Goal: Transaction & Acquisition: Obtain resource

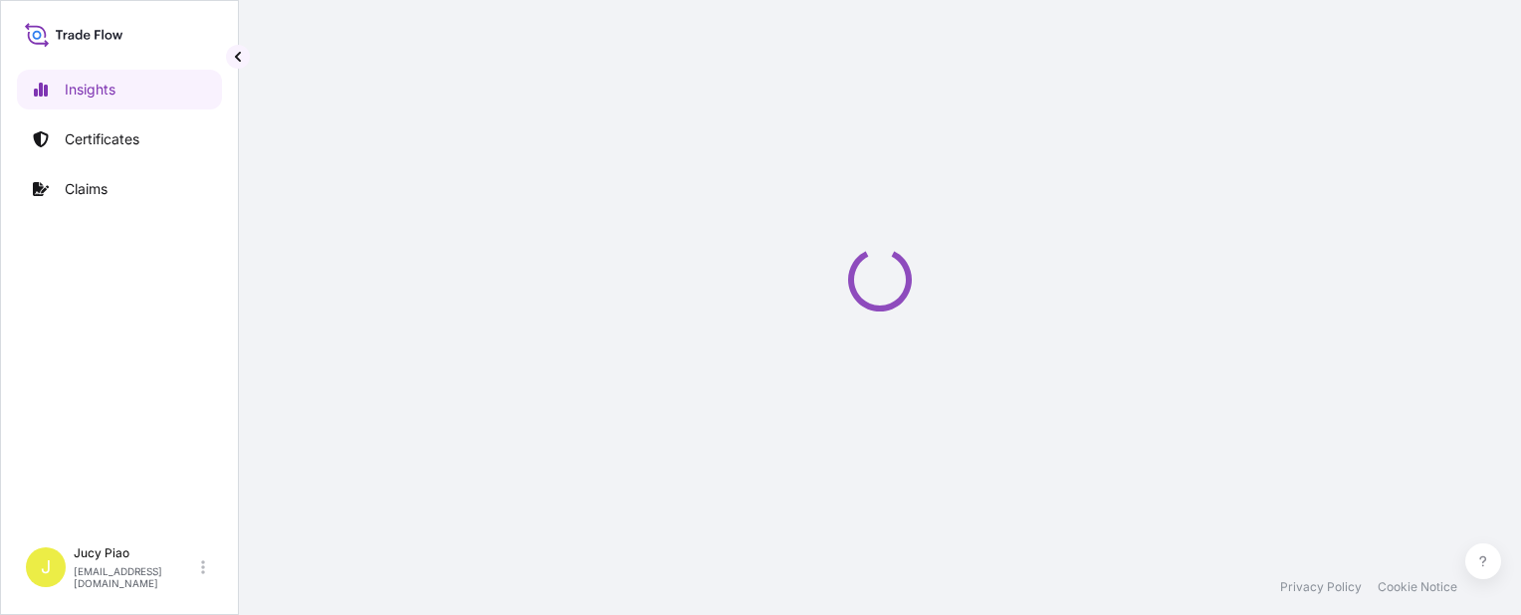
select select "2025"
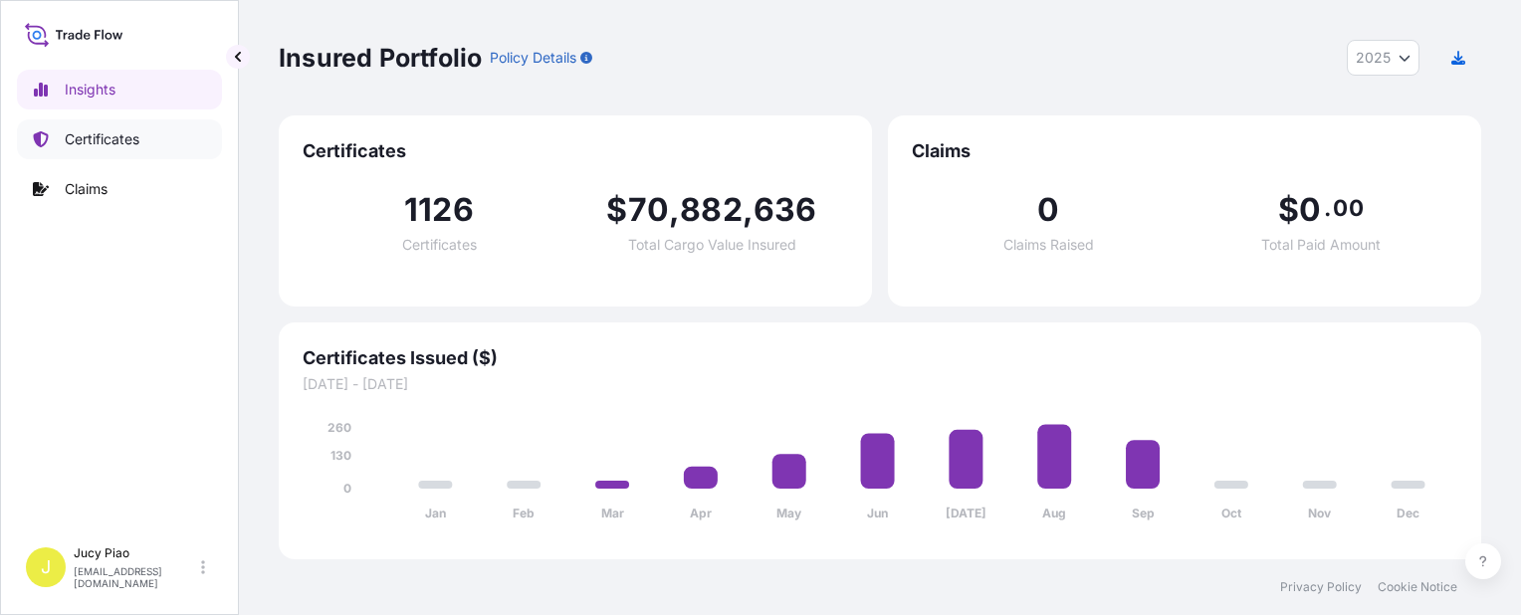
click at [133, 145] on p "Certificates" at bounding box center [102, 139] width 75 height 20
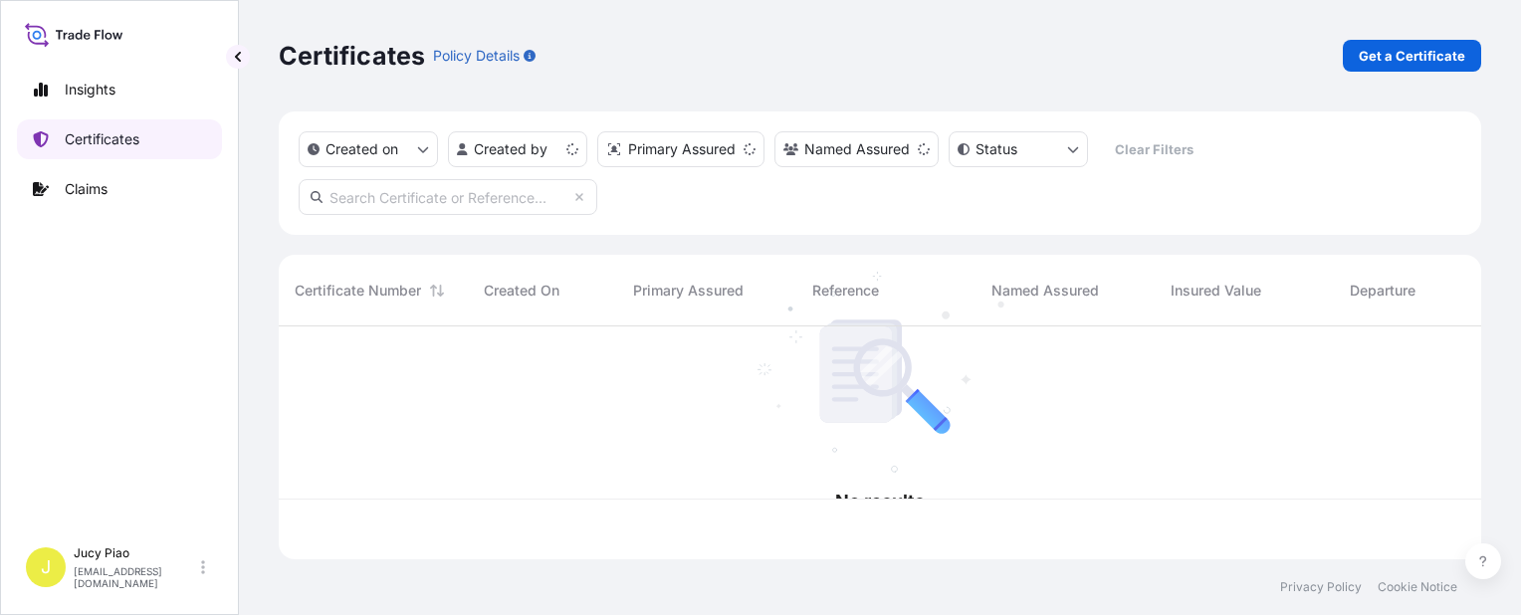
click at [84, 138] on p "Certificates" at bounding box center [102, 139] width 75 height 20
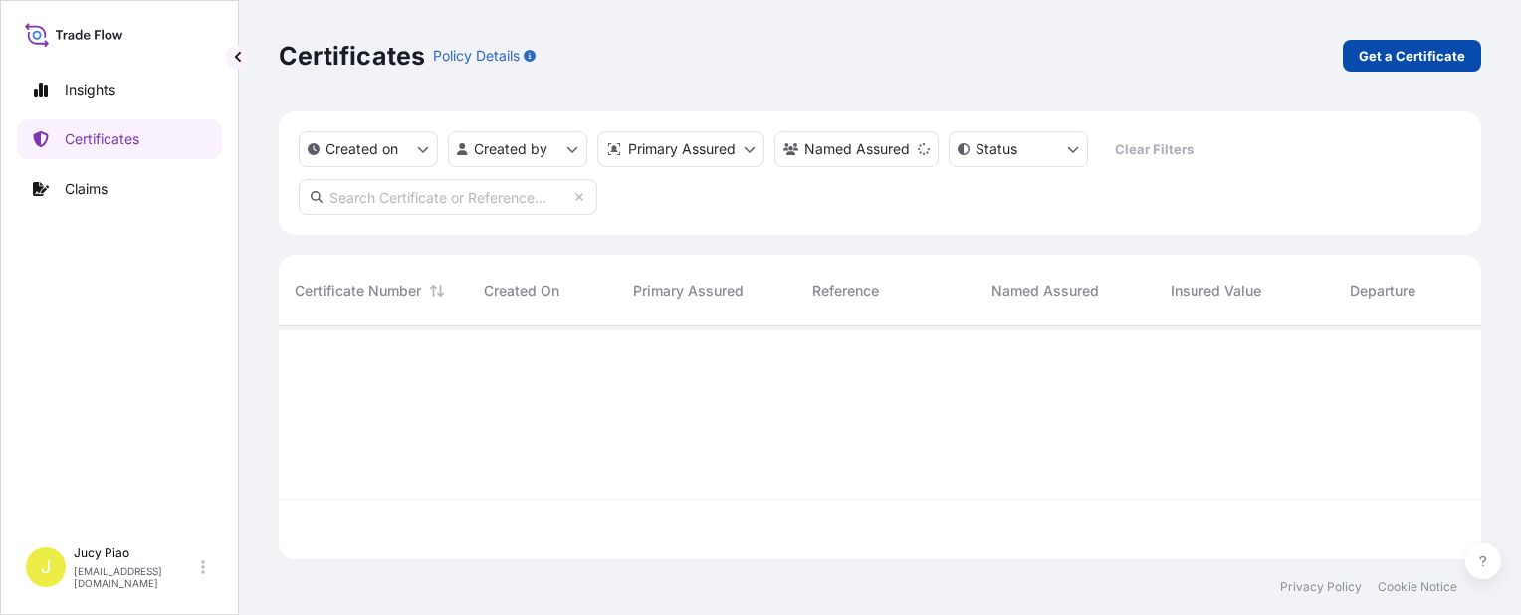
click at [1422, 40] on link "Get a Certificate" at bounding box center [1412, 56] width 138 height 32
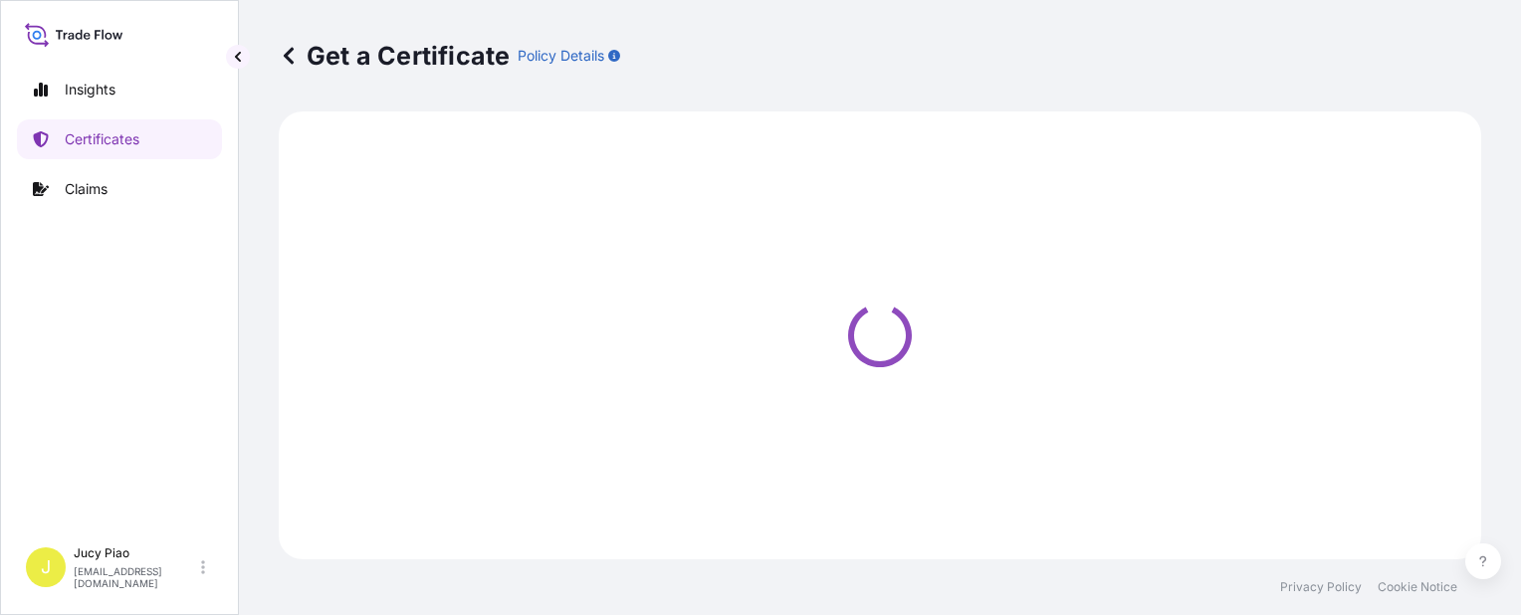
click at [1406, 58] on div "Get a Certificate Policy Details" at bounding box center [880, 56] width 1203 height 32
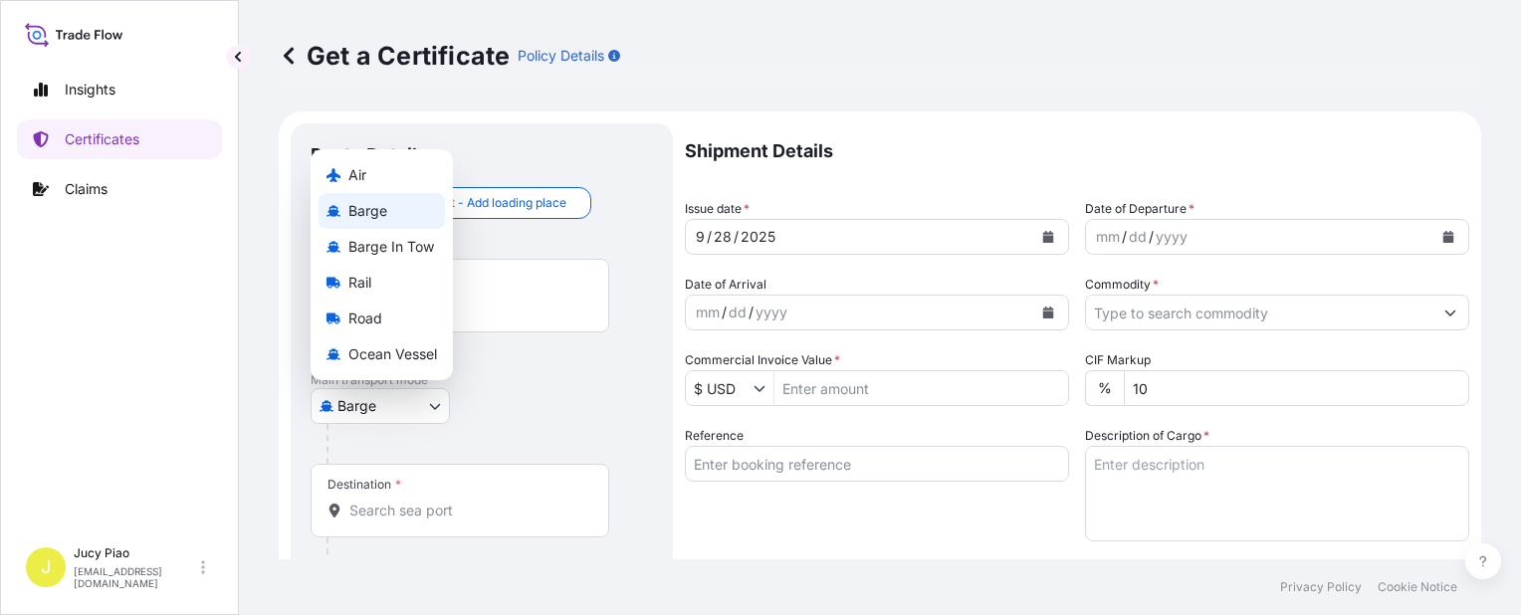
click at [429, 401] on body "Insights Certificates Claims J Jucy Piao jucy.piao@psabdp.com Get a Certificate…" at bounding box center [760, 307] width 1521 height 615
click at [422, 305] on div "Road" at bounding box center [382, 319] width 126 height 36
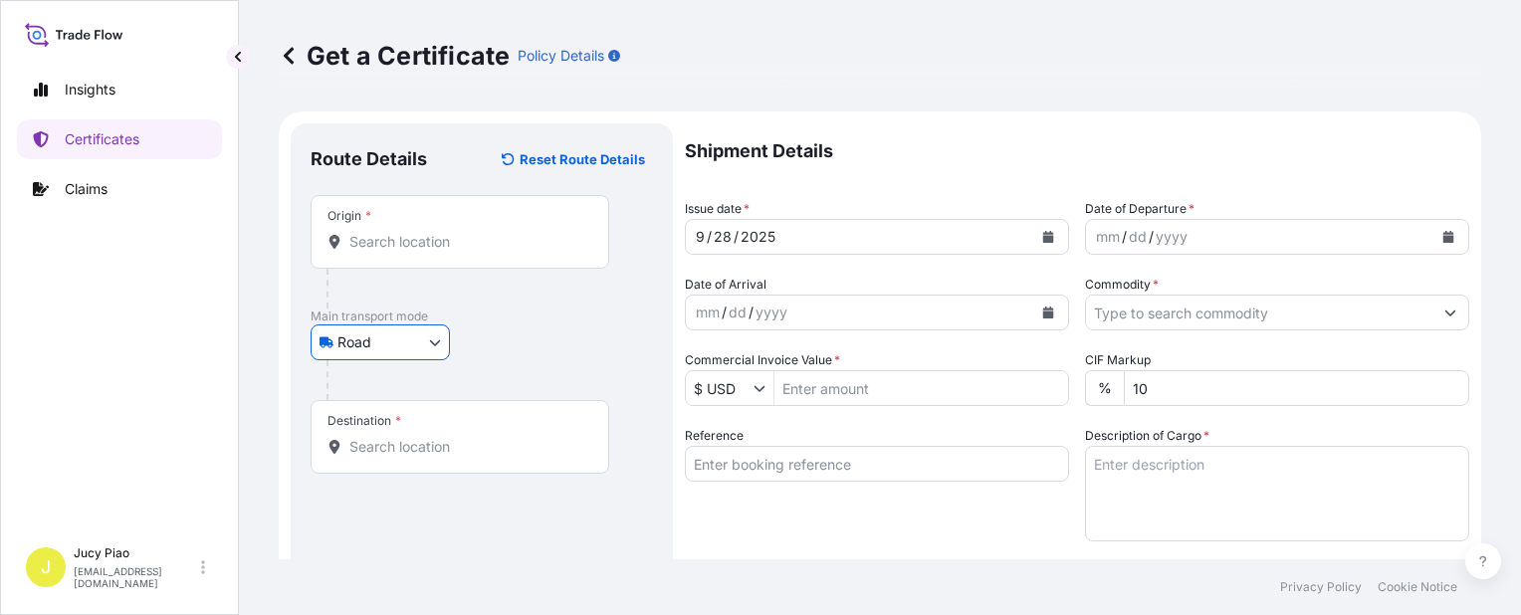
click at [406, 369] on div at bounding box center [490, 380] width 327 height 40
click at [416, 348] on body "Insights Certificates Claims J Jucy Piao jucy.piao@psabdp.com Get a Certificate…" at bounding box center [760, 307] width 1521 height 615
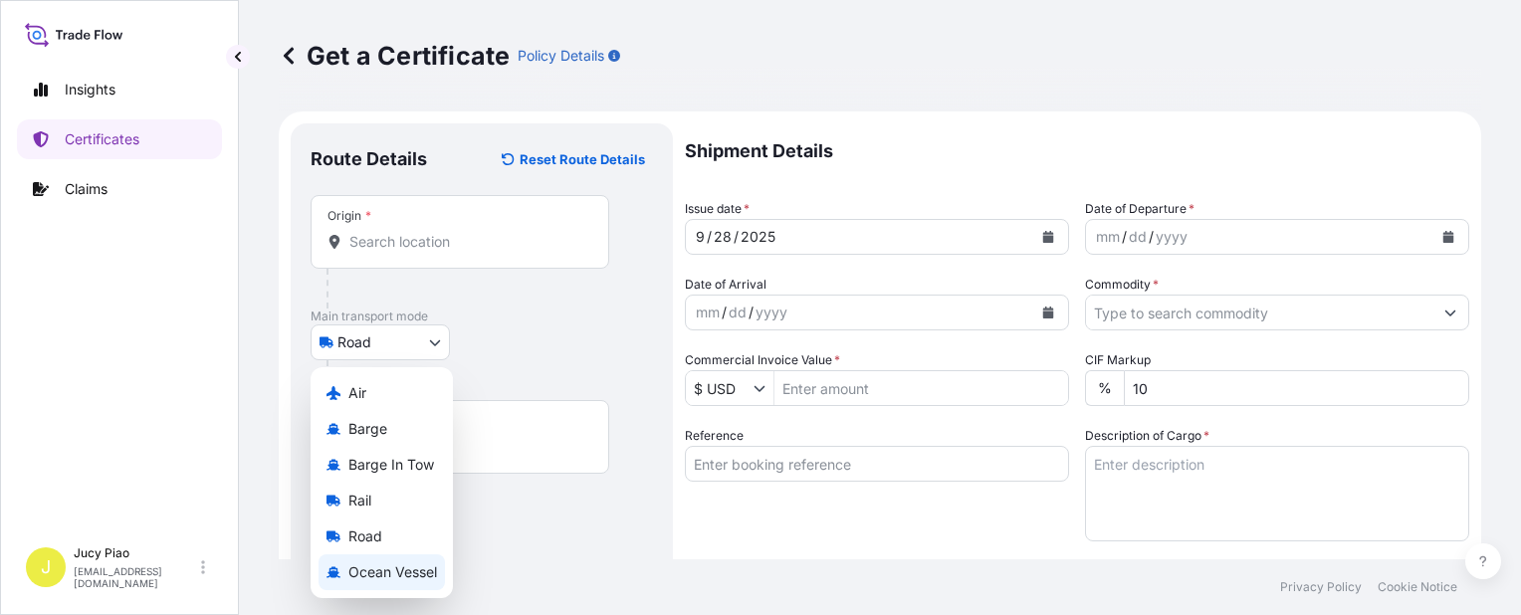
click at [390, 576] on span "Ocean Vessel" at bounding box center [392, 573] width 89 height 20
select select "Ocean Vessel"
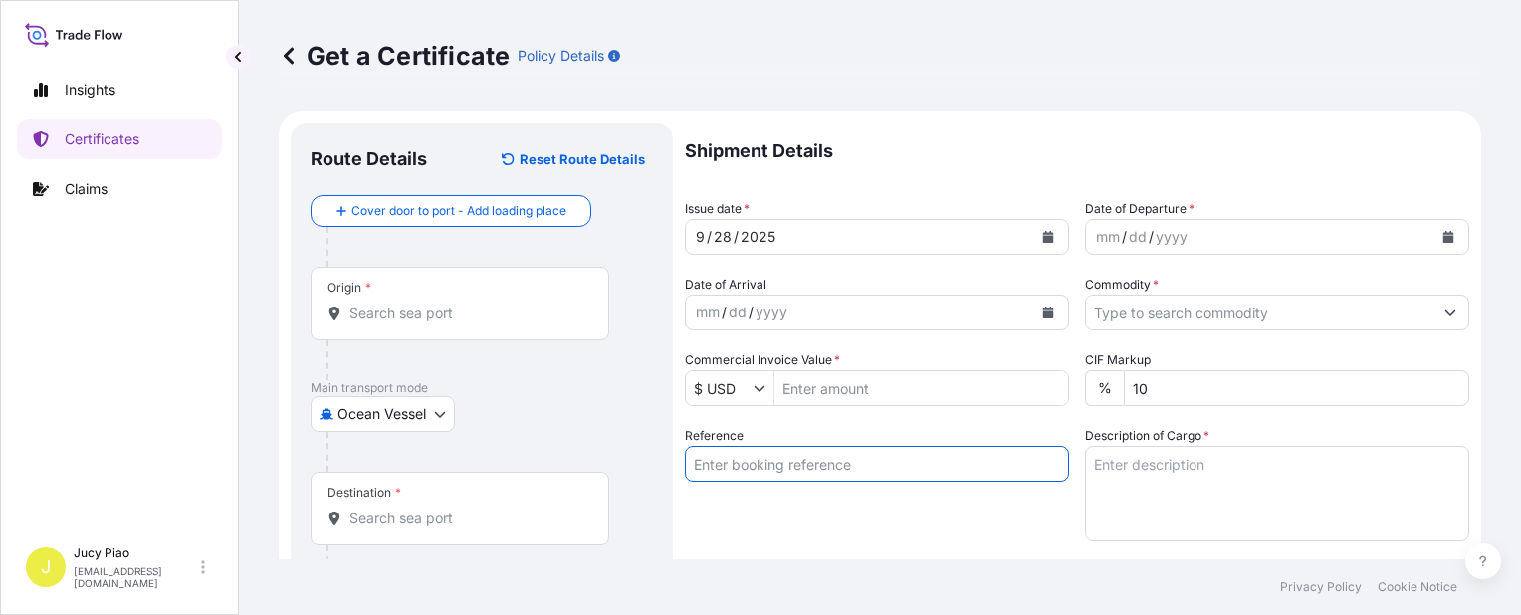
click at [802, 470] on input "Reference" at bounding box center [877, 464] width 384 height 36
paste input "CSHSE0433739"
type input "CSHSE0433739"
click at [745, 526] on div "Reference CSHSE0433739" at bounding box center [877, 483] width 384 height 115
click at [370, 313] on input "Origin *" at bounding box center [466, 314] width 235 height 20
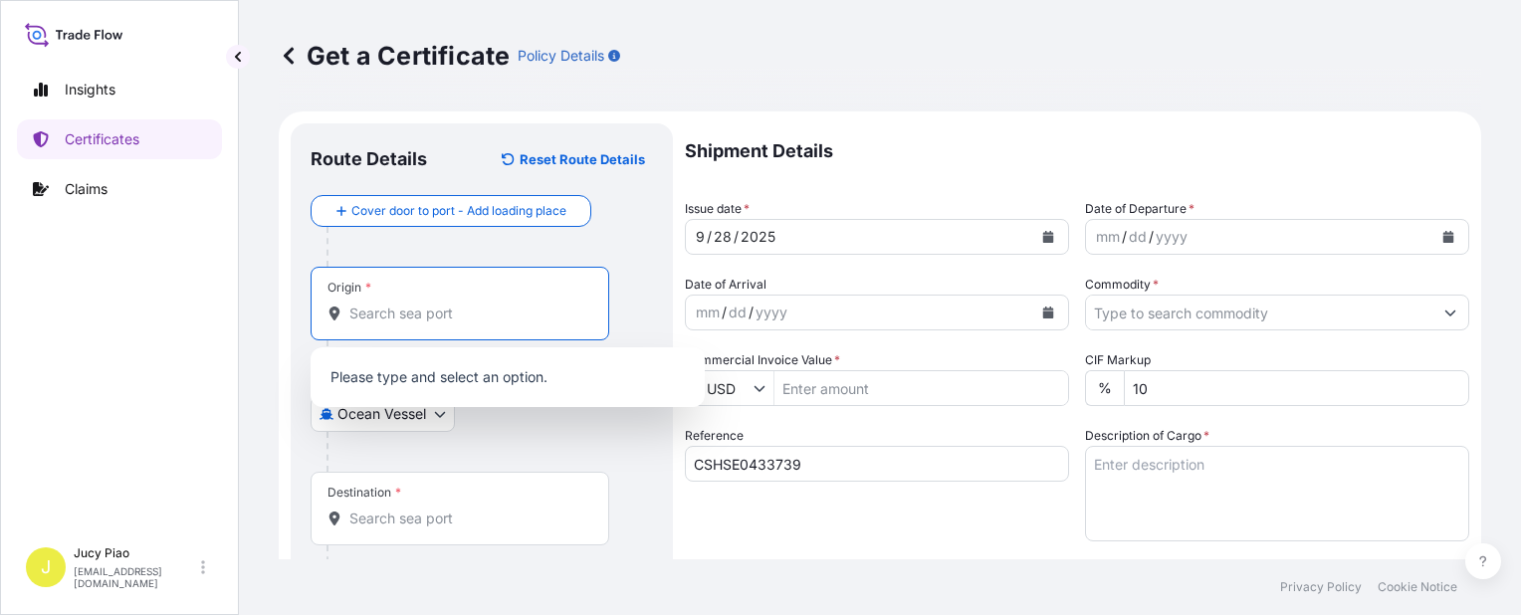
paste input "SHANGHAI"
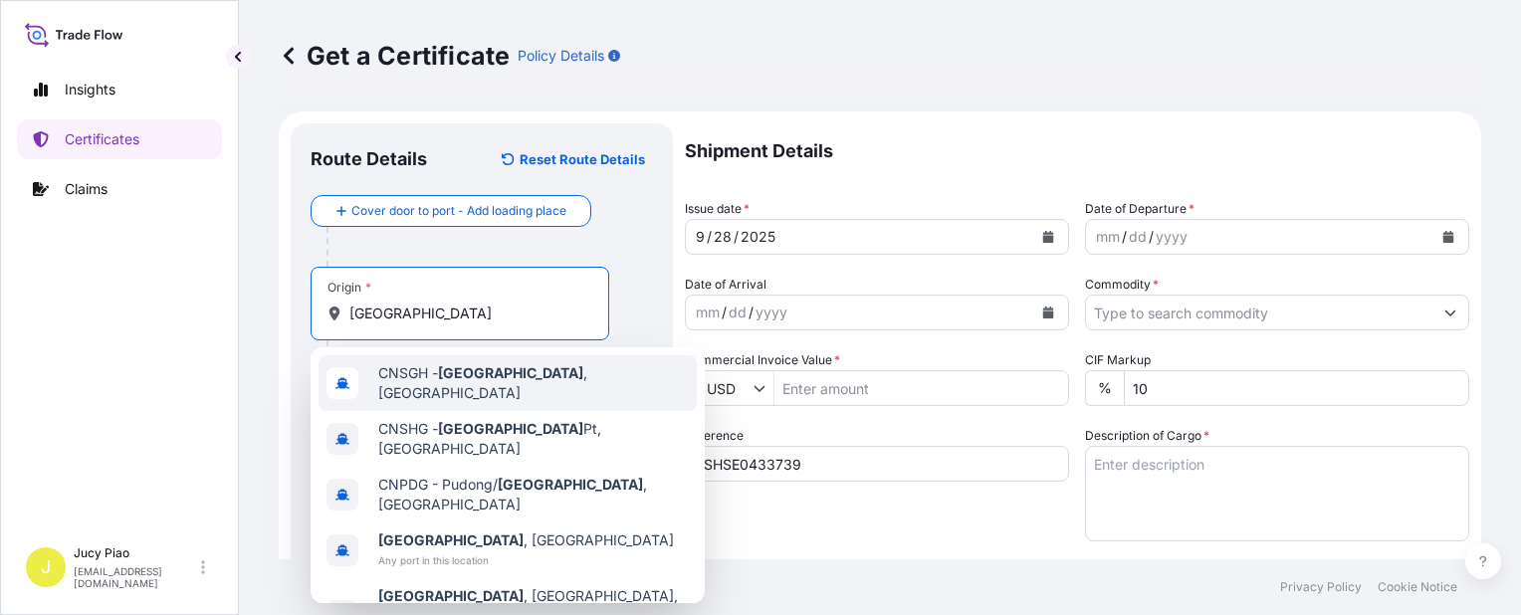
click at [391, 377] on span "CNSGH - Shanghai , China" at bounding box center [533, 383] width 311 height 40
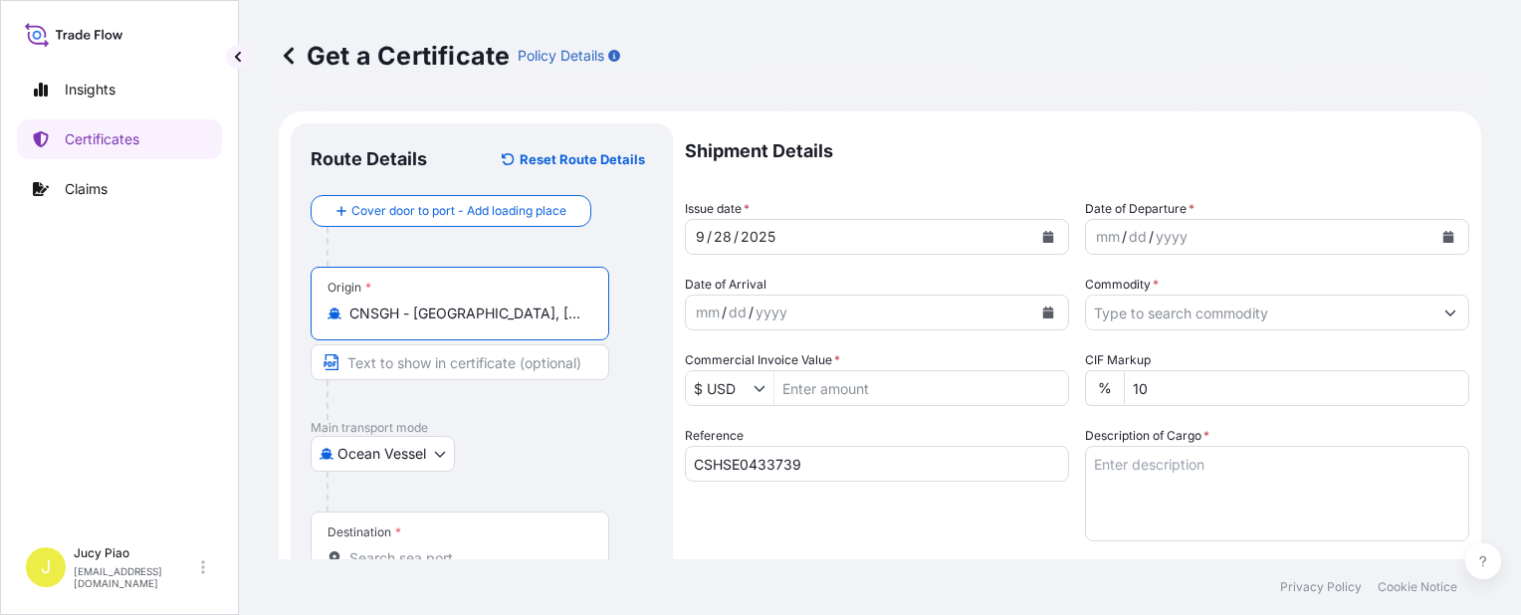
drag, startPoint x: 438, startPoint y: 312, endPoint x: 557, endPoint y: 317, distance: 118.6
click at [557, 317] on input "CNSGH - Shanghai, China" at bounding box center [466, 314] width 235 height 20
type input "CNSGH - Shanghai, China"
click at [480, 366] on input "Text to appear on certificate" at bounding box center [460, 363] width 299 height 36
paste input "Shanghai, China"
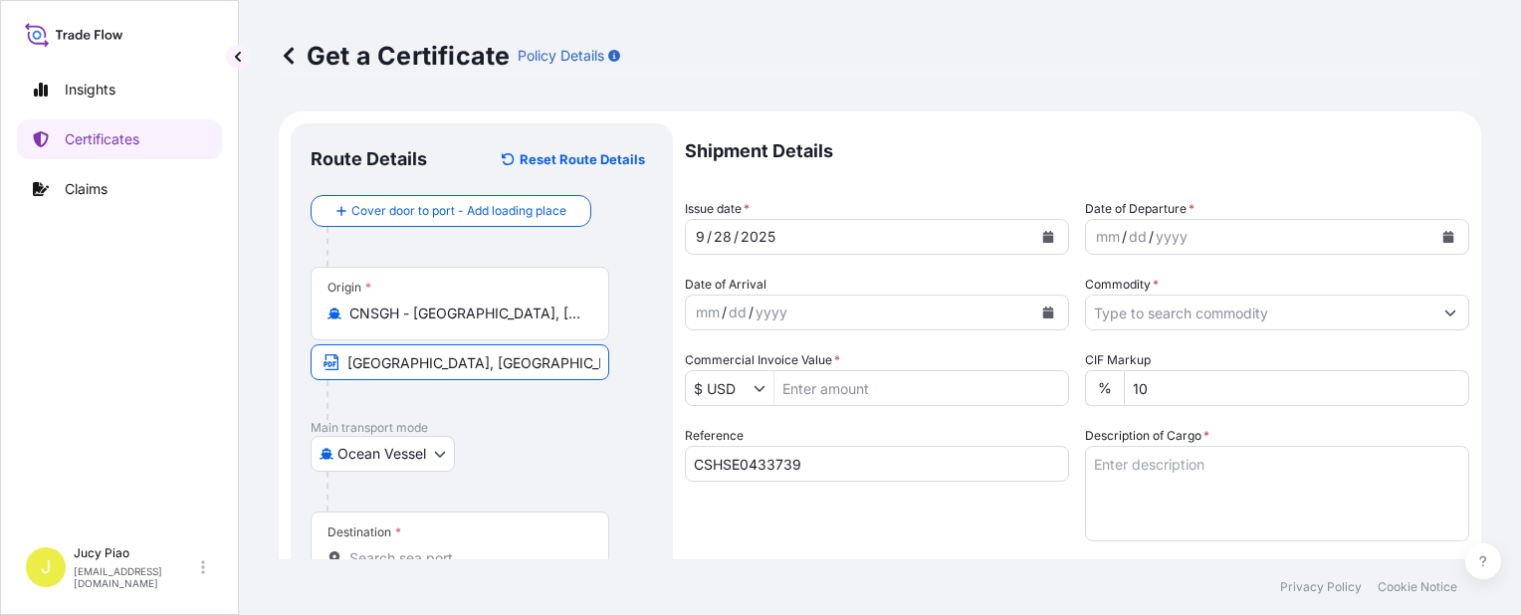
type input "Shanghai, China"
click at [517, 460] on div "Ocean Vessel Air Barge Barge in Tow Rail Road Ocean Vessel" at bounding box center [482, 454] width 343 height 36
click at [438, 543] on div "Destination *" at bounding box center [460, 549] width 299 height 74
click at [438, 549] on input "Destination *" at bounding box center [466, 559] width 235 height 20
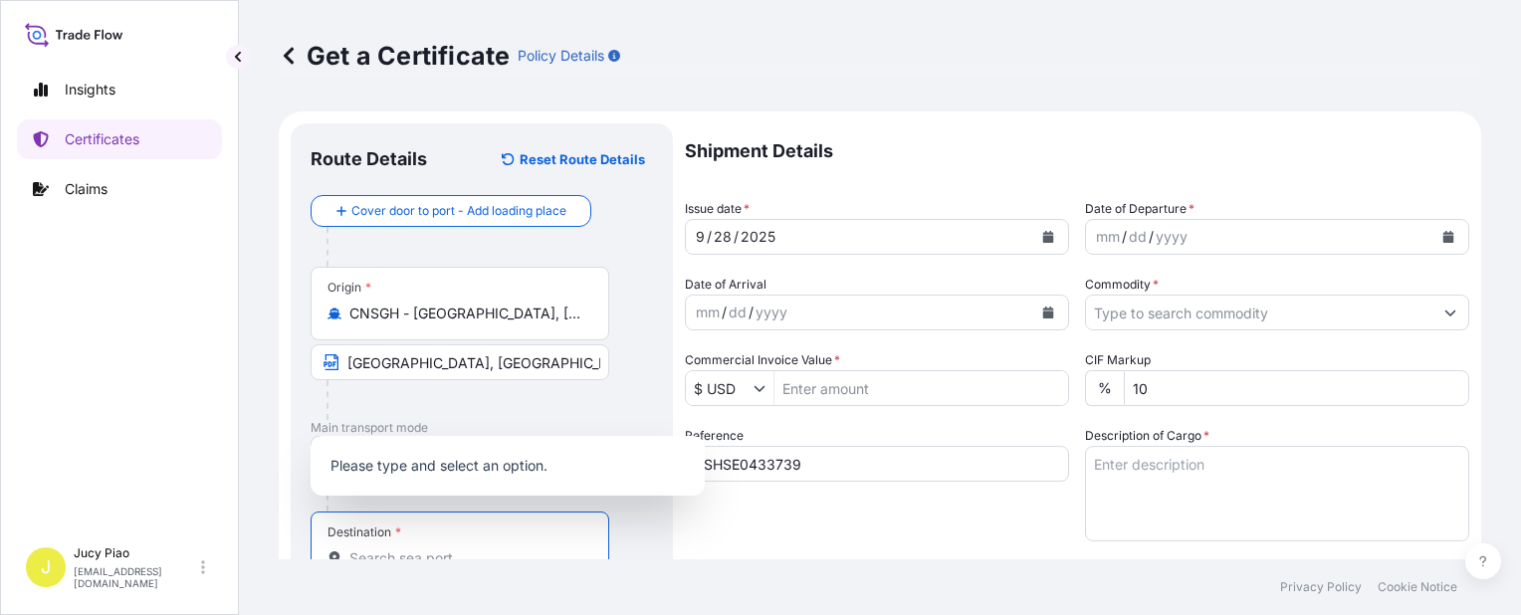
scroll to position [8, 0]
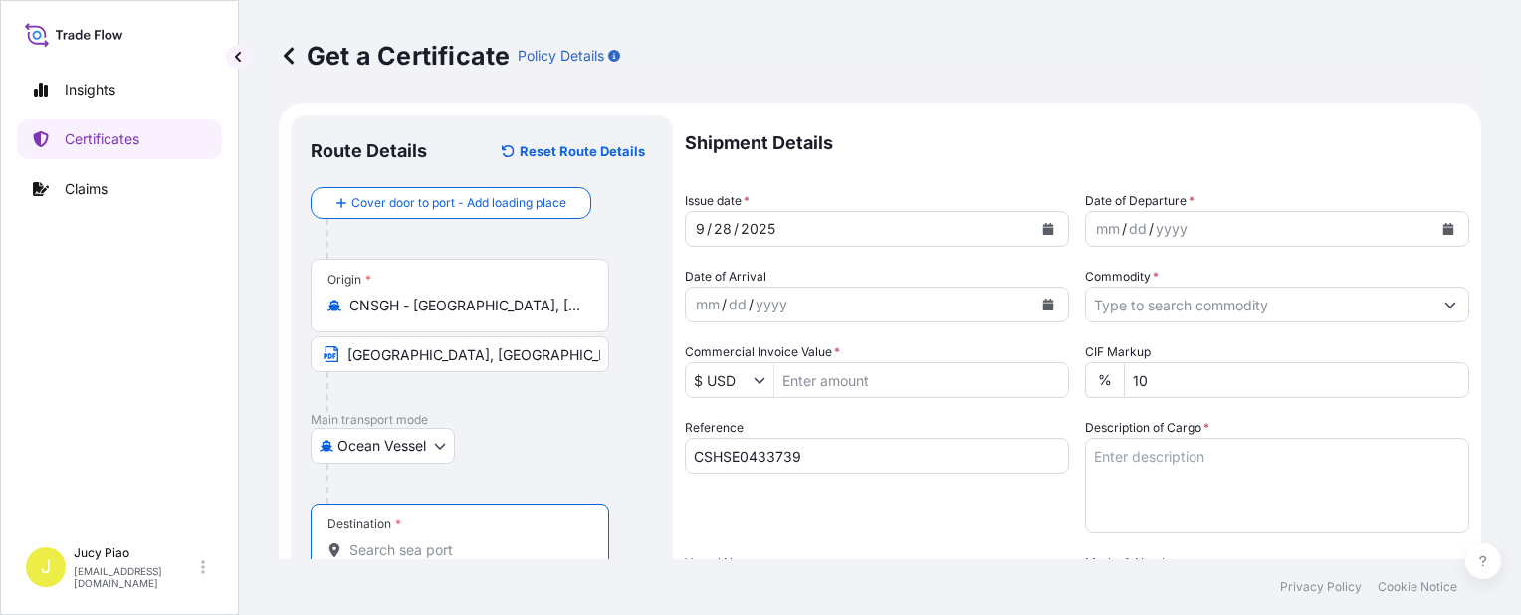
click at [437, 554] on input "Destination *" at bounding box center [466, 551] width 235 height 20
paste input "KEELUNG"
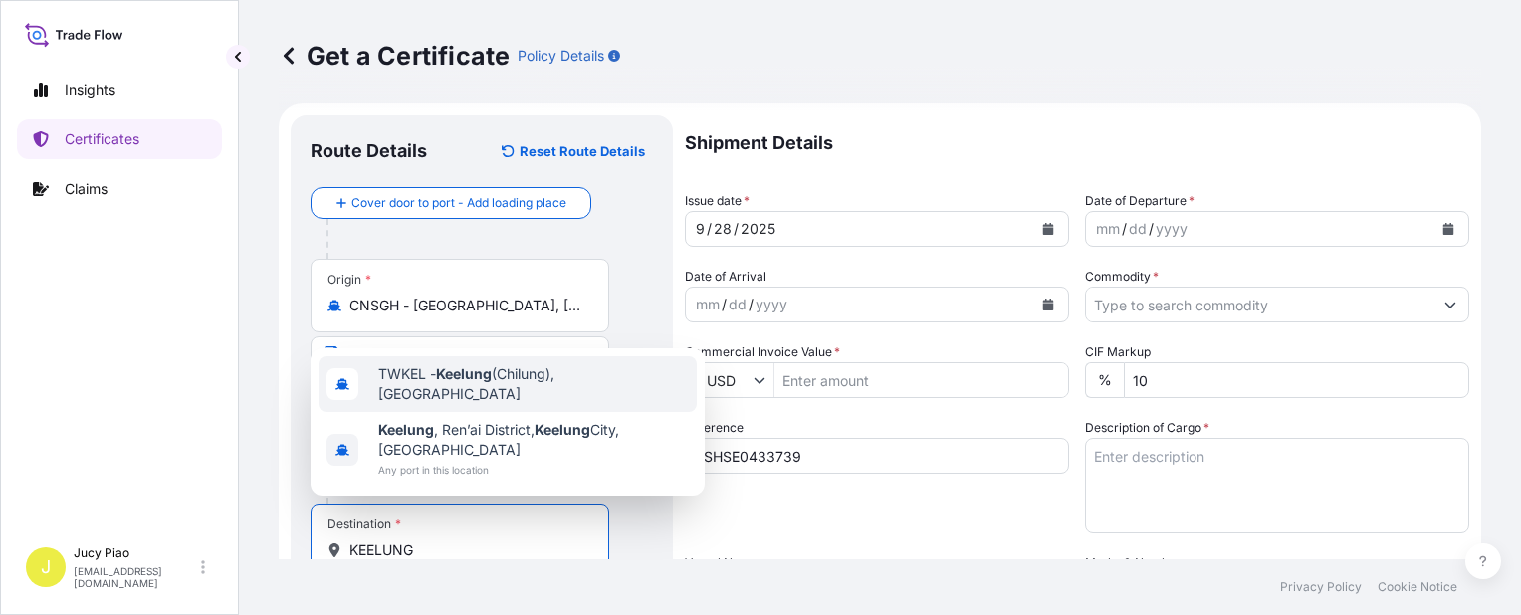
click at [502, 404] on span "TWKEL - Keelung (Chilung), Taiwan" at bounding box center [533, 384] width 311 height 40
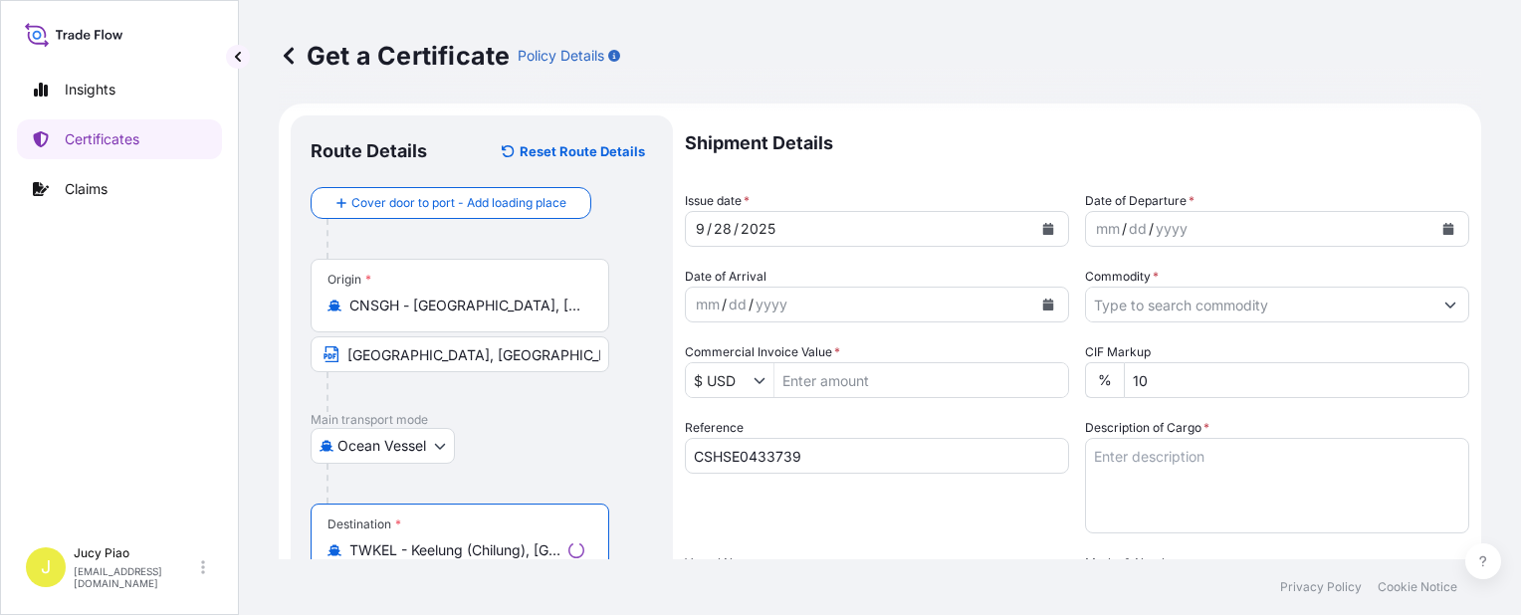
scroll to position [108, 0]
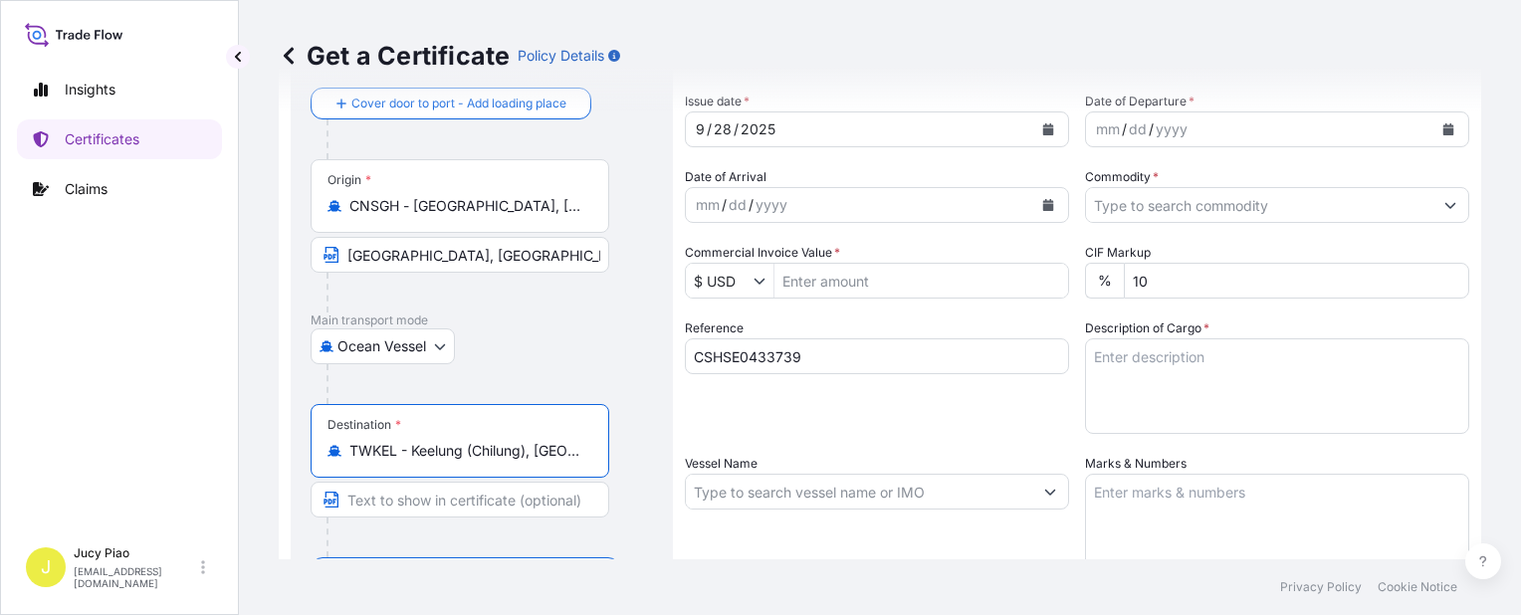
drag, startPoint x: 414, startPoint y: 452, endPoint x: 694, endPoint y: 472, distance: 280.5
click at [694, 472] on form "Route Details Reset Route Details Cover door to port - Add loading place Place …" at bounding box center [880, 518] width 1203 height 1029
type input "TWKEL - Keelung (Chilung), Taiwan"
click at [493, 507] on input "Text to appear on certificate" at bounding box center [460, 500] width 299 height 36
paste input "Keelung (Chilung), Taiwan"
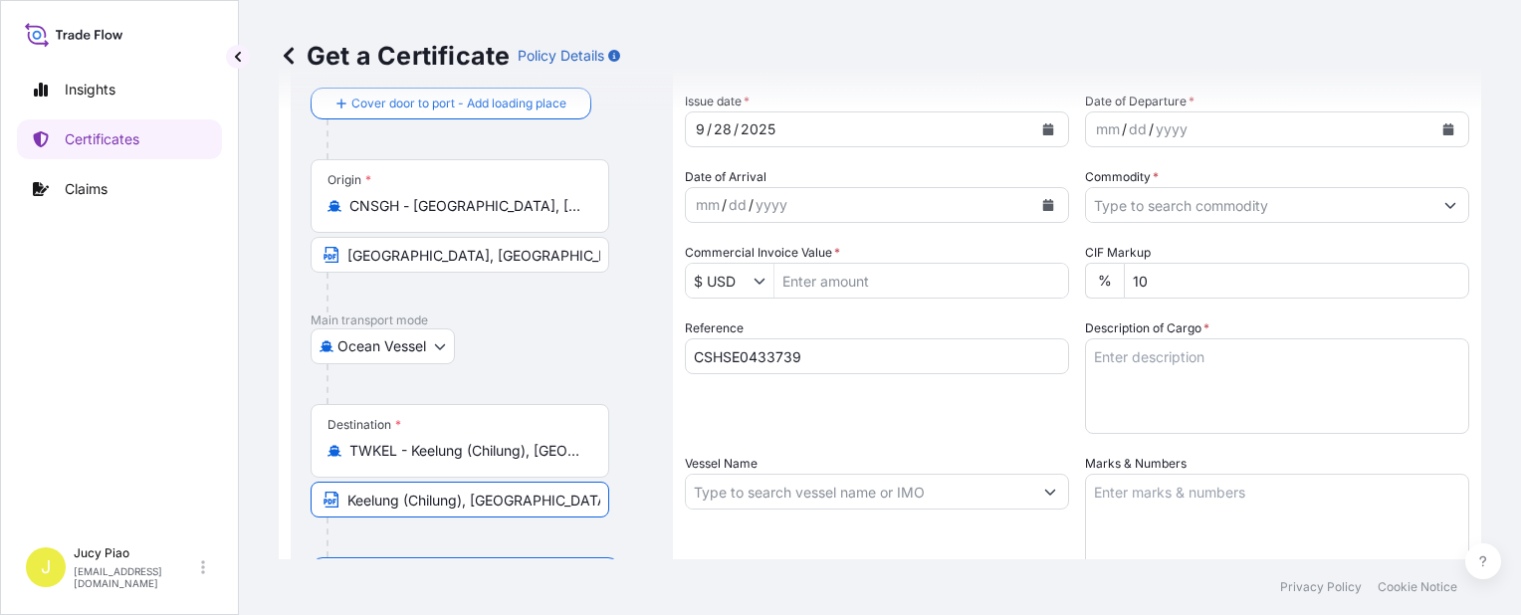
click at [462, 500] on input "Keelung (Chilung), Taiwan" at bounding box center [460, 500] width 299 height 36
type input "Keelung, Taiwan"
click at [850, 412] on div "Reference CSHSE0433739" at bounding box center [877, 376] width 384 height 115
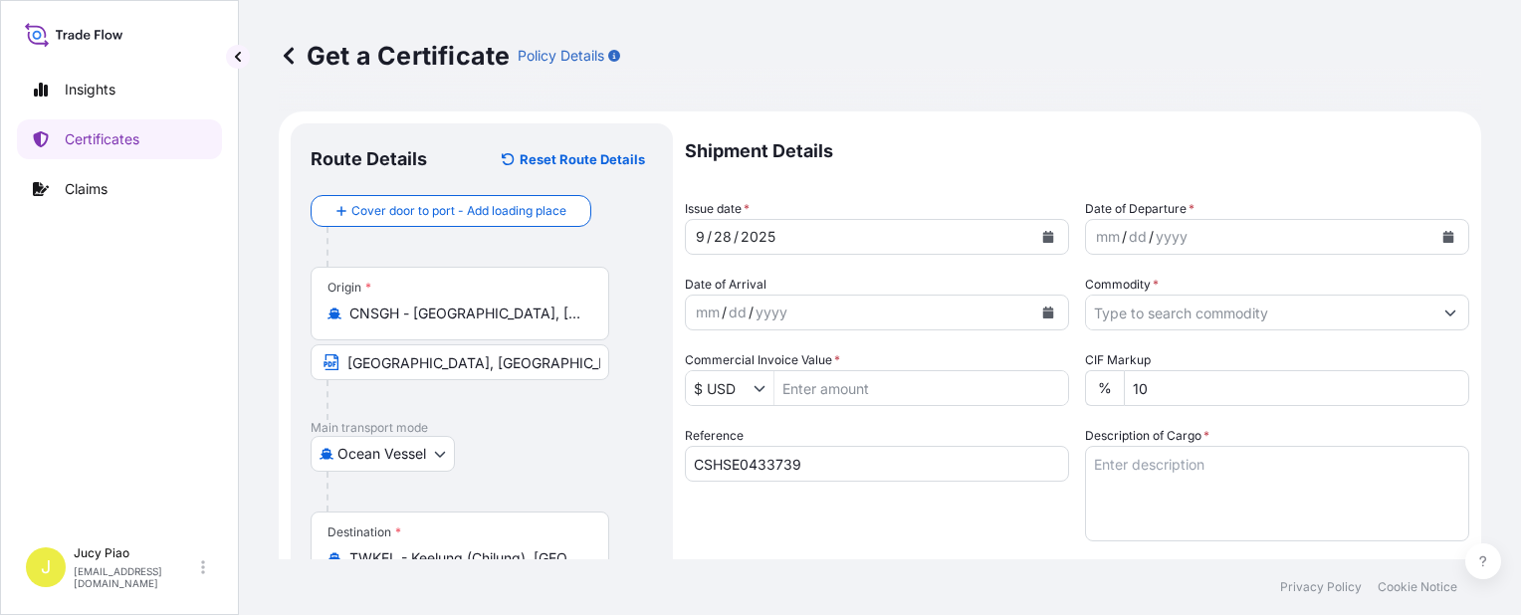
click at [1075, 242] on div "Shipment Details Issue date * 9 / 28 / 2025 Date of Departure * mm / dd / yyyy …" at bounding box center [1077, 597] width 785 height 949
click at [1095, 233] on div "mm" at bounding box center [1108, 237] width 28 height 24
click at [1195, 315] on input "Commodity *" at bounding box center [1259, 313] width 346 height 36
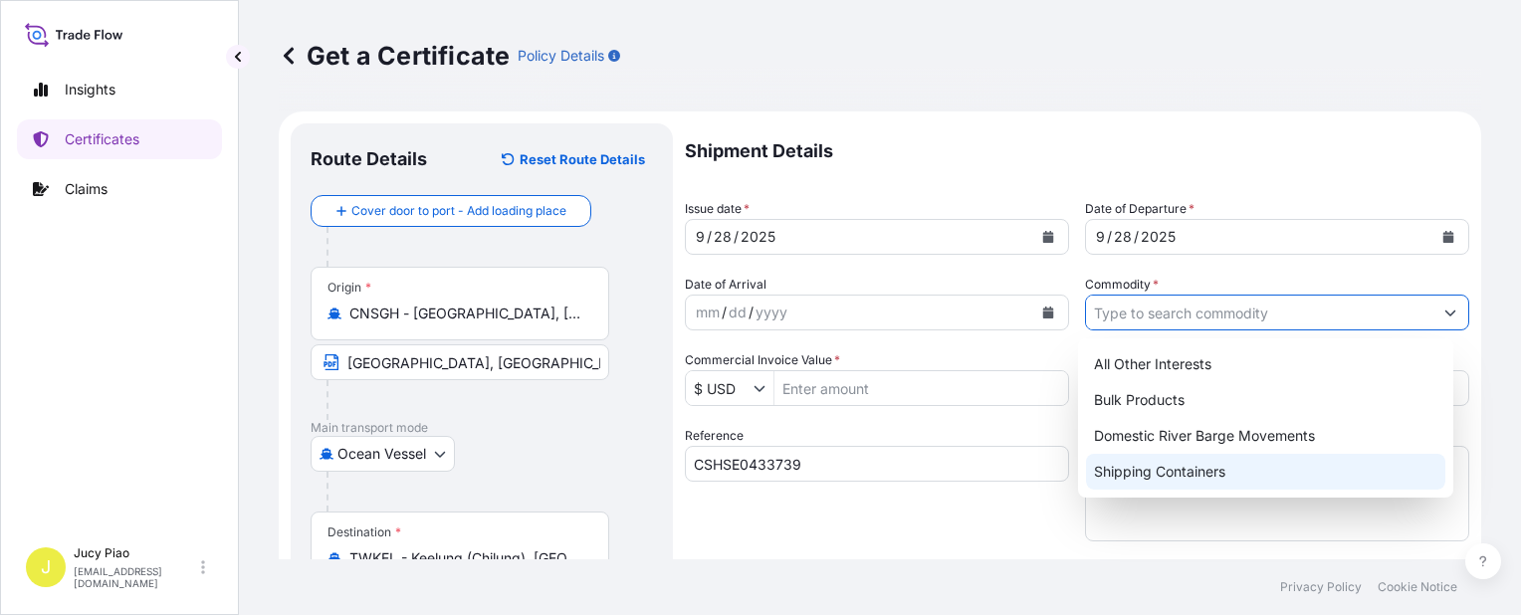
click at [1125, 476] on div "Shipping Containers" at bounding box center [1265, 472] width 359 height 36
type input "Shipping Containers"
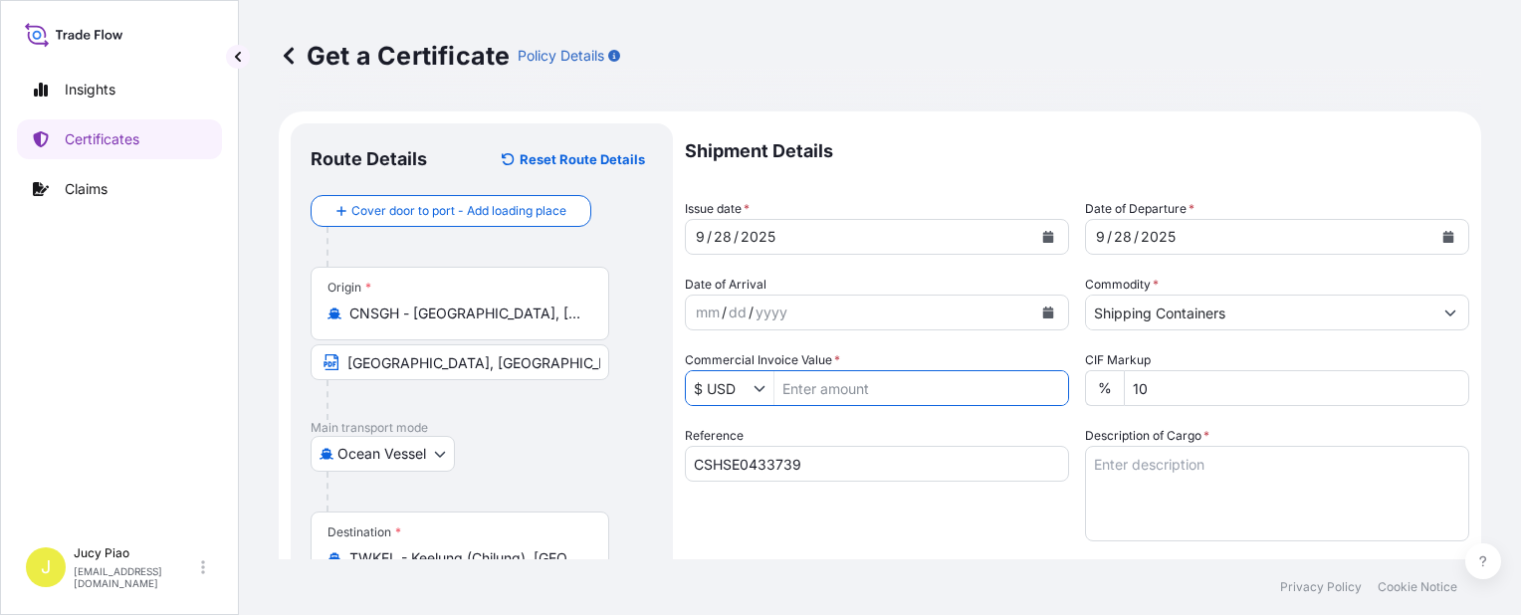
click at [841, 388] on input "Commercial Invoice Value *" at bounding box center [922, 388] width 294 height 36
type input "5,500"
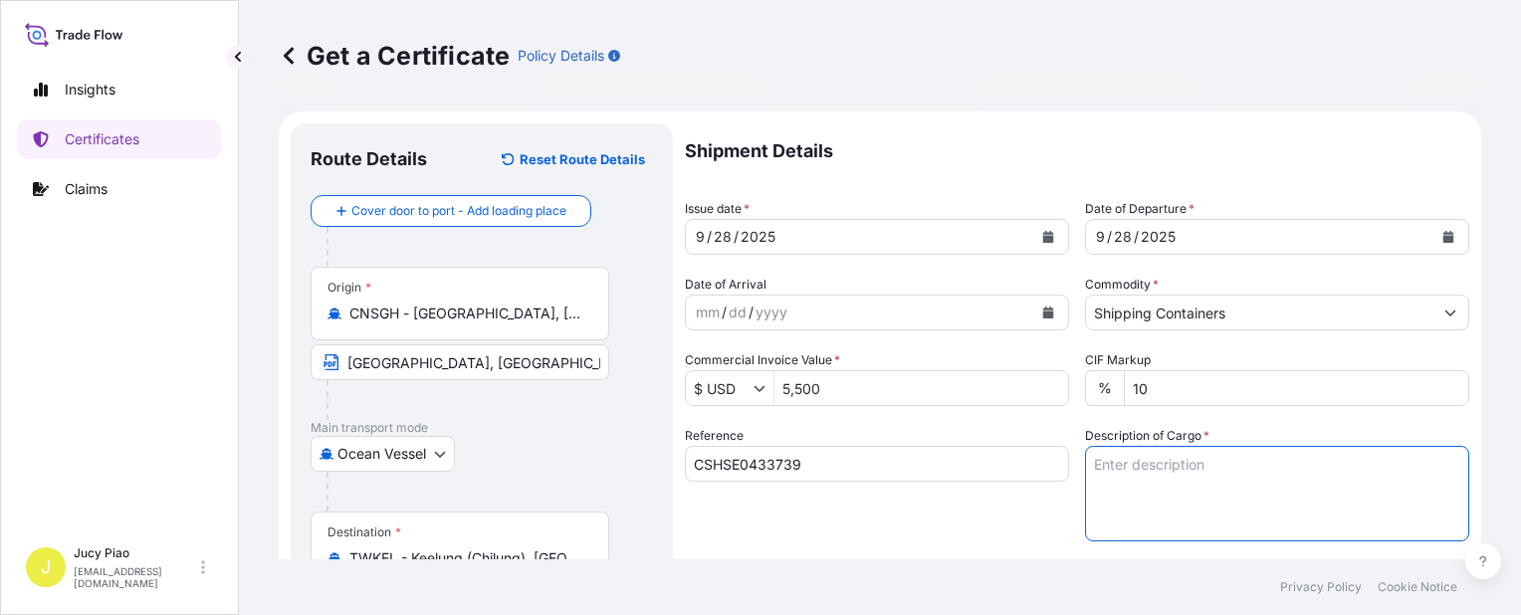
click at [1206, 460] on textarea "Description of Cargo *" at bounding box center [1277, 494] width 384 height 96
click at [1207, 492] on textarea "Description of Cargo *" at bounding box center [1277, 494] width 384 height 96
click at [1181, 468] on textarea "Description of Cargo *" at bounding box center [1277, 494] width 384 height 96
paste textarea "THERMOPLASTIC POLYURETHANE"
paste textarea "1 PALLET (50 BAGS)"
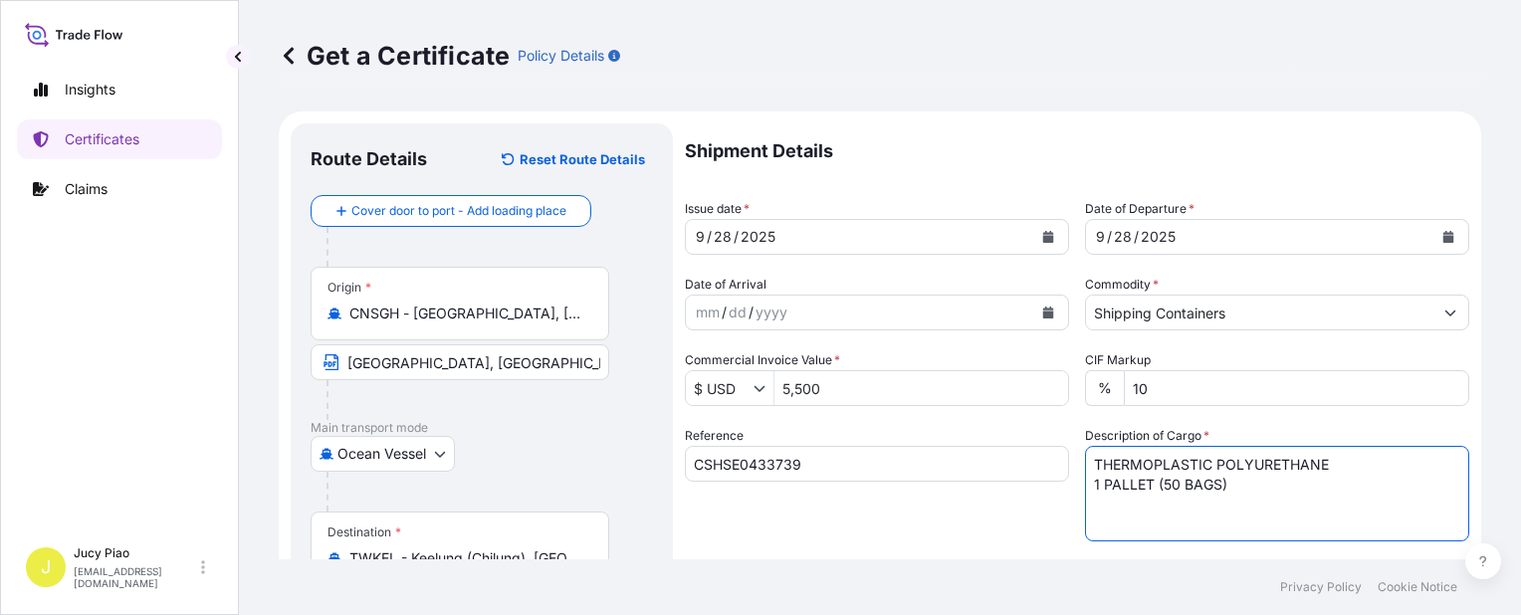
scroll to position [100, 0]
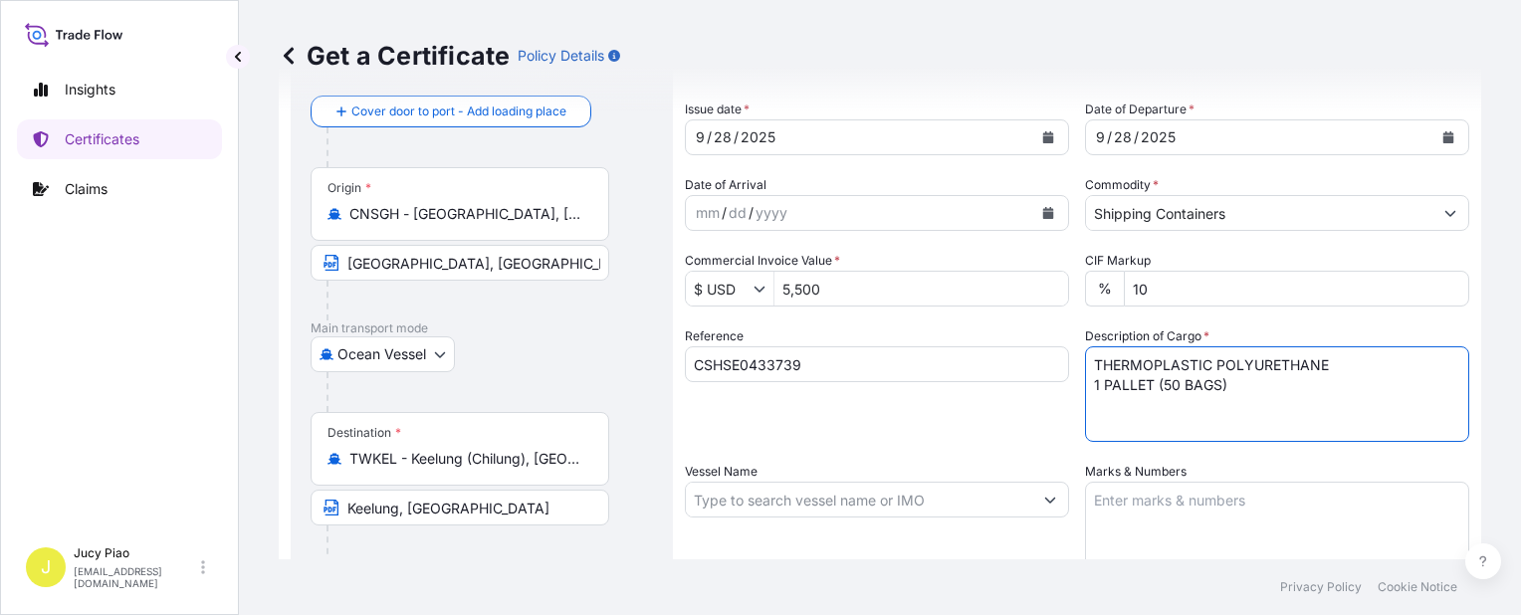
type textarea "THERMOPLASTIC POLYURETHANE 1 PALLET (50 BAGS)"
click at [1231, 505] on textarea "Marks & Numbers" at bounding box center [1277, 532] width 384 height 100
paste textarea "PHILLAND"
paste textarea "Q196-XBUP-061"
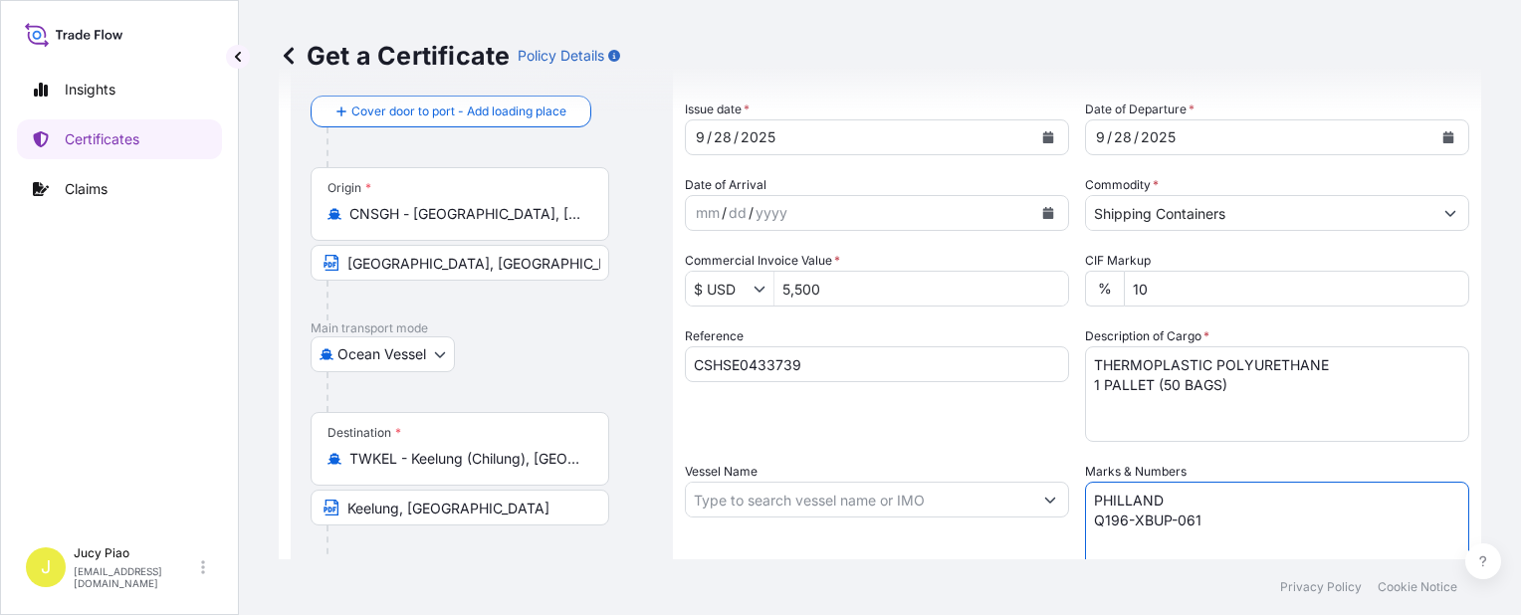
type textarea "PHILLAND Q196-XBUP-061"
click at [766, 505] on input "Vessel Name" at bounding box center [859, 500] width 346 height 36
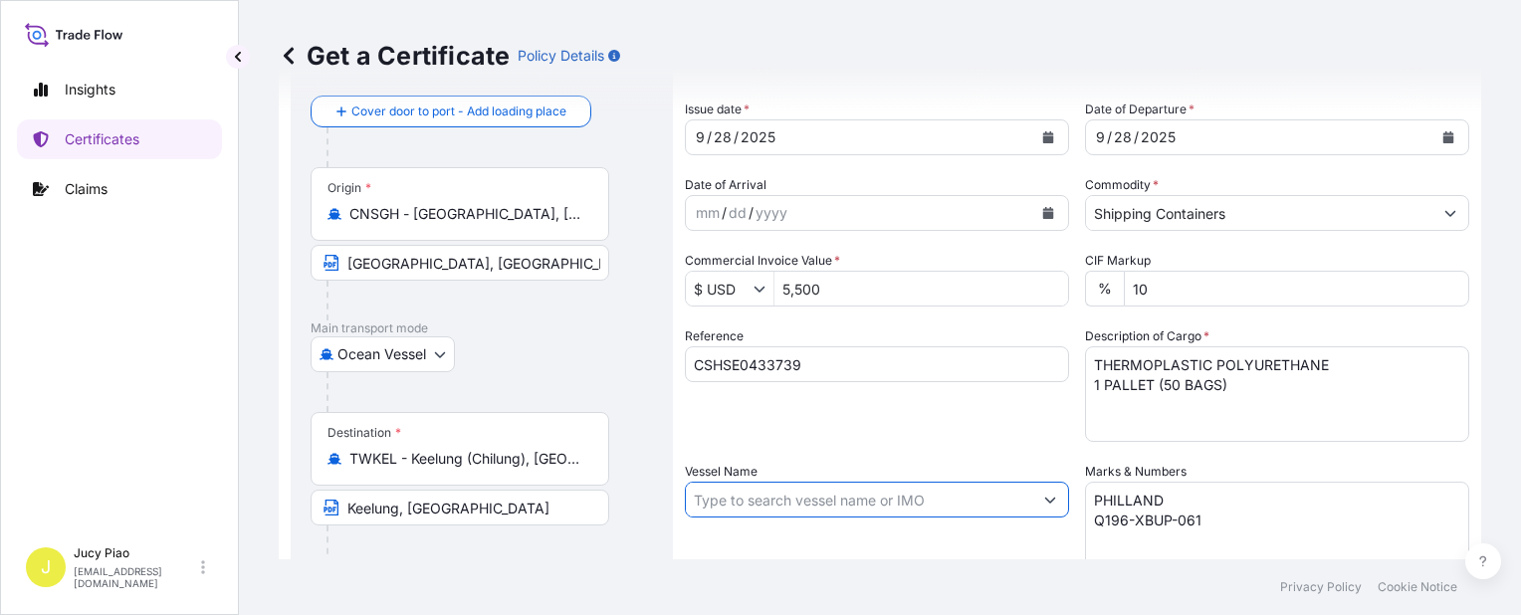
paste input "JJ STAR"
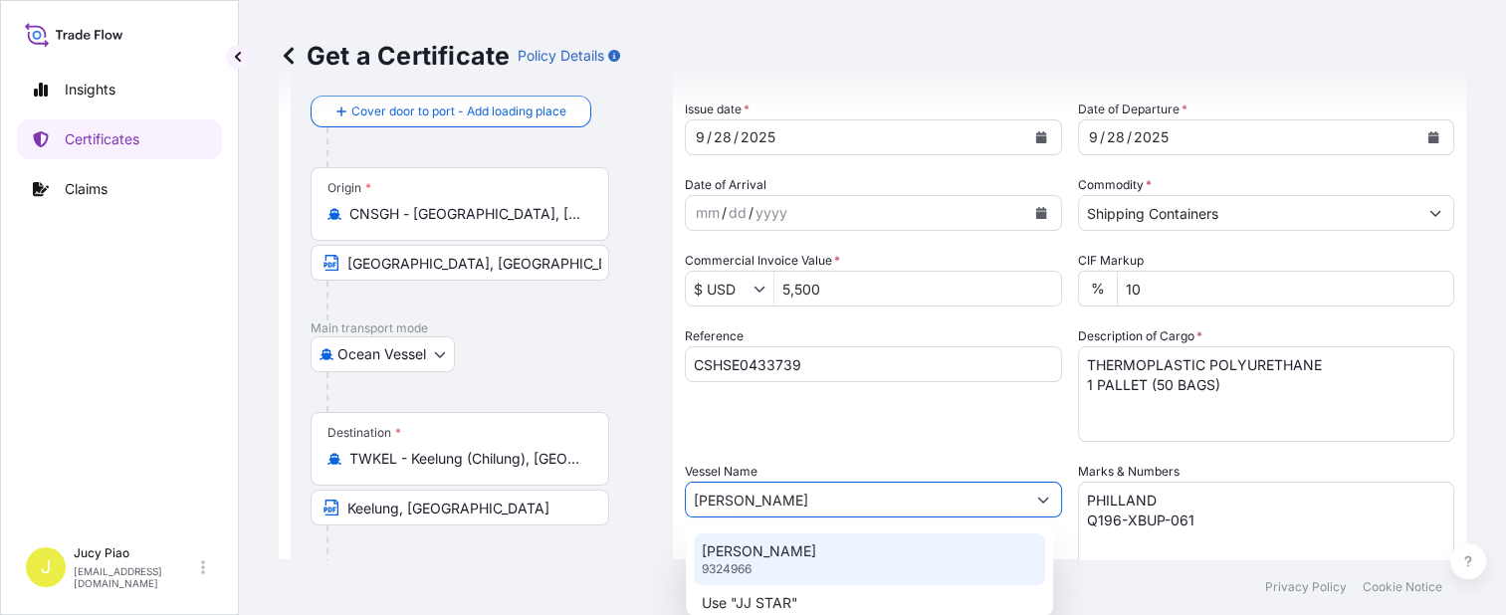
click at [767, 545] on div "JJ STAR 9324966" at bounding box center [869, 560] width 351 height 52
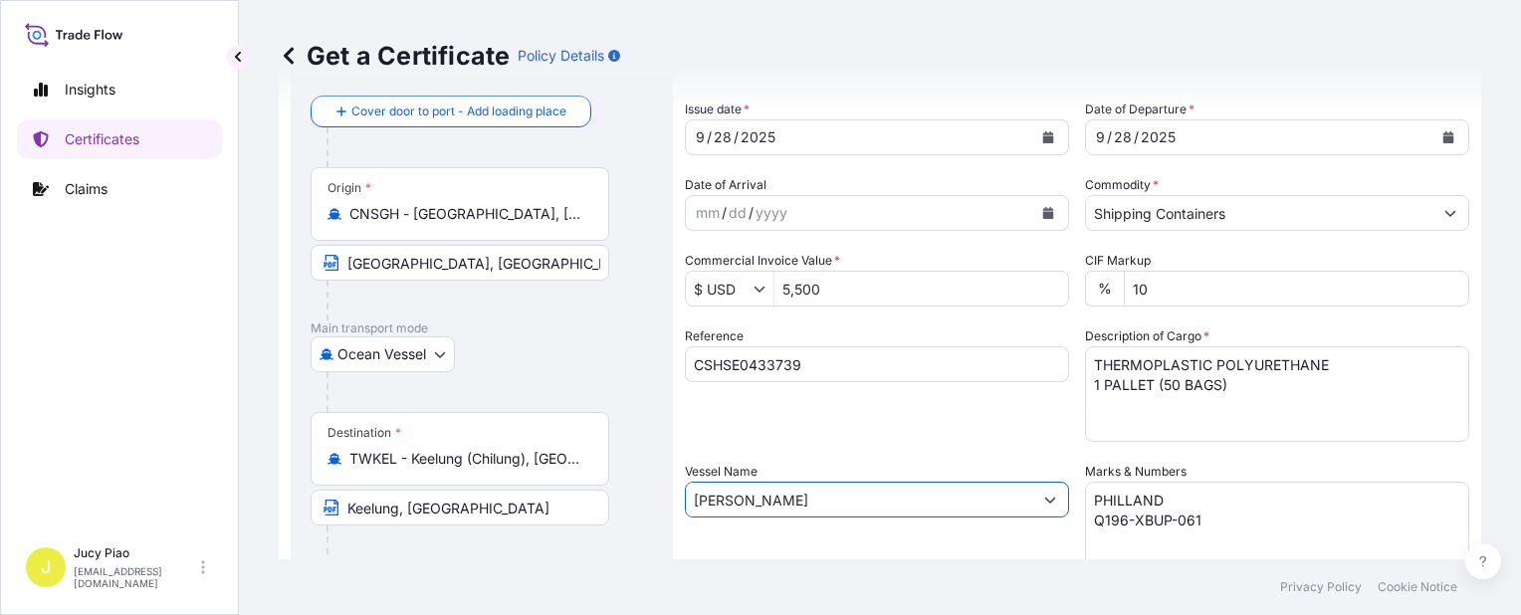
type input "JJ STAR"
click at [767, 545] on div "Vessel Name JJ STAR" at bounding box center [877, 521] width 384 height 119
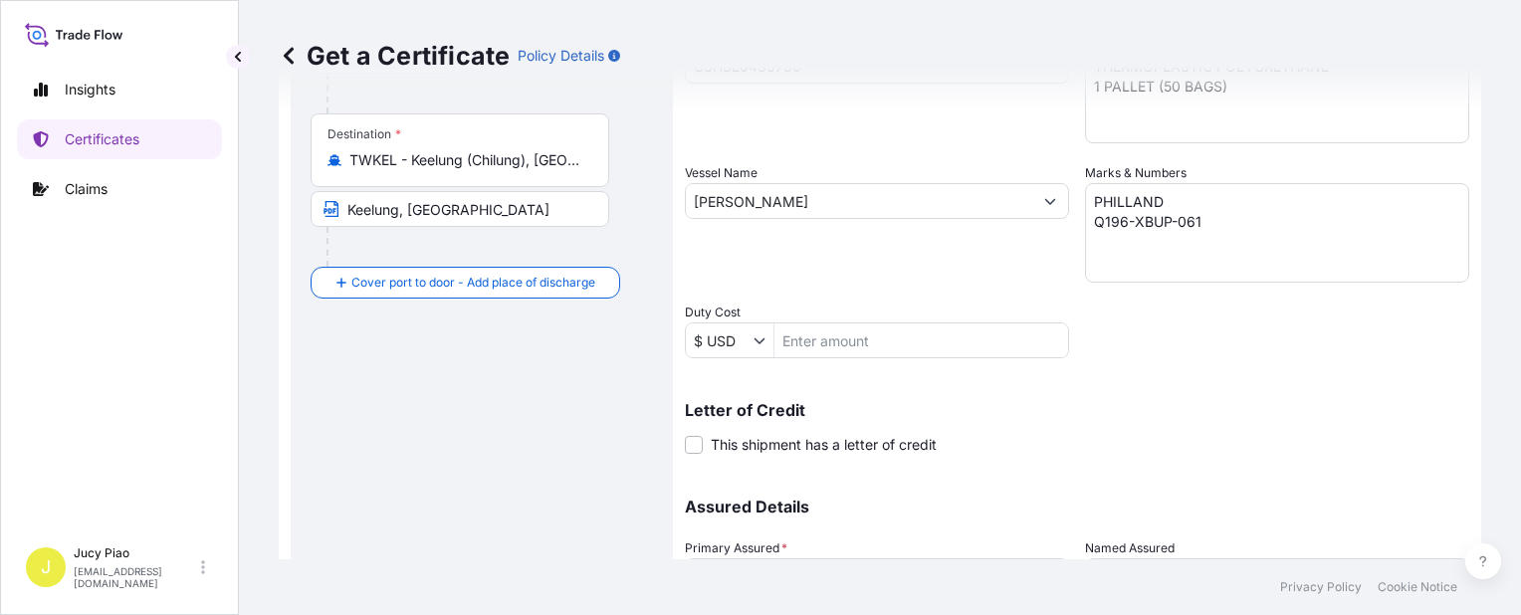
scroll to position [498, 0]
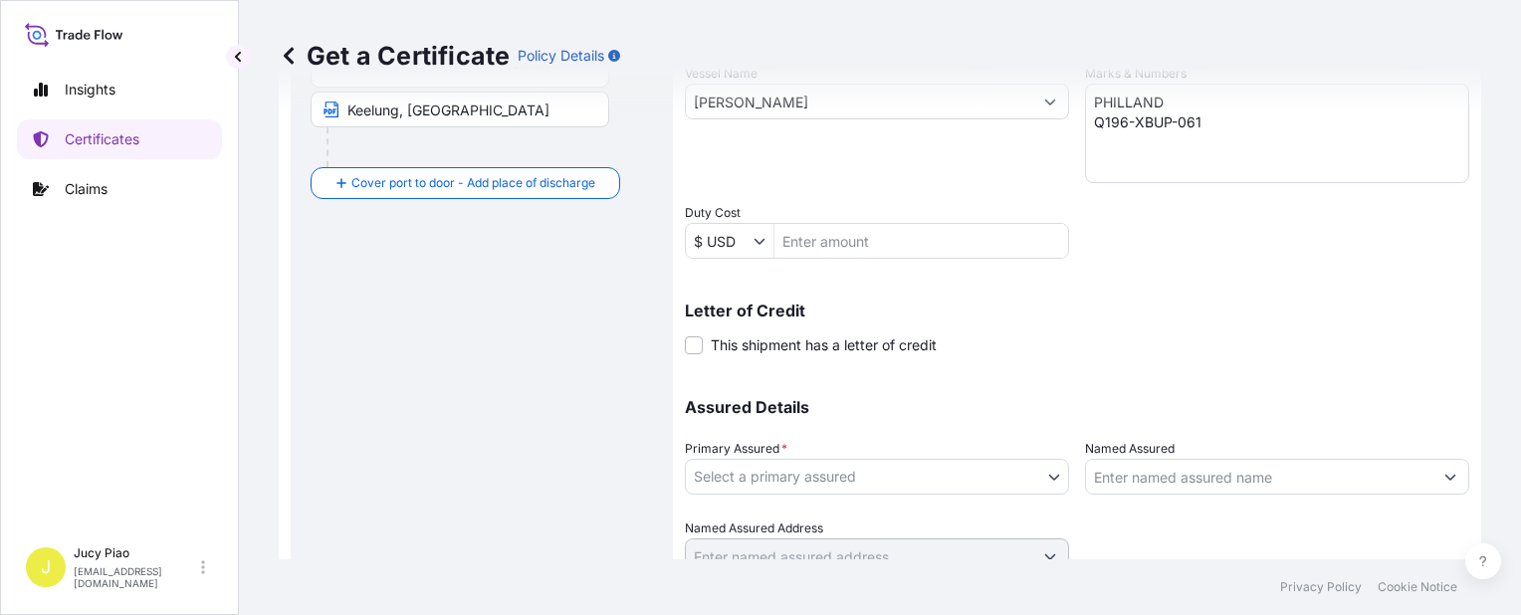
click at [794, 481] on body "0 options available. 2 options available. Insights Certificates Claims J Jucy P…" at bounding box center [760, 307] width 1521 height 615
click at [761, 519] on label "Named Assured Address" at bounding box center [754, 529] width 138 height 20
click at [772, 472] on body "0 options available. 2 options available. Insights Certificates Claims J Jucy P…" at bounding box center [760, 307] width 1521 height 615
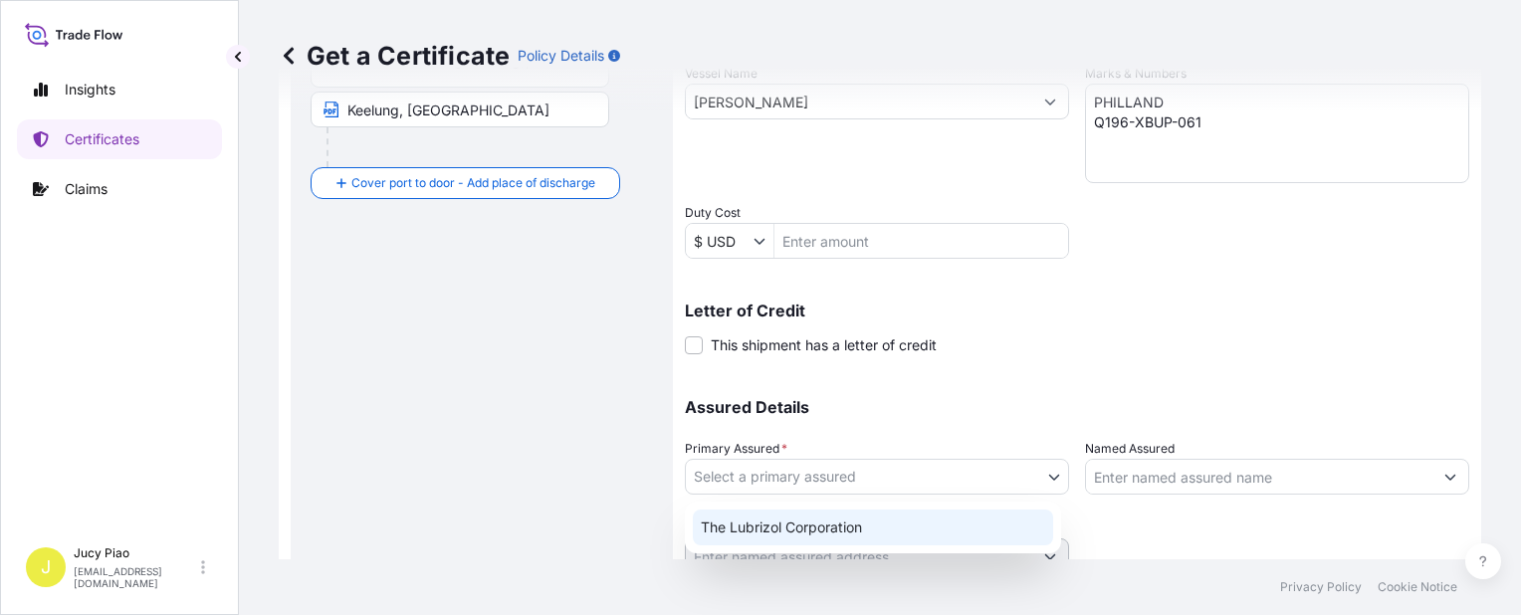
click at [746, 532] on div "The Lubrizol Corporation" at bounding box center [873, 528] width 360 height 36
select select "31566"
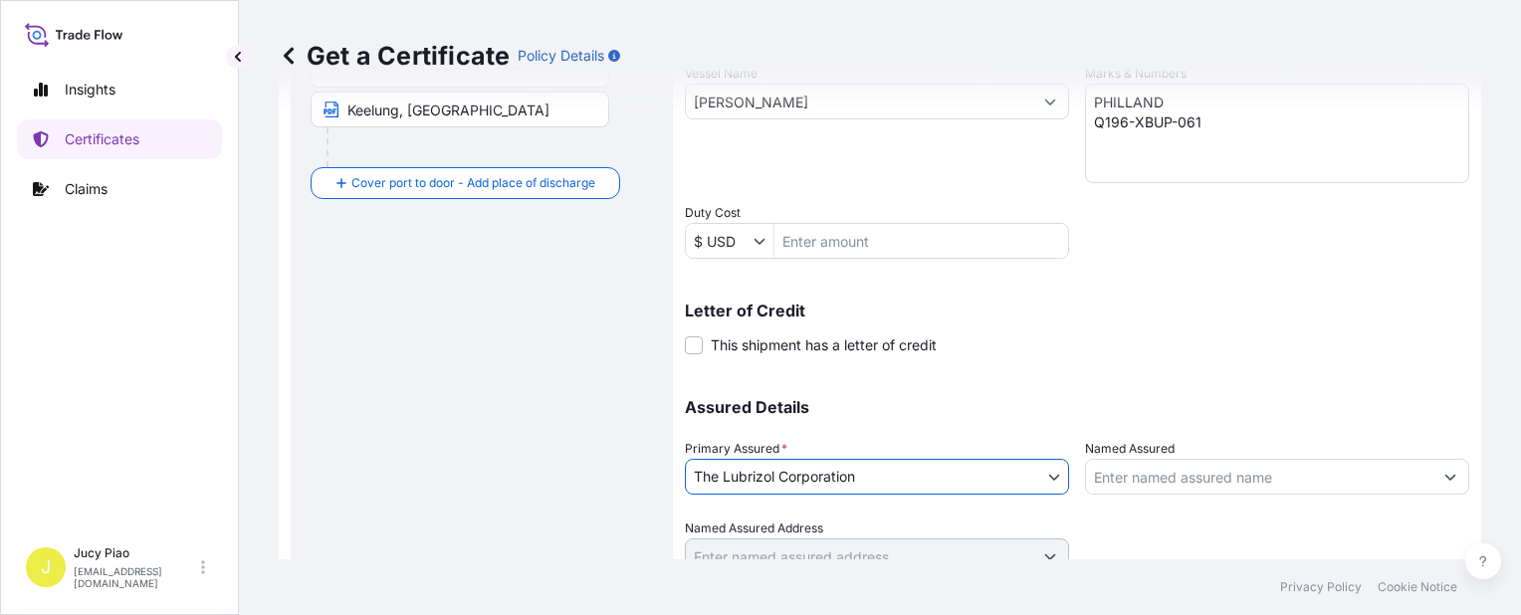
click at [1218, 480] on input "Named Assured" at bounding box center [1259, 477] width 346 height 36
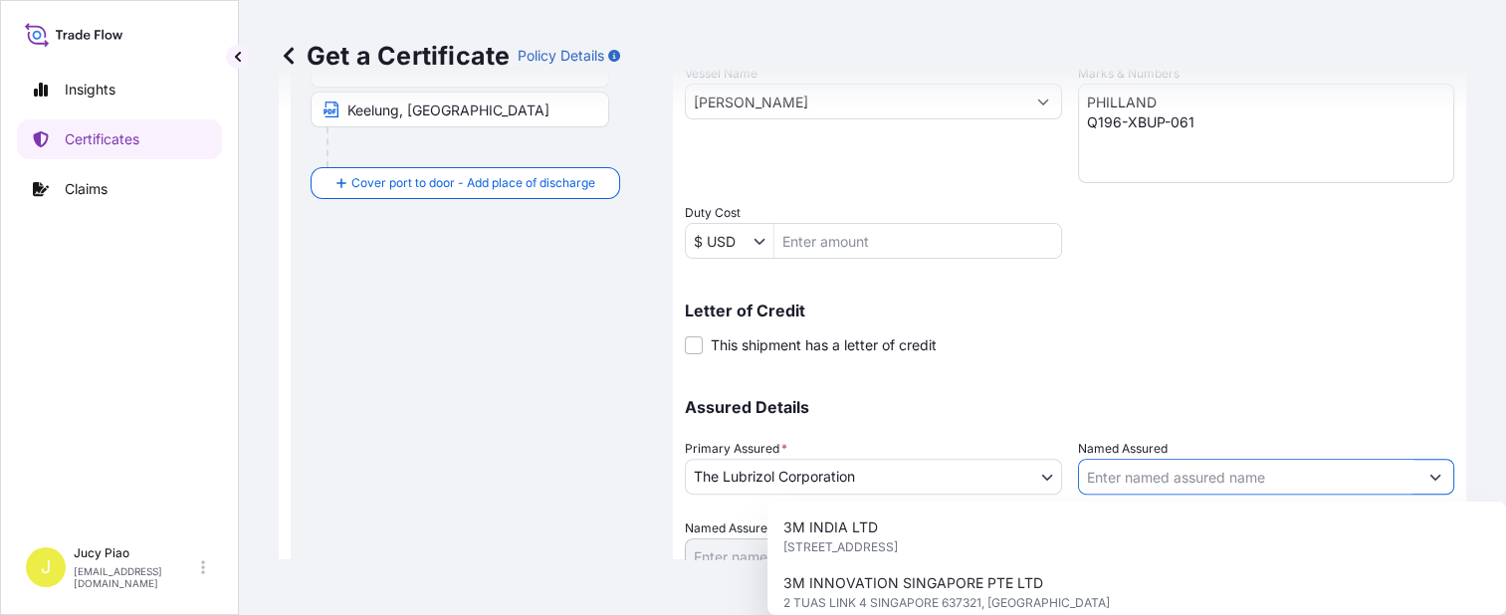
paste input "PHILLAND INTERNATIONAL"
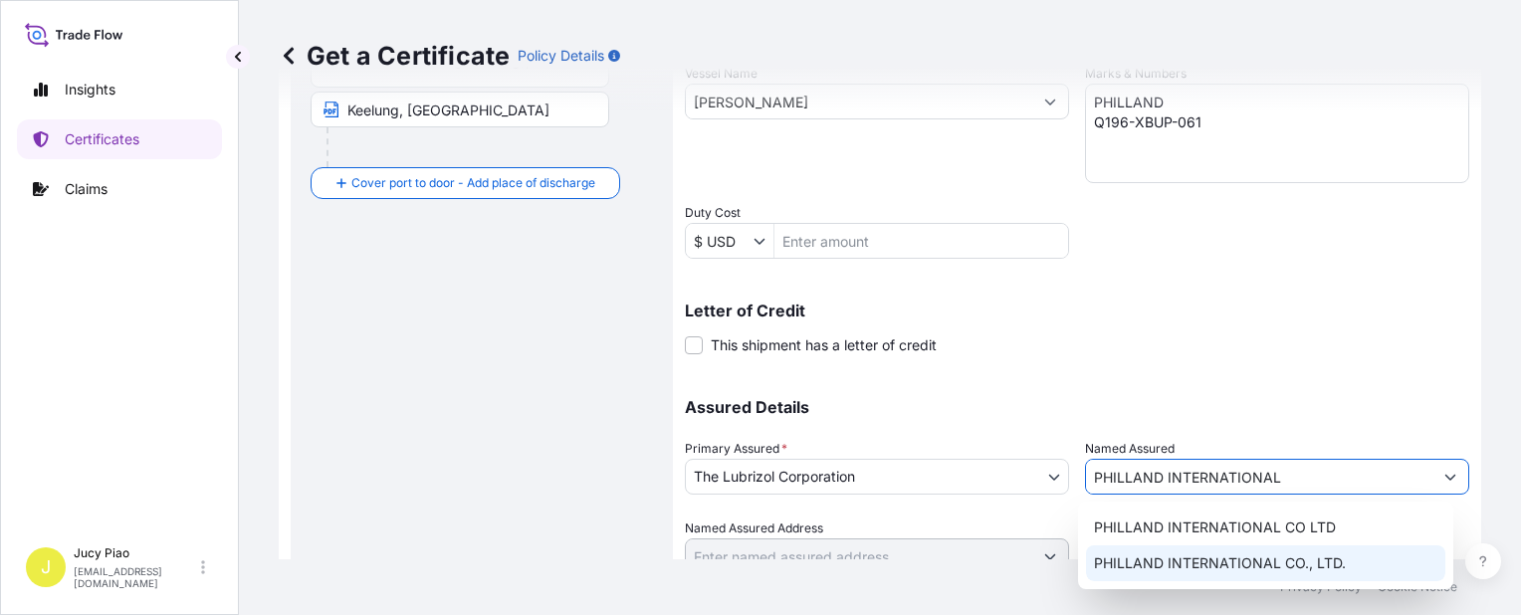
click at [1236, 552] on div "PHILLAND INTERNATIONAL CO., LTD." at bounding box center [1265, 564] width 359 height 36
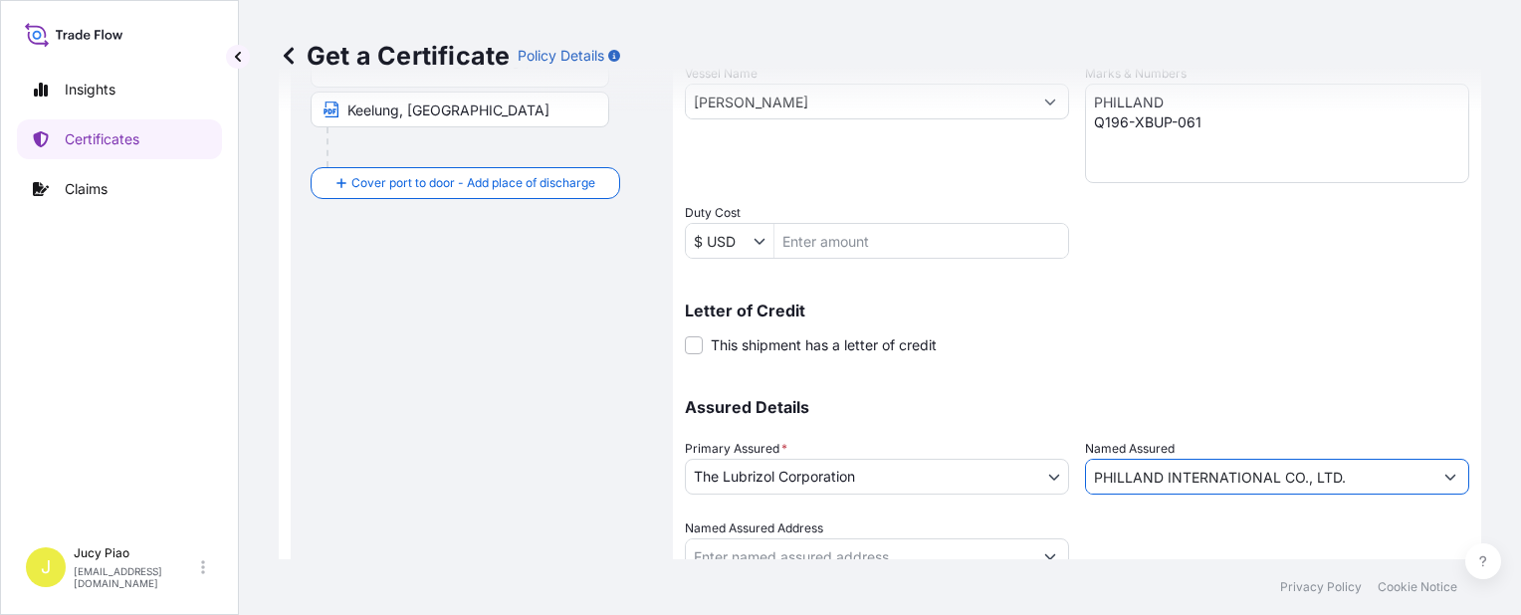
type input "PHILLAND INTERNATIONAL CO., LTD."
click at [1254, 530] on div at bounding box center [1277, 547] width 384 height 56
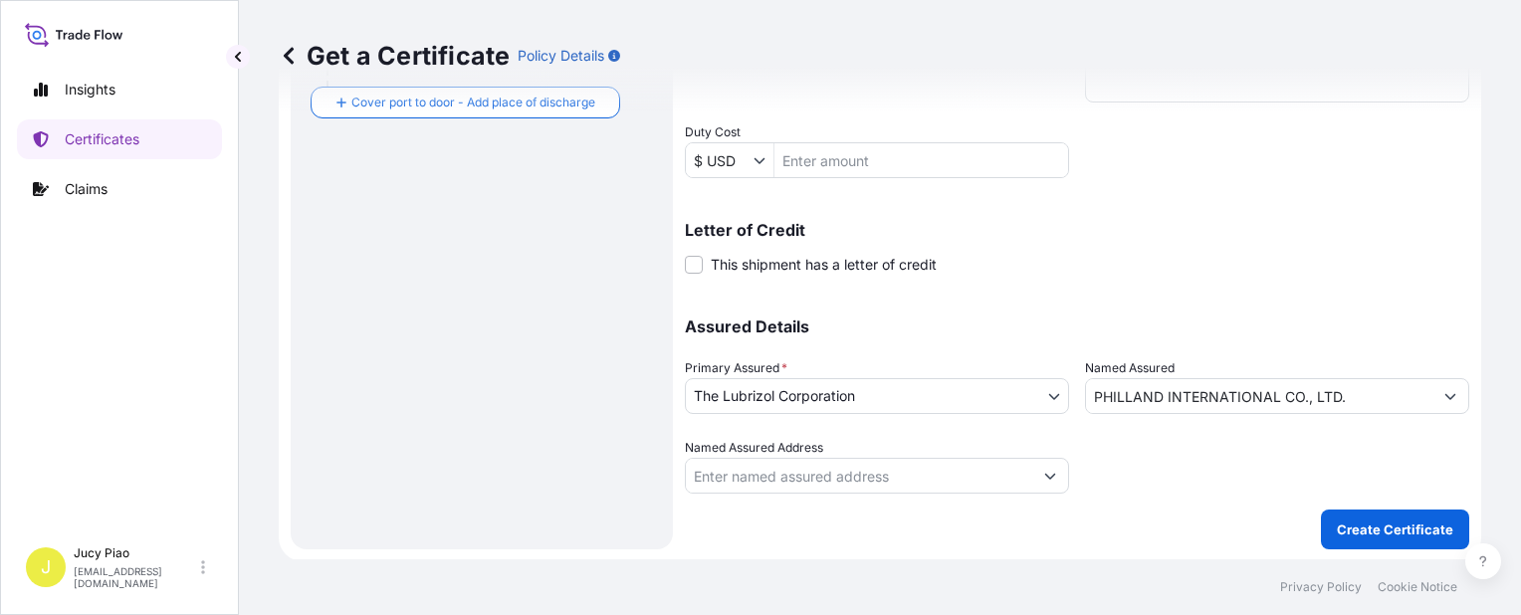
click at [1230, 533] on div "Shipment Details Issue date * 9 / 28 / 2025 Date of Departure * 9 / 28 / 2025 D…" at bounding box center [1077, 47] width 785 height 1005
click at [1373, 525] on p "Create Certificate" at bounding box center [1395, 530] width 116 height 20
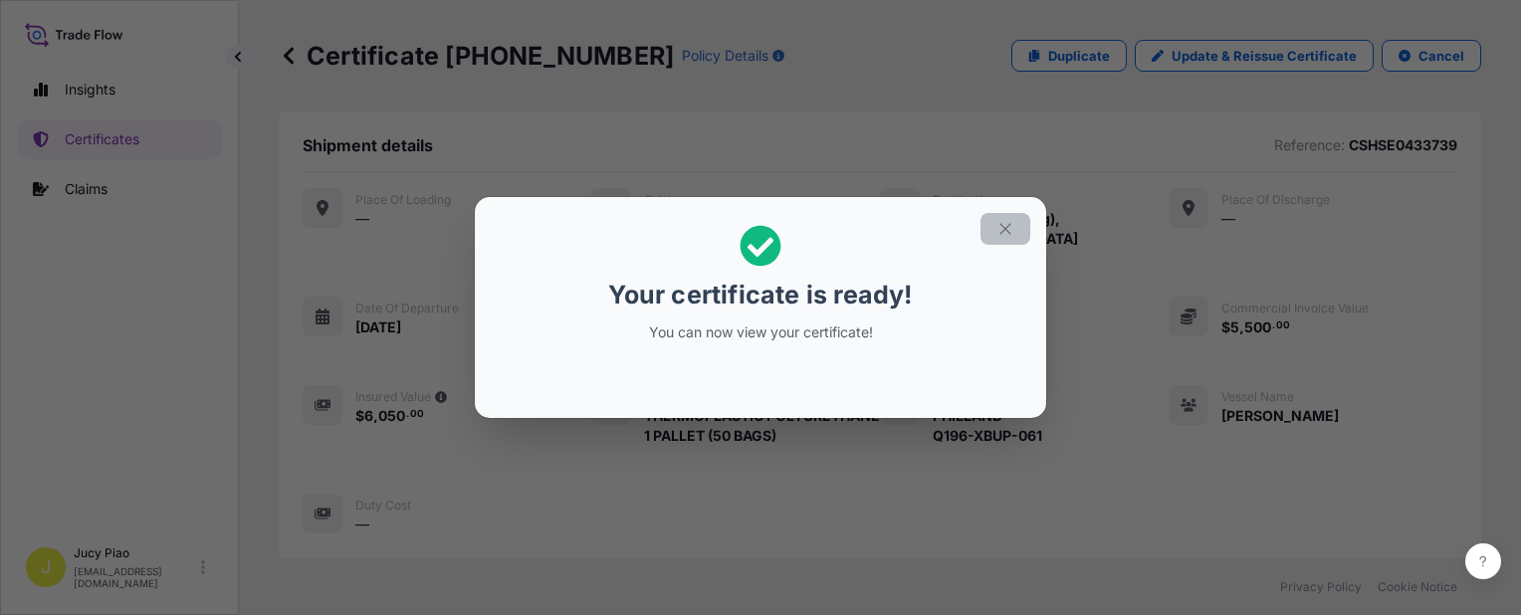
click at [1007, 225] on icon "button" at bounding box center [1006, 229] width 18 height 18
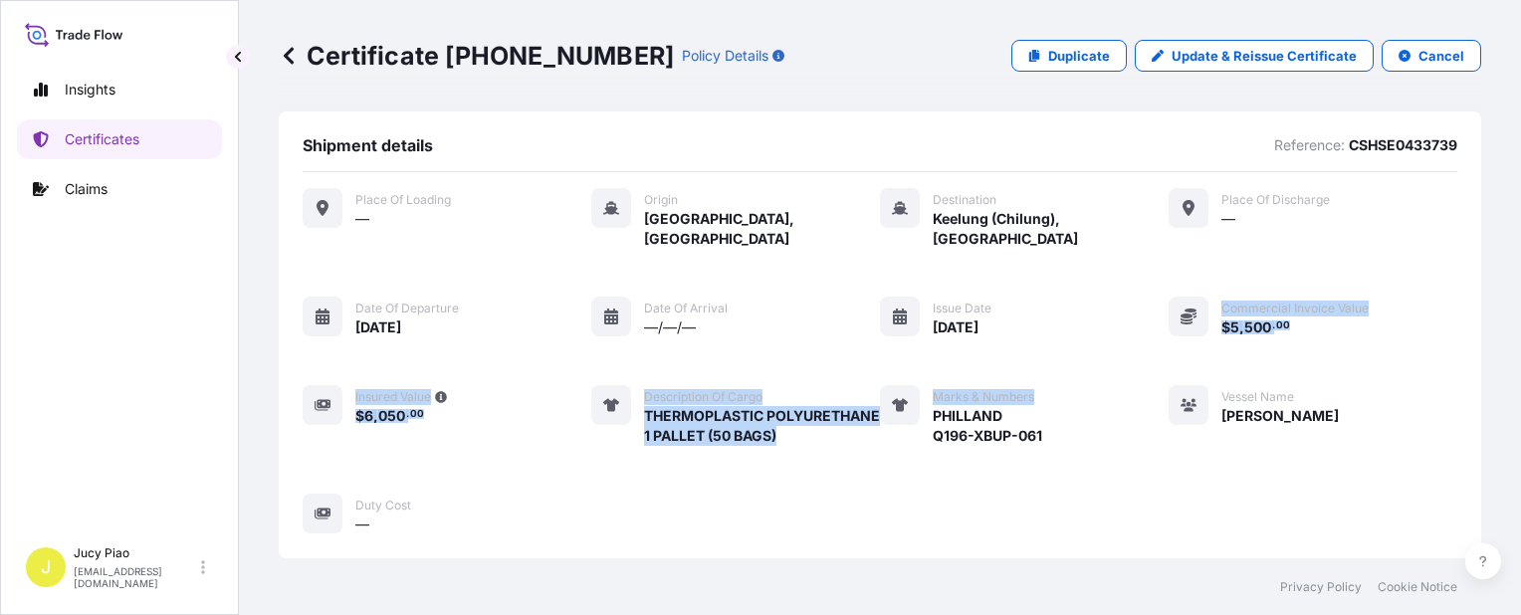
click at [1092, 325] on div "Place of Loading — Origin Shanghai, China Destination Keelung (Chilung), Taiwan…" at bounding box center [880, 361] width 1155 height 346
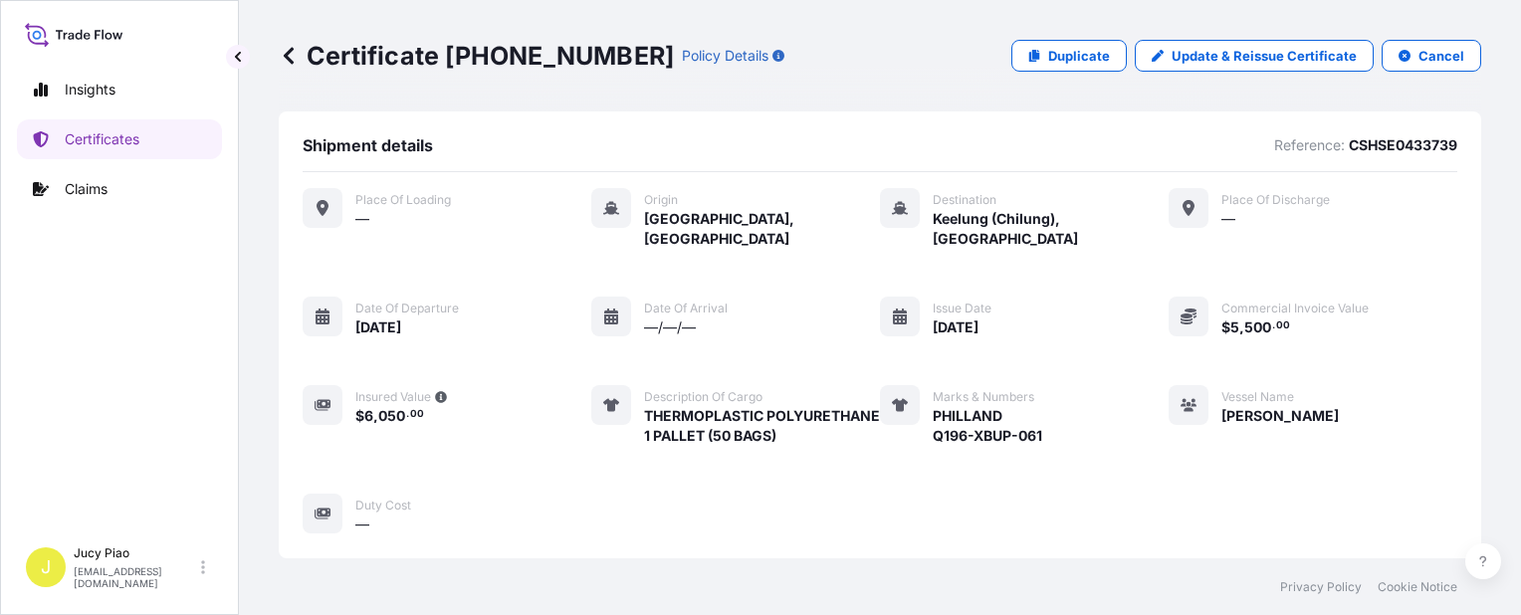
scroll to position [695, 0]
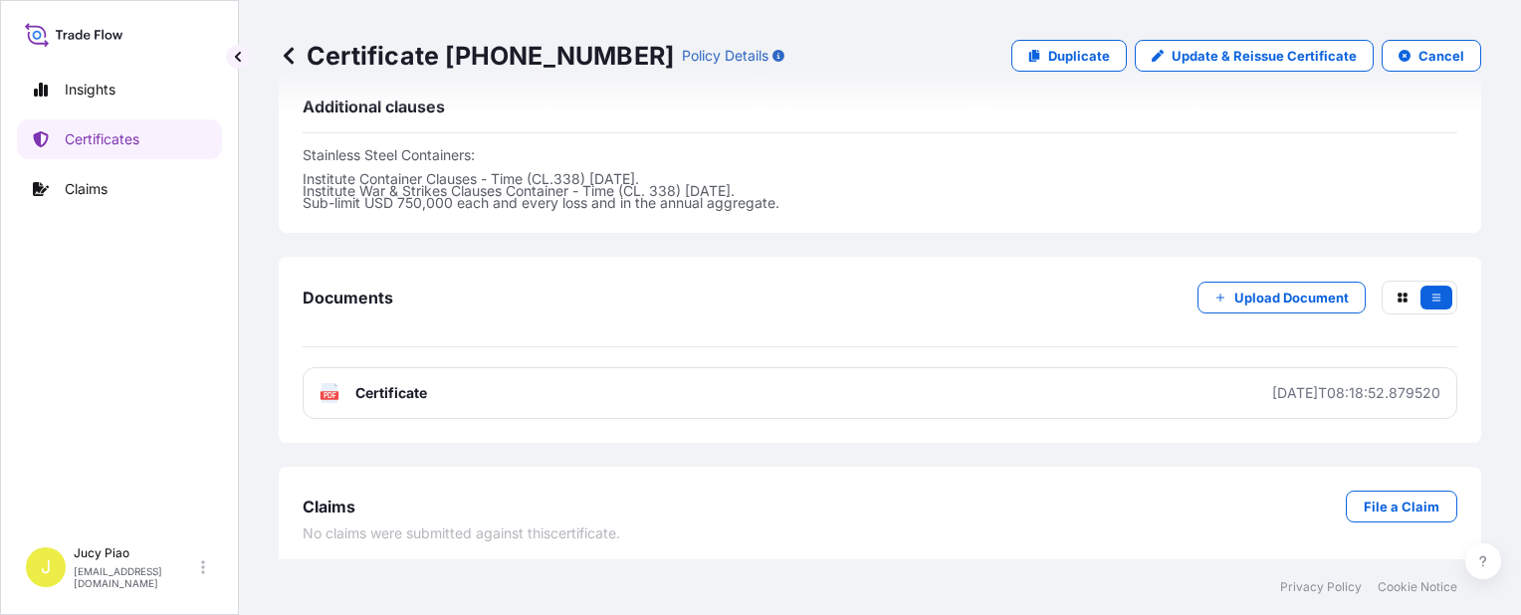
drag, startPoint x: 1041, startPoint y: 444, endPoint x: 1031, endPoint y: 469, distance: 27.2
click at [1039, 446] on div "Certificate 31566-1135-1 Policy Details Duplicate Update & Reissue Certificate …" at bounding box center [880, 280] width 1282 height 560
click at [1031, 469] on div "Claims File a Claim No claims were submitted against this certificate ." at bounding box center [880, 517] width 1203 height 101
click at [1025, 491] on div "Claims File a Claim" at bounding box center [880, 507] width 1155 height 32
click at [1119, 501] on div "Claims File a Claim" at bounding box center [880, 507] width 1155 height 32
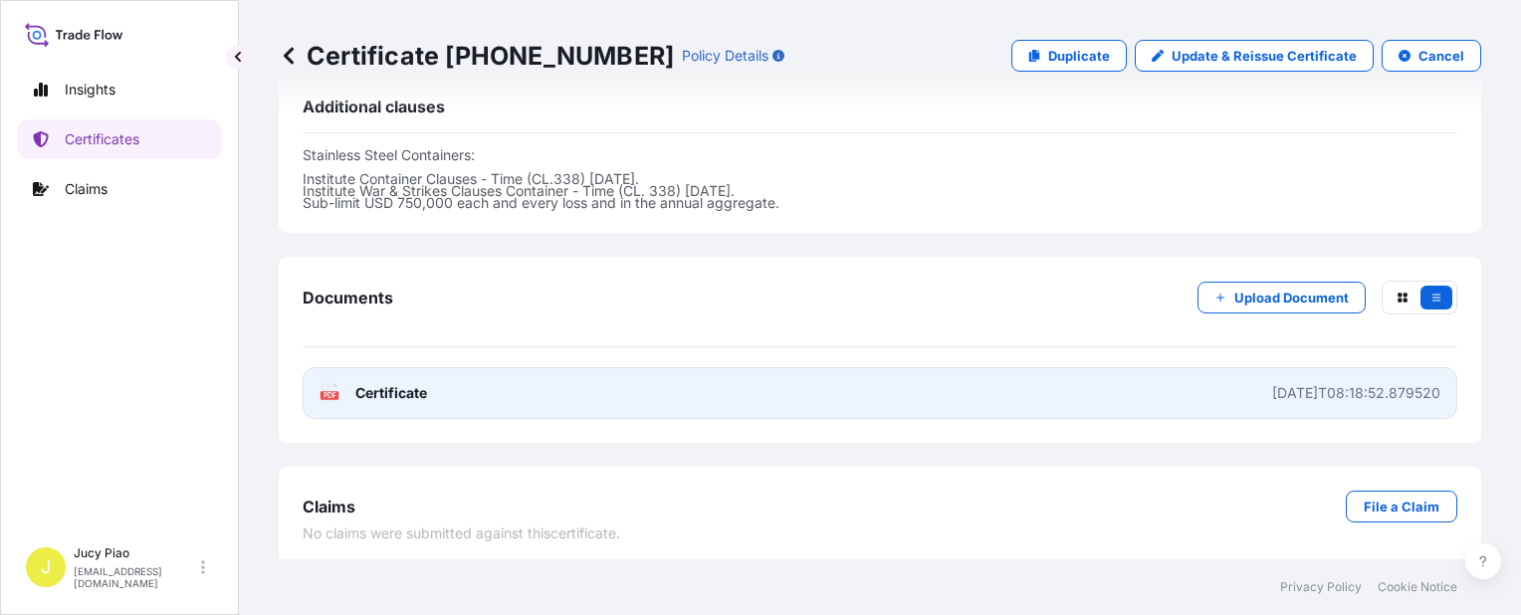
click at [706, 388] on link "PDF Certificate 2025-09-28T08:18:52.879520" at bounding box center [880, 393] width 1155 height 52
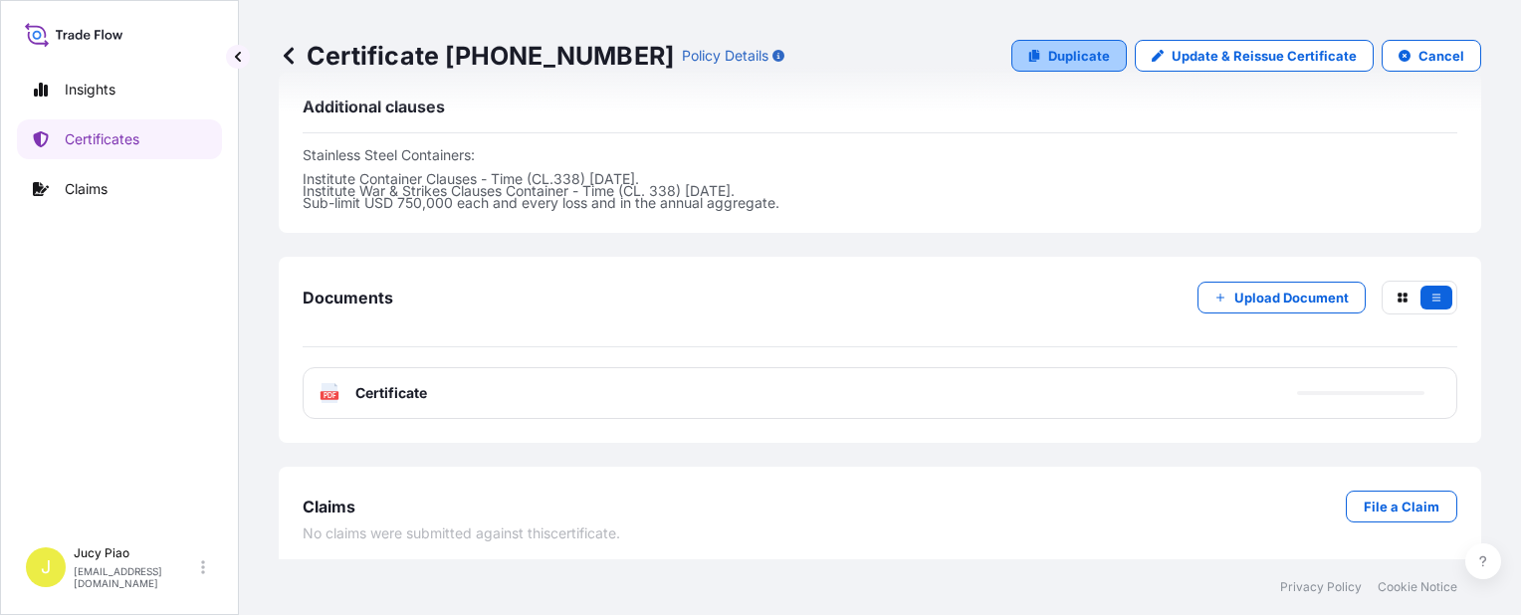
click at [1069, 66] on link "Duplicate" at bounding box center [1069, 56] width 115 height 32
select select "Ocean Vessel"
select select "31566"
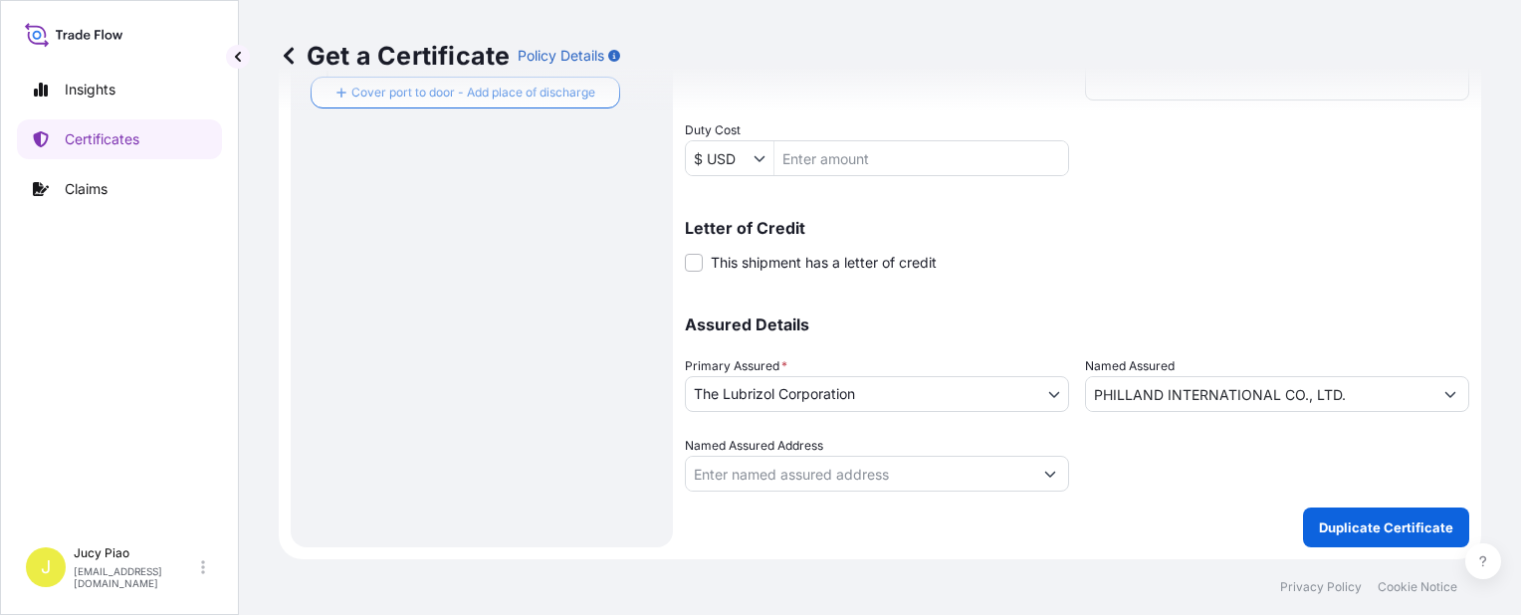
scroll to position [578, 0]
click at [982, 305] on div "Assured Details Primary Assured * The Lubrizol Corporation The Lubrizol Corpora…" at bounding box center [1077, 394] width 785 height 199
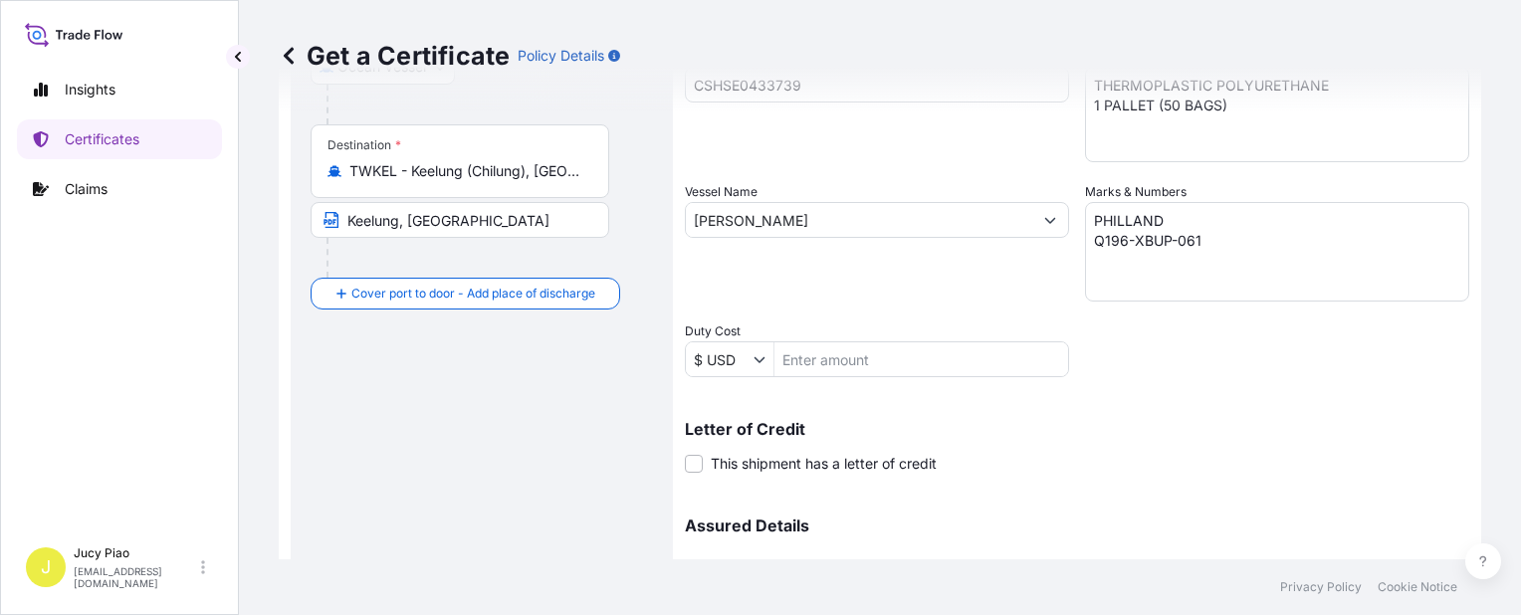
scroll to position [180, 0]
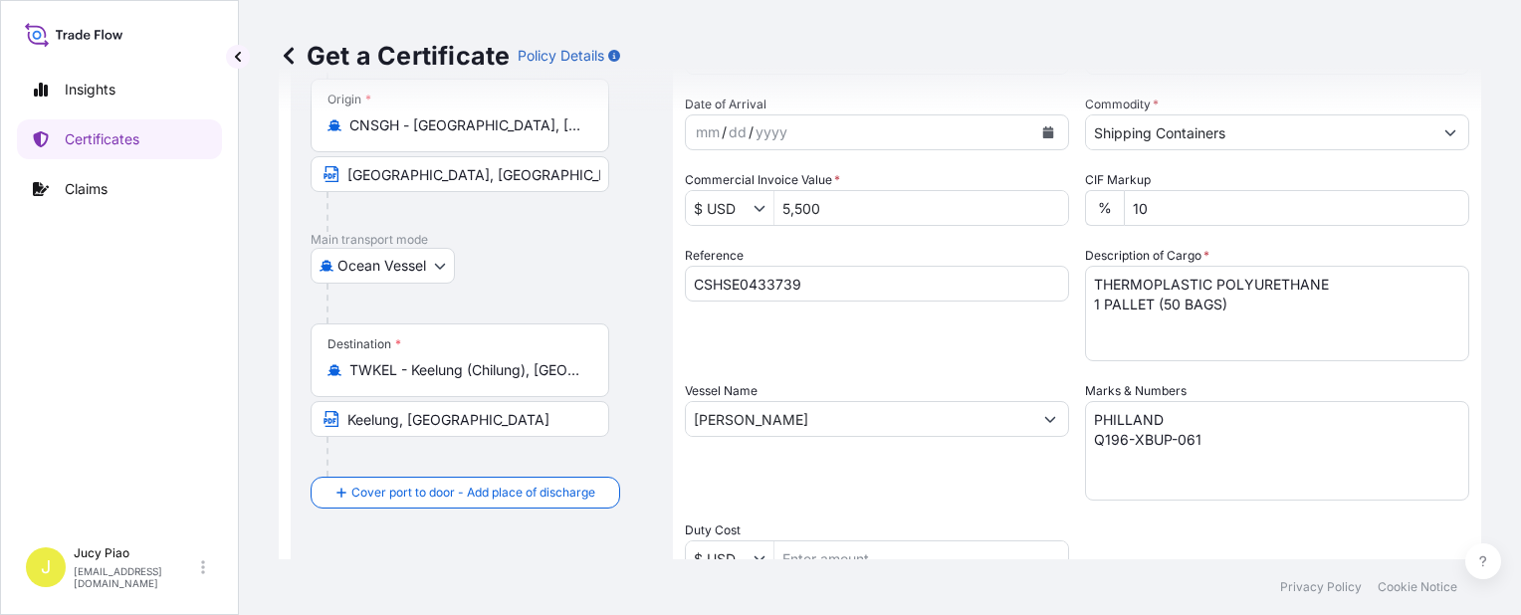
click at [808, 280] on input "CSHSE0433739" at bounding box center [877, 284] width 384 height 36
drag, startPoint x: 829, startPoint y: 288, endPoint x: 546, endPoint y: 257, distance: 285.4
click at [552, 257] on form "Route Details Cover door to port - Add loading place Place of loading Road / In…" at bounding box center [880, 445] width 1203 height 1029
paste input "523"
type input "CSHSE0433523"
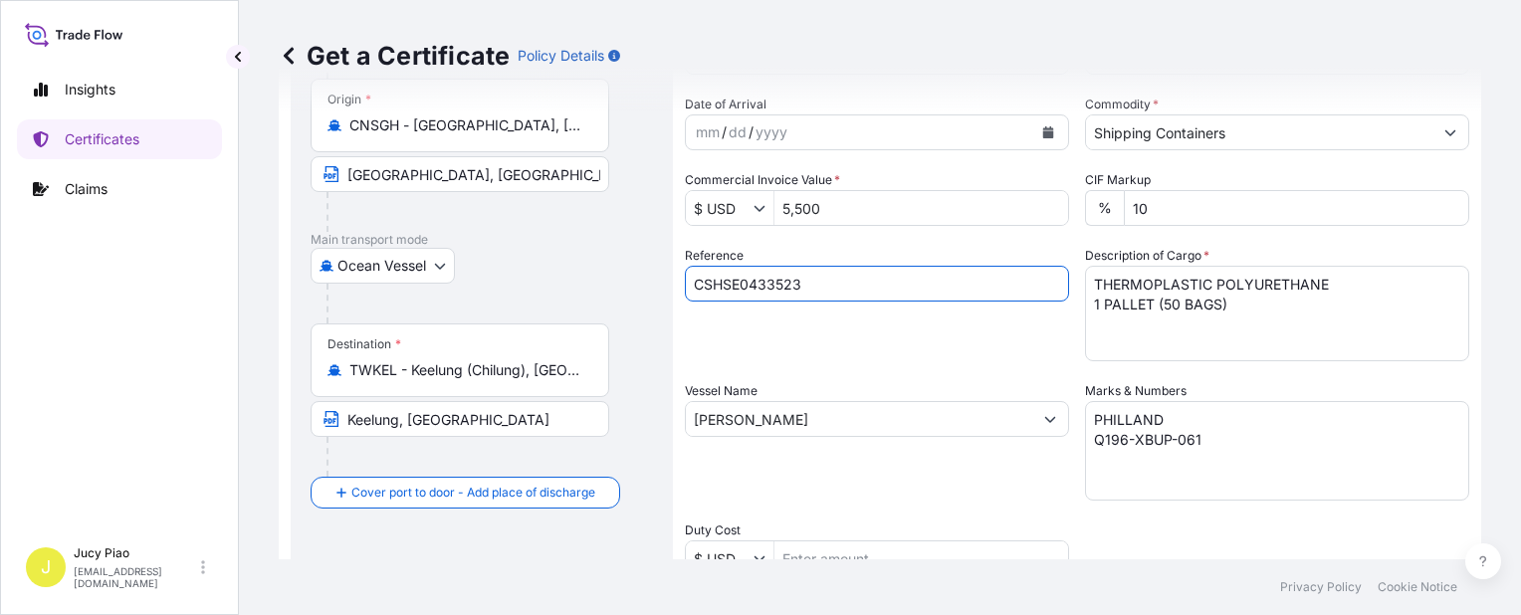
click at [831, 348] on div "Reference CSHSE0433523" at bounding box center [877, 303] width 384 height 115
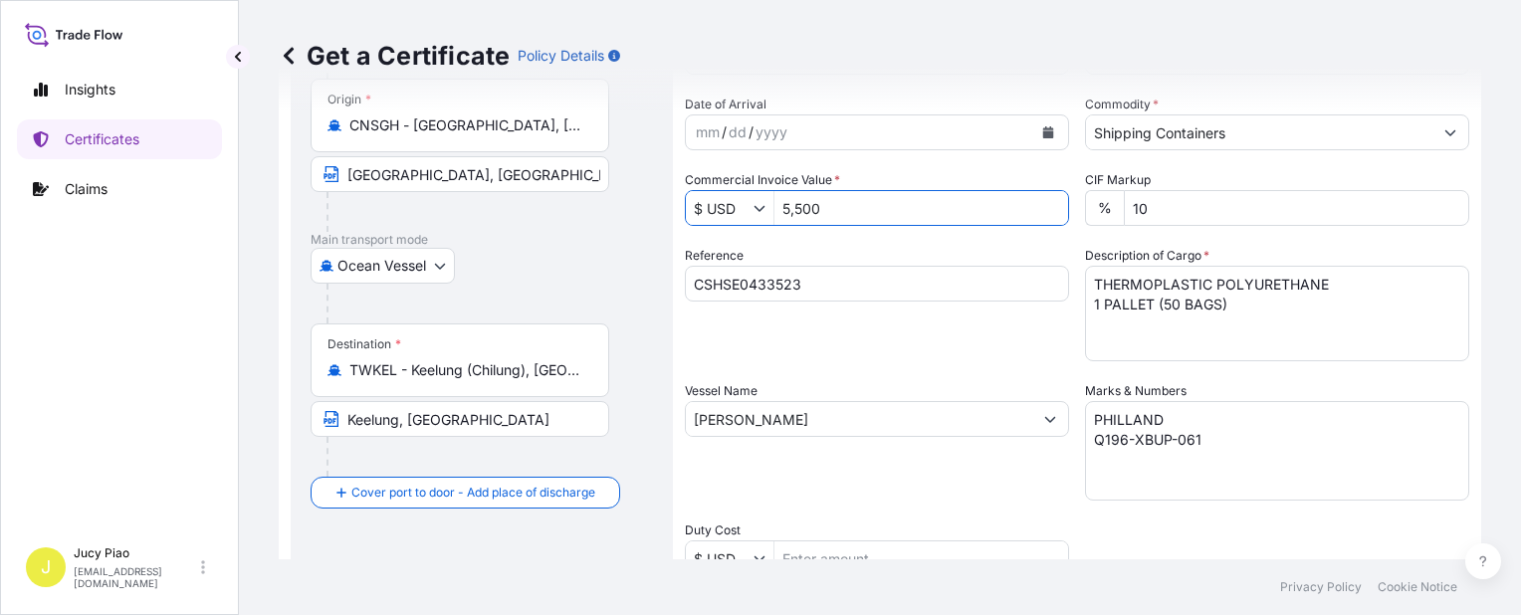
click at [836, 212] on input "5,500" at bounding box center [922, 208] width 294 height 36
drag, startPoint x: 816, startPoint y: 209, endPoint x: 665, endPoint y: 207, distance: 151.4
click at [697, 202] on div "$ USD 5,500" at bounding box center [877, 208] width 384 height 36
type input "15,000"
click at [964, 356] on div "Reference CSHSE0433523" at bounding box center [877, 303] width 384 height 115
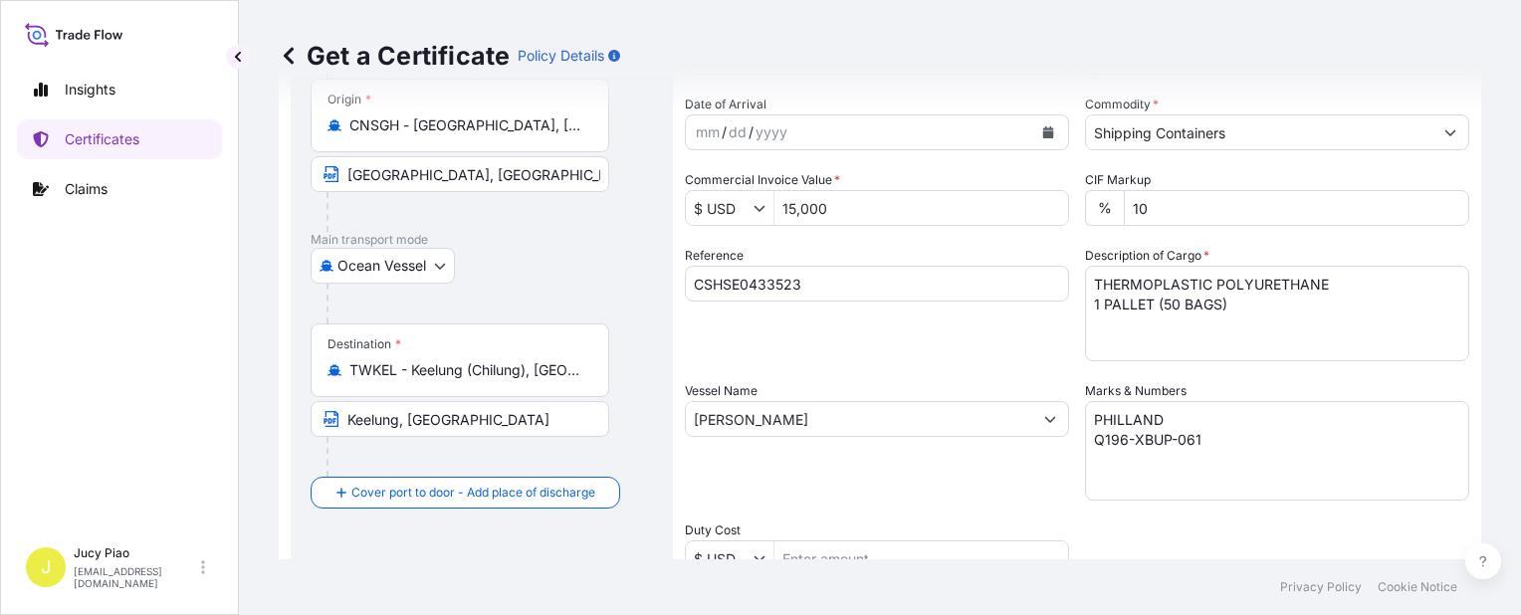
click at [1213, 320] on textarea "THERMOPLASTIC POLYURETHANE 1 PALLET (50 BAGS)" at bounding box center [1277, 314] width 384 height 96
drag, startPoint x: 1238, startPoint y: 313, endPoint x: 980, endPoint y: 288, distance: 259.1
click at [980, 288] on div "Shipment Details Issue date * 9 / 28 / 2025 Date of Departure * 9 / 28 / 2025 D…" at bounding box center [1077, 417] width 785 height 949
paste textarea "2 PALLETS (8"
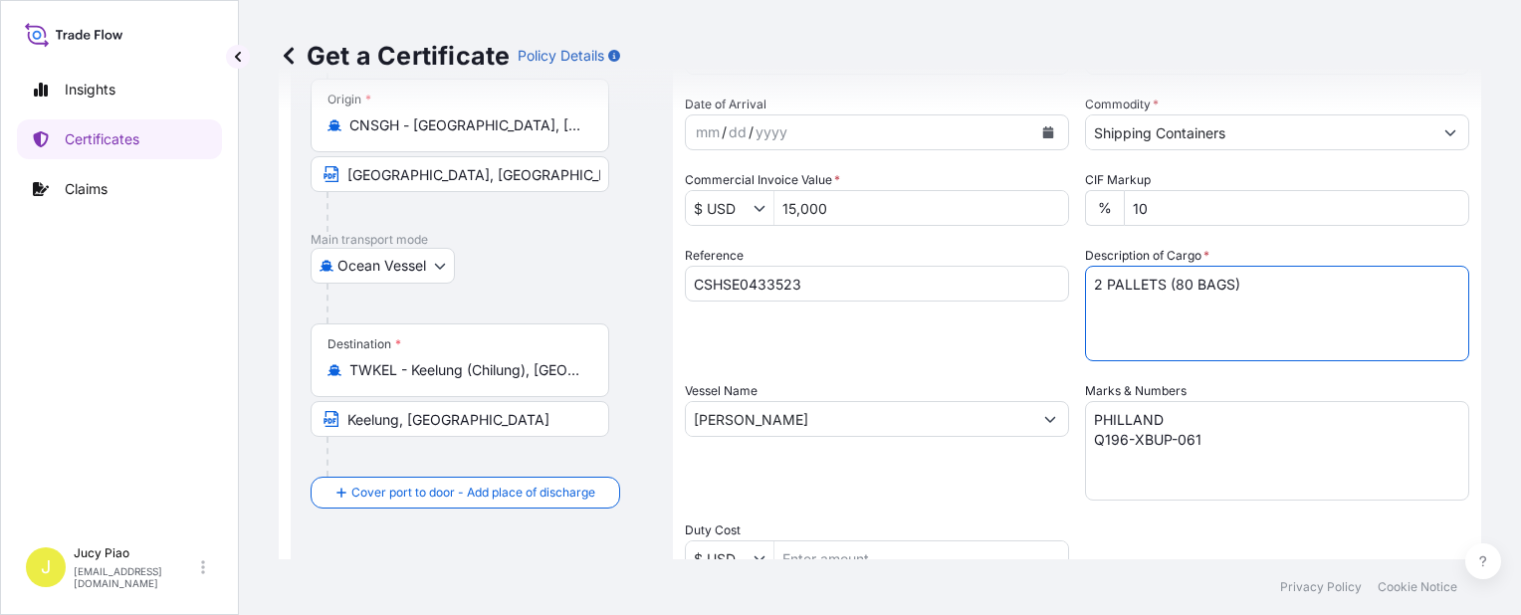
click at [1087, 283] on textarea "THERMOPLASTIC POLYURETHANE 1 PALLET (50 BAGS)" at bounding box center [1277, 314] width 384 height 96
paste textarea "THERMOPLASTIC POLYURETHANE"
type textarea "THERMOPLASTIC POLYURETHANE 2 PALLETS (80 BAGS)"
click at [1191, 480] on textarea "PHILLAND Q196-XBUP-061" at bounding box center [1277, 451] width 384 height 100
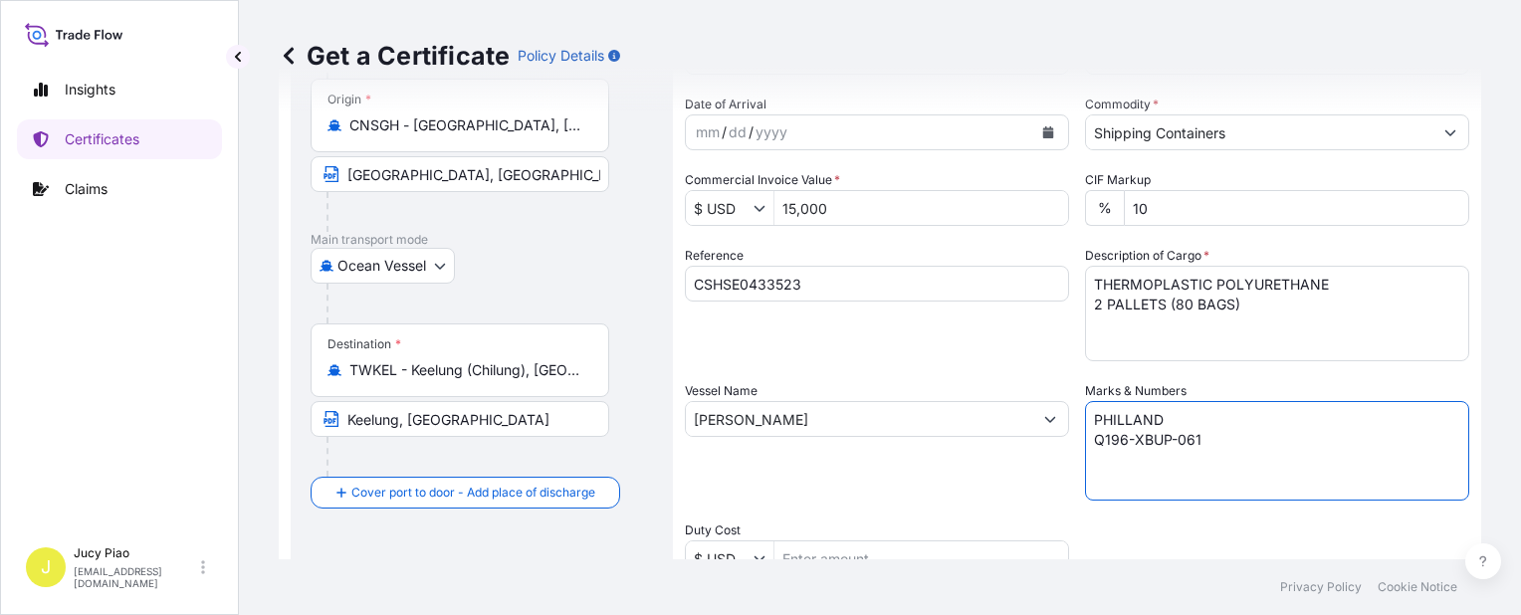
drag, startPoint x: 1118, startPoint y: 443, endPoint x: 1083, endPoint y: 443, distance: 34.8
click at [1085, 444] on textarea "PHILLAND Q196-XBUP-061" at bounding box center [1277, 451] width 384 height 100
paste textarea "263-XBCP-082"
click at [1342, 461] on textarea "PHILLAND Q196-XBUP-061" at bounding box center [1277, 451] width 384 height 100
type textarea "PHILLAND Q263-XBCP-082"
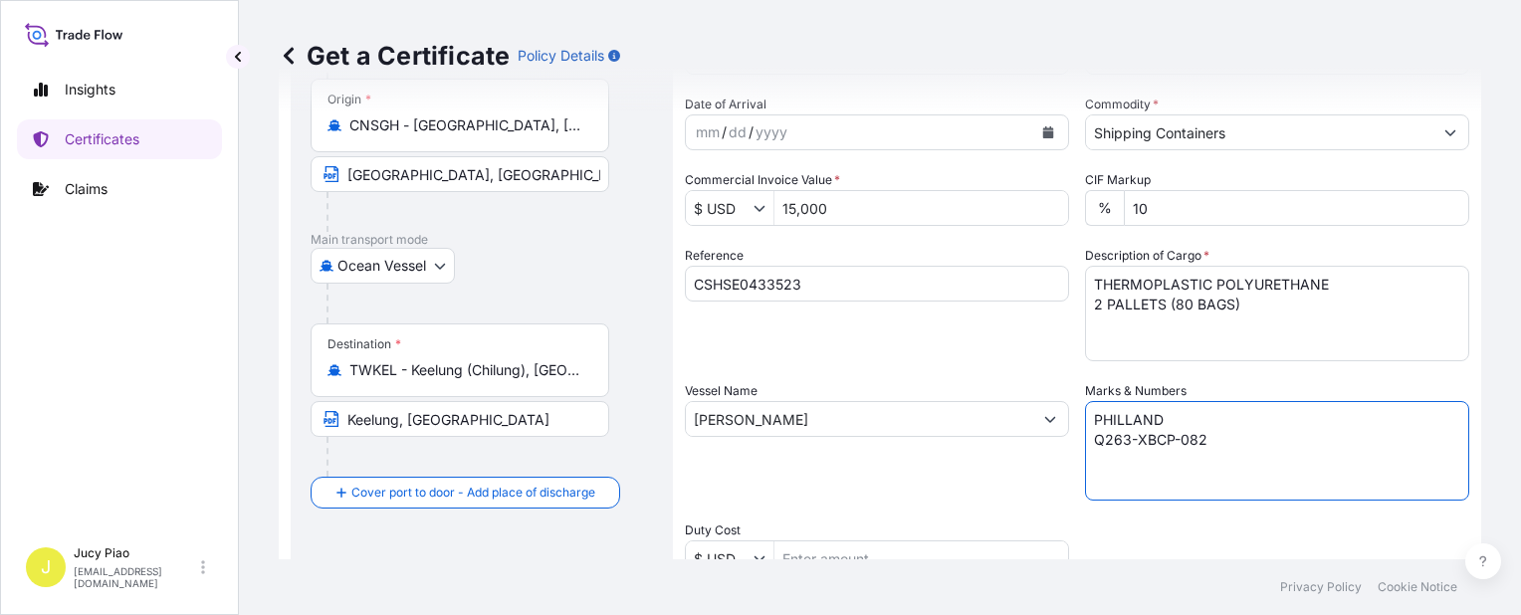
click at [844, 353] on div "Reference CSHSE0433523" at bounding box center [877, 303] width 384 height 115
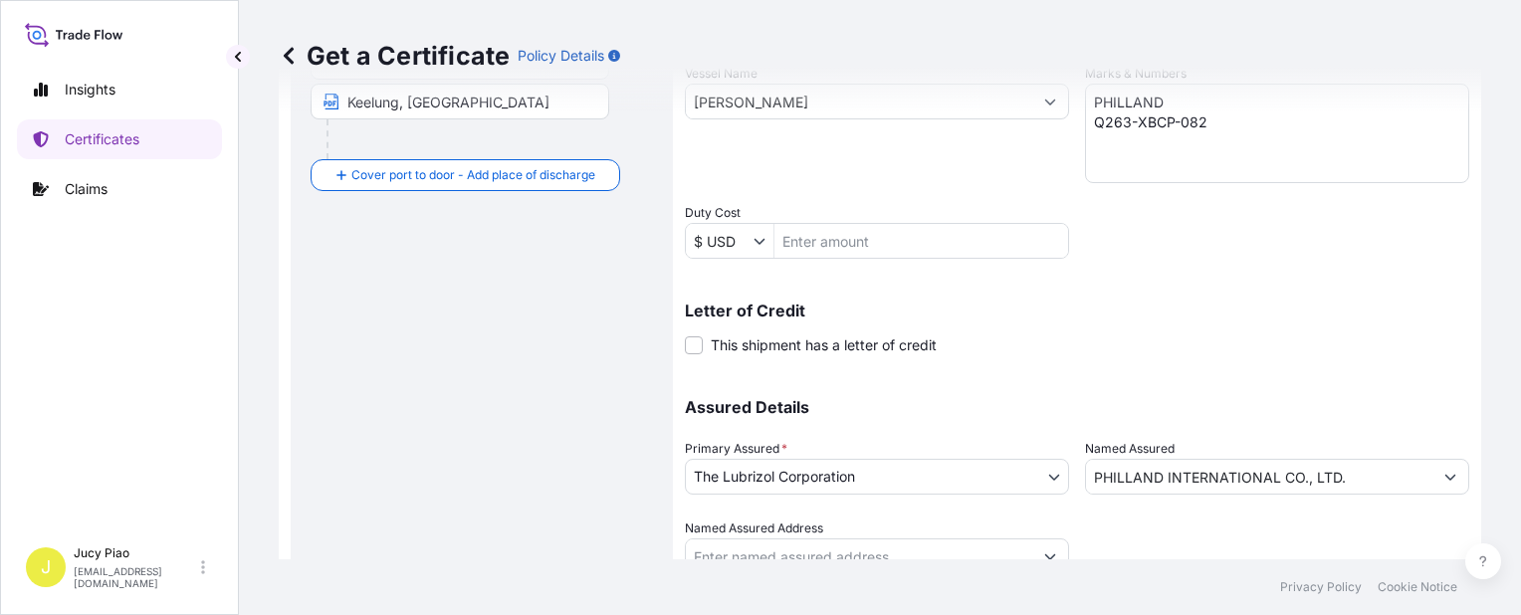
scroll to position [578, 0]
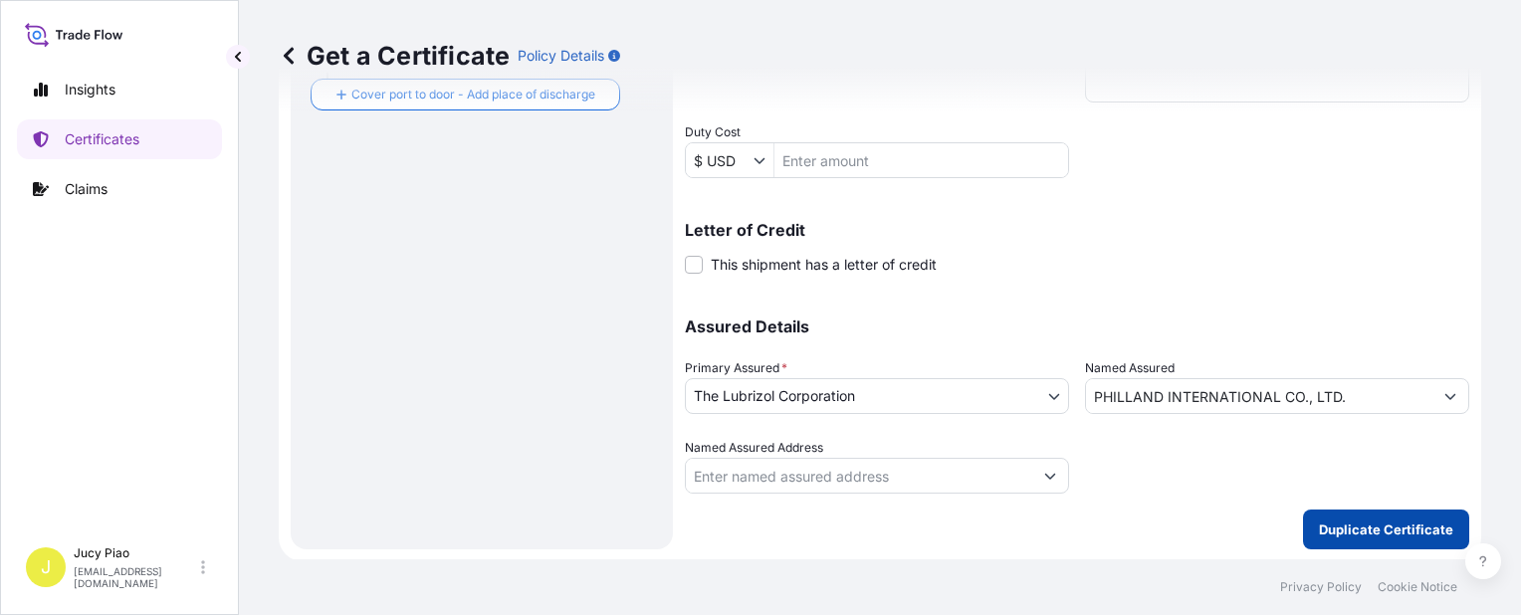
click at [1344, 532] on p "Duplicate Certificate" at bounding box center [1386, 530] width 134 height 20
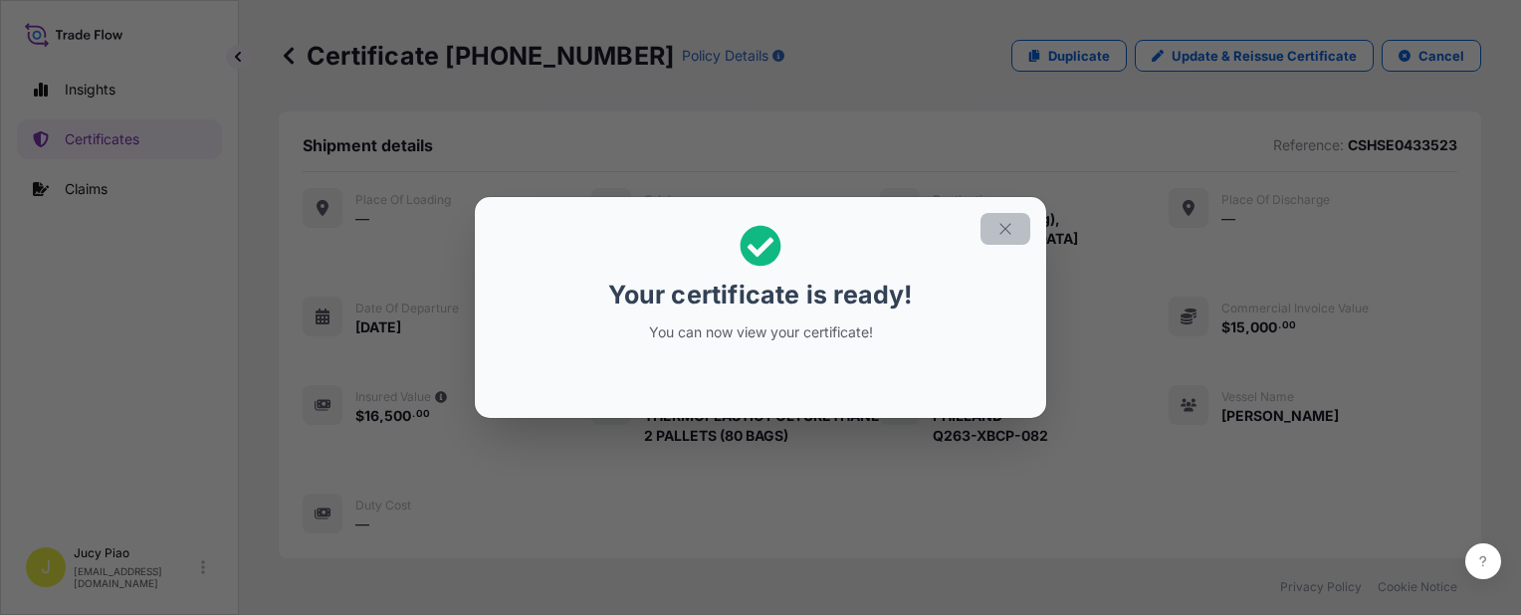
click at [1006, 228] on icon "button" at bounding box center [1005, 228] width 11 height 11
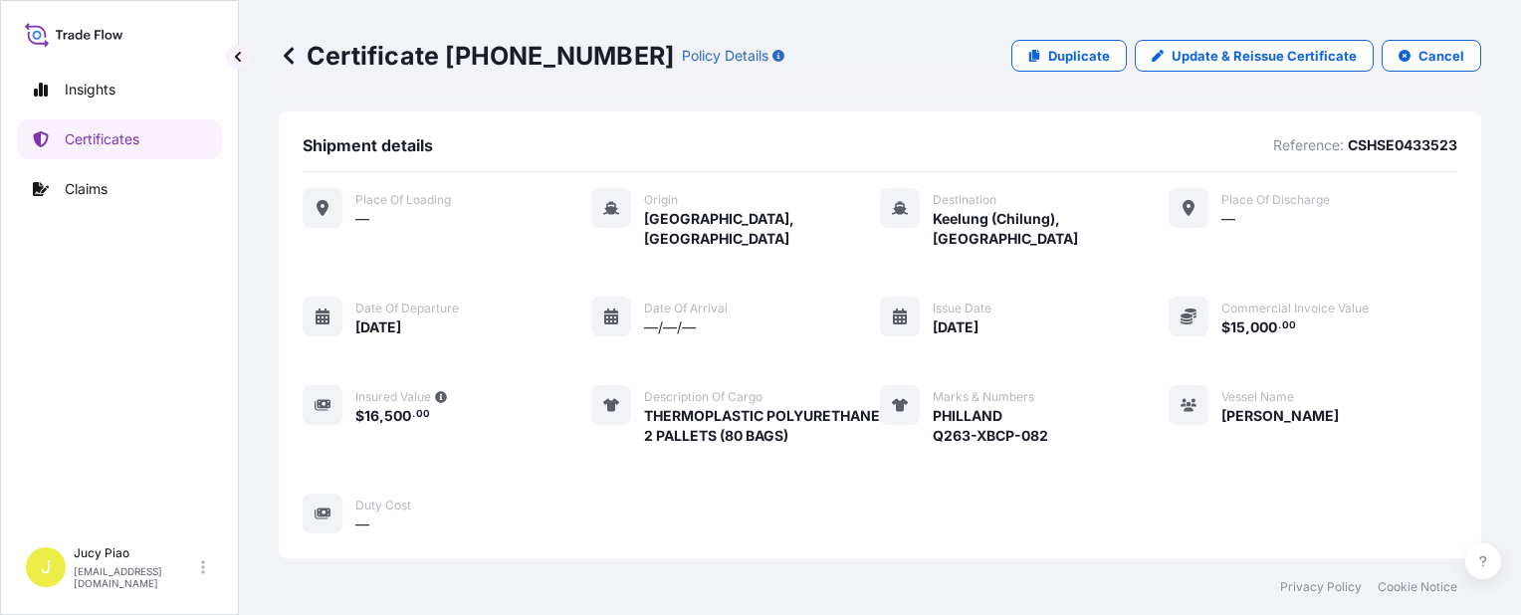
click at [1140, 356] on div "Place of Loading — Origin Shanghai, China Destination Keelung (Chilung), Taiwan…" at bounding box center [880, 361] width 1155 height 346
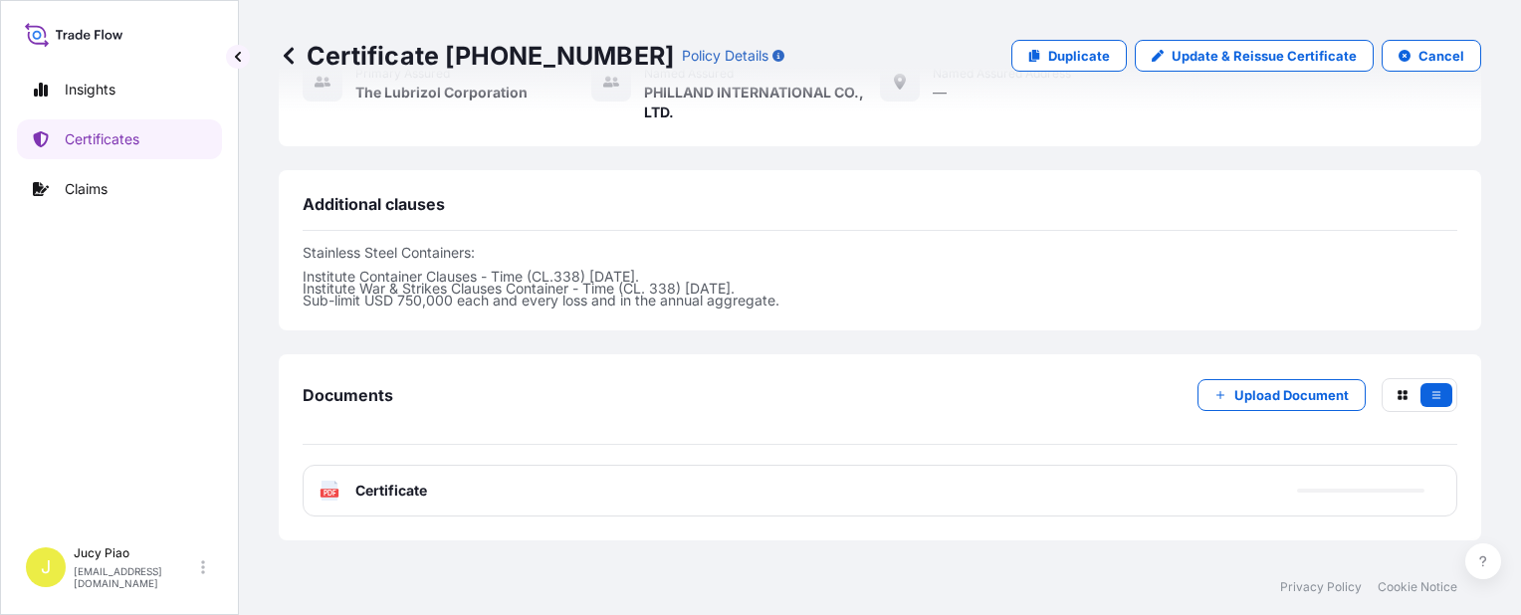
scroll to position [695, 0]
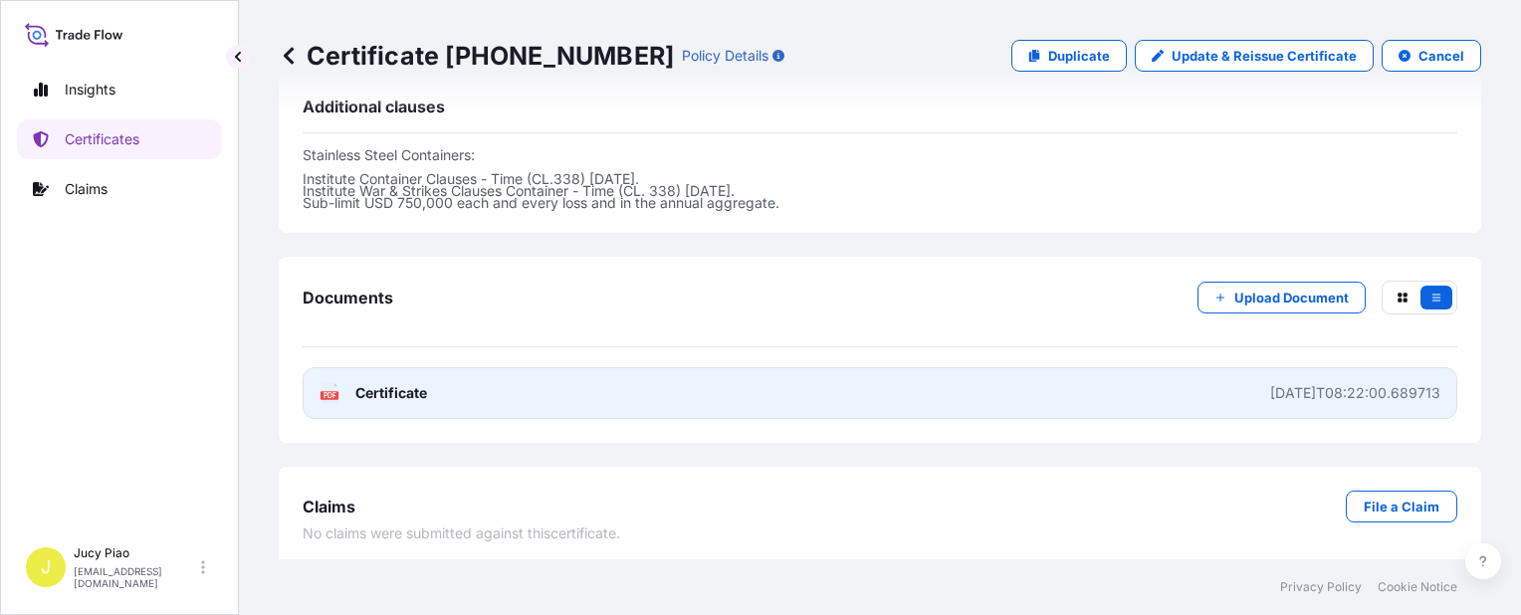
click at [1093, 376] on link "PDF Certificate 2025-09-28T08:22:00.689713" at bounding box center [880, 393] width 1155 height 52
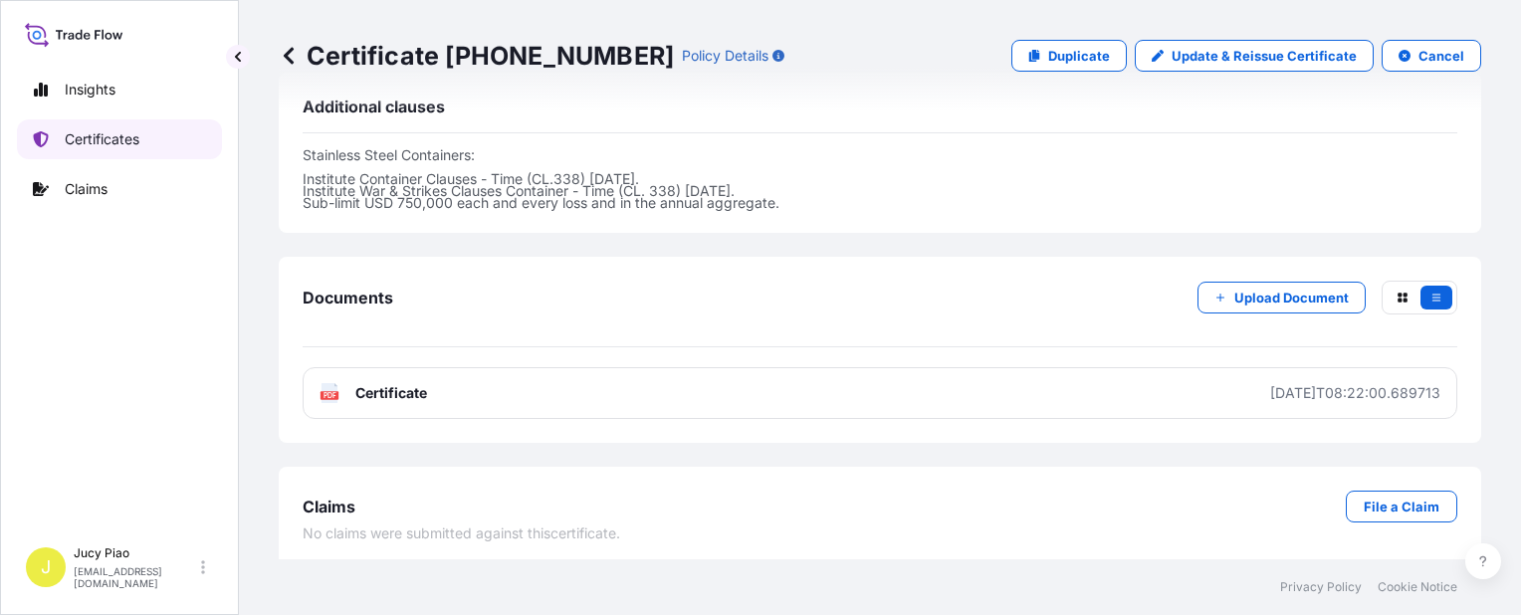
click at [113, 137] on p "Certificates" at bounding box center [102, 139] width 75 height 20
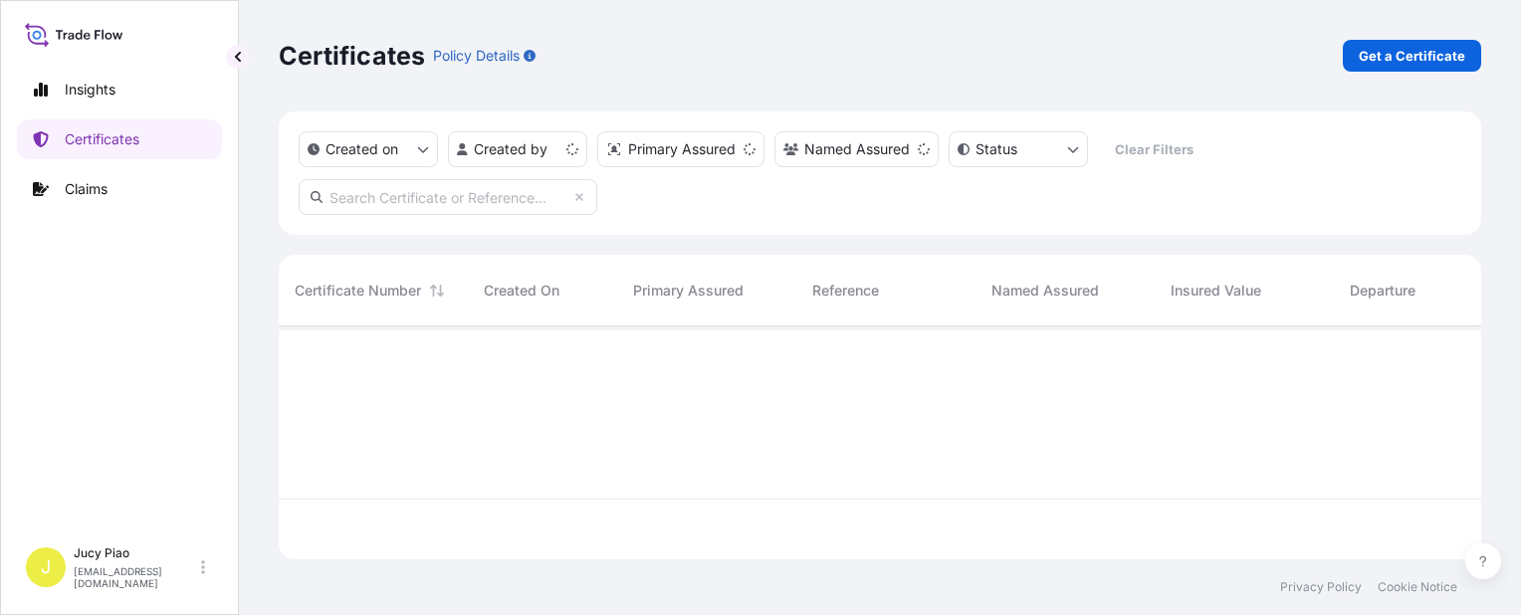
scroll to position [229, 1187]
click at [1382, 58] on p "Get a Certificate" at bounding box center [1412, 56] width 107 height 20
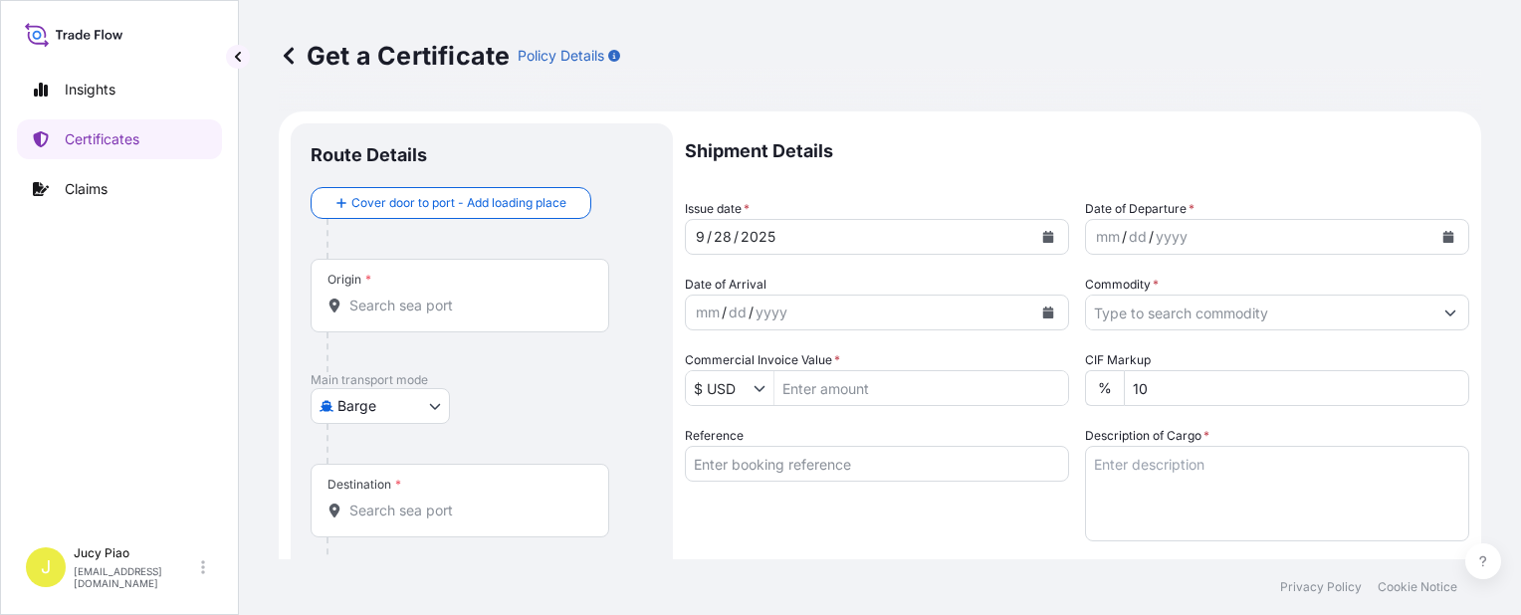
click at [448, 405] on body "Insights Certificates Claims J Jucy Piao jucy.piao@psabdp.com Get a Certificate…" at bounding box center [760, 307] width 1521 height 615
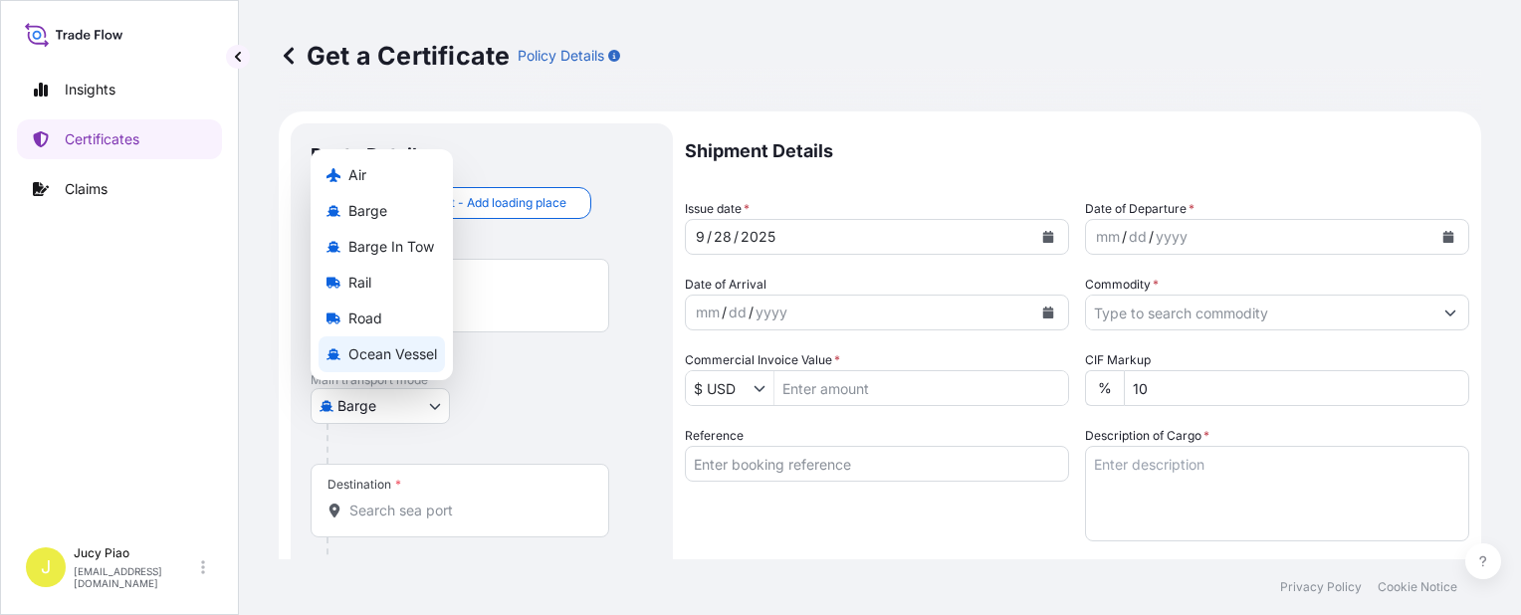
click at [388, 359] on span "Ocean Vessel" at bounding box center [392, 355] width 89 height 20
select select "Ocean Vessel"
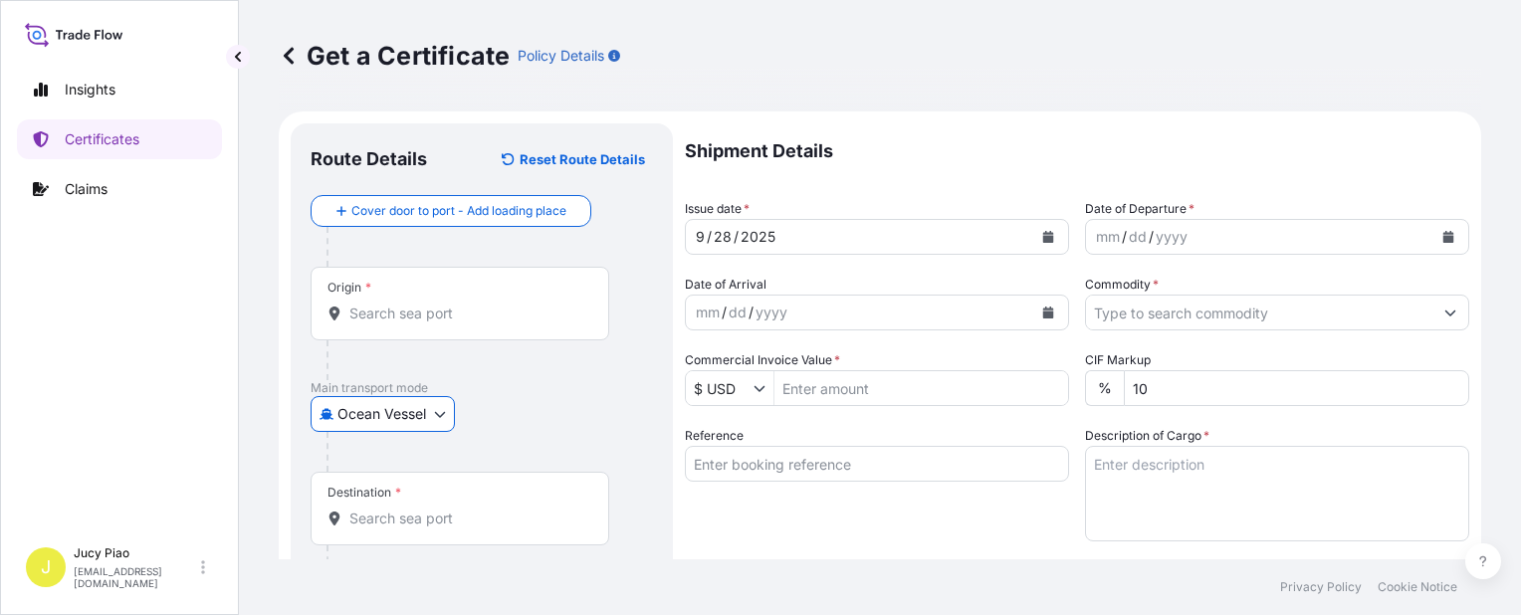
click at [810, 465] on input "Reference" at bounding box center [877, 464] width 384 height 36
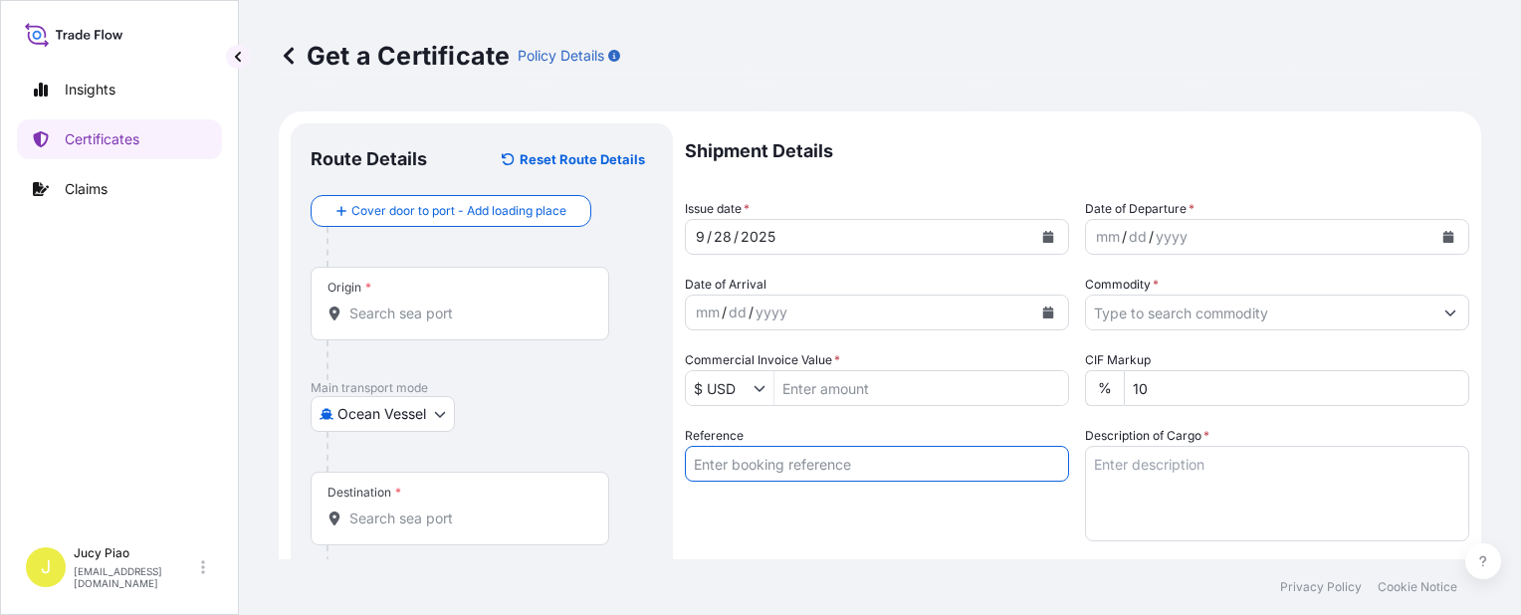
paste input "CSHSE0432011"
type input "CSHSE0432011"
click at [782, 503] on div "Reference CSHSE0432011" at bounding box center [877, 483] width 384 height 115
click at [426, 310] on input "Origin *" at bounding box center [466, 314] width 235 height 20
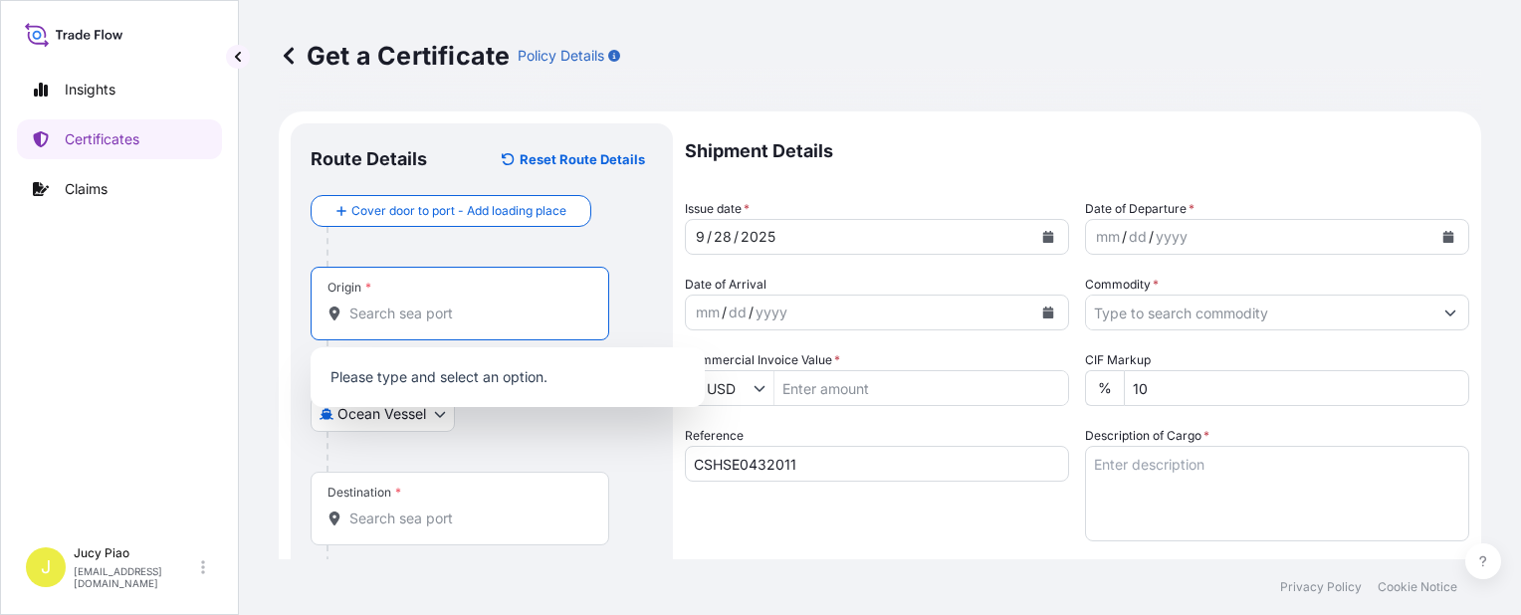
paste input "SHANGHAI"
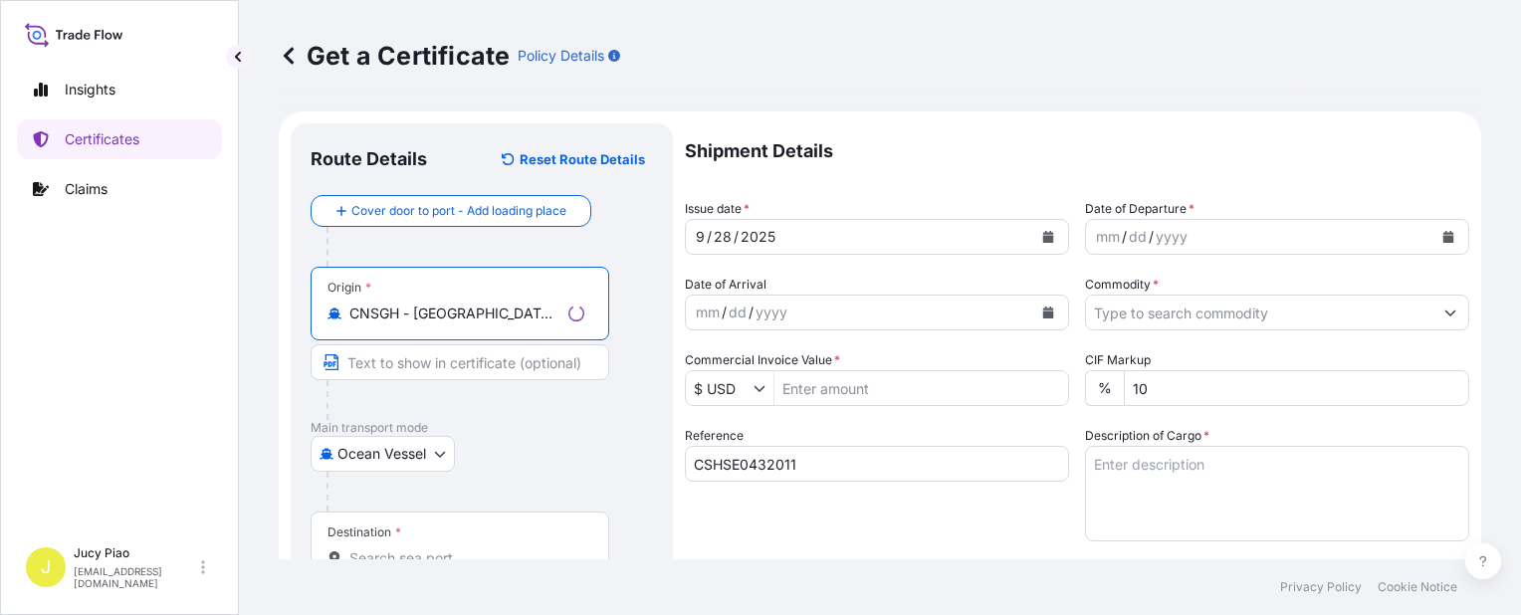
drag, startPoint x: 417, startPoint y: 317, endPoint x: 570, endPoint y: 337, distance: 153.6
click at [570, 337] on div "Origin * CNSGH - Shanghai, China" at bounding box center [460, 304] width 299 height 74
type input "CNSGH - Shanghai, China"
click at [482, 371] on input "Text to appear on certificate" at bounding box center [460, 363] width 299 height 36
paste input "Shanghai, China"
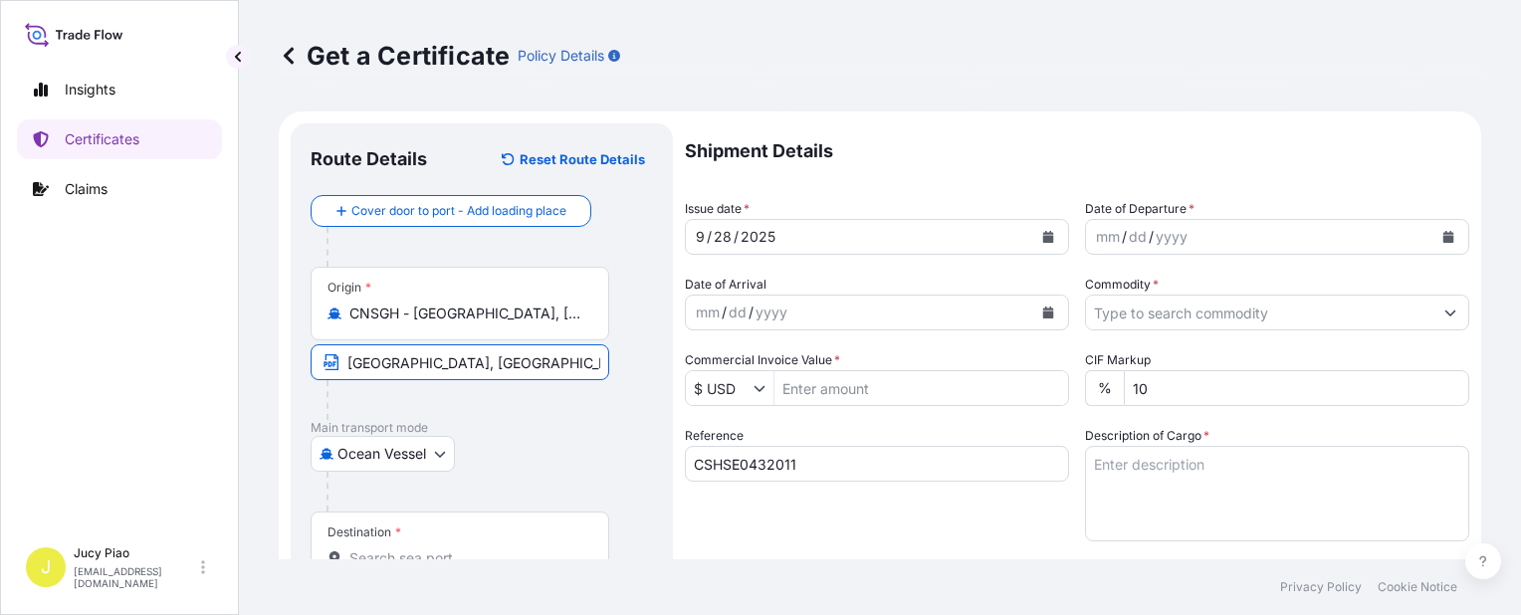
type input "Shanghai, China"
click at [590, 451] on div "Ocean Vessel Air Barge Barge in Tow Rail Road Ocean Vessel" at bounding box center [482, 454] width 343 height 36
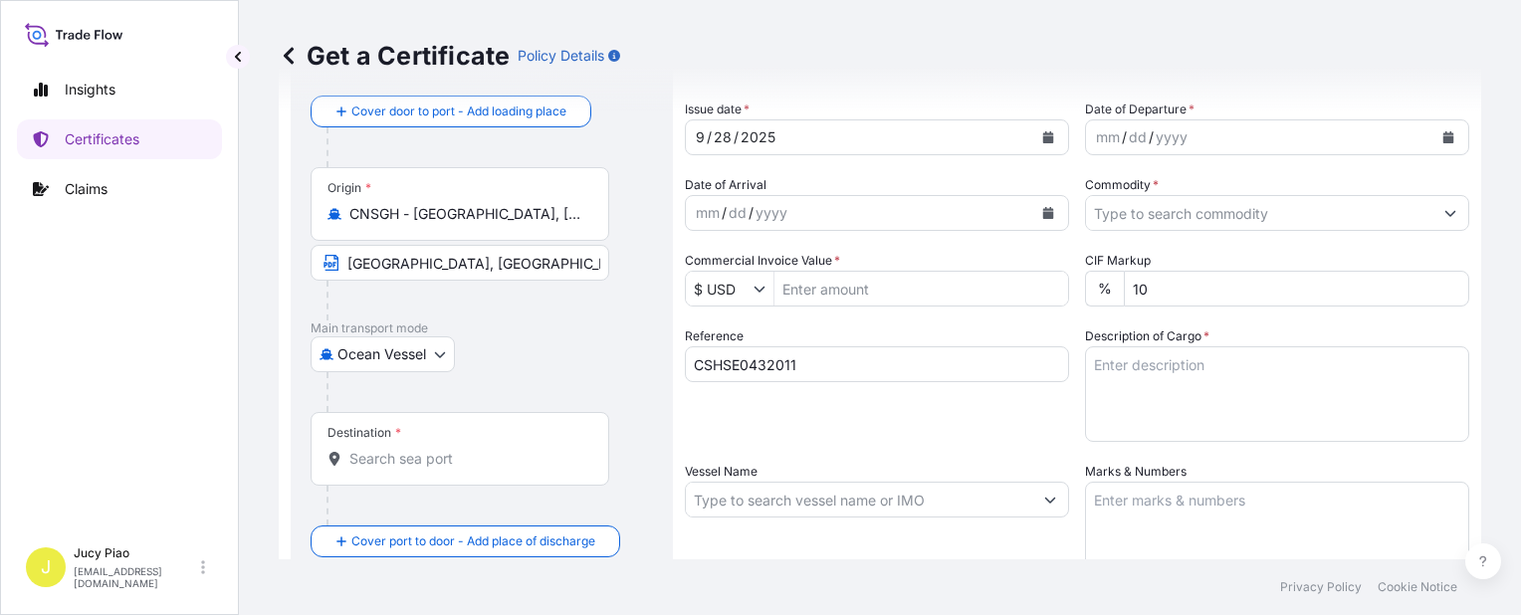
click at [449, 474] on div "Destination *" at bounding box center [460, 449] width 299 height 74
click at [449, 469] on input "Destination *" at bounding box center [466, 459] width 235 height 20
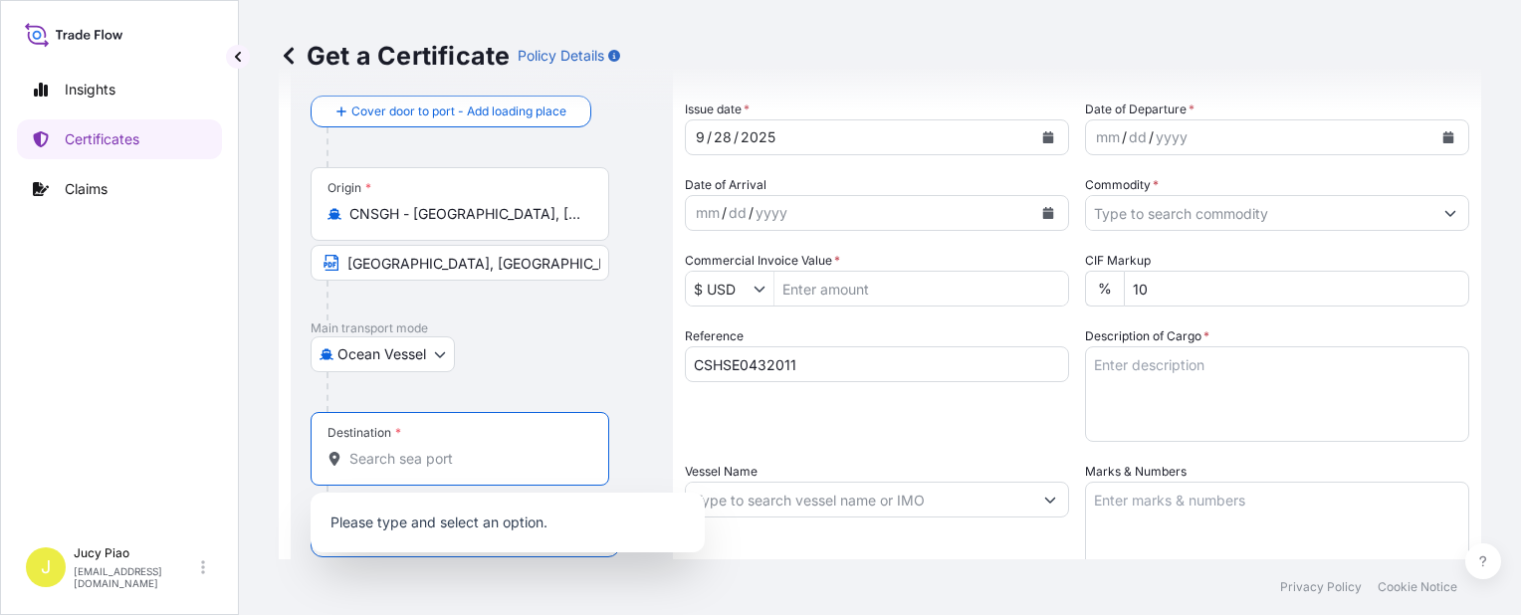
paste input "SINGAPORE"
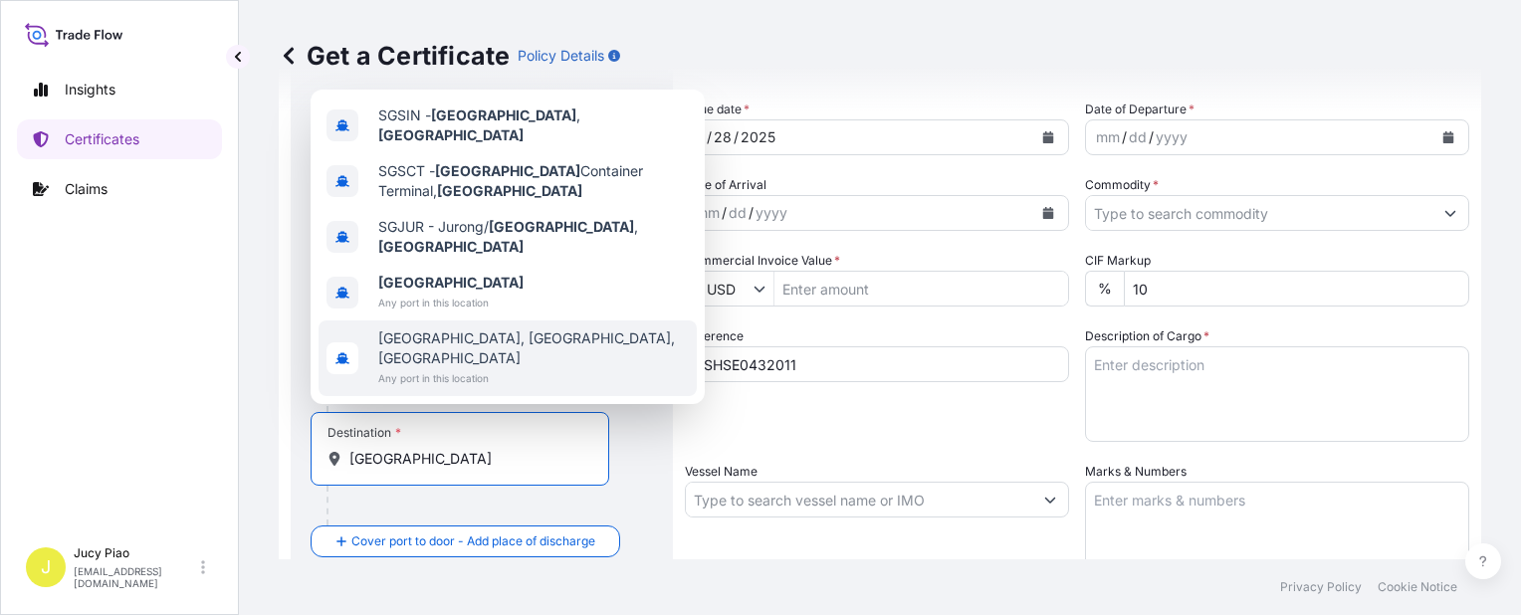
click at [510, 145] on span "SGSIN - Singapore , Singapore" at bounding box center [533, 126] width 311 height 40
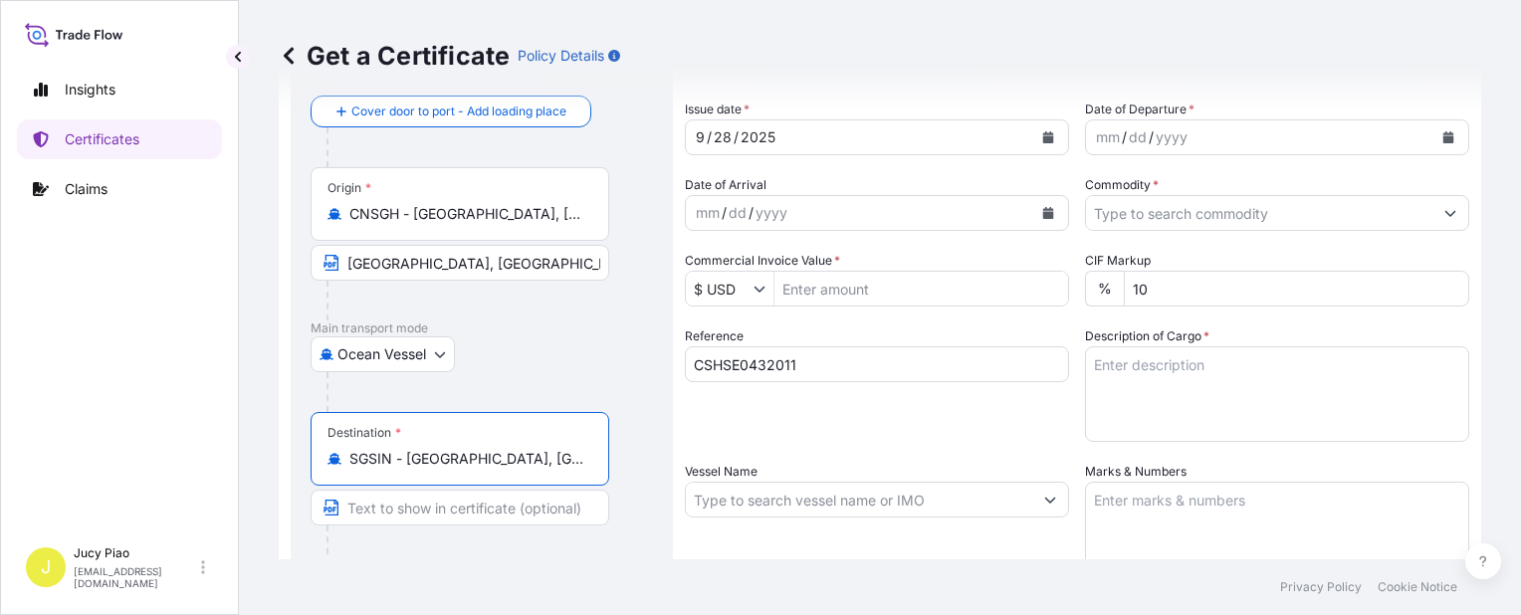
drag, startPoint x: 408, startPoint y: 459, endPoint x: 572, endPoint y: 471, distance: 163.7
click at [572, 471] on div "Destination * SGSIN - Singapore, Singapore" at bounding box center [460, 449] width 299 height 74
type input "SGSIN - Singapore, Singapore"
click at [481, 508] on input "Text to appear on certificate" at bounding box center [460, 508] width 299 height 36
paste input "Singapore, Singapore"
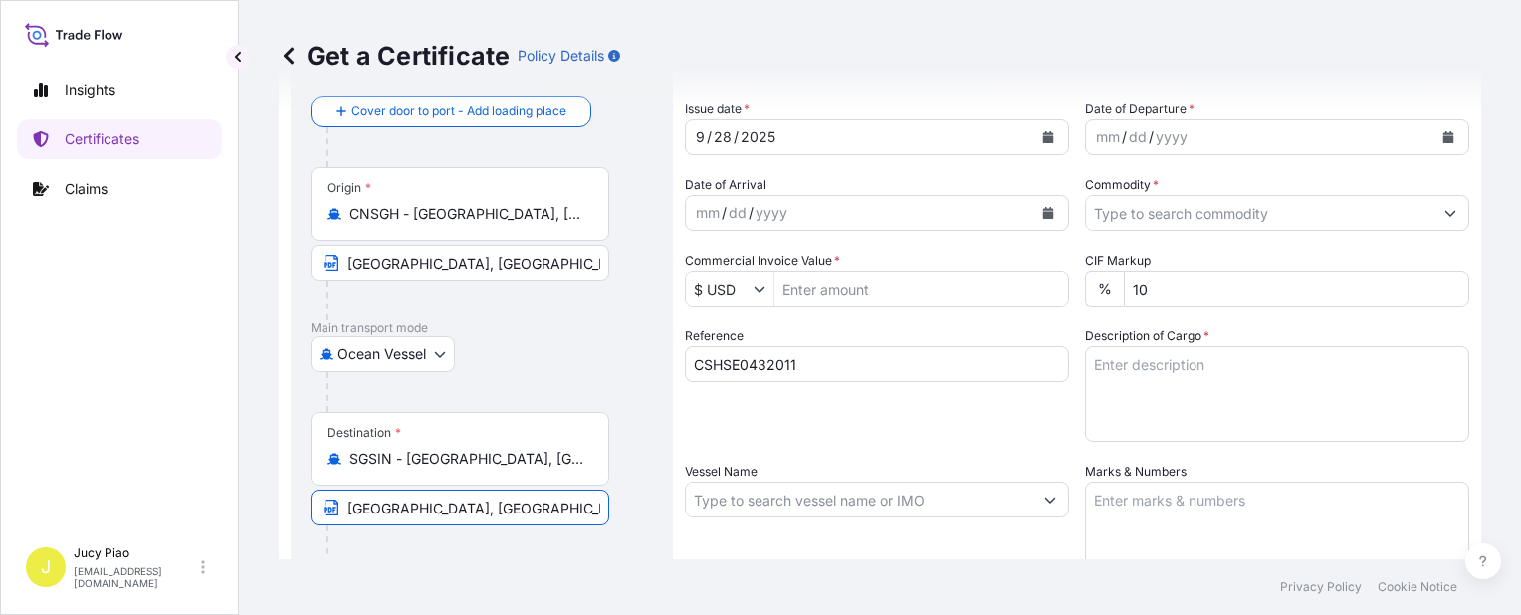
type input "Singapore, Singapore"
click at [824, 454] on div "Shipment Details Issue date * 9 / 28 / 2025 Date of Departure * mm / dd / yyyy …" at bounding box center [1077, 498] width 785 height 949
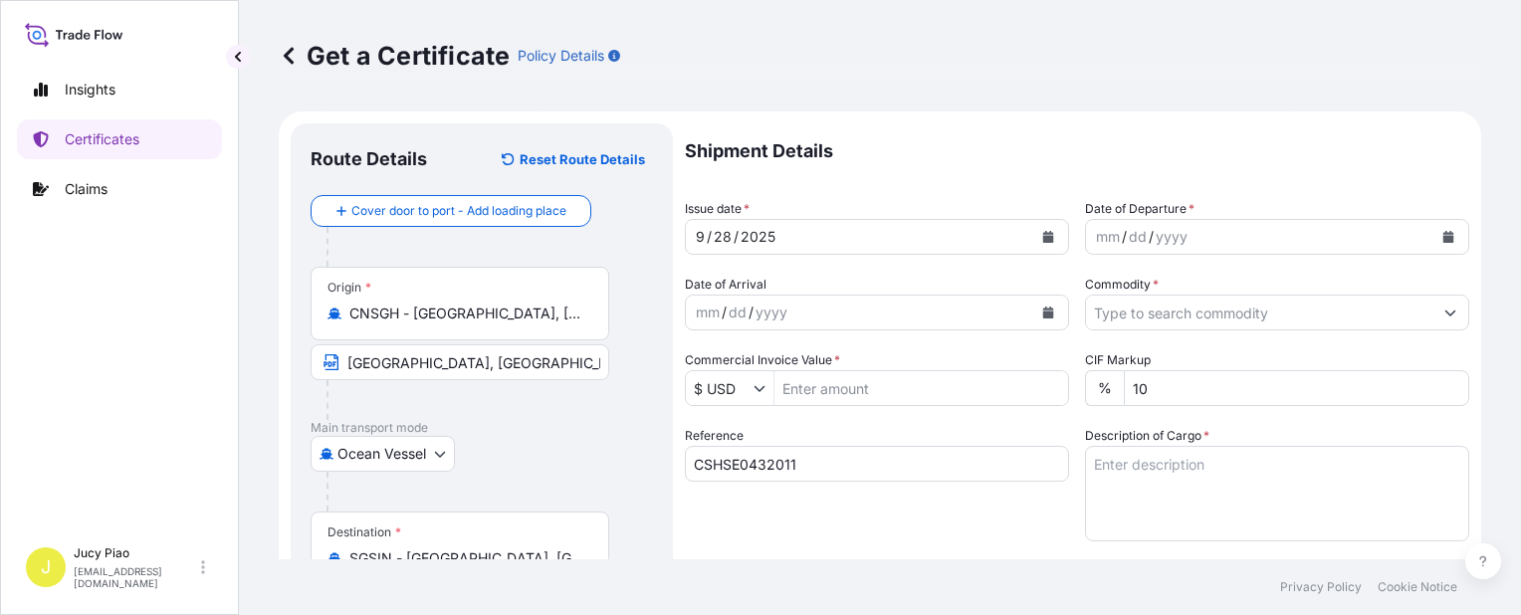
click at [717, 141] on p "Shipment Details" at bounding box center [1077, 151] width 785 height 56
click at [721, 133] on p "Shipment Details" at bounding box center [1077, 151] width 785 height 56
click at [730, 130] on p "Shipment Details" at bounding box center [1077, 151] width 785 height 56
click at [725, 133] on p "Shipment Details" at bounding box center [1077, 151] width 785 height 56
click at [722, 140] on p "Shipment Details" at bounding box center [1077, 151] width 785 height 56
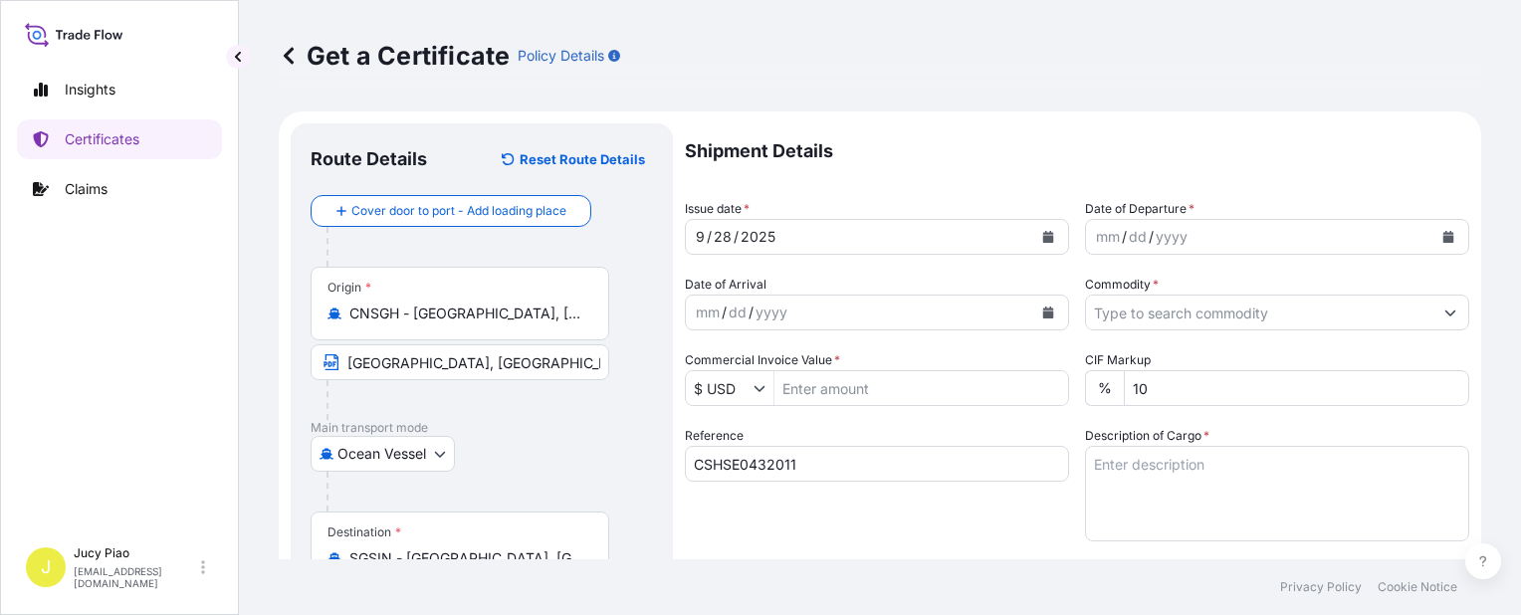
click at [1123, 133] on p "Shipment Details" at bounding box center [1077, 151] width 785 height 56
click at [1111, 133] on p "Shipment Details" at bounding box center [1077, 151] width 785 height 56
click at [1099, 141] on p "Shipment Details" at bounding box center [1077, 151] width 785 height 56
click at [710, 233] on div "/" at bounding box center [709, 237] width 5 height 24
click at [722, 235] on div "28" at bounding box center [723, 237] width 22 height 24
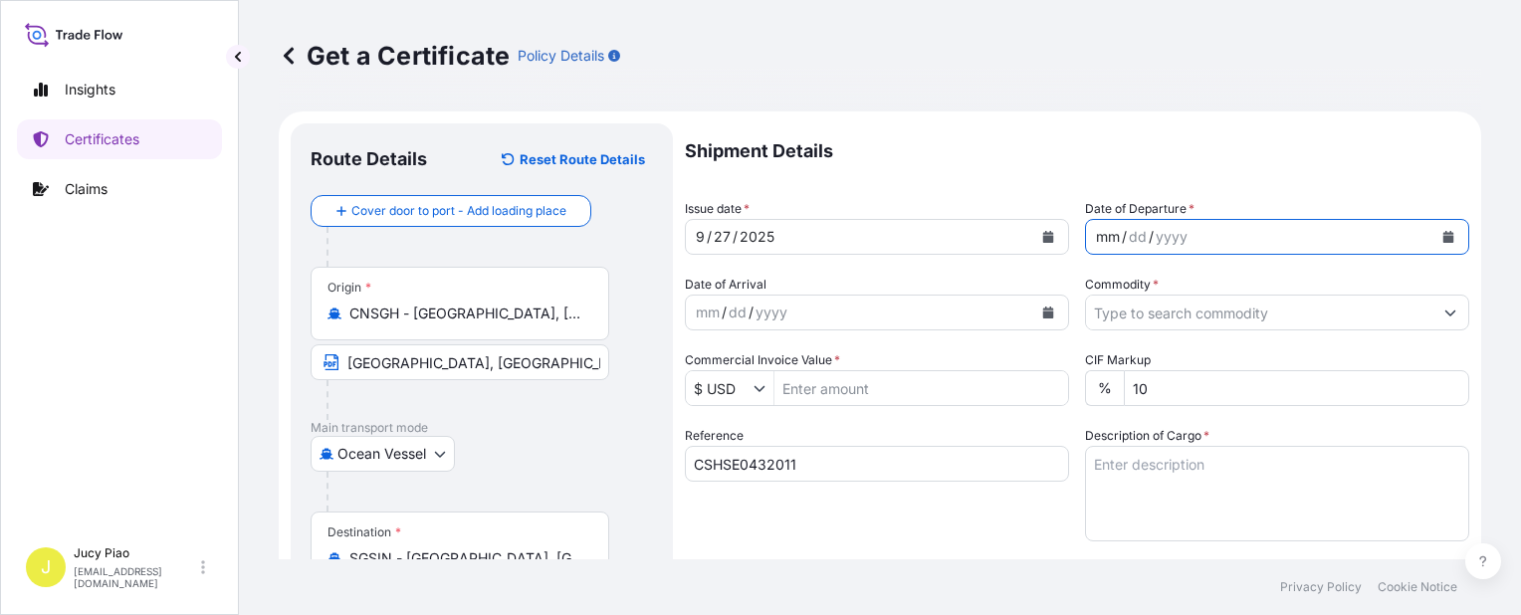
click at [1104, 240] on div "mm" at bounding box center [1108, 237] width 28 height 24
click at [1121, 308] on input "Commodity *" at bounding box center [1259, 313] width 346 height 36
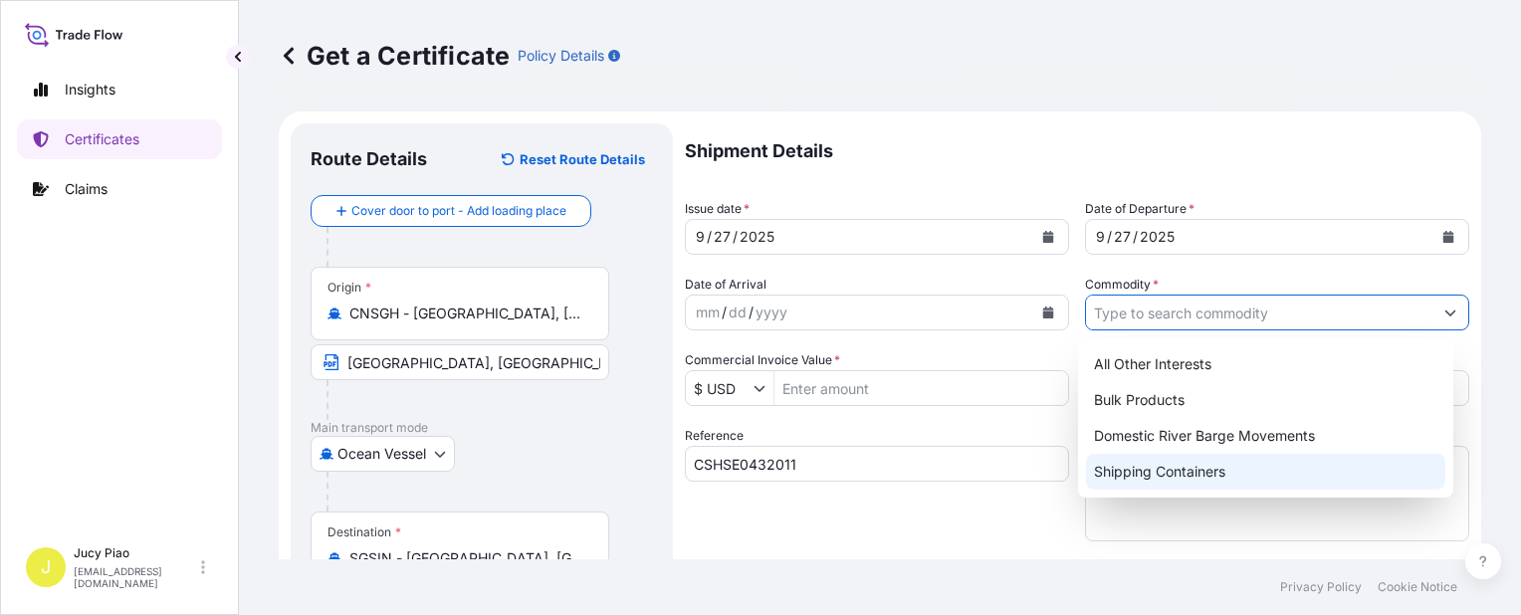
click at [1120, 467] on div "Shipping Containers" at bounding box center [1265, 472] width 359 height 36
type input "Shipping Containers"
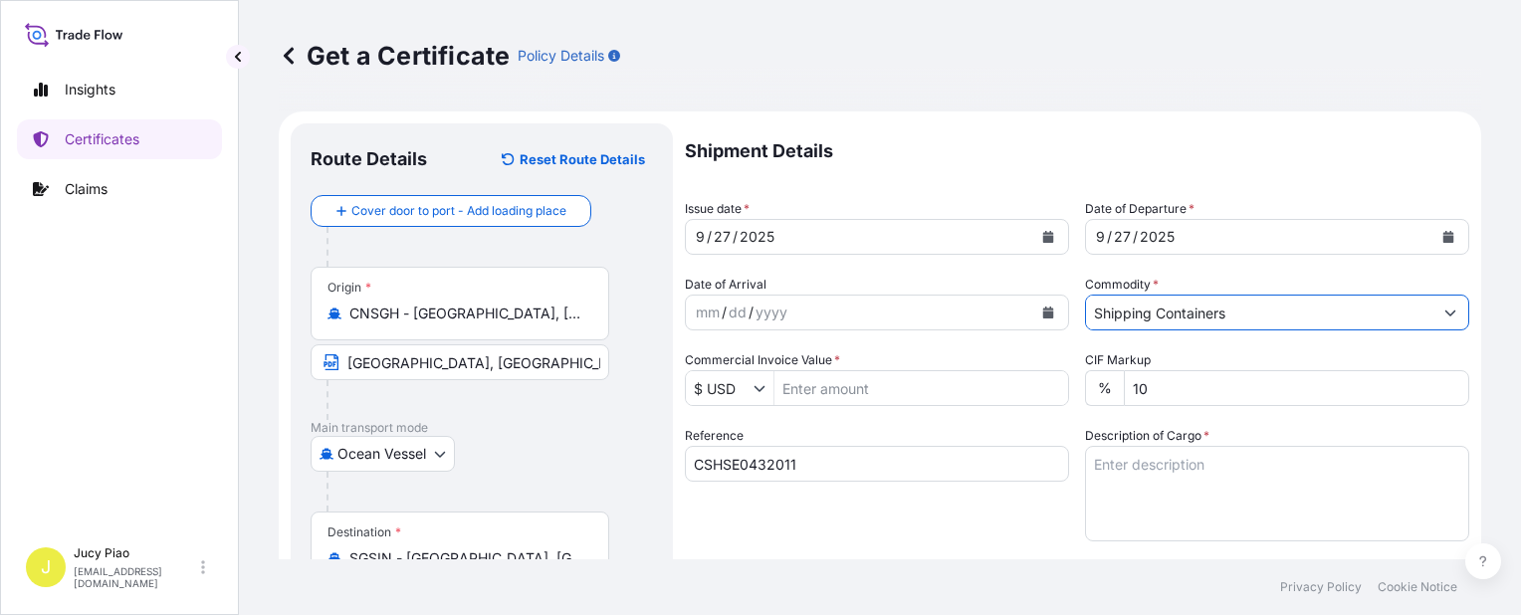
click at [808, 387] on input "Commercial Invoice Value *" at bounding box center [922, 388] width 294 height 36
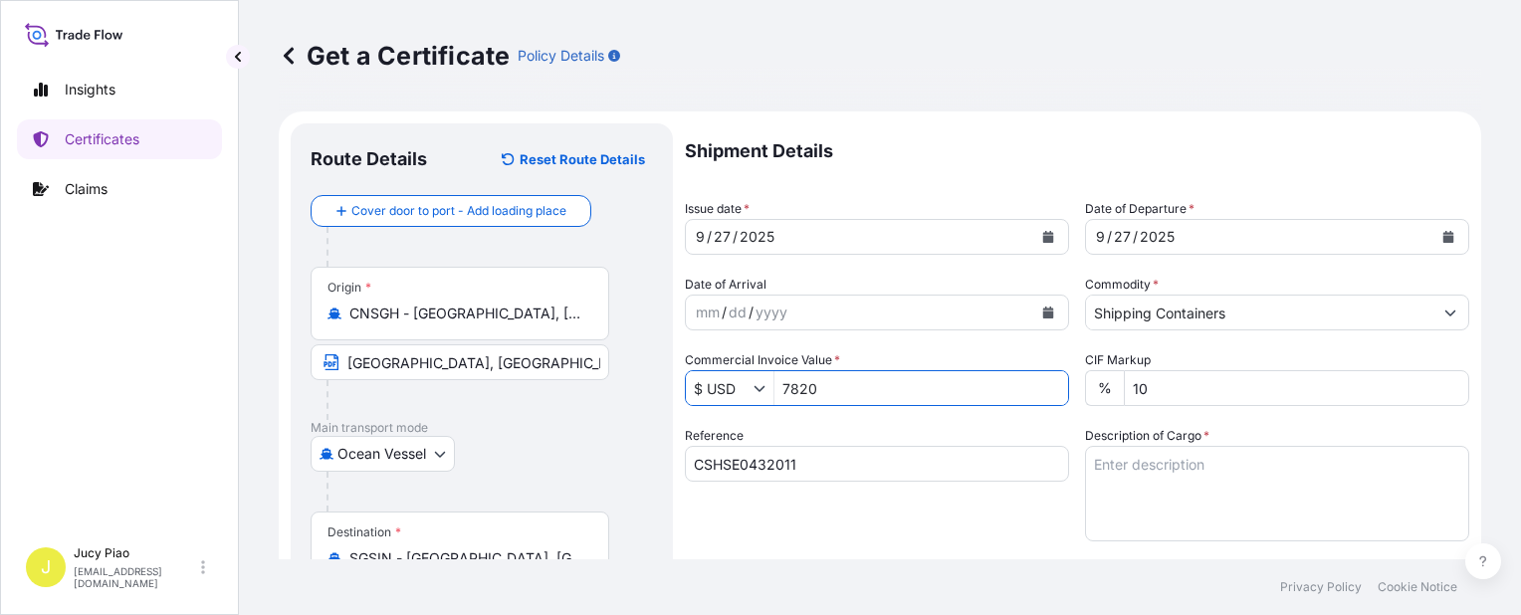
click at [1166, 464] on textarea "Description of Cargo *" at bounding box center [1277, 494] width 384 height 96
type input "7,820"
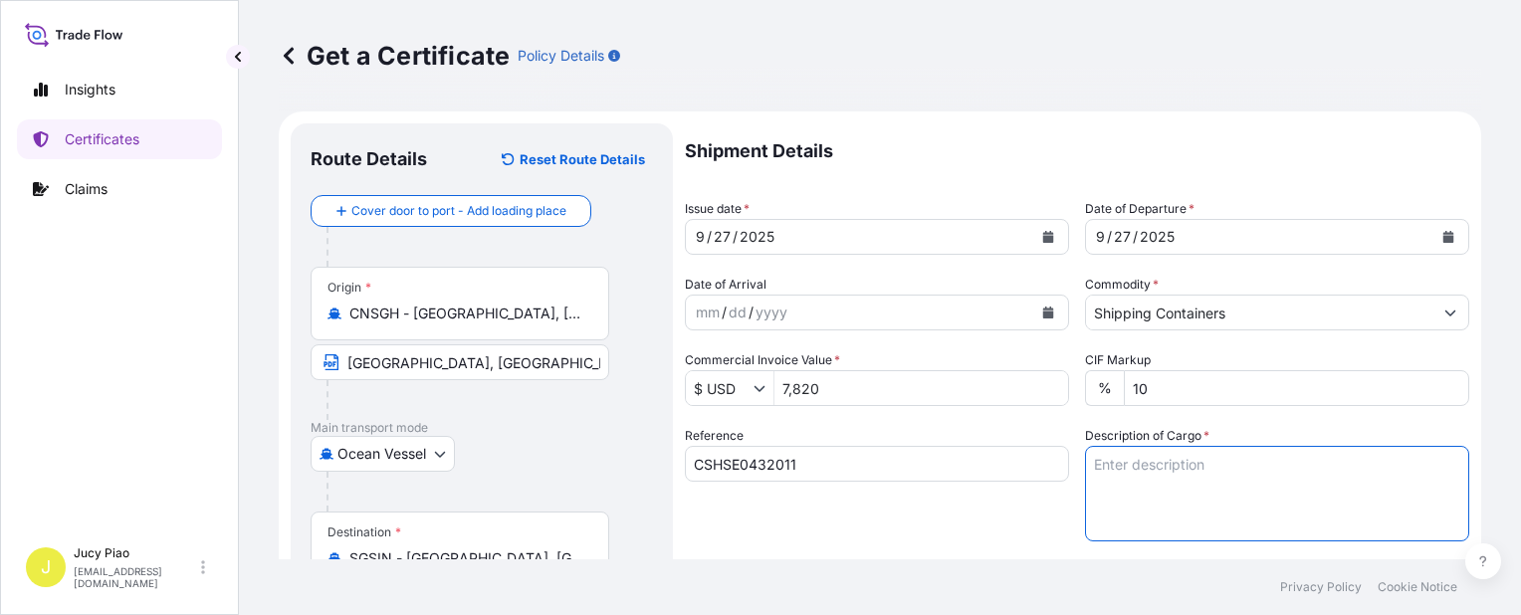
paste textarea "THERMOPLASTIC POLYURETHANE"
paste textarea "ESTANE(R) S190A-43, PE FOIL BAG"
paste textarea "1 PALLET (40 BAGS) HS CODE:390950"
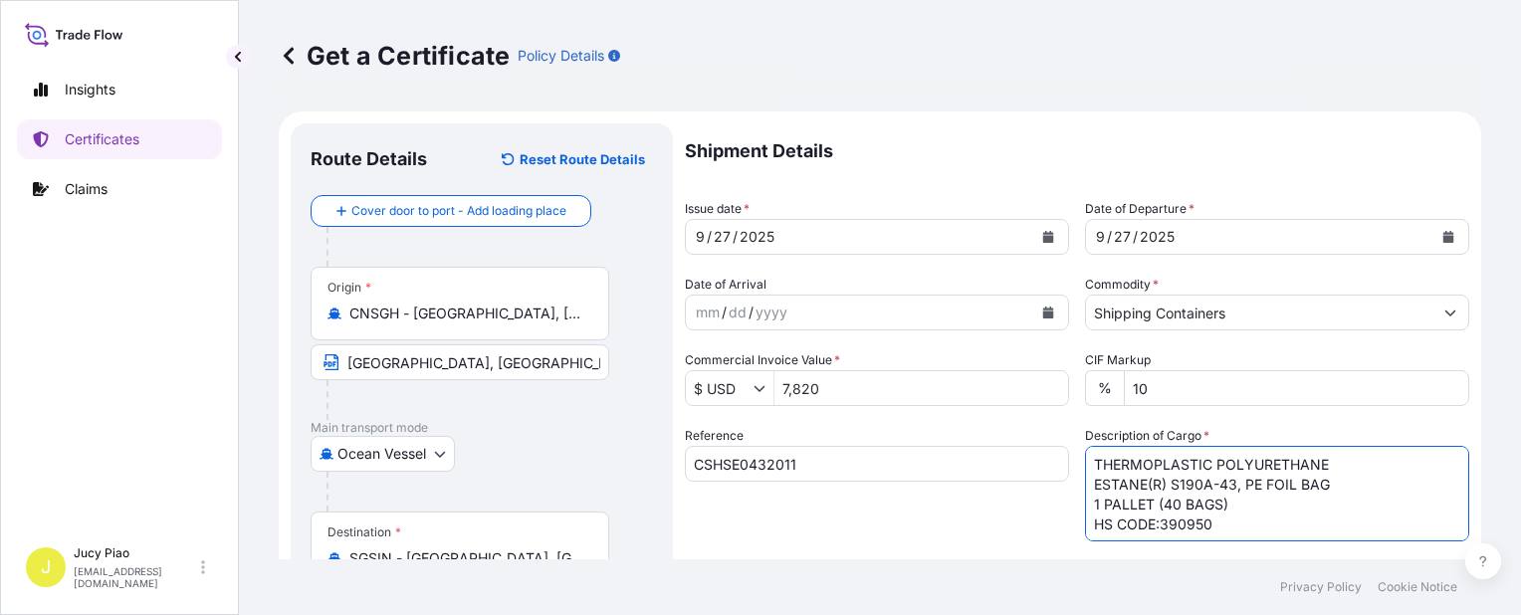
scroll to position [199, 0]
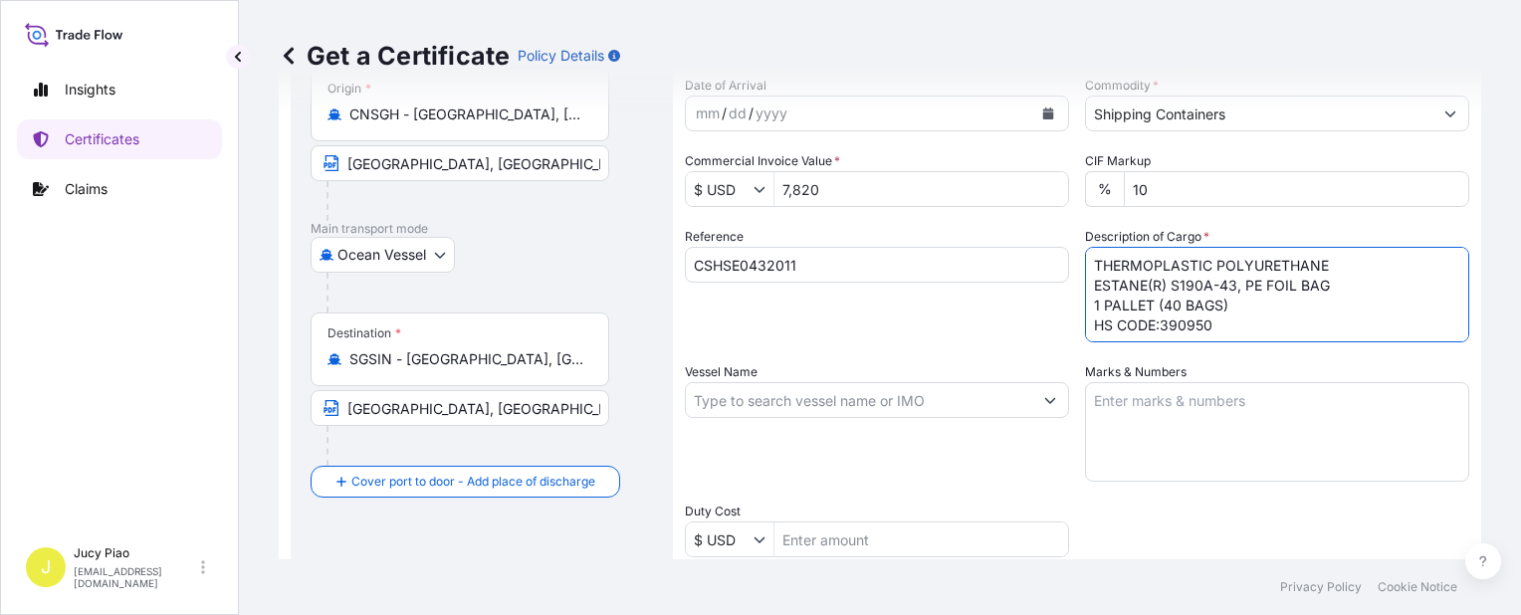
type textarea "THERMOPLASTIC POLYURETHANE ESTANE(R) S190A-43, PE FOIL BAG 1 PALLET (40 BAGS) H…"
click at [1211, 408] on textarea "Marks & Numbers" at bounding box center [1277, 432] width 384 height 100
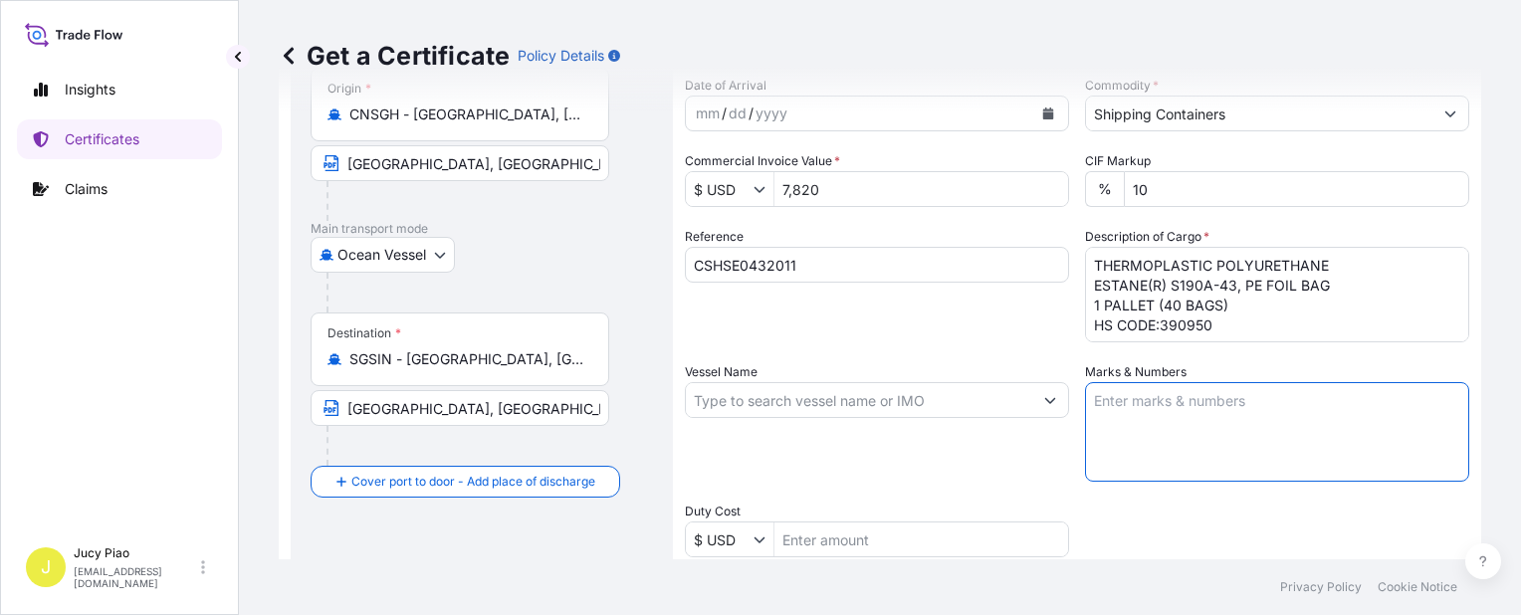
paste textarea "INABATA SINGAPORE"
paste textarea "PO NO. CSG0138988"
paste textarea "SINGAPORE"
type textarea "INABATA SINGAPORE PO NO. CSG0138988 SINGAPORE"
click at [760, 401] on input "Vessel Name" at bounding box center [859, 400] width 346 height 36
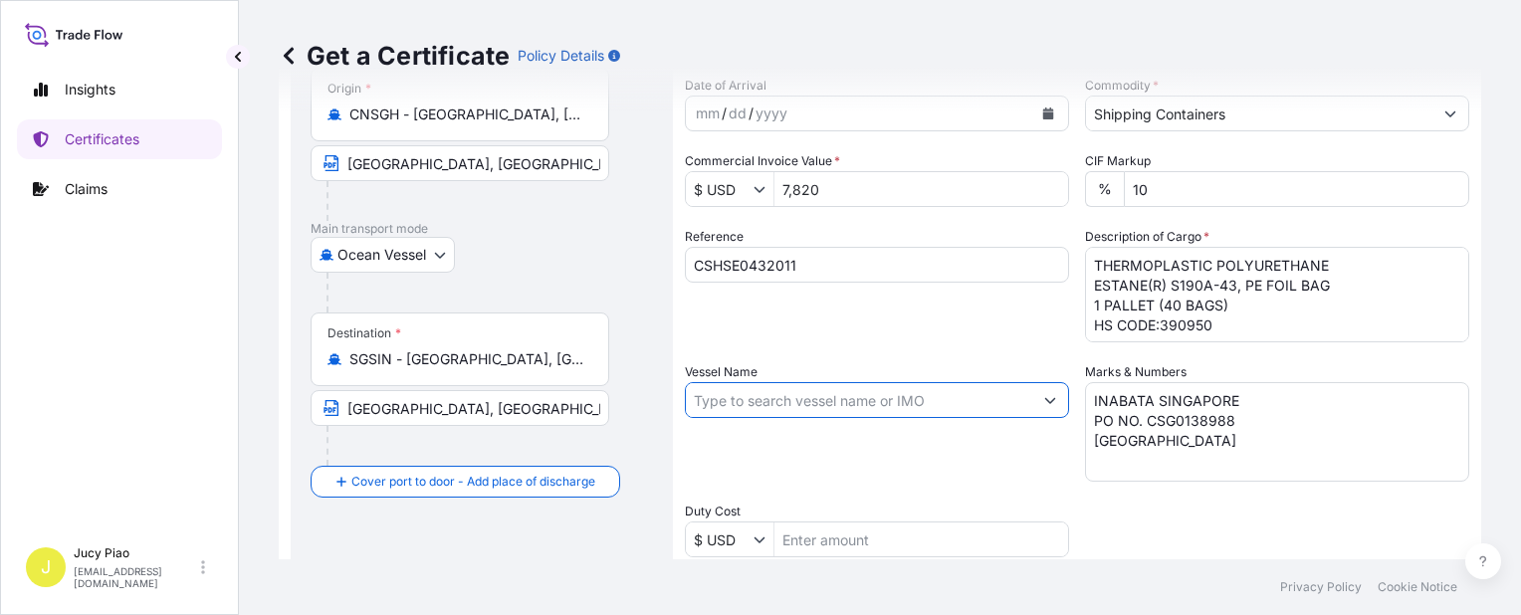
paste input "STARSHIP MERCURY"
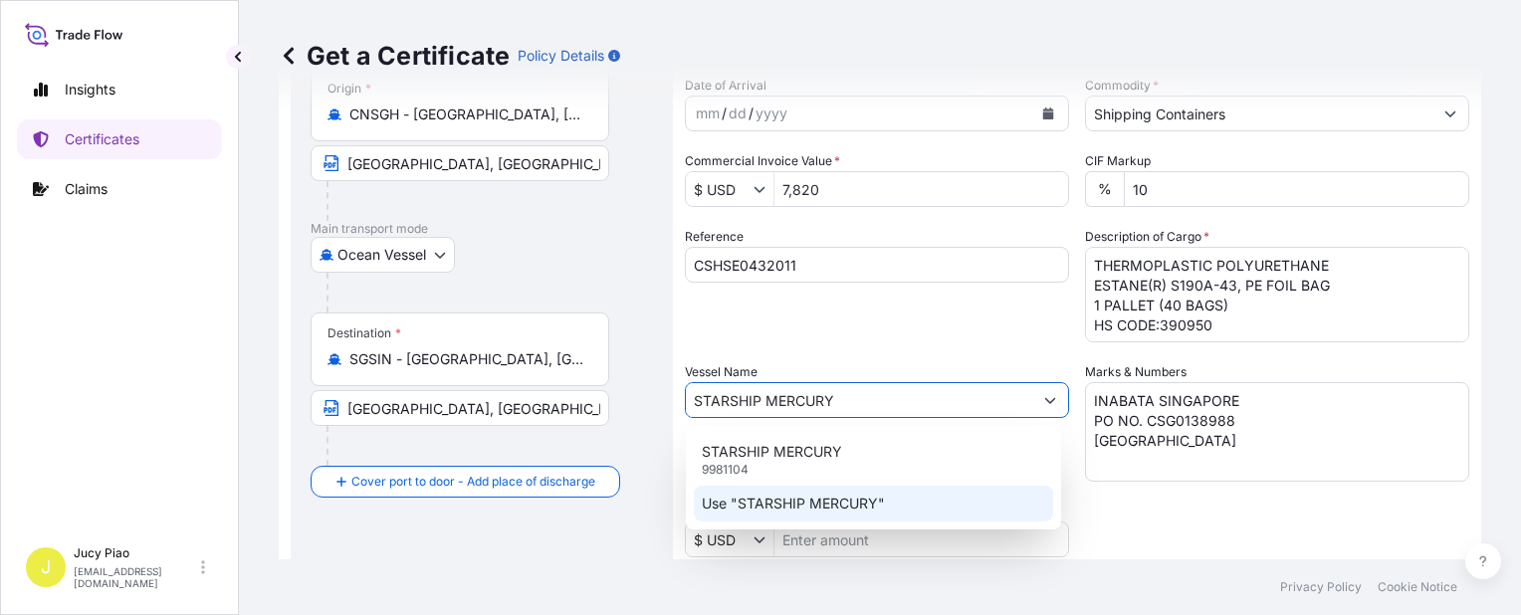
click at [757, 484] on div "STARSHIP MERCURY 9981104 Use "STARSHIP MERCURY"" at bounding box center [873, 478] width 359 height 88
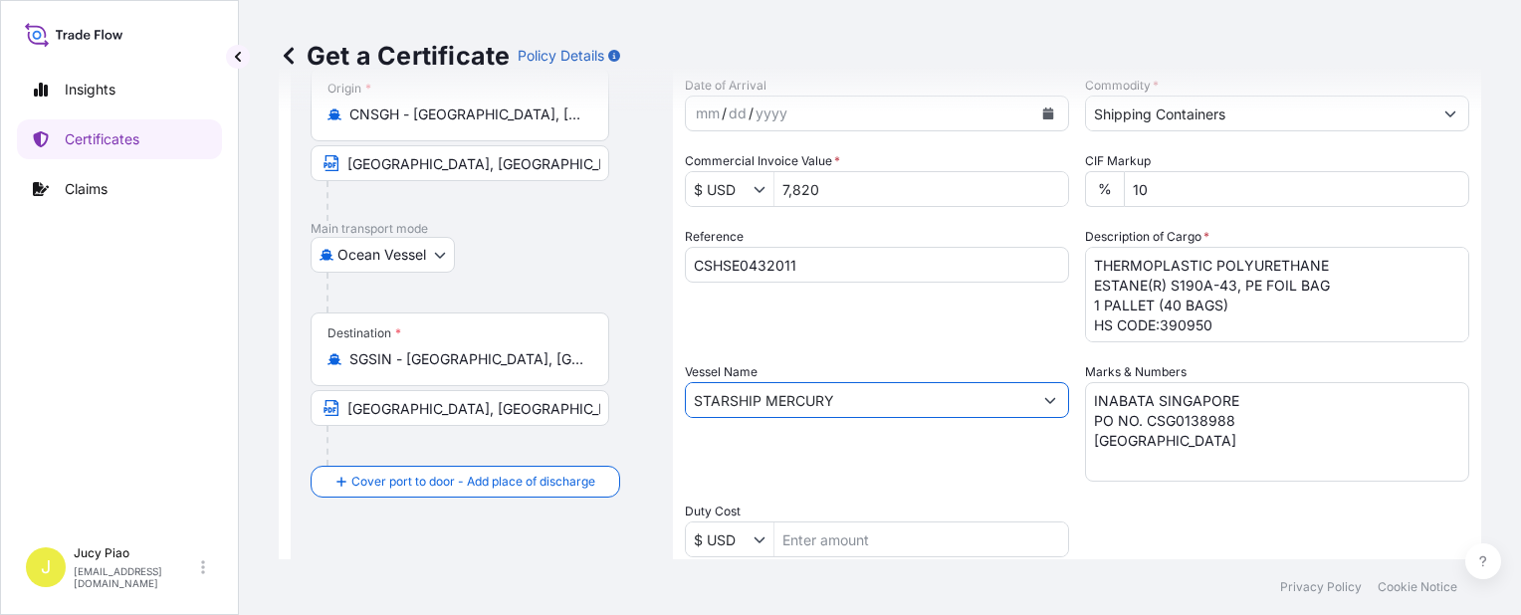
type input "STARSHIP MERCURY"
click at [779, 464] on div "Vessel Name STARSHIP MERCURY" at bounding box center [877, 421] width 384 height 119
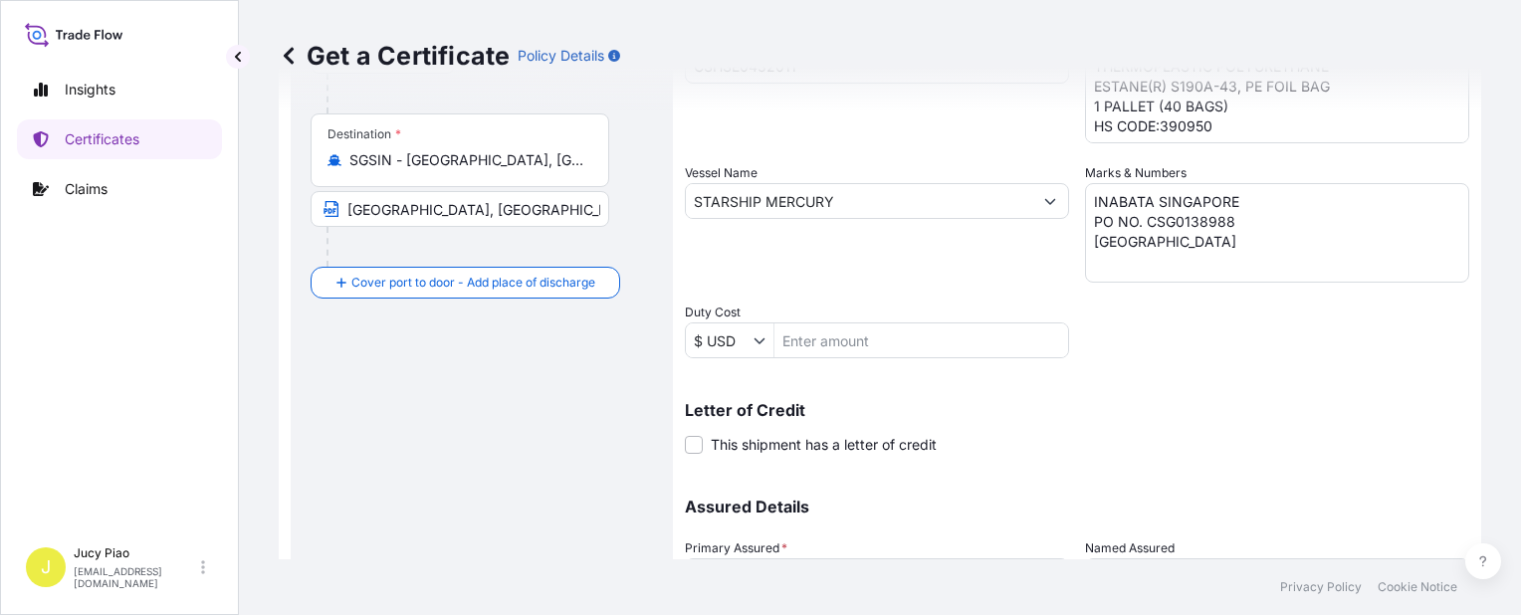
scroll to position [498, 0]
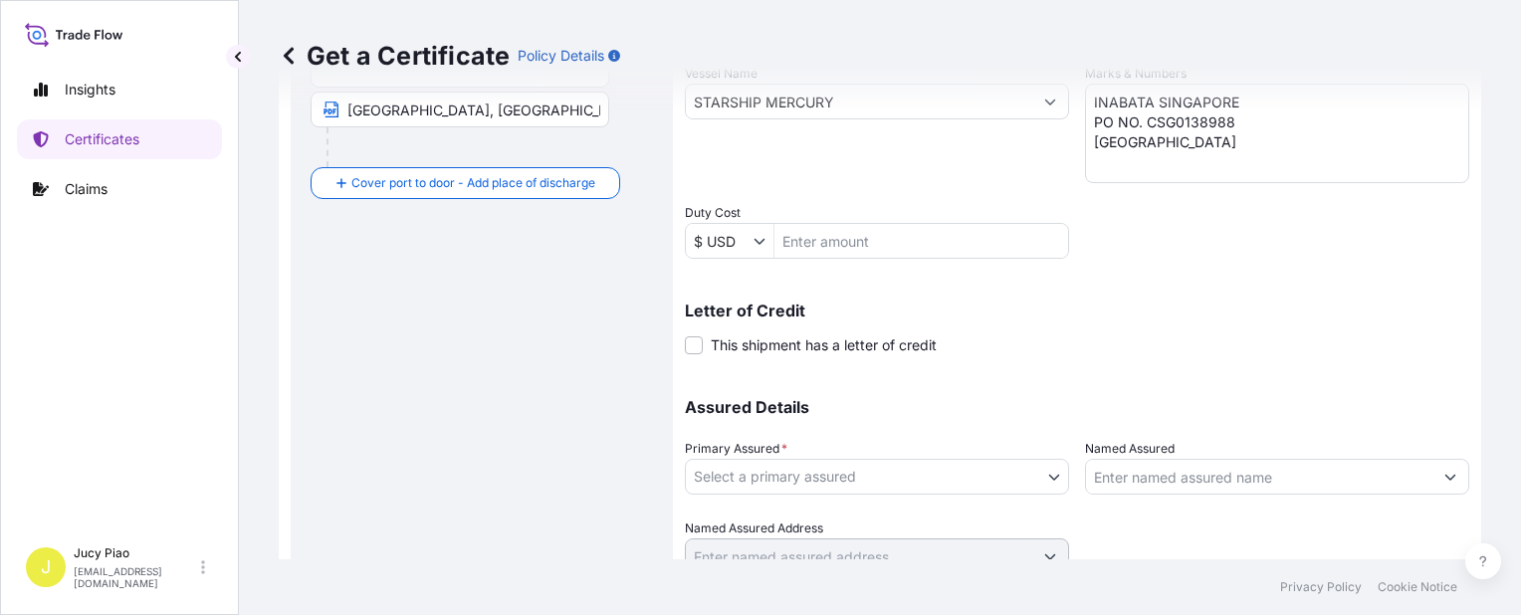
click at [793, 485] on body "0 options available. 2 options available. Insights Certificates Claims J Jucy P…" at bounding box center [760, 307] width 1521 height 615
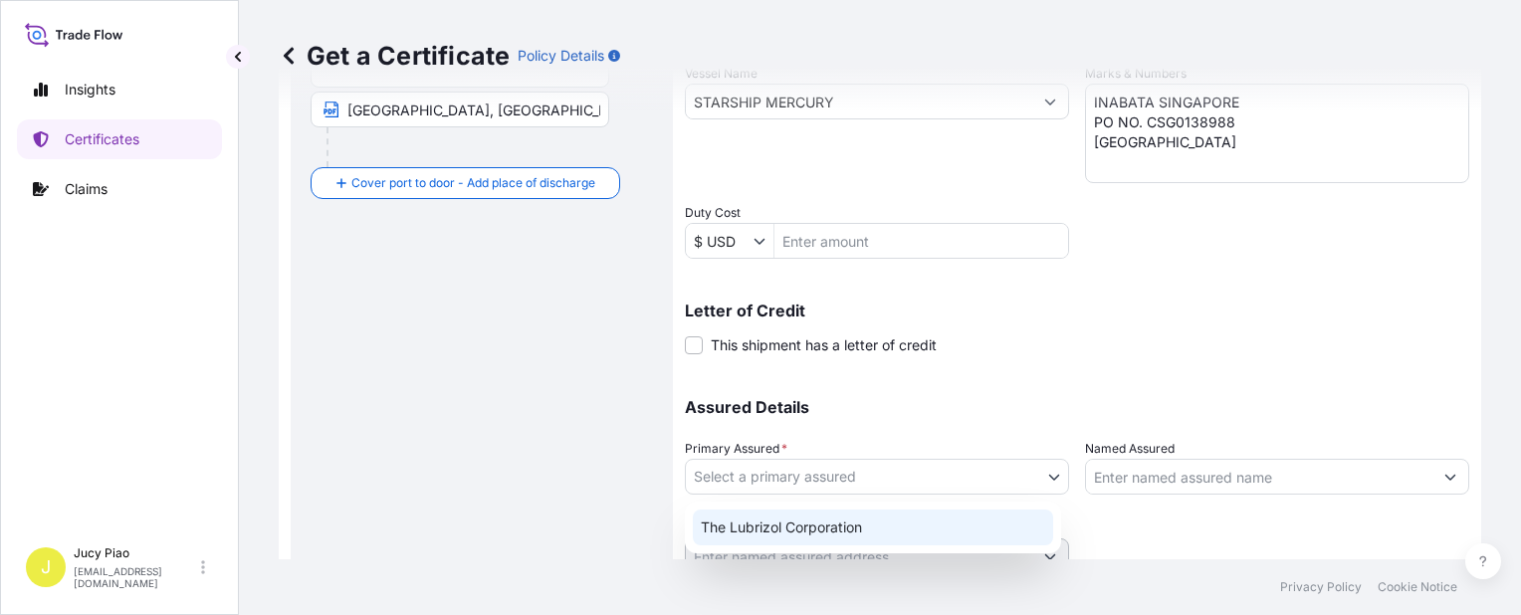
click at [787, 515] on div "The Lubrizol Corporation" at bounding box center [873, 528] width 360 height 36
select select "31566"
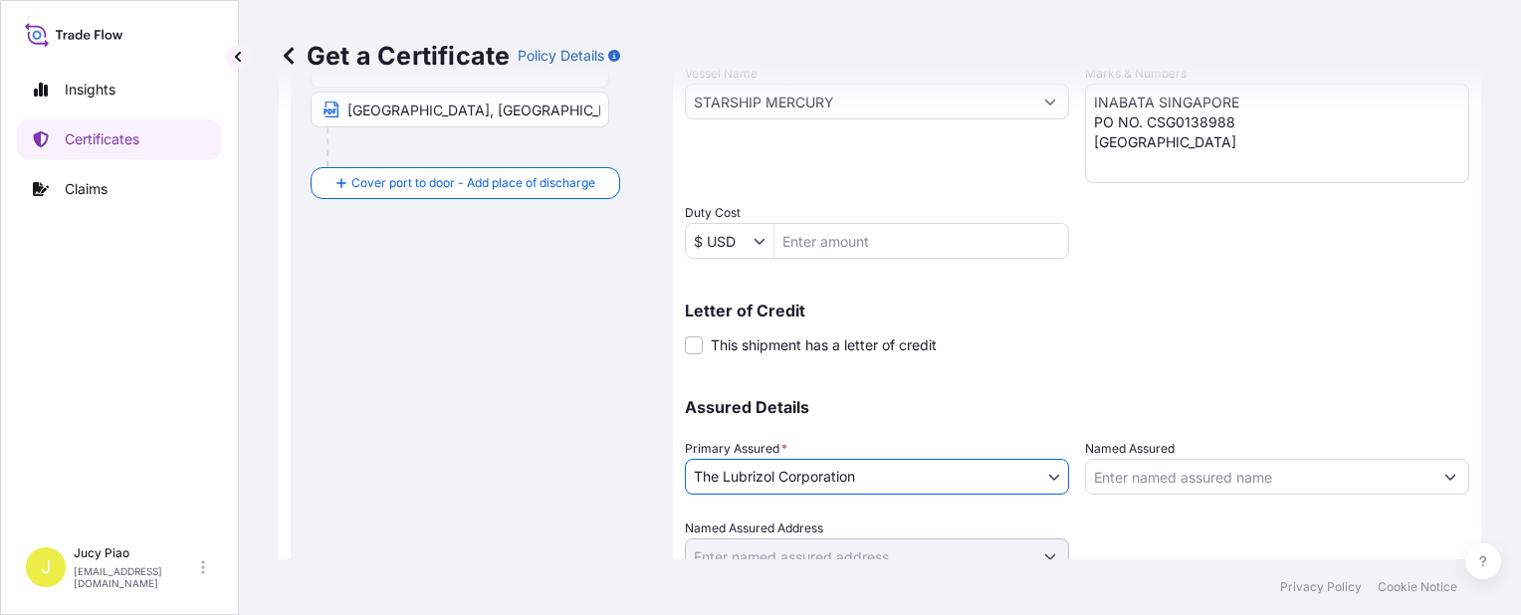
click at [1182, 476] on input "Named Assured" at bounding box center [1259, 477] width 346 height 36
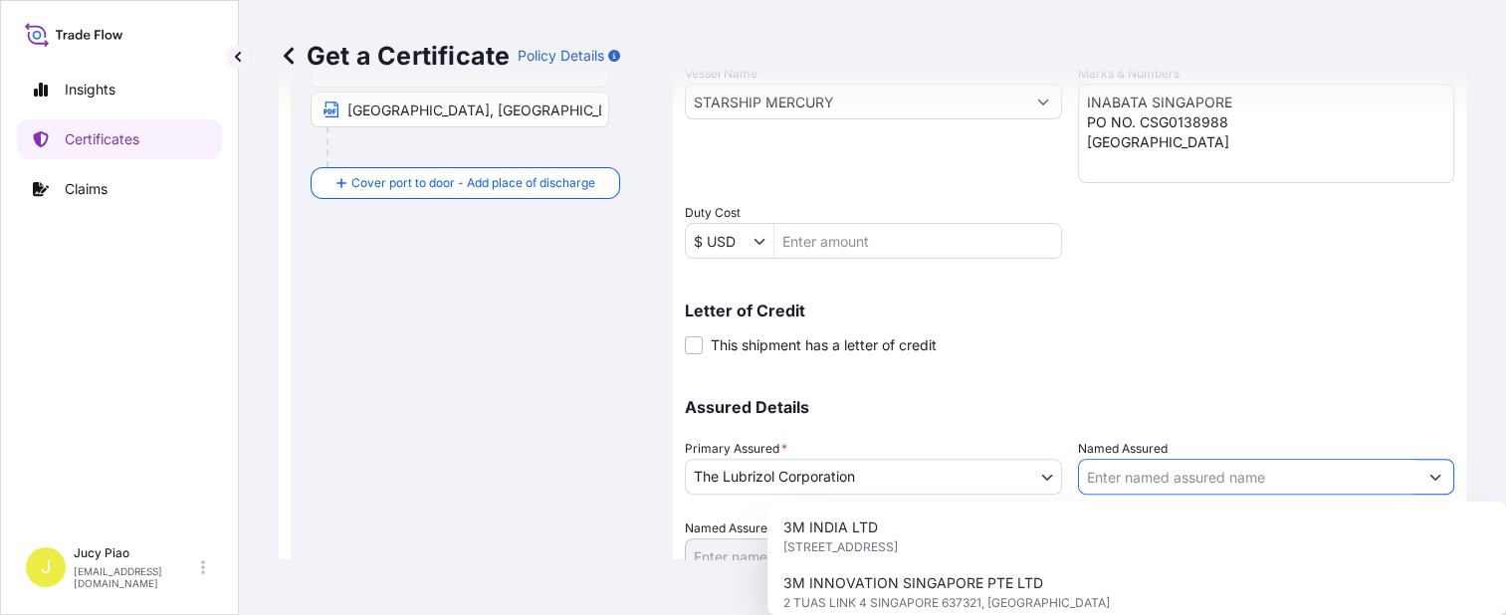
paste input "INABATA SINGAPORE (PTE) LTD"
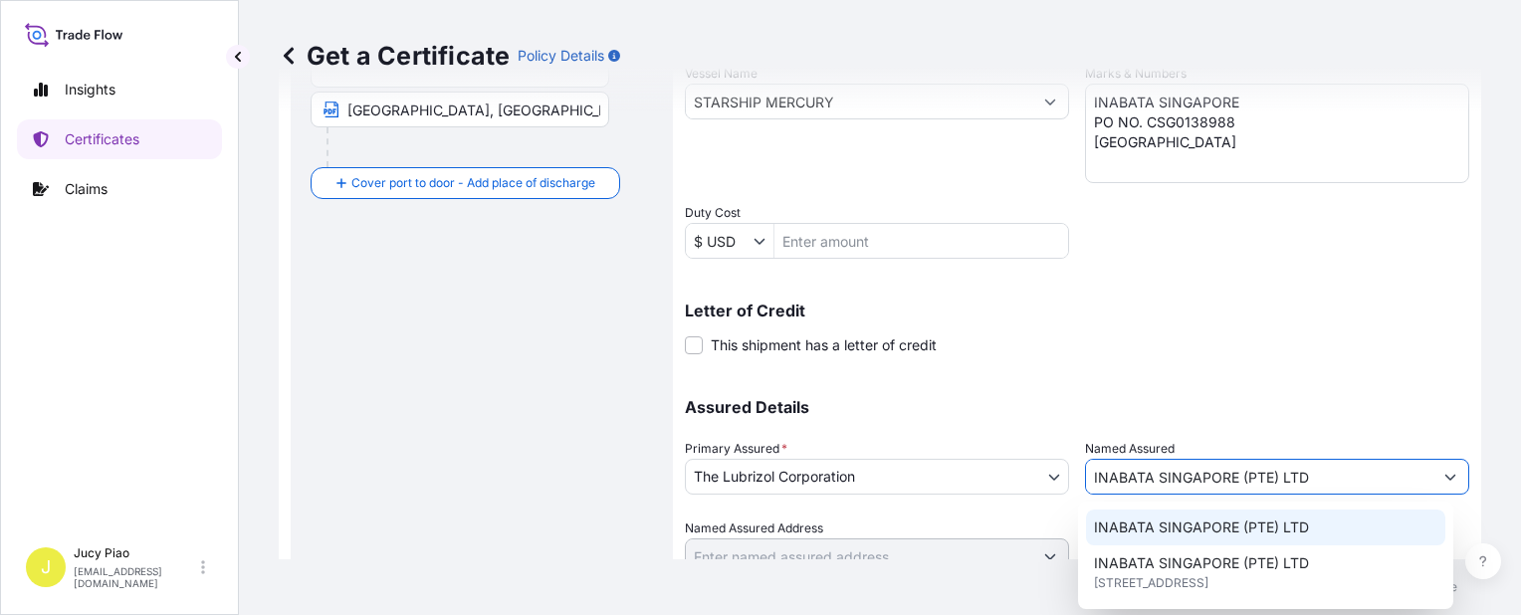
click at [1185, 536] on span "INABATA SINGAPORE (PTE) LTD" at bounding box center [1201, 528] width 215 height 20
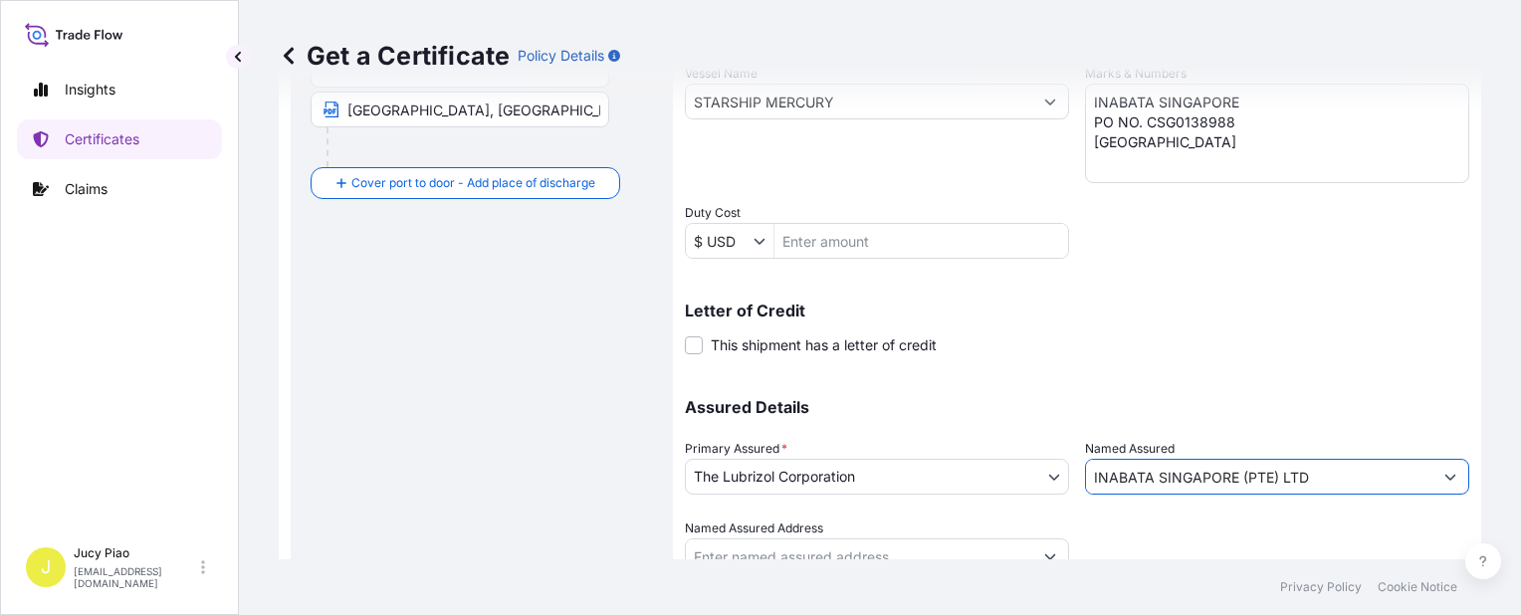
type input "INABATA SINGAPORE (PTE) LTD"
click at [1259, 376] on div "Assured Details Primary Assured * The Lubrizol Corporation The Lubrizol Corpora…" at bounding box center [1077, 474] width 785 height 199
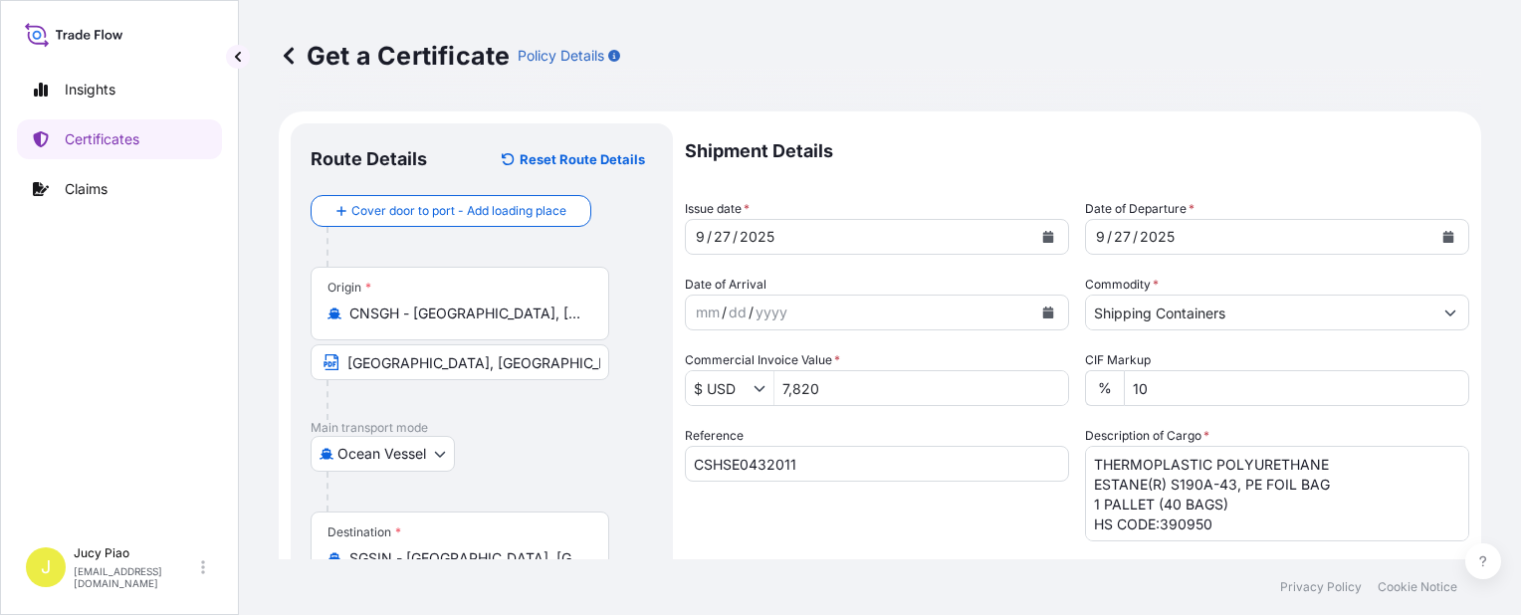
scroll to position [578, 0]
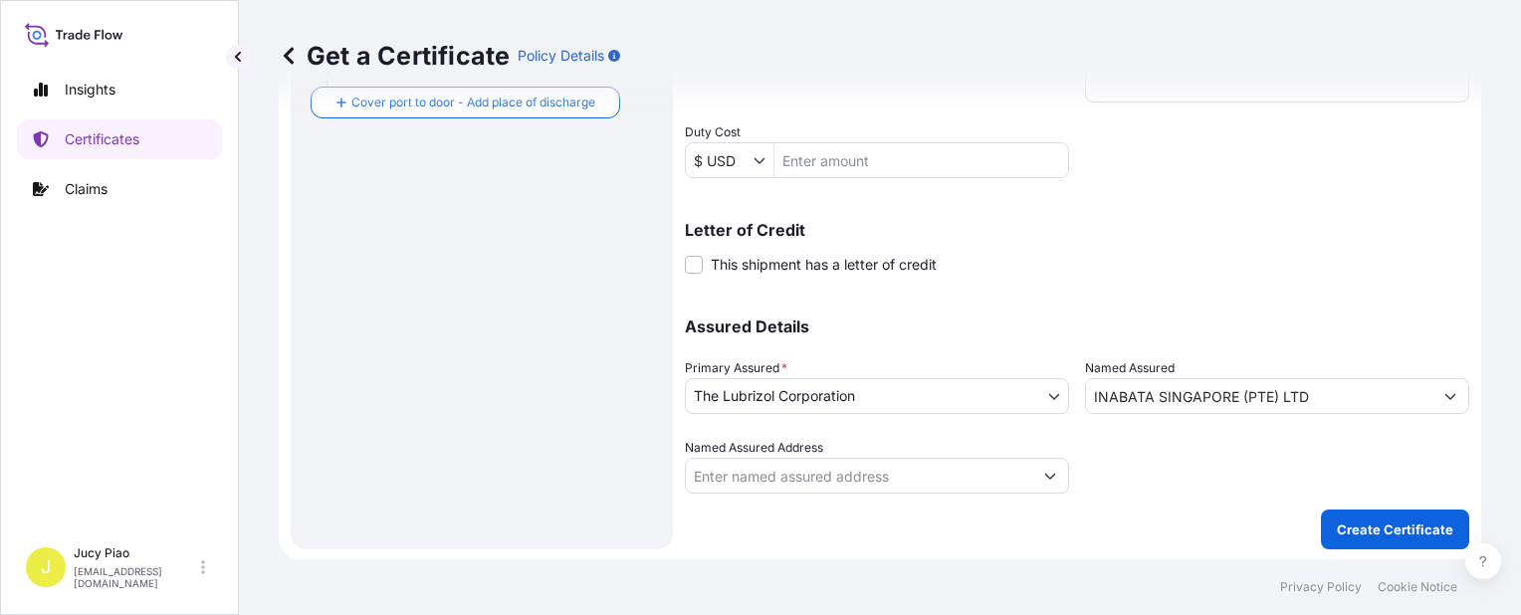
click at [1422, 560] on footer "Privacy Policy Cookie Notice" at bounding box center [880, 588] width 1282 height 56
click at [1362, 532] on p "Create Certificate" at bounding box center [1395, 530] width 116 height 20
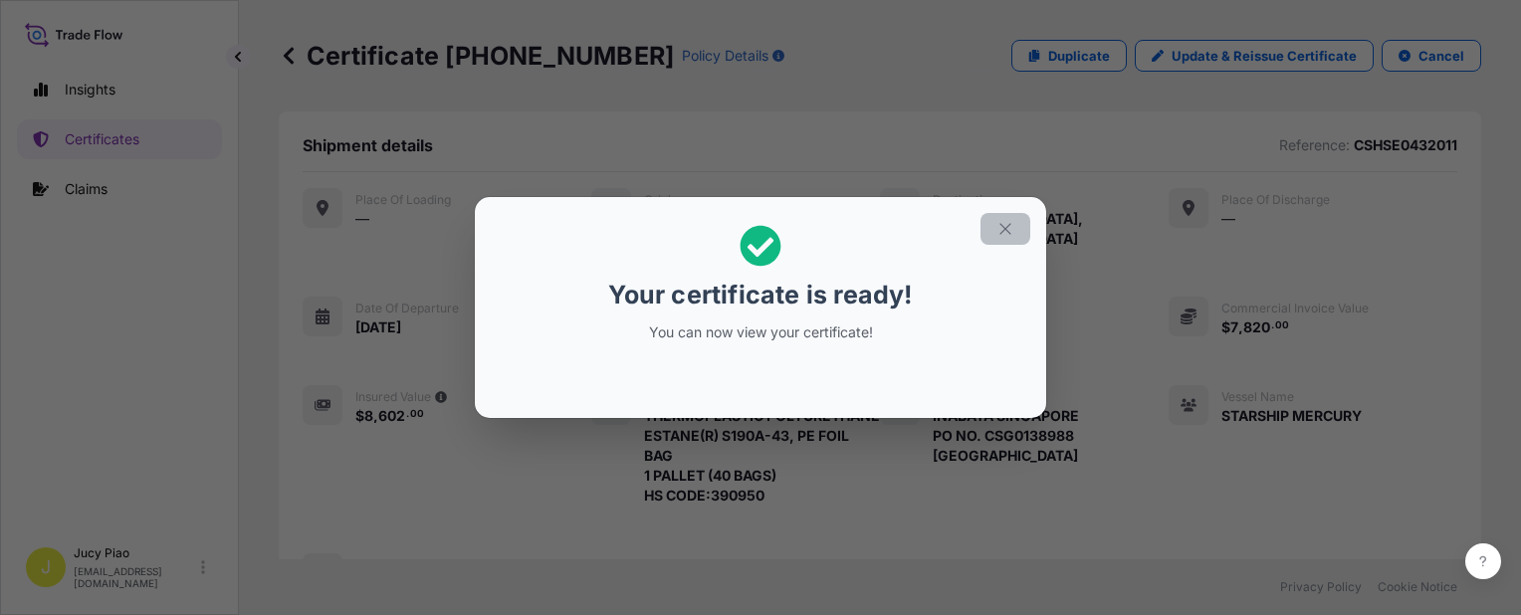
click at [1017, 234] on button "button" at bounding box center [1006, 229] width 50 height 32
click at [1011, 234] on icon "button" at bounding box center [1005, 228] width 11 height 11
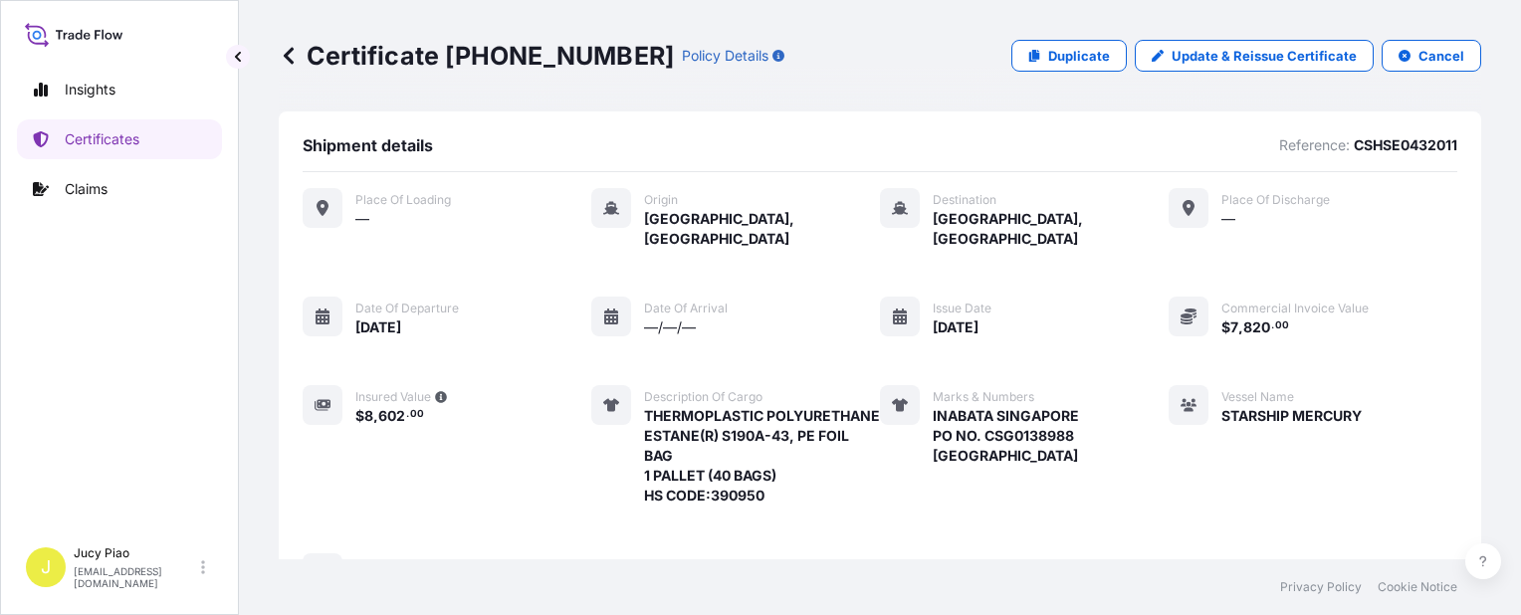
click at [1107, 317] on div "Place of Loading — Origin Shanghai, China Destination Singapore, Singapore Plac…" at bounding box center [880, 391] width 1155 height 406
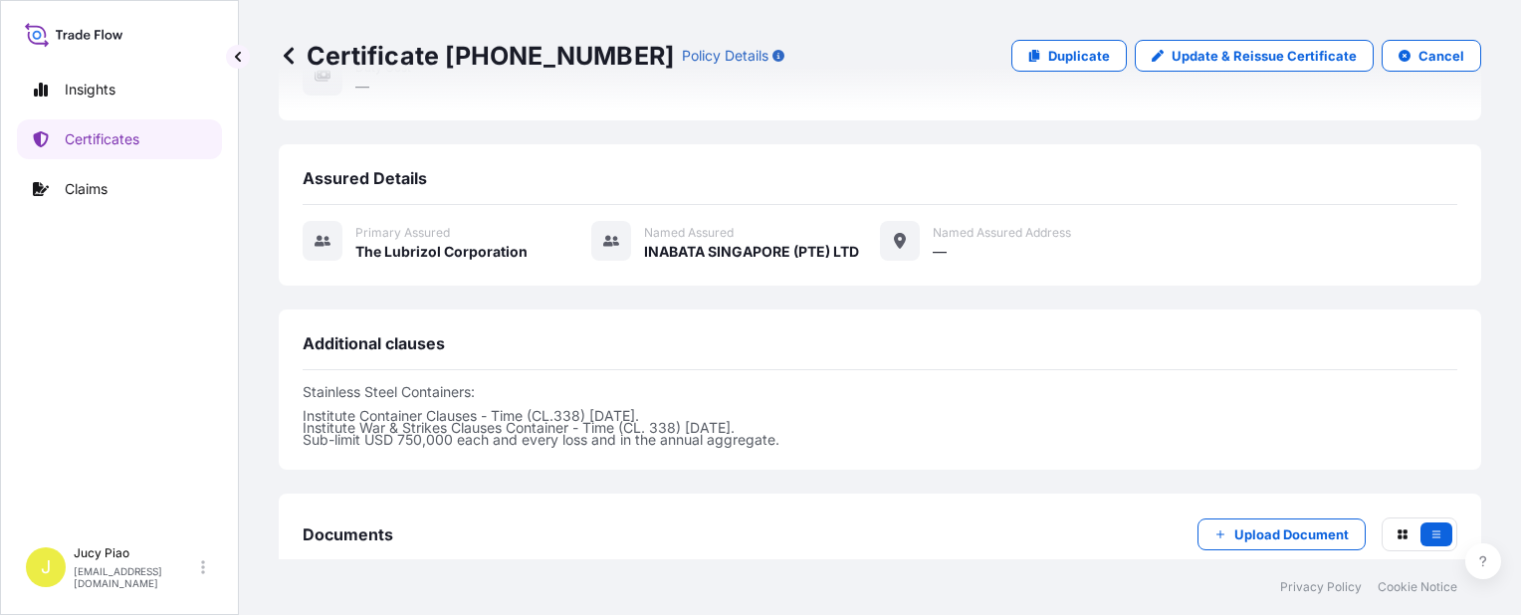
scroll to position [735, 0]
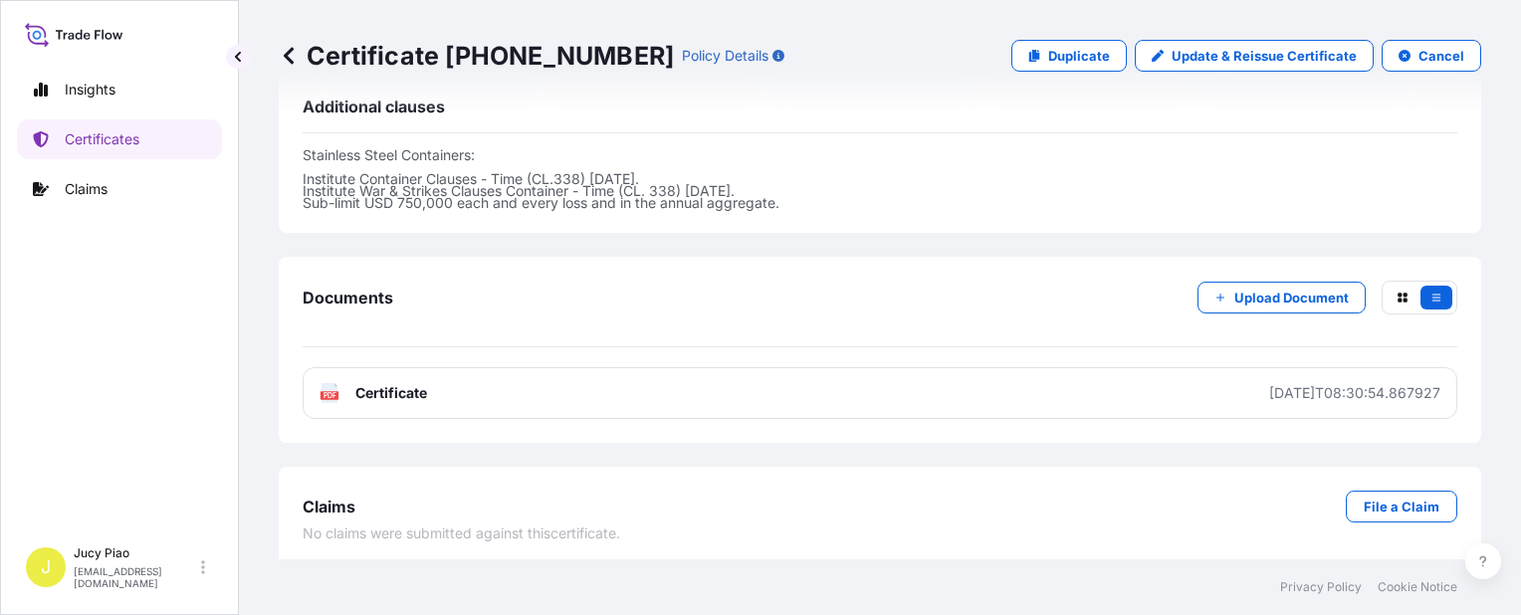
click at [1104, 392] on link "PDF Certificate 2025-09-28T08:30:54.867927" at bounding box center [880, 393] width 1155 height 52
click at [127, 129] on p "Certificates" at bounding box center [102, 139] width 75 height 20
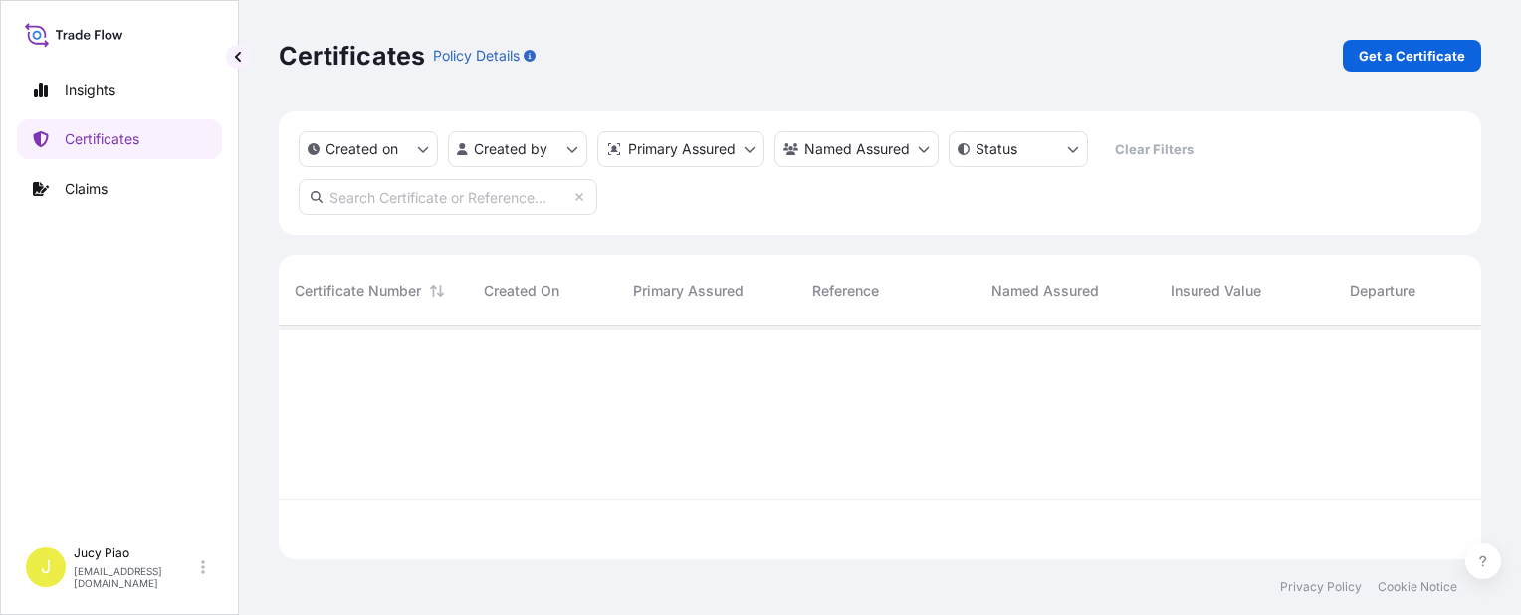
scroll to position [229, 1187]
click at [1414, 56] on p "Get a Certificate" at bounding box center [1412, 56] width 107 height 20
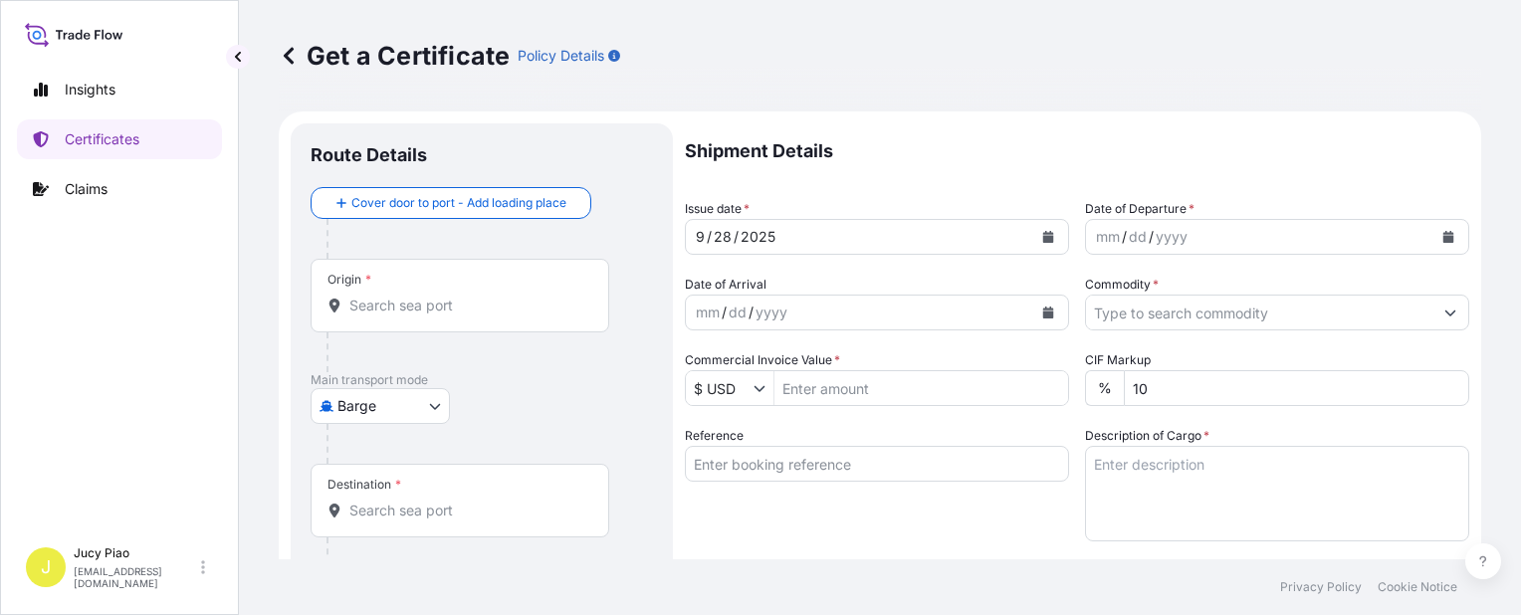
click at [400, 405] on body "Insights Certificates Claims J Jucy Piao jucy.piao@psabdp.com Get a Certificate…" at bounding box center [760, 307] width 1521 height 615
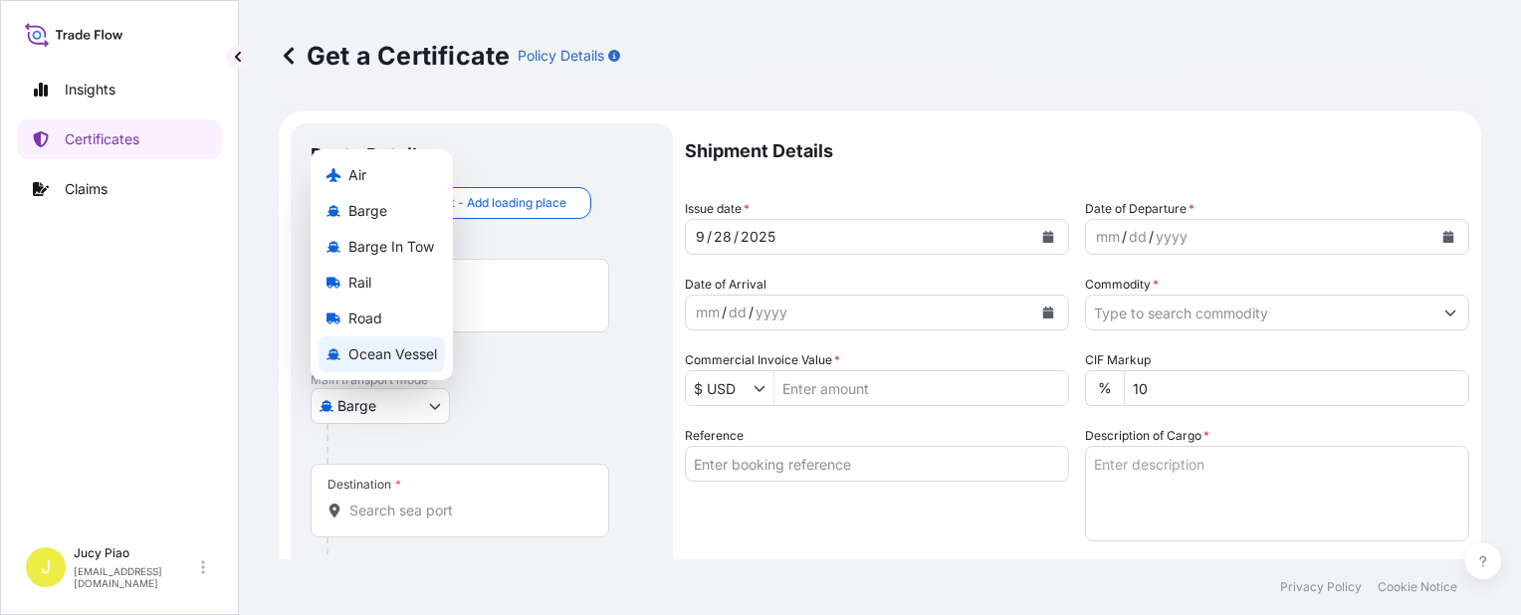
click at [392, 361] on span "Ocean Vessel" at bounding box center [392, 355] width 89 height 20
select select "Ocean Vessel"
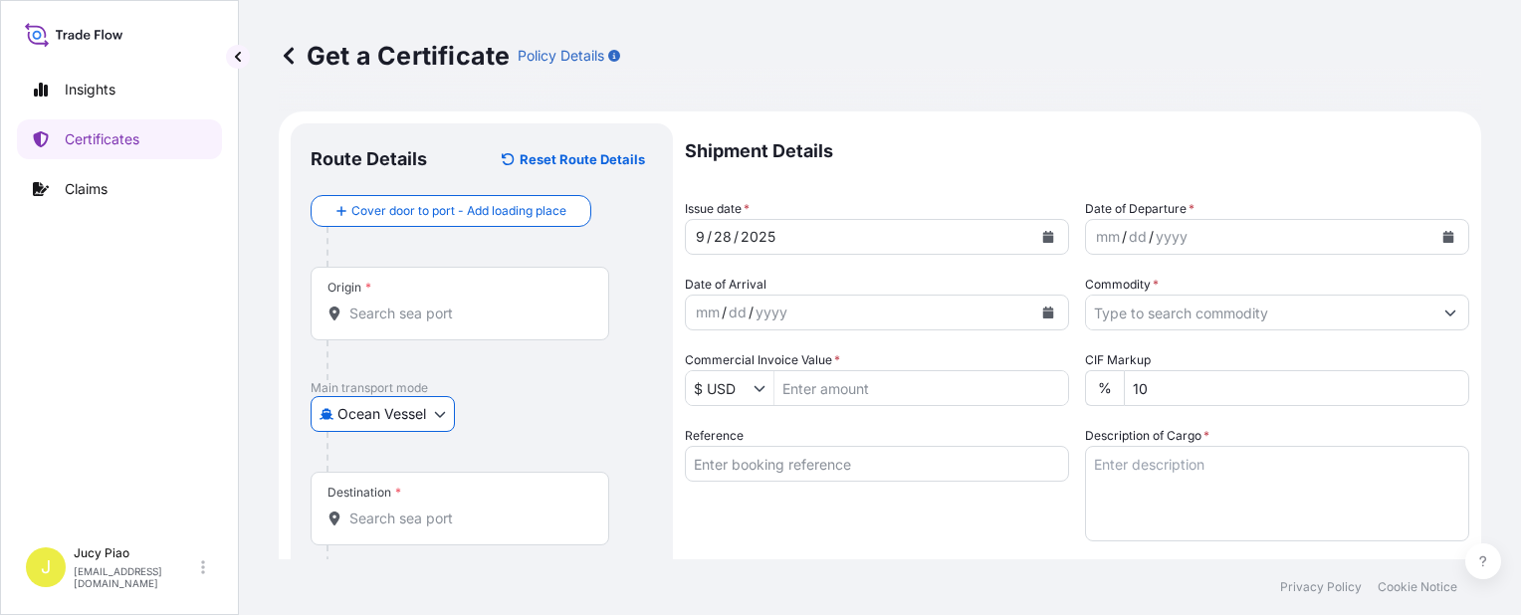
click at [734, 469] on input "Reference" at bounding box center [877, 464] width 384 height 36
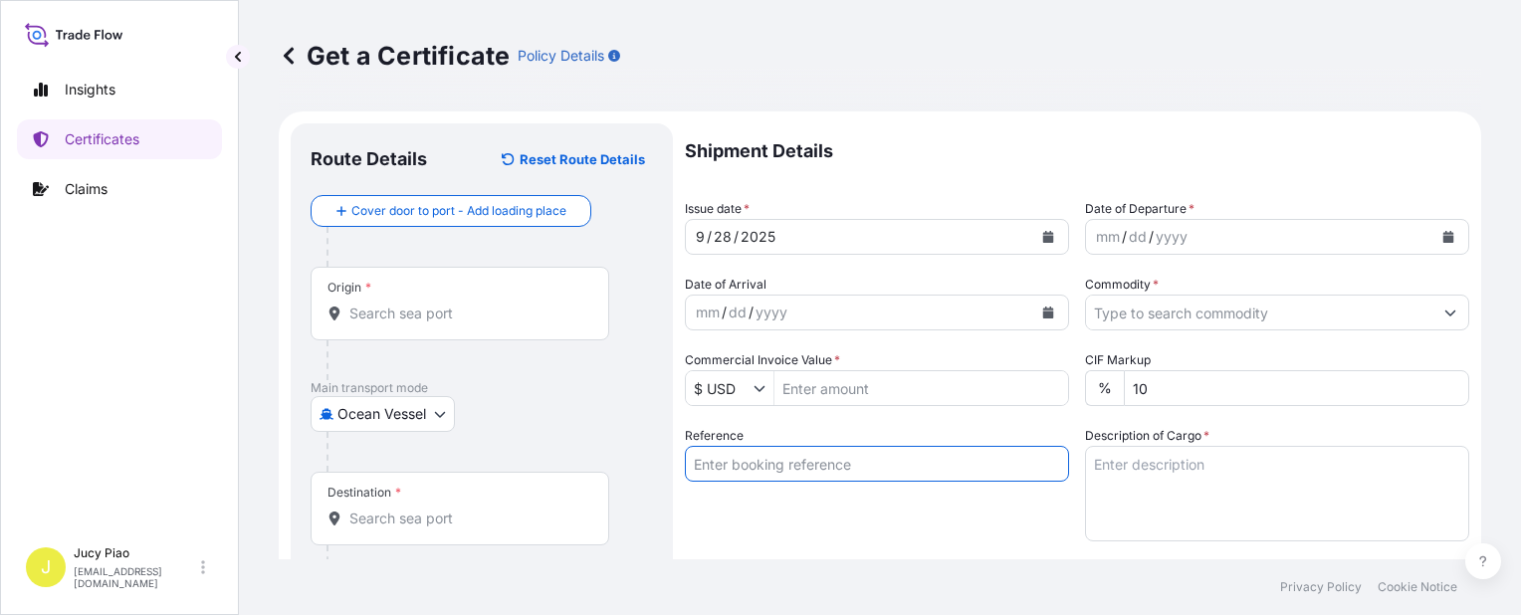
paste input "CSHSE0433643"
type input "CSHSE0433643"
click at [744, 485] on div "Reference CSHSE0433643" at bounding box center [877, 483] width 384 height 115
click at [426, 309] on input "Origin *" at bounding box center [466, 314] width 235 height 20
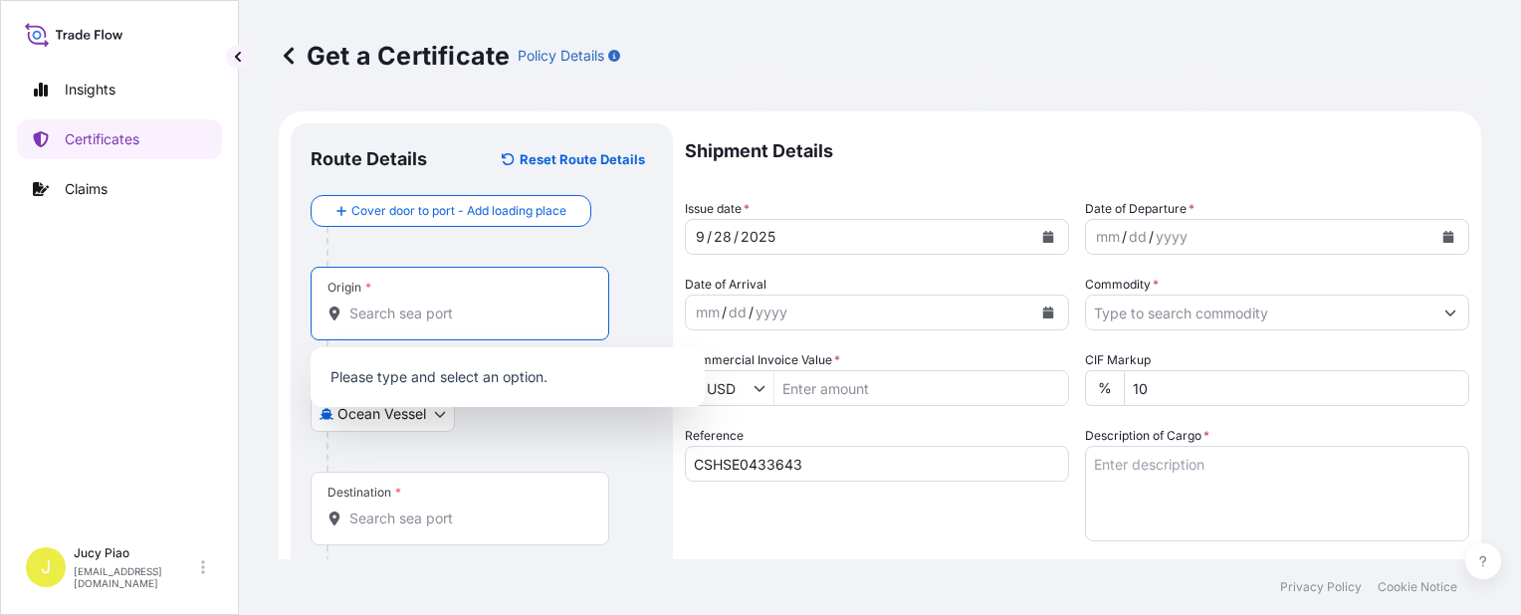
paste input "SHANGHAI"
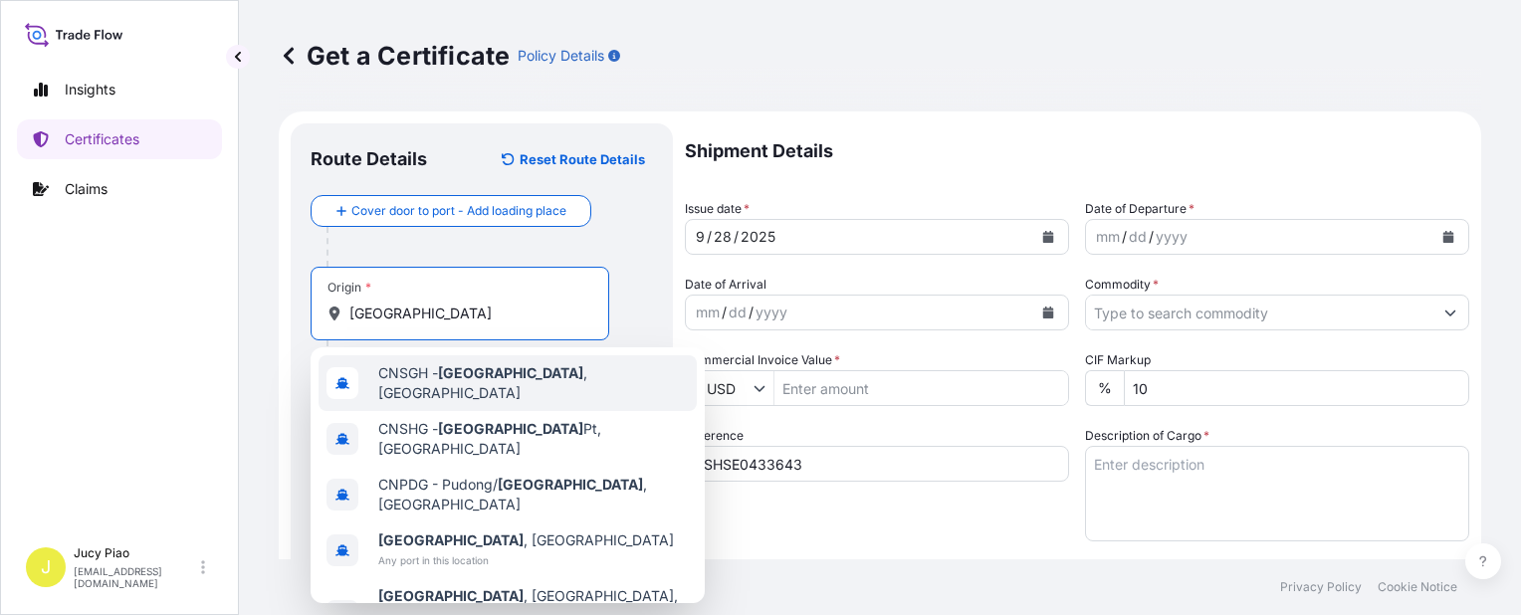
click at [431, 387] on span "CNSGH - Shanghai , China" at bounding box center [533, 383] width 311 height 40
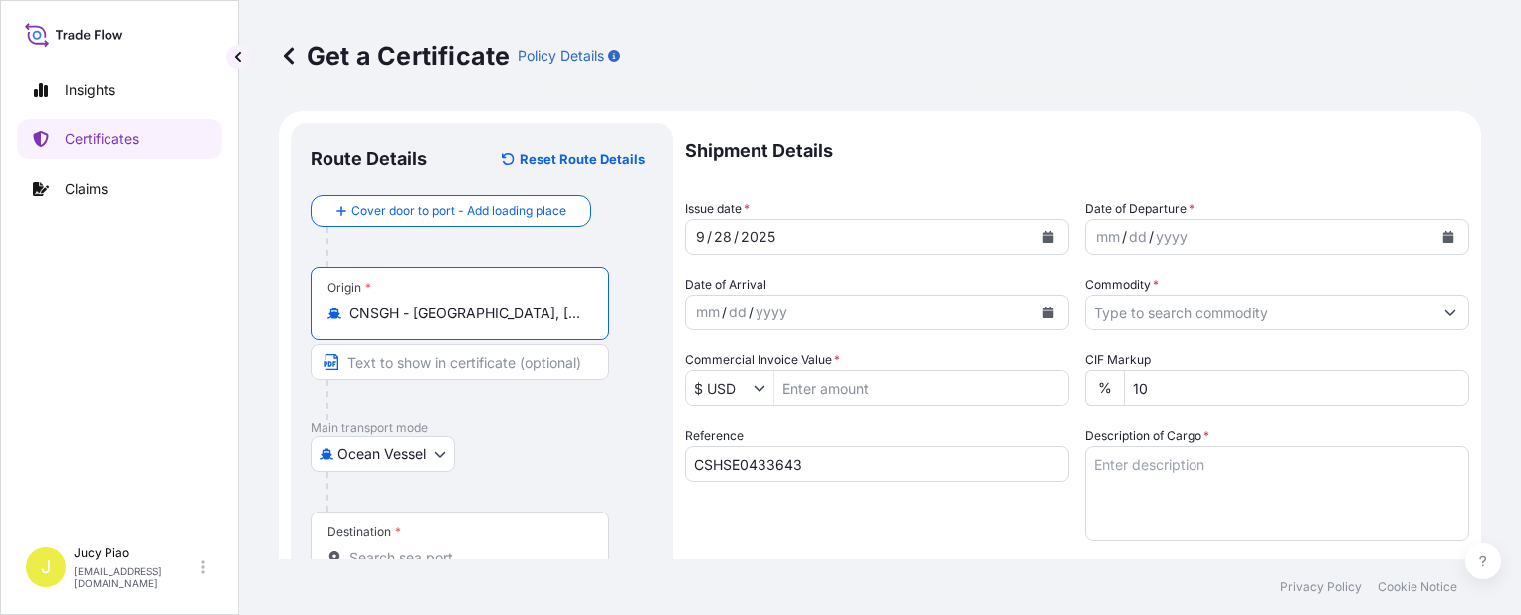
drag, startPoint x: 412, startPoint y: 318, endPoint x: 579, endPoint y: 332, distance: 167.9
click at [581, 329] on div "Origin * CNSGH - Shanghai, China" at bounding box center [460, 304] width 299 height 74
type input "CNSGH - Shanghai, China"
click at [509, 384] on div at bounding box center [468, 400] width 283 height 40
click at [509, 374] on input "Text to appear on certificate" at bounding box center [460, 363] width 299 height 36
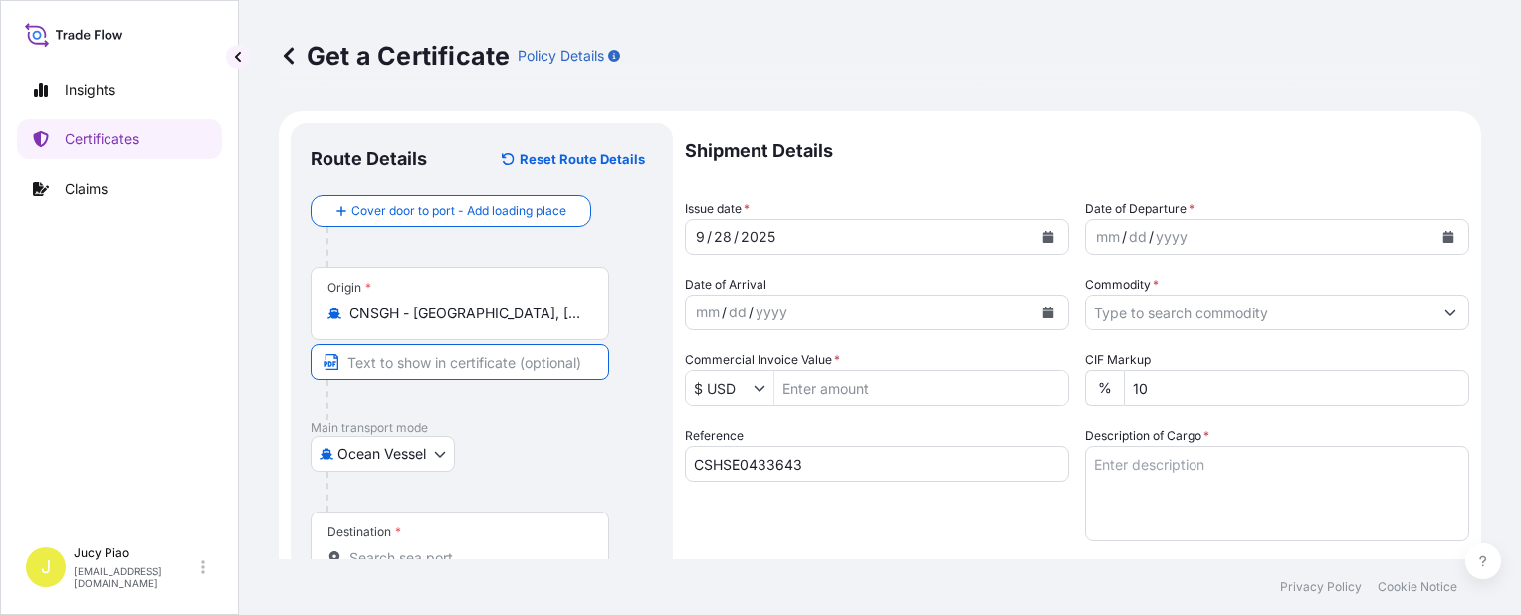
paste input "Shanghai, China"
type input "Shanghai, China"
click at [485, 505] on div at bounding box center [490, 492] width 327 height 40
click at [454, 549] on input "Destination *" at bounding box center [466, 559] width 235 height 20
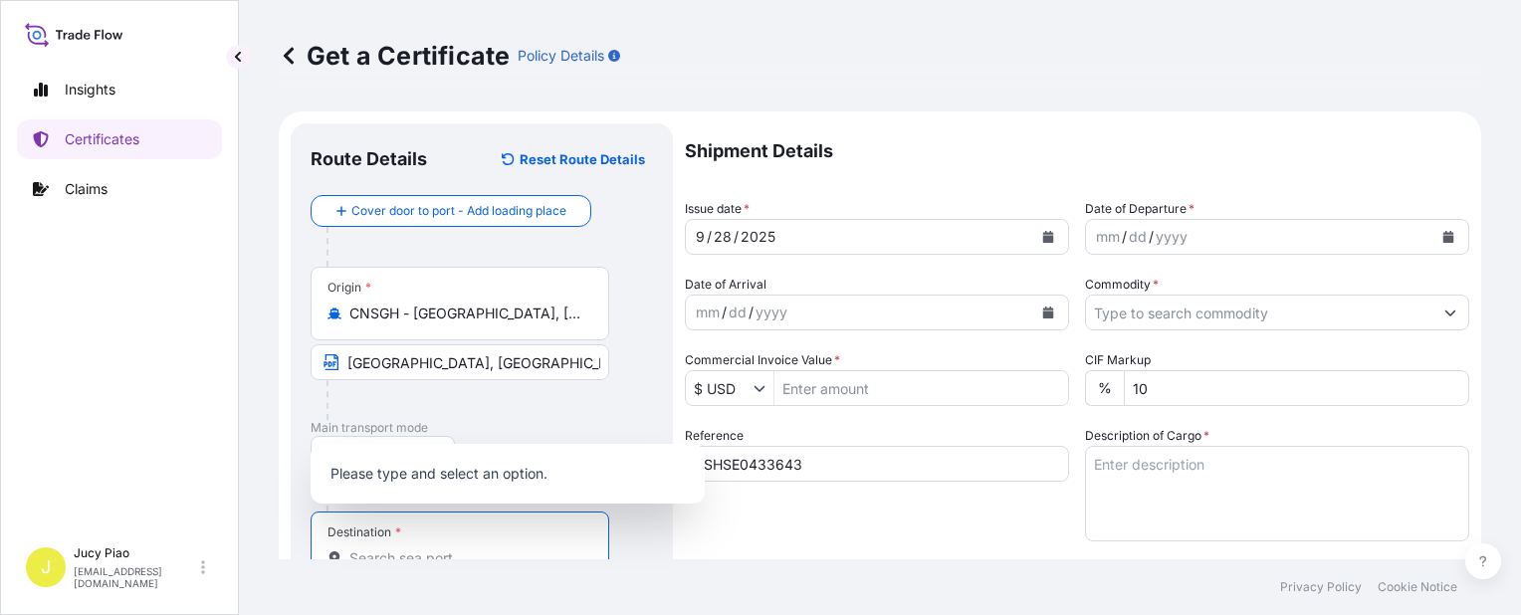
paste input "HONG KONG"
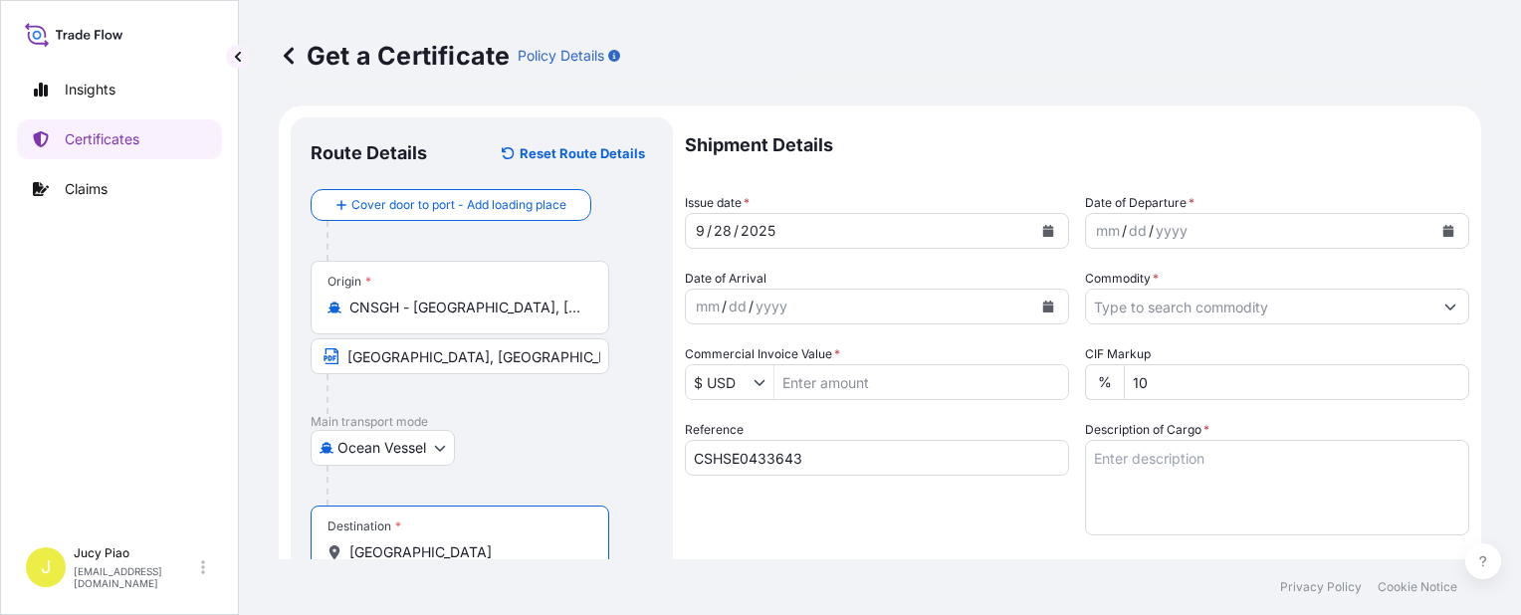
click at [530, 456] on div "Ocean Vessel Air Barge Barge in Tow Rail Road Ocean Vessel" at bounding box center [482, 448] width 343 height 36
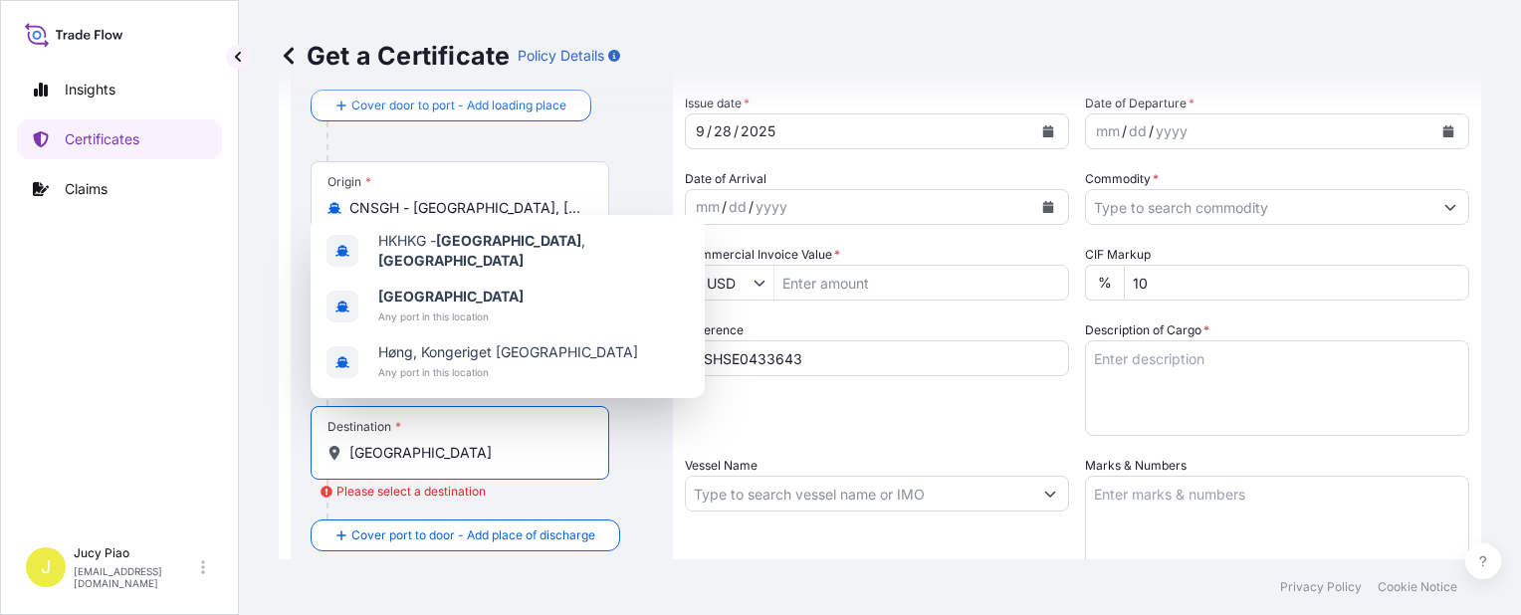
click at [481, 459] on input "HONG KONG" at bounding box center [466, 453] width 235 height 20
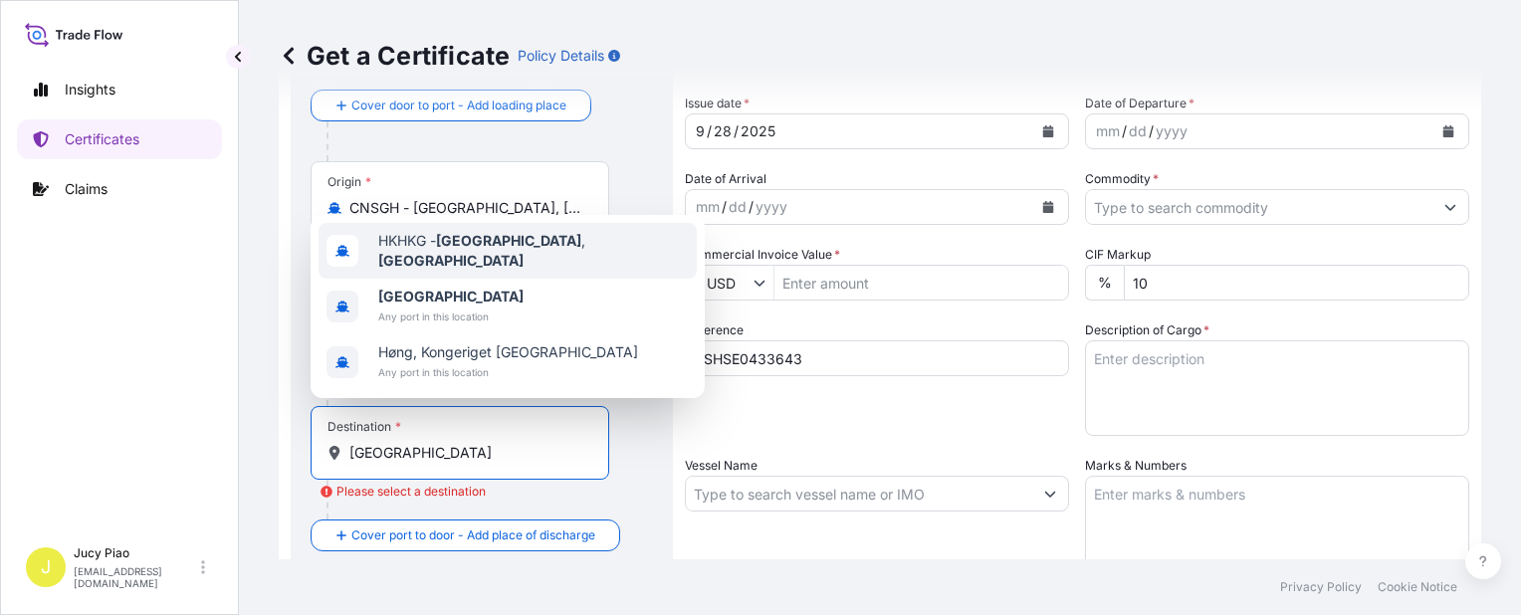
type input "HKHKG - Hong Kong, Hong Kong"
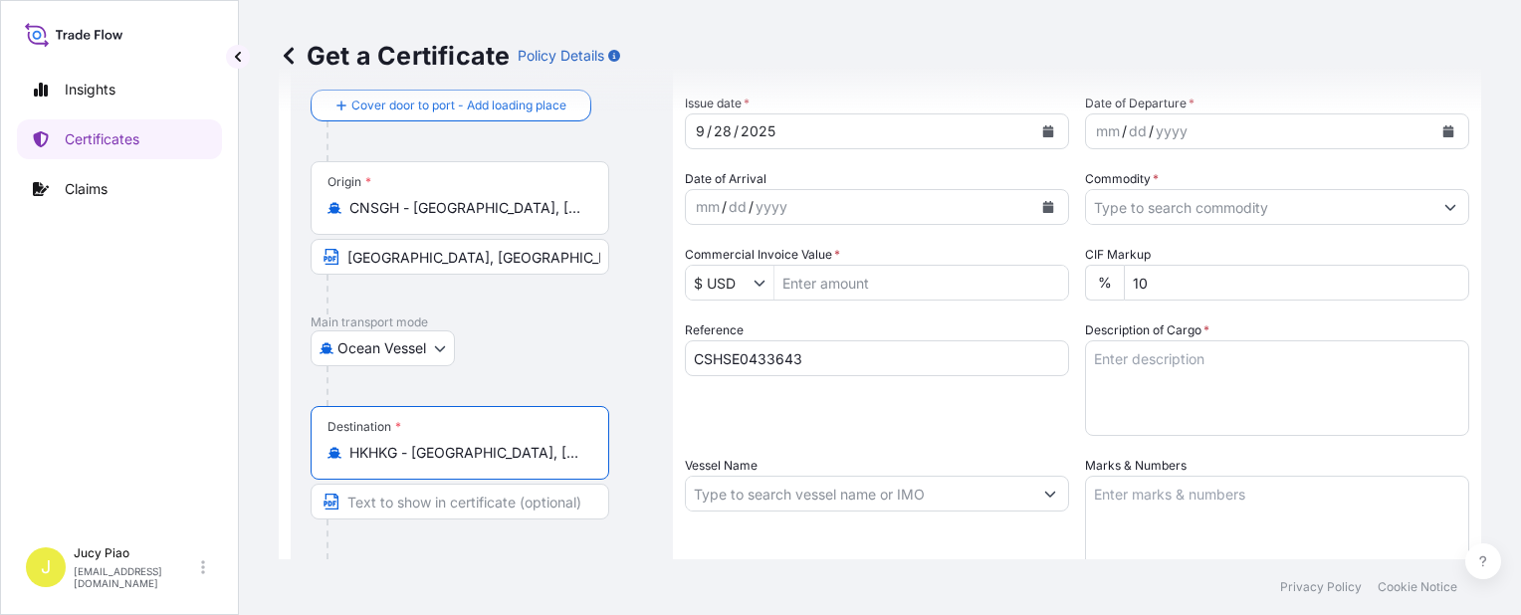
drag, startPoint x: 415, startPoint y: 454, endPoint x: 597, endPoint y: 463, distance: 182.4
click at [597, 463] on div "Destination * HKHKG - Hong Kong, Hong Kong" at bounding box center [460, 443] width 299 height 74
click at [468, 511] on input "Text to appear on certificate" at bounding box center [460, 502] width 299 height 36
paste input "Hong Kong, Hong Kong"
type input "Hong Kong, Hong Kong"
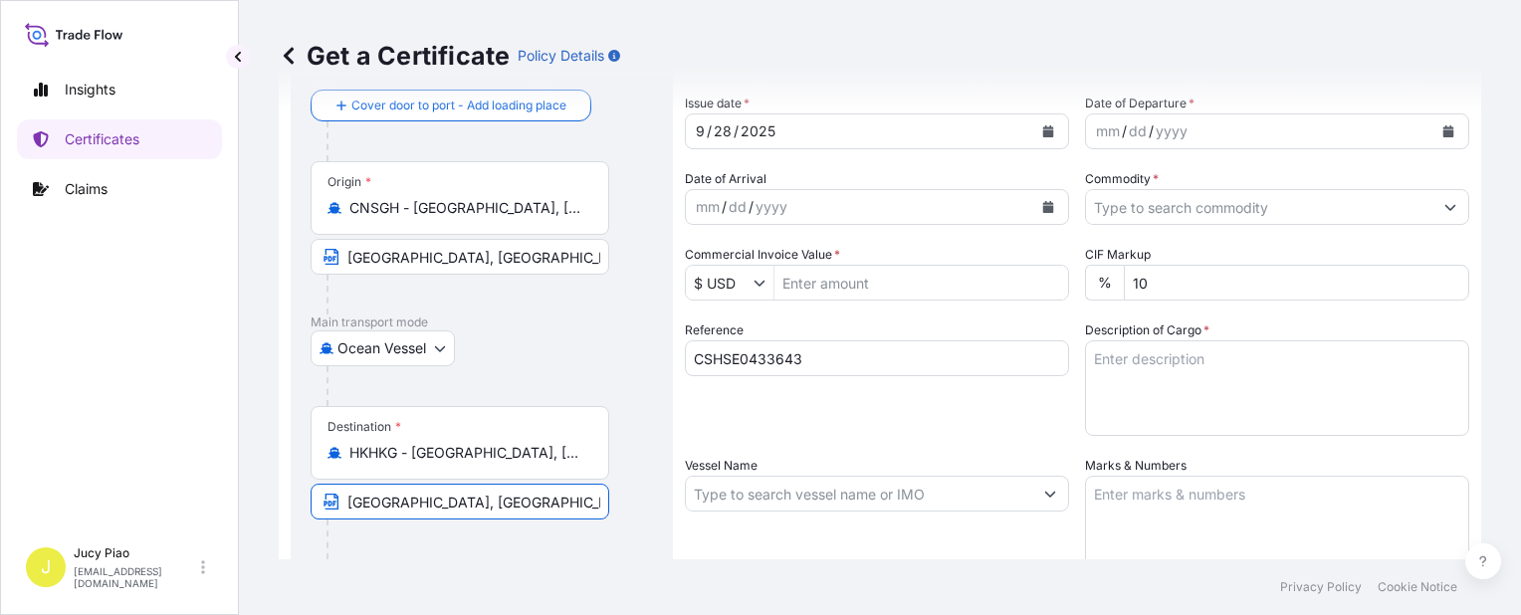
click at [882, 433] on div "Reference CSHSE0433643" at bounding box center [877, 378] width 384 height 115
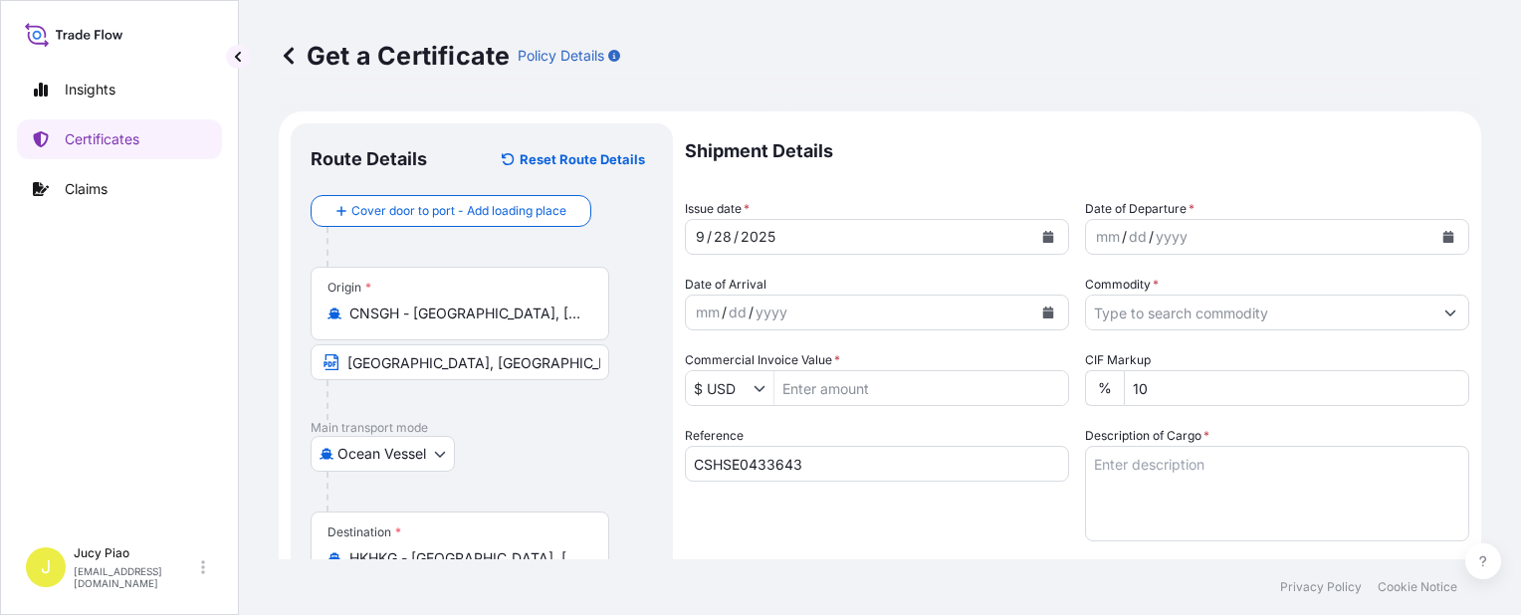
click at [725, 229] on div "28" at bounding box center [723, 237] width 22 height 24
click at [725, 239] on div "28" at bounding box center [723, 237] width 22 height 24
click at [1075, 229] on div "Shipment Details Issue date * 9 / 27 / 2025 Date of Departure * mm / dd / yyyy …" at bounding box center [1077, 597] width 785 height 949
click at [1094, 229] on div "mm" at bounding box center [1108, 237] width 28 height 24
click at [1159, 290] on div "Commodity *" at bounding box center [1277, 303] width 384 height 56
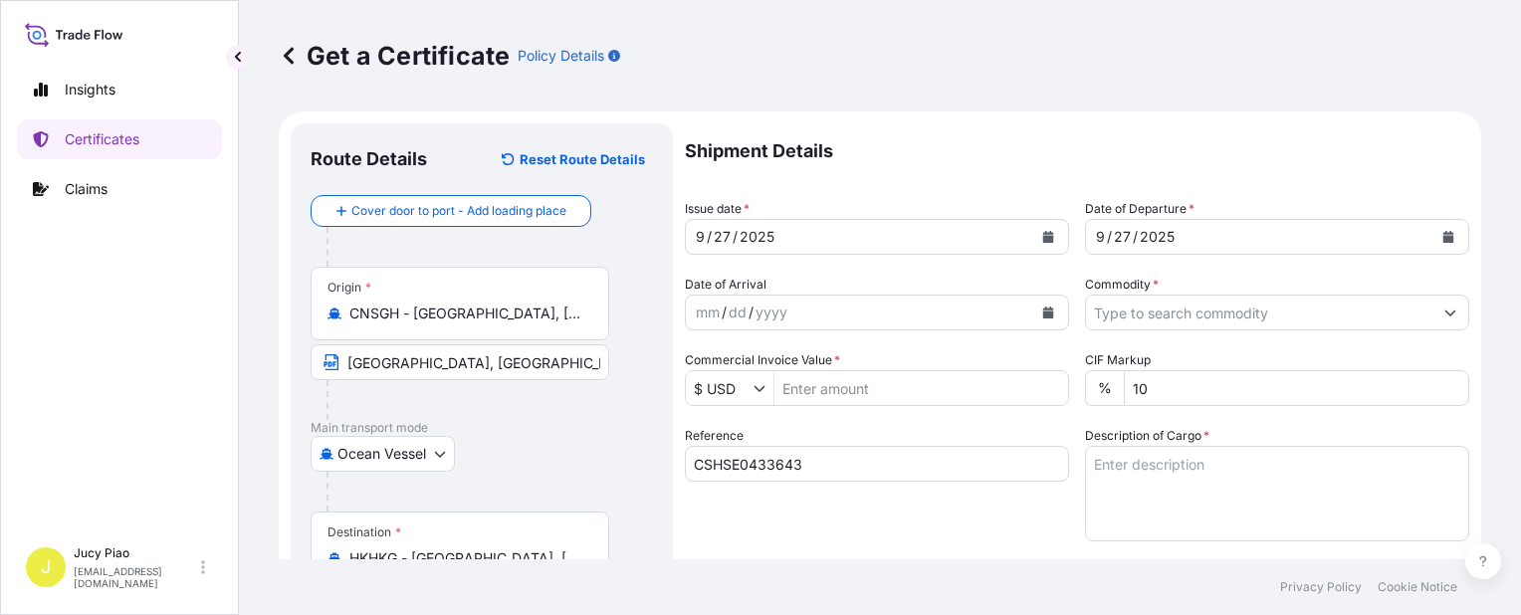
click at [1164, 297] on input "Commodity *" at bounding box center [1259, 313] width 346 height 36
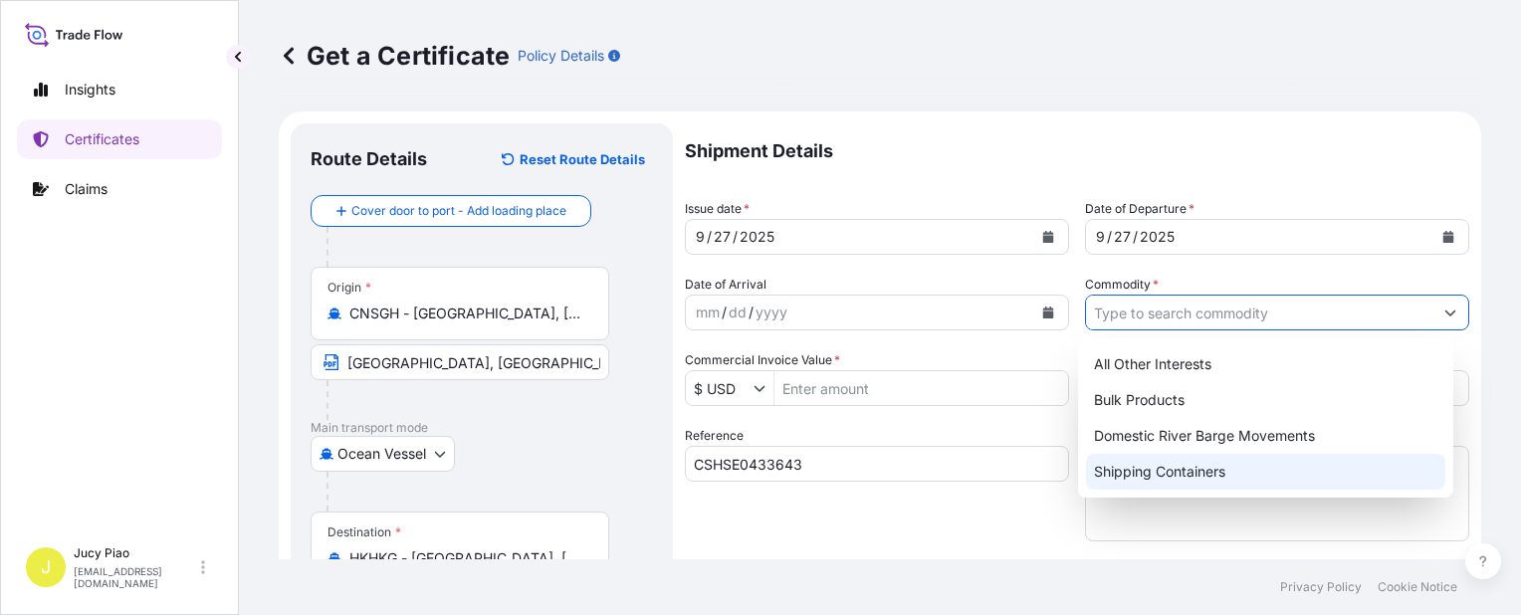
click at [1135, 474] on div "Shipping Containers" at bounding box center [1265, 472] width 359 height 36
type input "Shipping Containers"
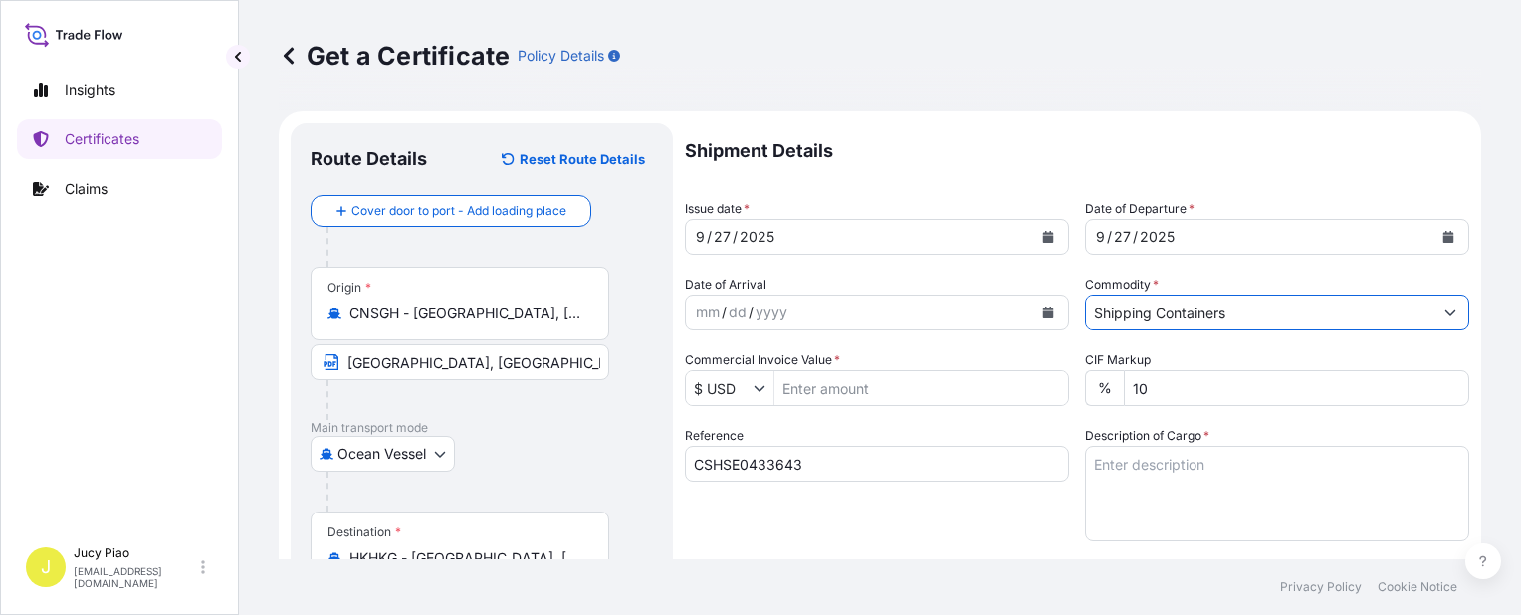
click at [1191, 474] on textarea "Description of Cargo *" at bounding box center [1277, 494] width 384 height 96
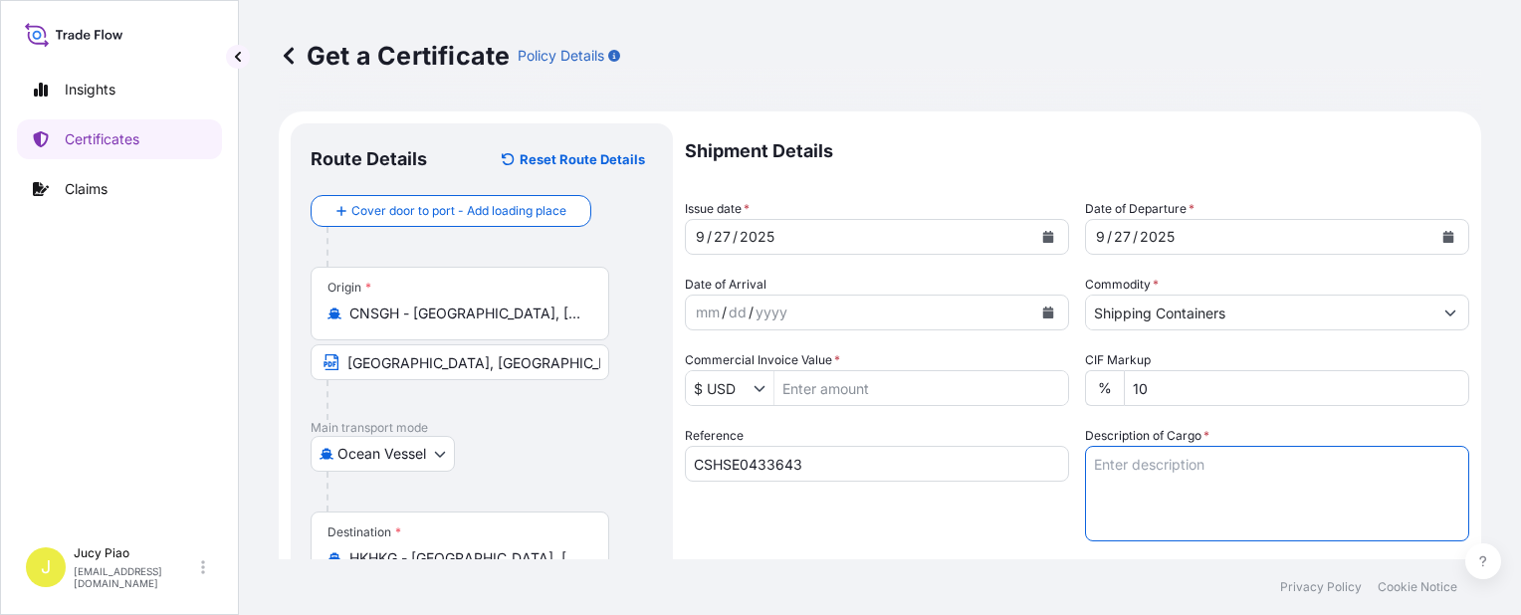
paste textarea "THERMOPLASTIC POLYURETHANE"
paste textarea "1 PALLET (40 BAGS)"
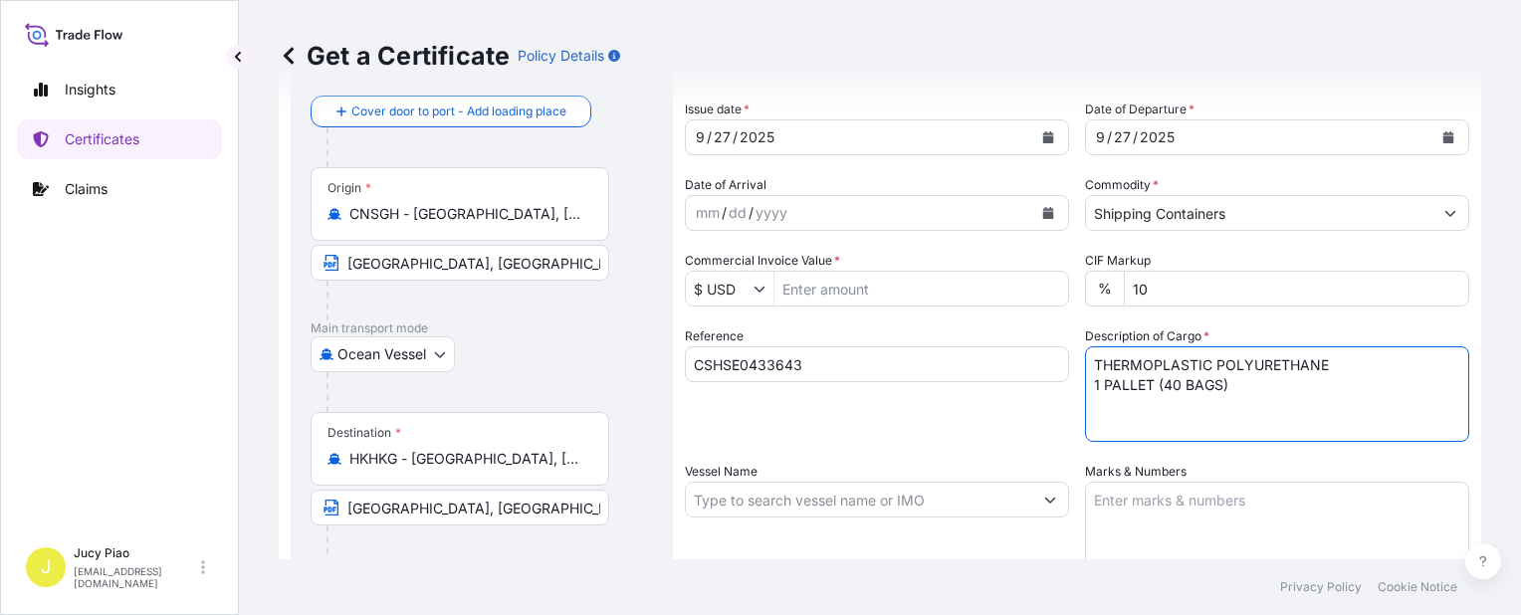
type textarea "THERMOPLASTIC POLYURETHANE 1 PALLET (40 BAGS)"
click at [1200, 536] on textarea "Marks & Numbers" at bounding box center [1277, 532] width 384 height 100
paste textarea "TPU/CN/TW/25-012"
paste textarea "1/UP MADE IN CHINA"
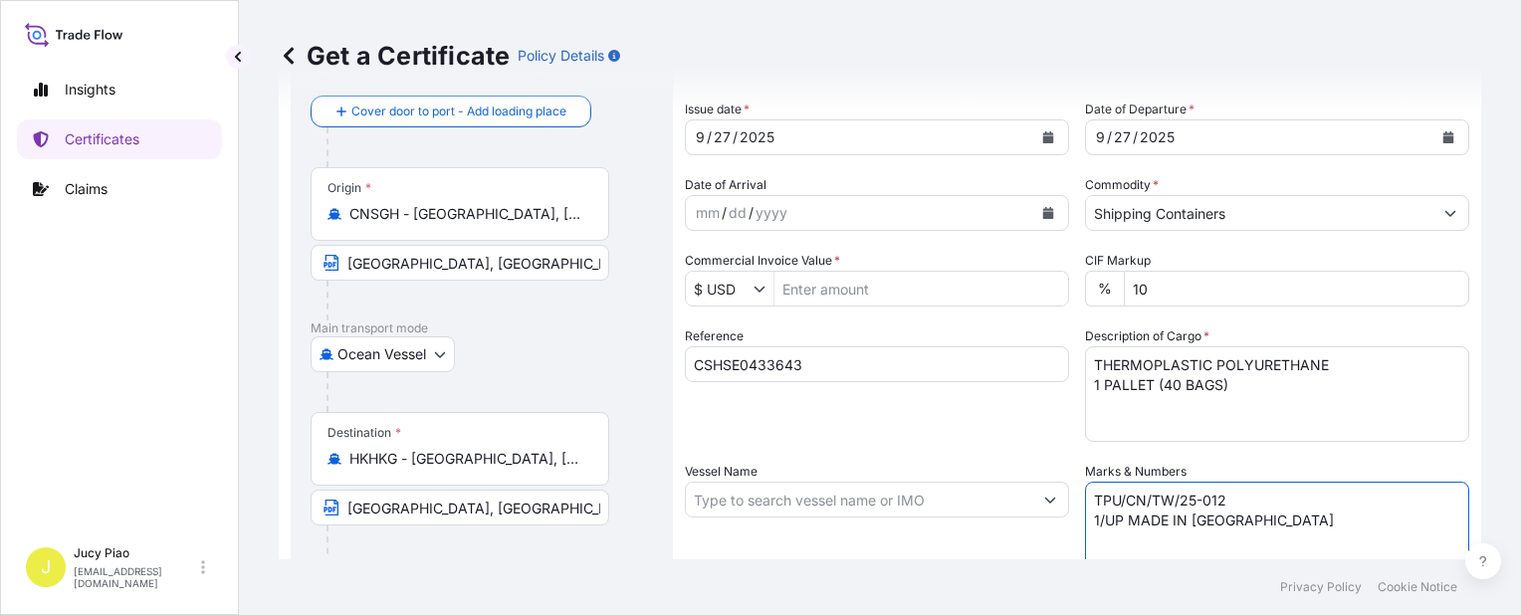
type textarea "TPU/CN/TW/25-012 1/UP MADE IN CHINA"
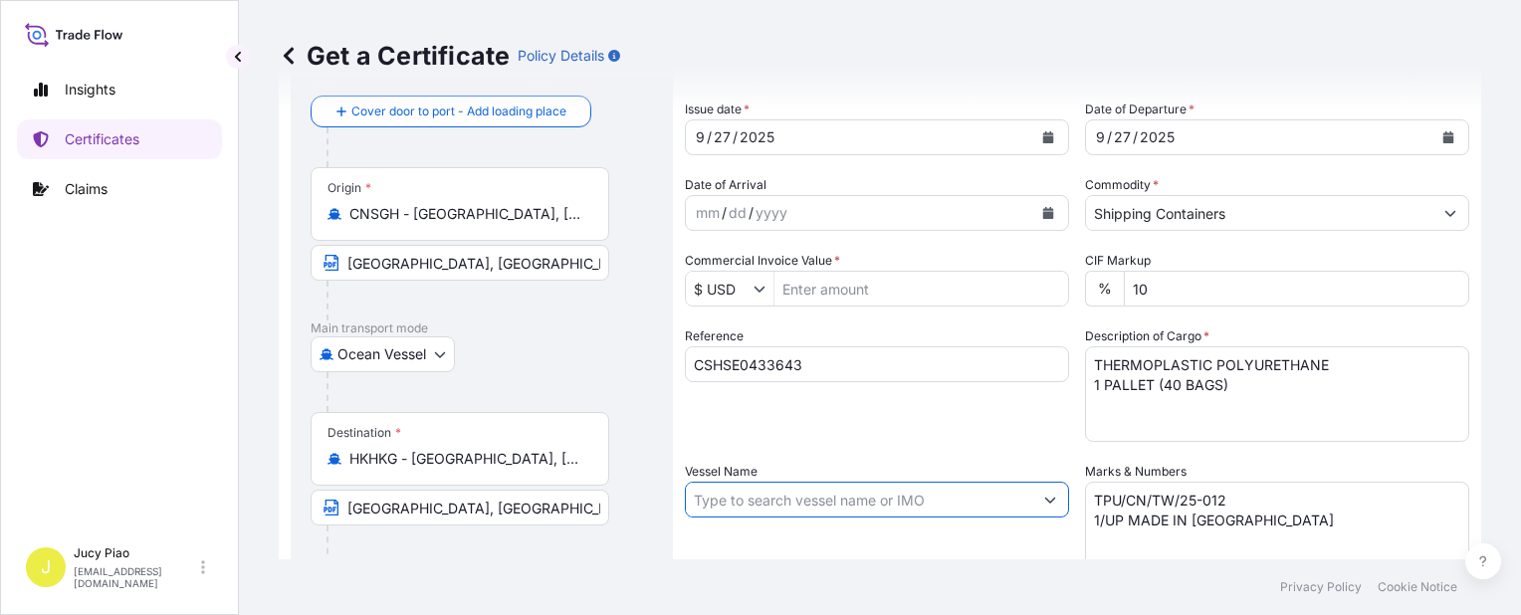
click at [762, 507] on input "Vessel Name" at bounding box center [859, 500] width 346 height 36
paste input "SITC TOKUYAMA"
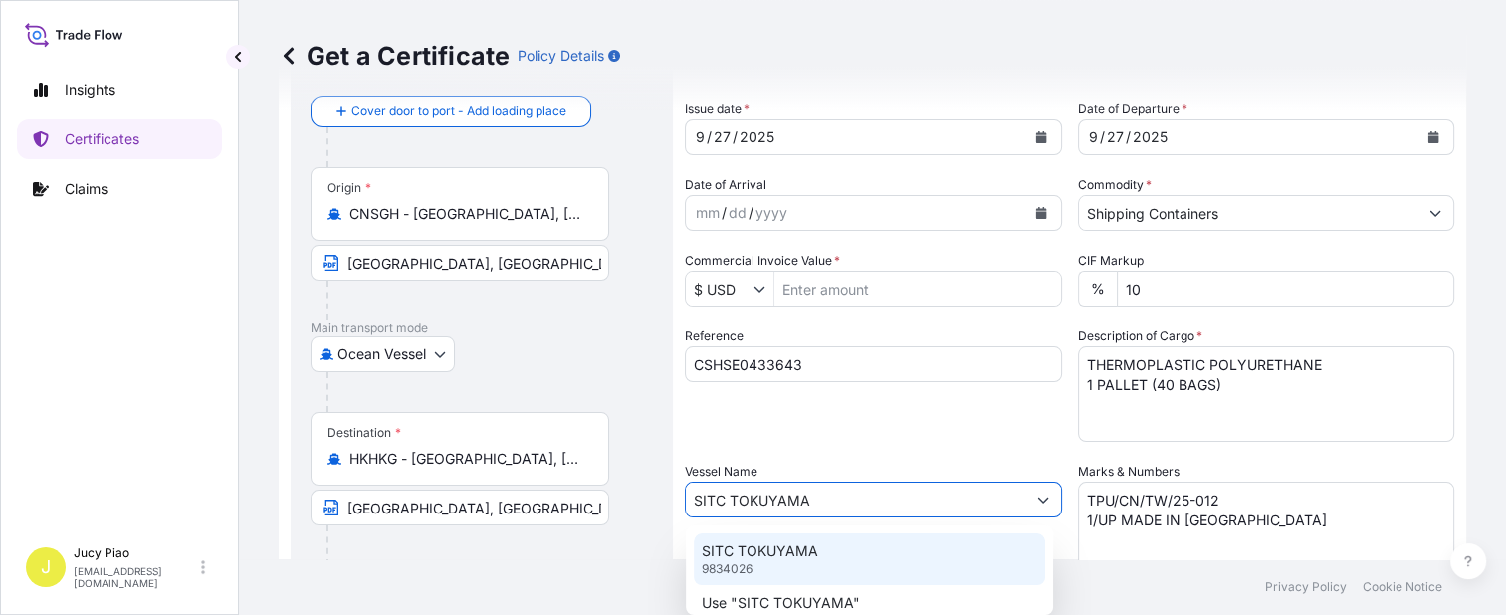
click at [771, 546] on p "SITC TOKUYAMA" at bounding box center [760, 552] width 116 height 20
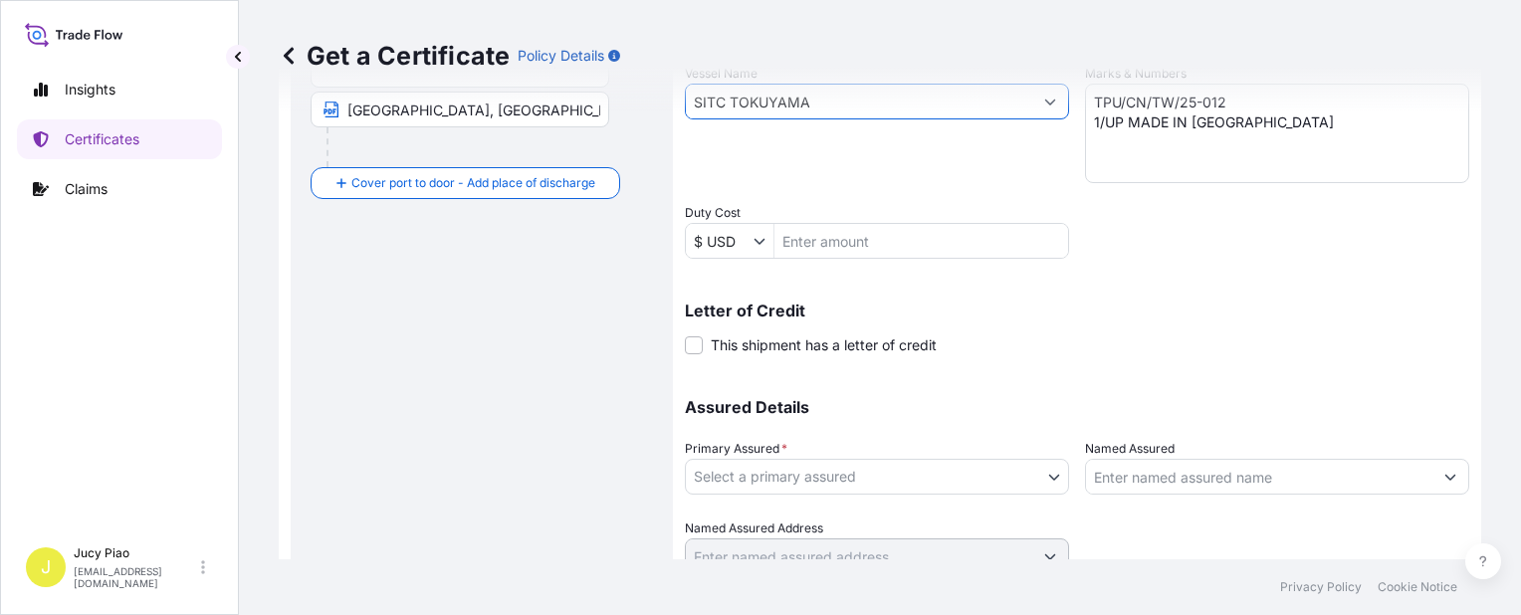
scroll to position [578, 0]
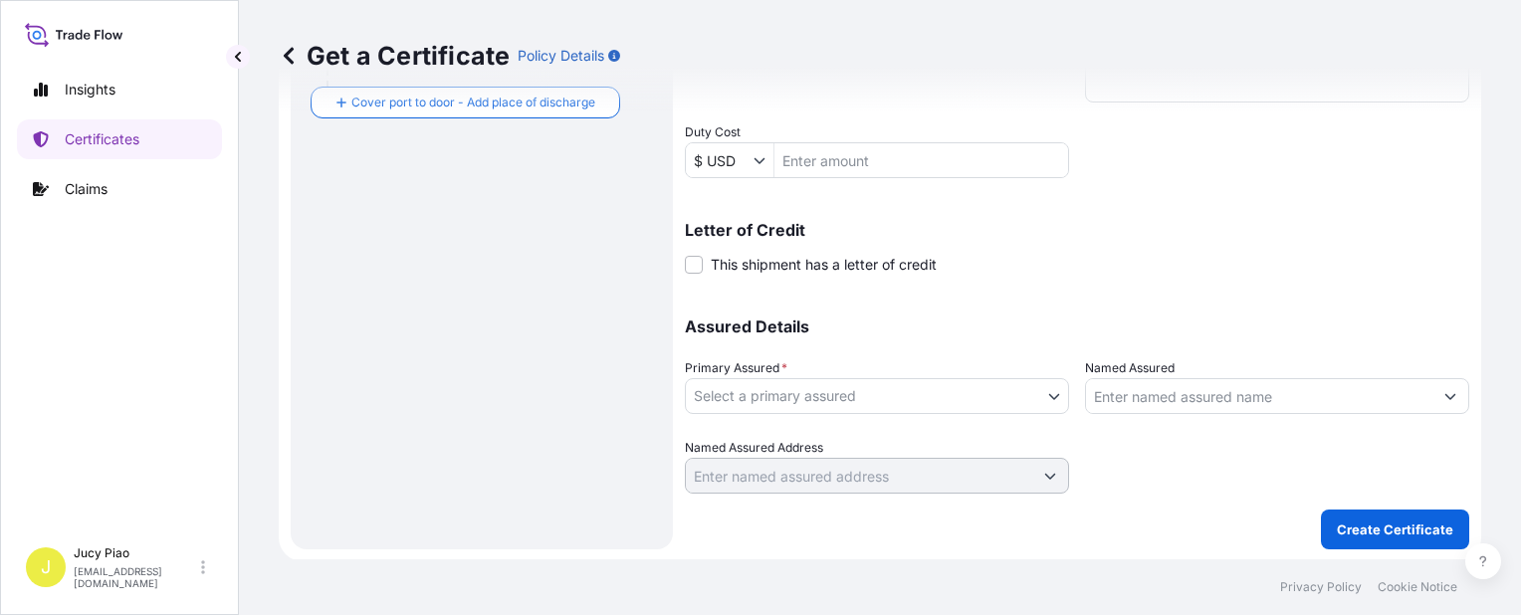
type input "SITC TOKUYAMA"
click at [905, 396] on body "Insights Certificates Claims J Jucy Piao jucy.piao@psabdp.com Get a Certificate…" at bounding box center [760, 307] width 1521 height 615
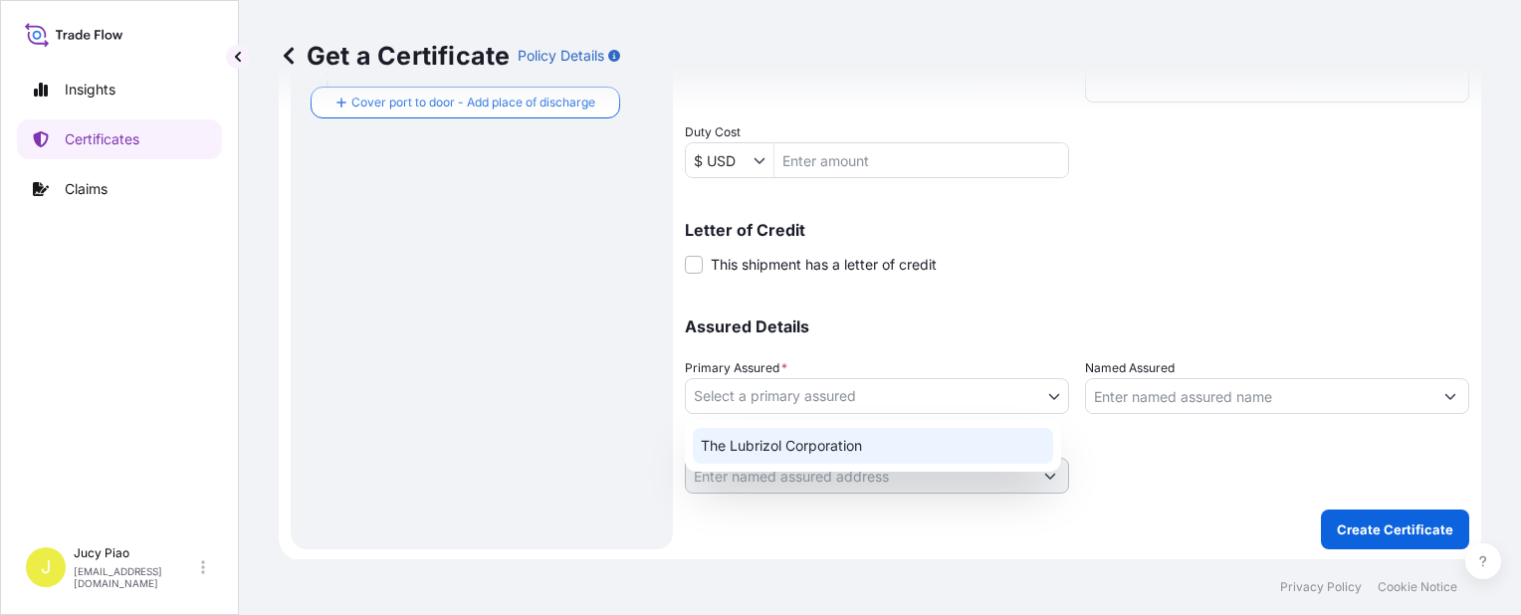
click at [816, 440] on div "The Lubrizol Corporation" at bounding box center [873, 446] width 360 height 36
select select "31566"
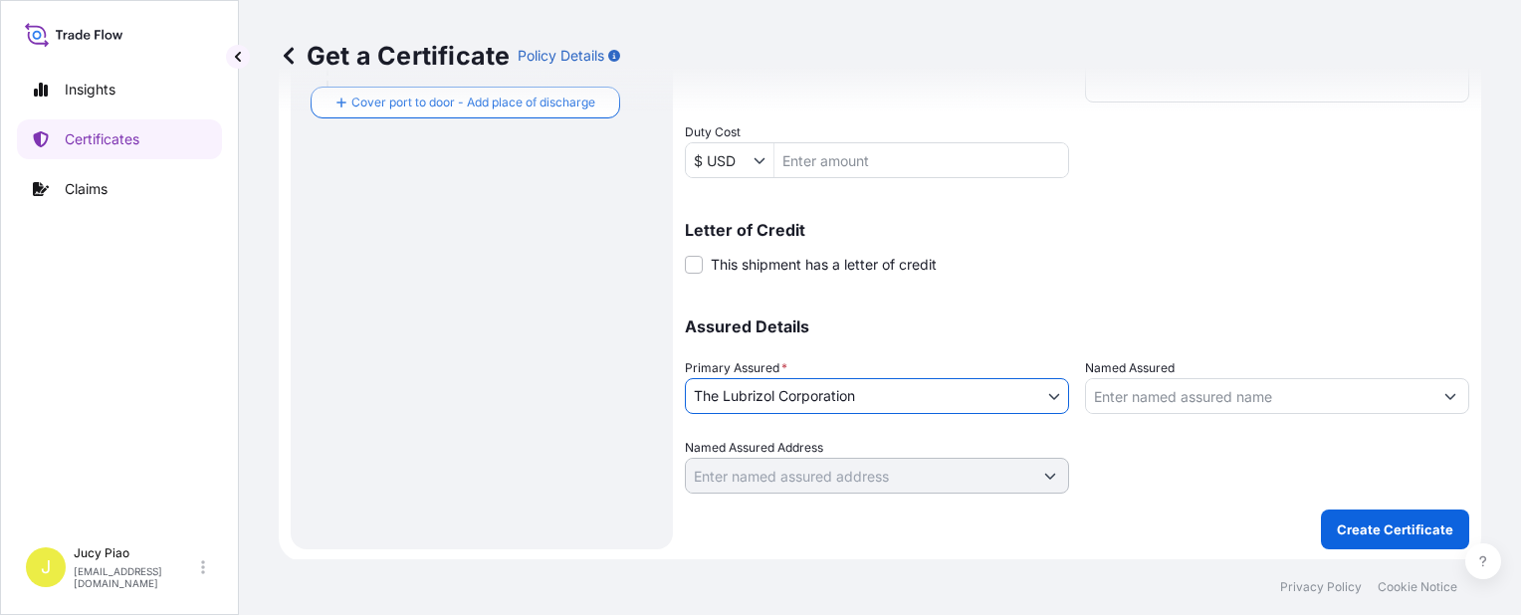
click at [1172, 392] on input "Named Assured" at bounding box center [1259, 396] width 346 height 36
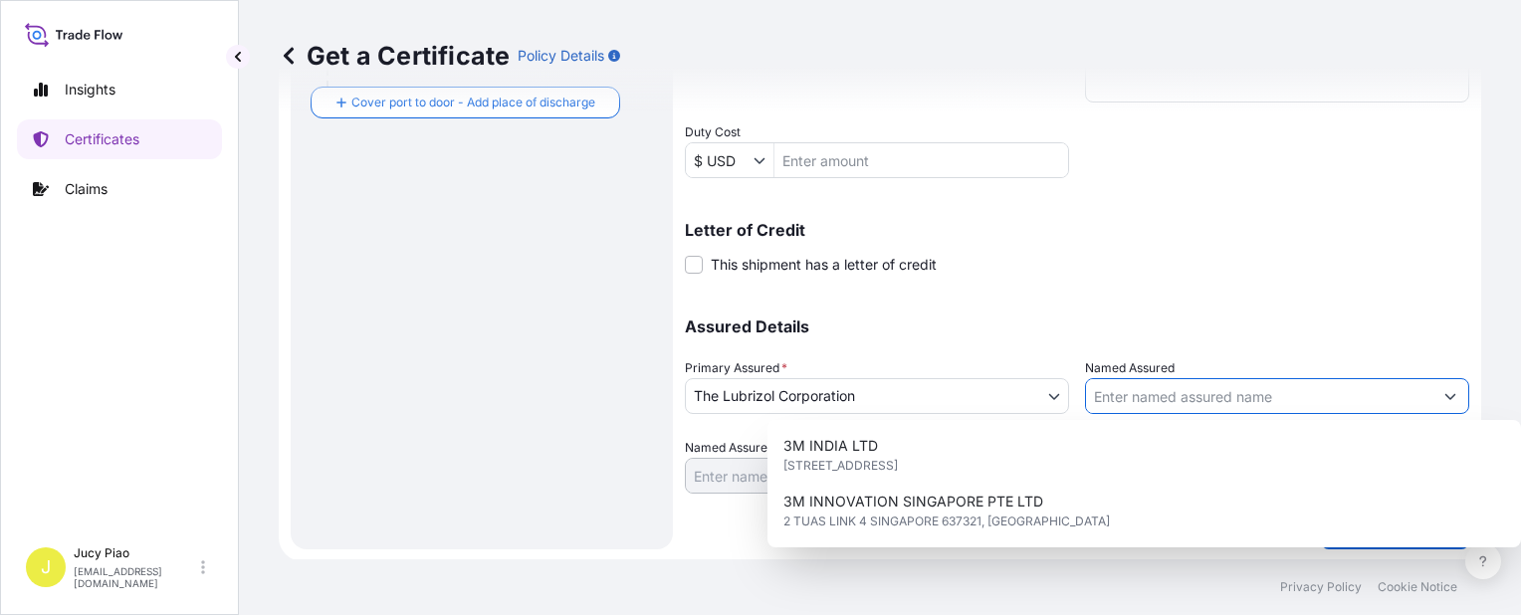
paste input "DONG GUAN DACHEN ELECTRICAL PRODUCTS LTD."
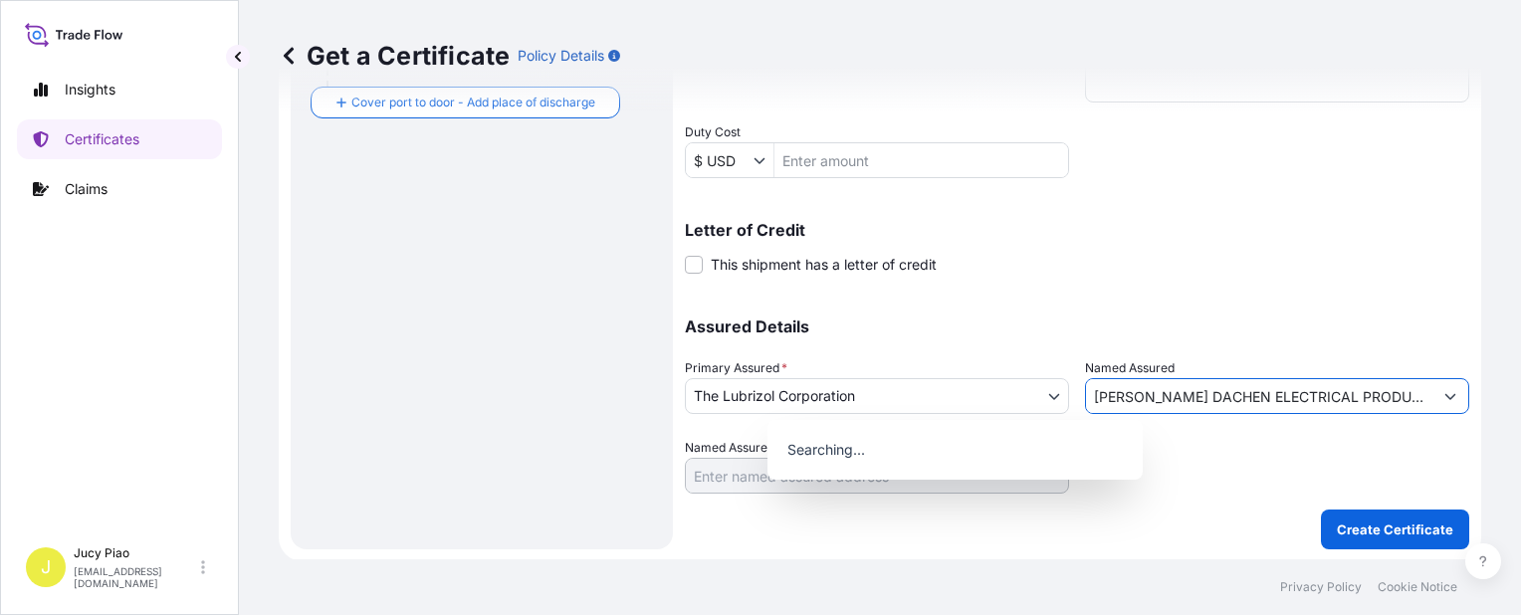
scroll to position [0, 26]
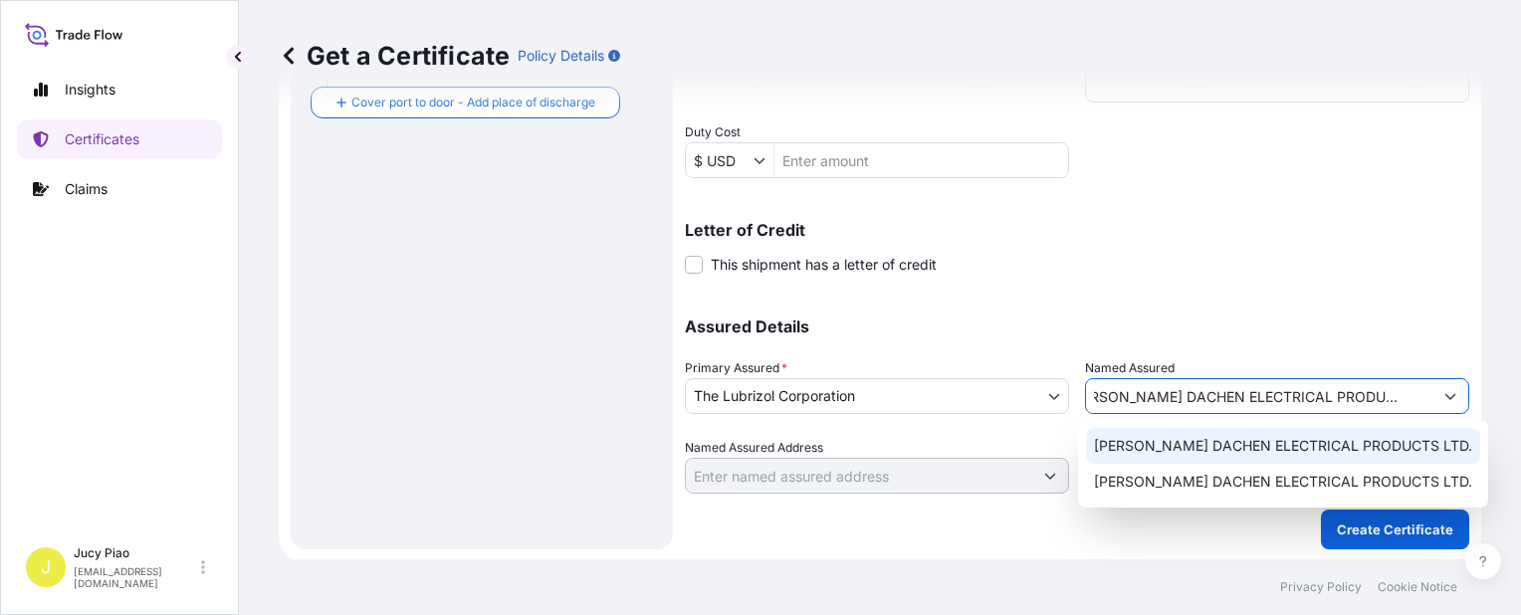
click at [1156, 444] on span "DONG GUAN DACHEN ELECTRICAL PRODUCTS LTD." at bounding box center [1283, 446] width 378 height 20
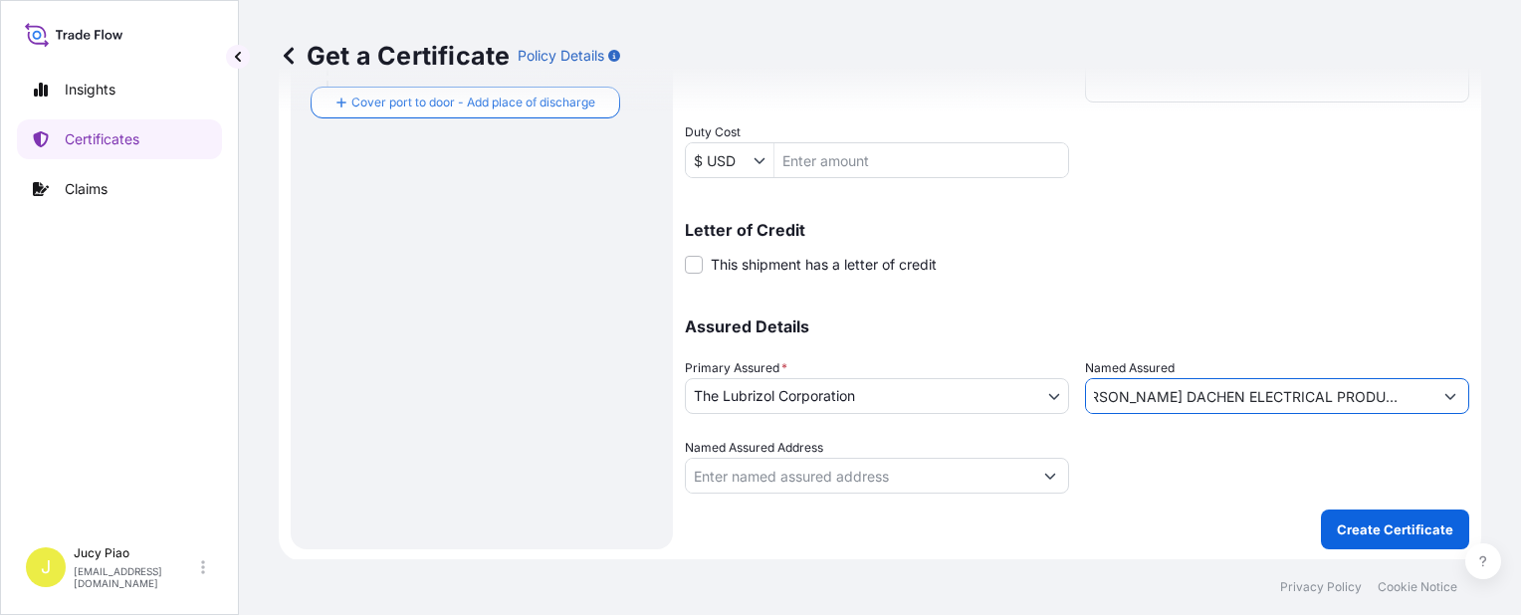
type input "DONG GUAN DACHEN ELECTRICAL PRODUCTS LTD."
click at [1107, 289] on div "Shipment Details Issue date * 9 / 27 / 2025 Date of Departure * 9 / 27 / 2025 D…" at bounding box center [1077, 19] width 785 height 949
click at [1224, 504] on div "Shipment Details Issue date * 9 / 27 / 2025 Date of Departure * 9 / 27 / 2025 D…" at bounding box center [1077, 47] width 785 height 1005
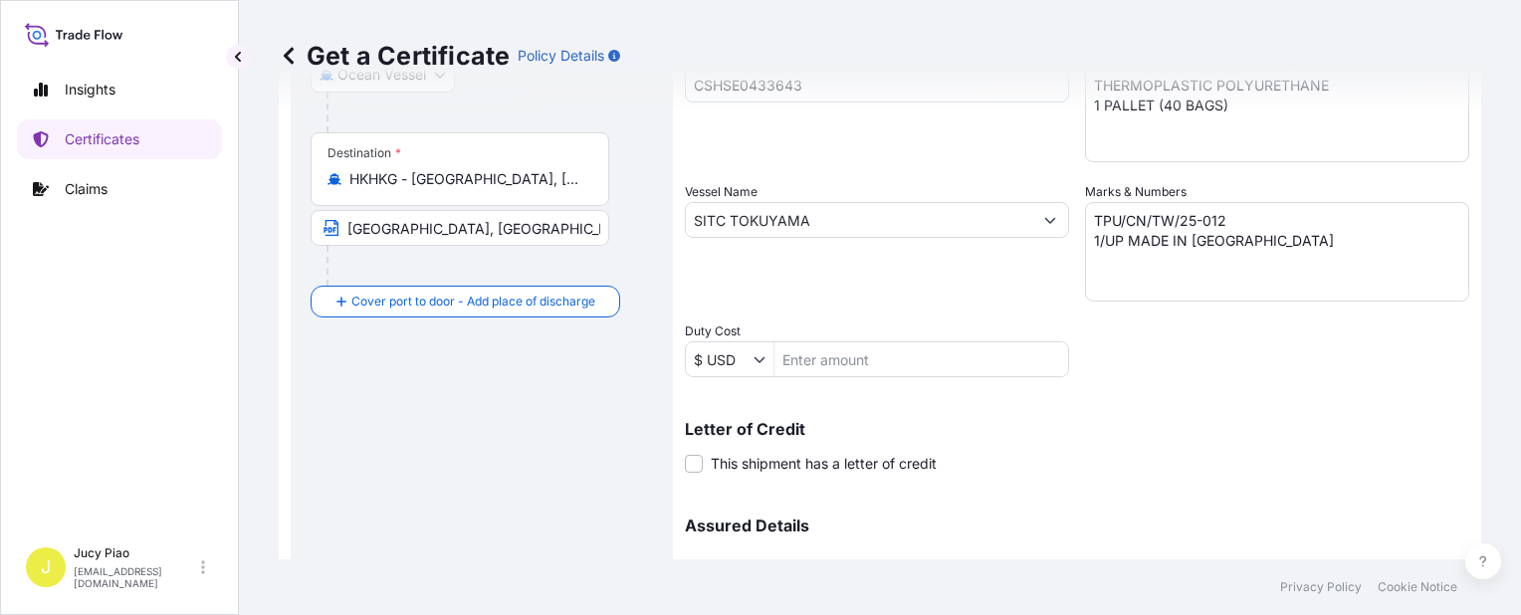
scroll to position [578, 0]
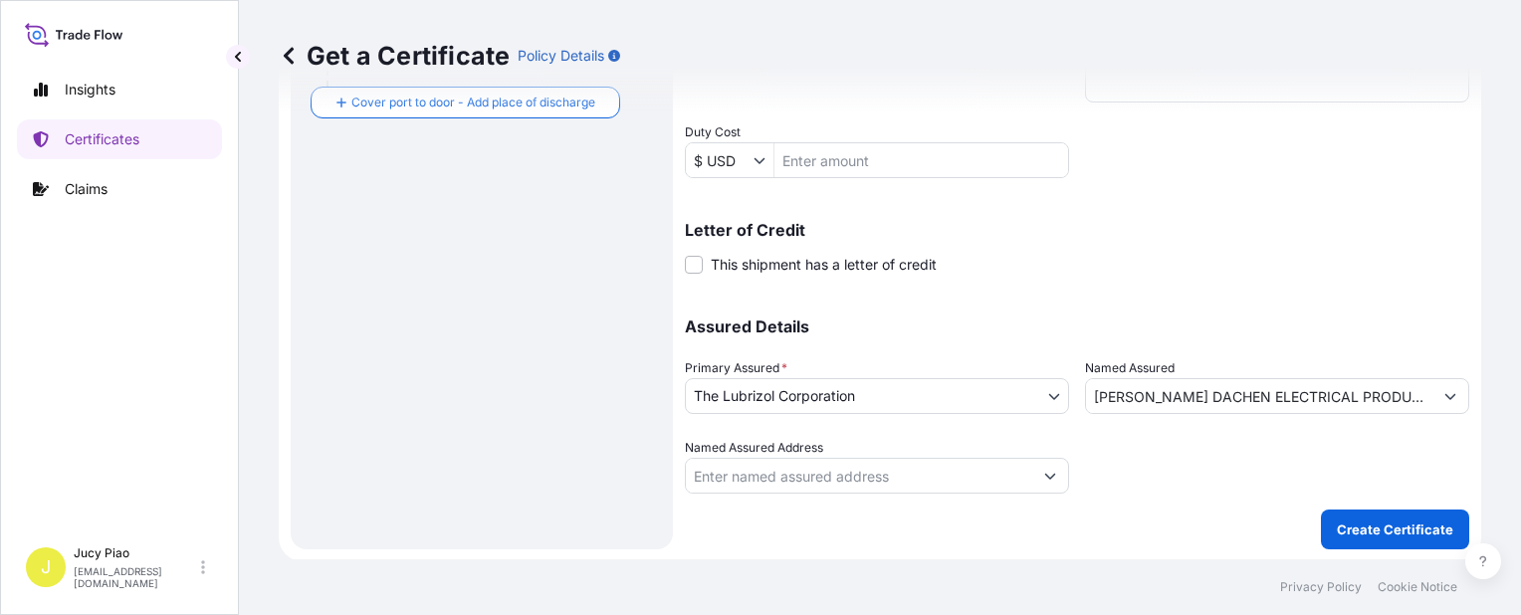
click at [1142, 449] on div at bounding box center [1277, 466] width 384 height 56
click at [1101, 469] on div at bounding box center [1277, 466] width 384 height 56
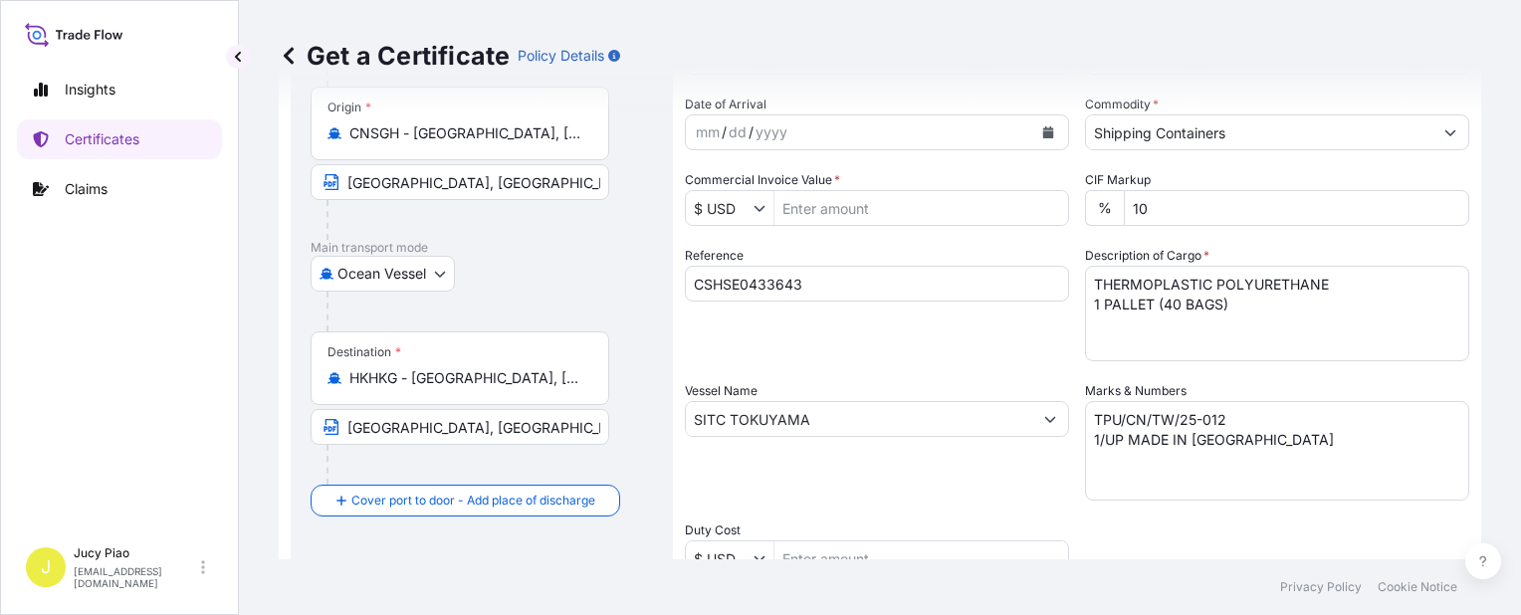
scroll to position [81, 0]
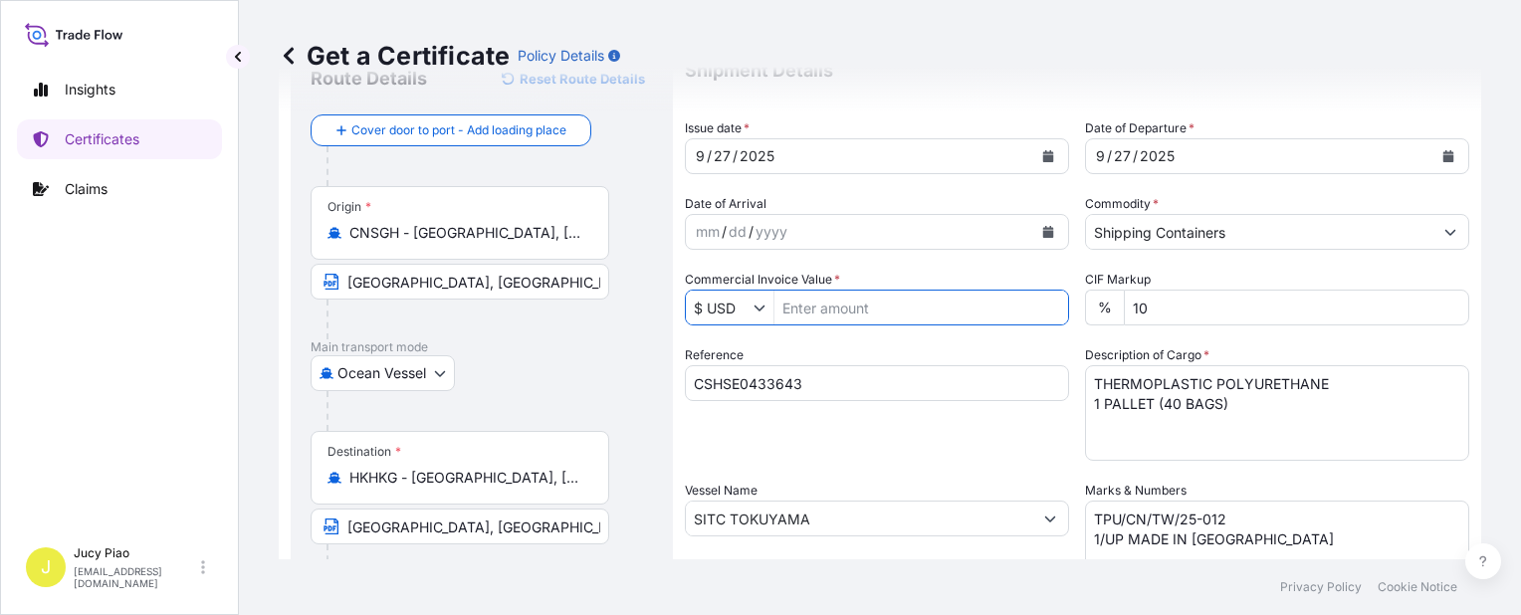
click at [846, 318] on input "Commercial Invoice Value *" at bounding box center [922, 308] width 294 height 36
click at [854, 311] on input "Commercial Invoice Value *" at bounding box center [922, 308] width 294 height 36
type input "12,600"
click at [956, 459] on div "Reference CSHSE0433643" at bounding box center [877, 403] width 384 height 115
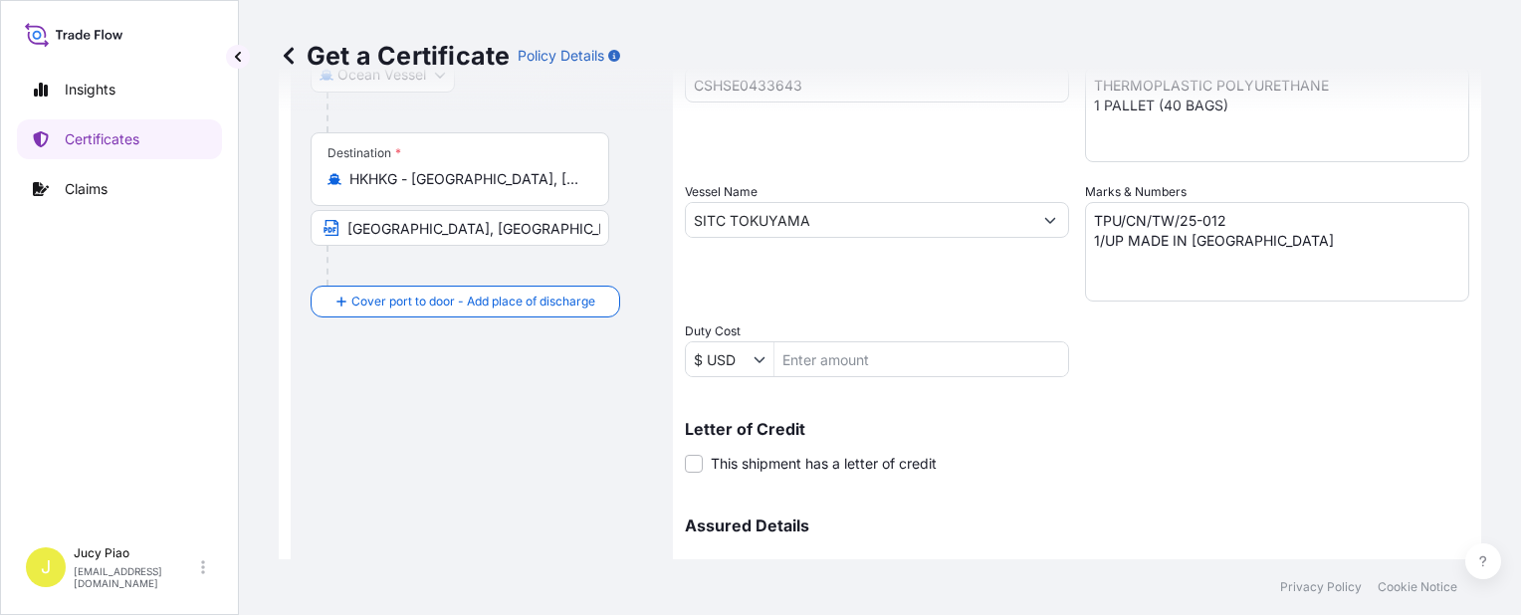
scroll to position [578, 0]
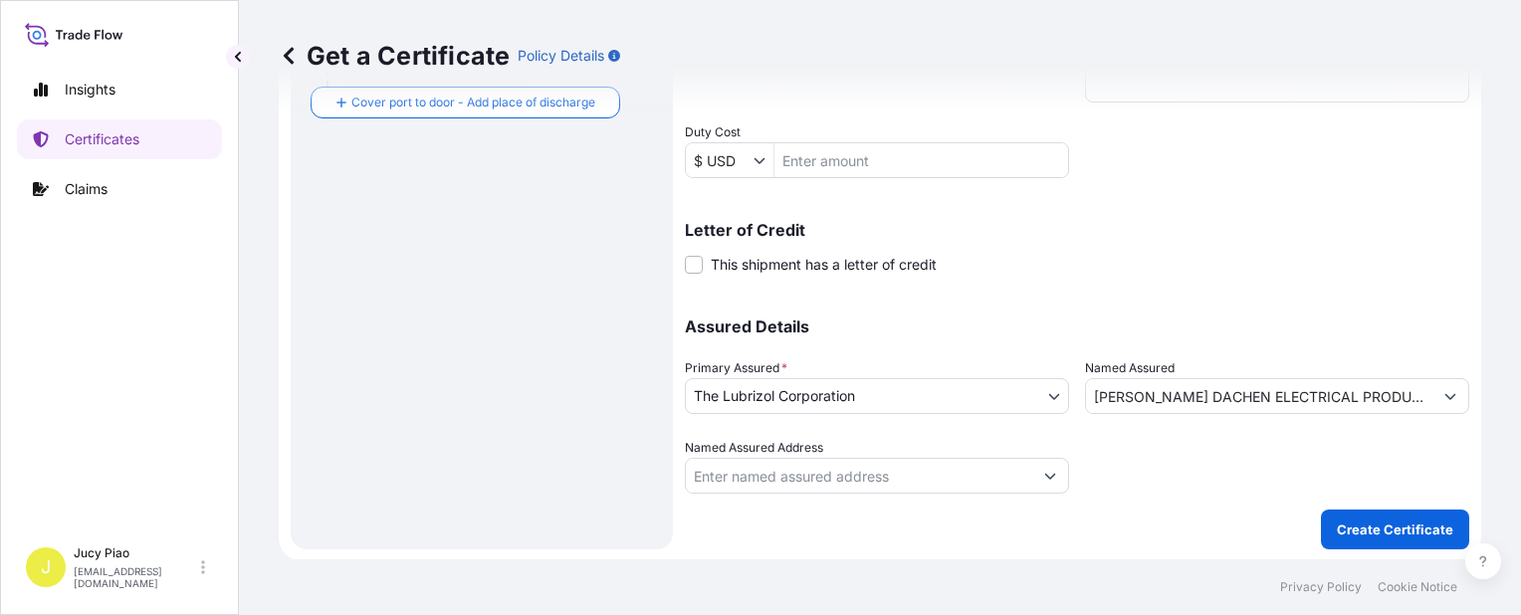
click at [1220, 468] on div at bounding box center [1277, 466] width 384 height 56
click at [1371, 524] on p "Create Certificate" at bounding box center [1395, 530] width 116 height 20
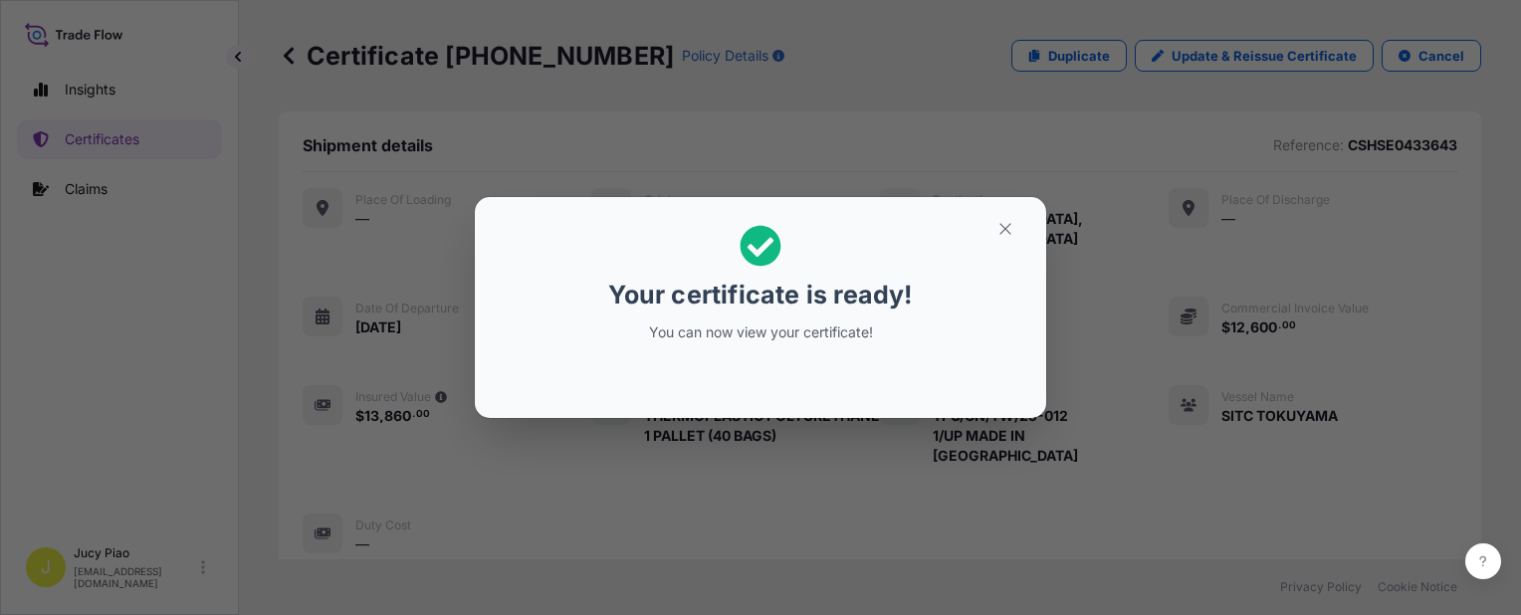
click at [1000, 229] on icon "button" at bounding box center [1006, 229] width 18 height 18
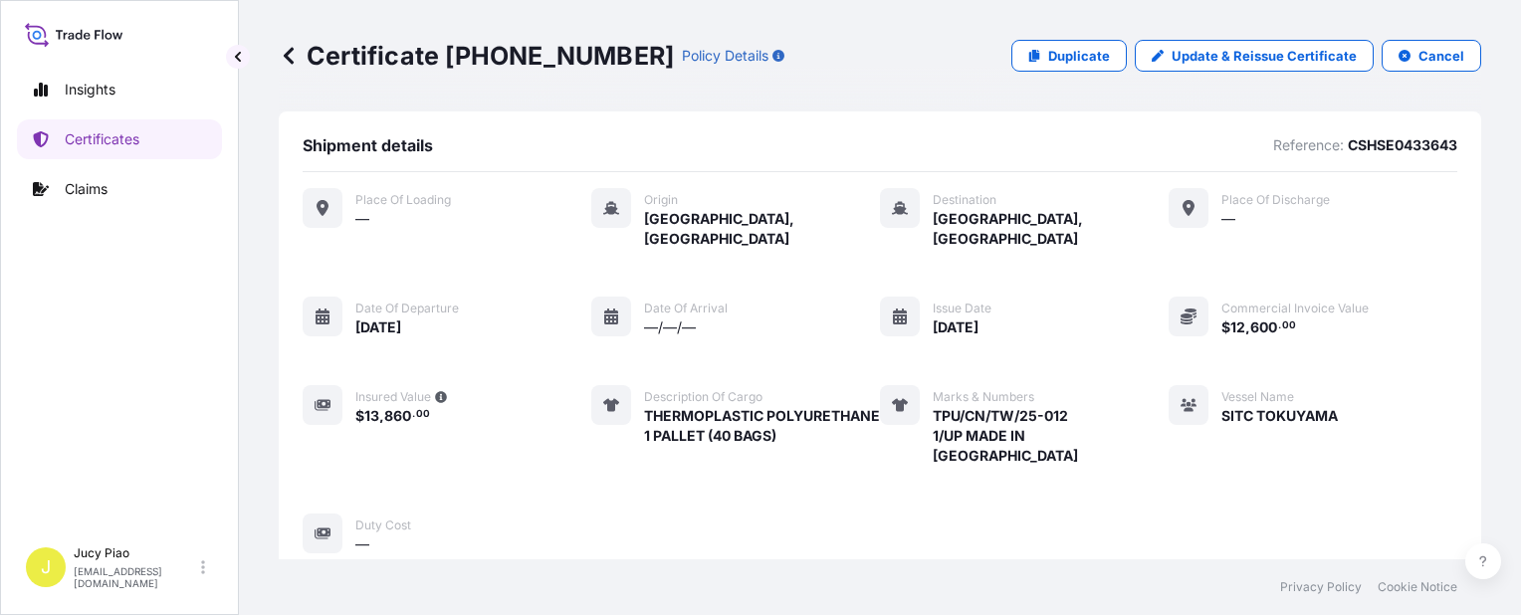
click at [1082, 457] on div "Place of Loading — Origin Shanghai, China Destination Hong Kong, Hong Kong Plac…" at bounding box center [880, 371] width 1155 height 366
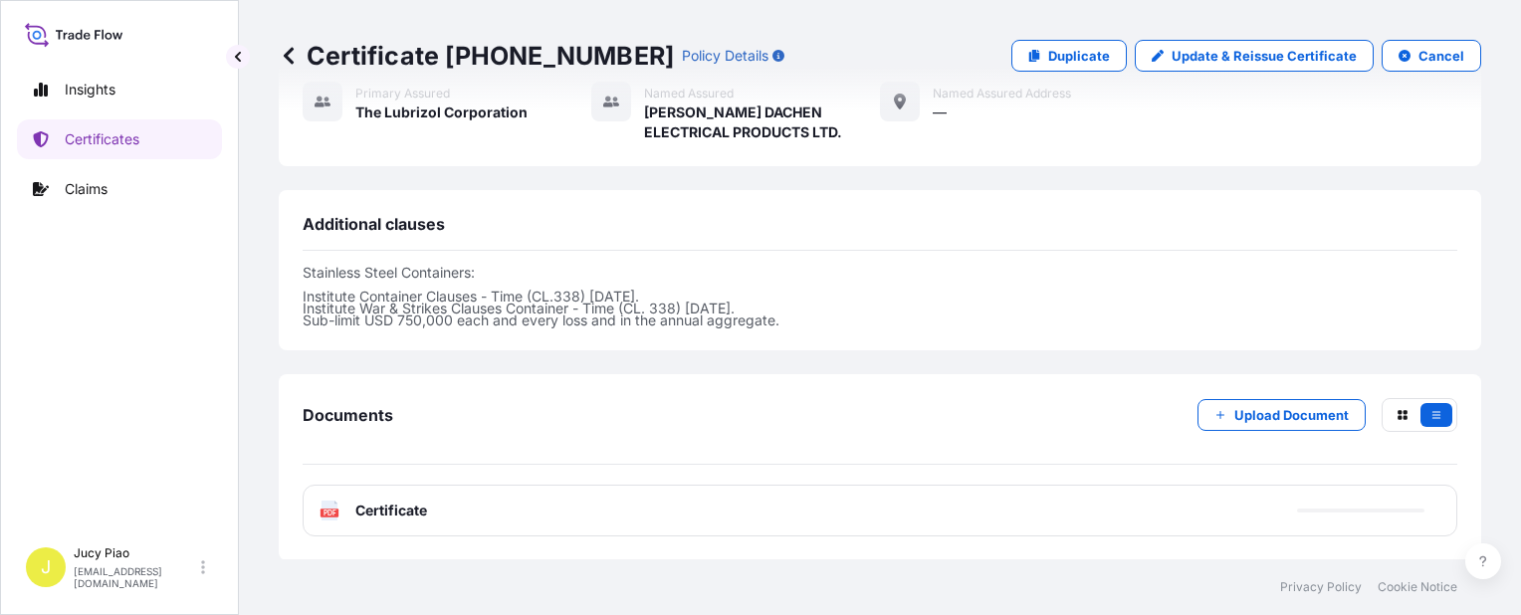
scroll to position [695, 0]
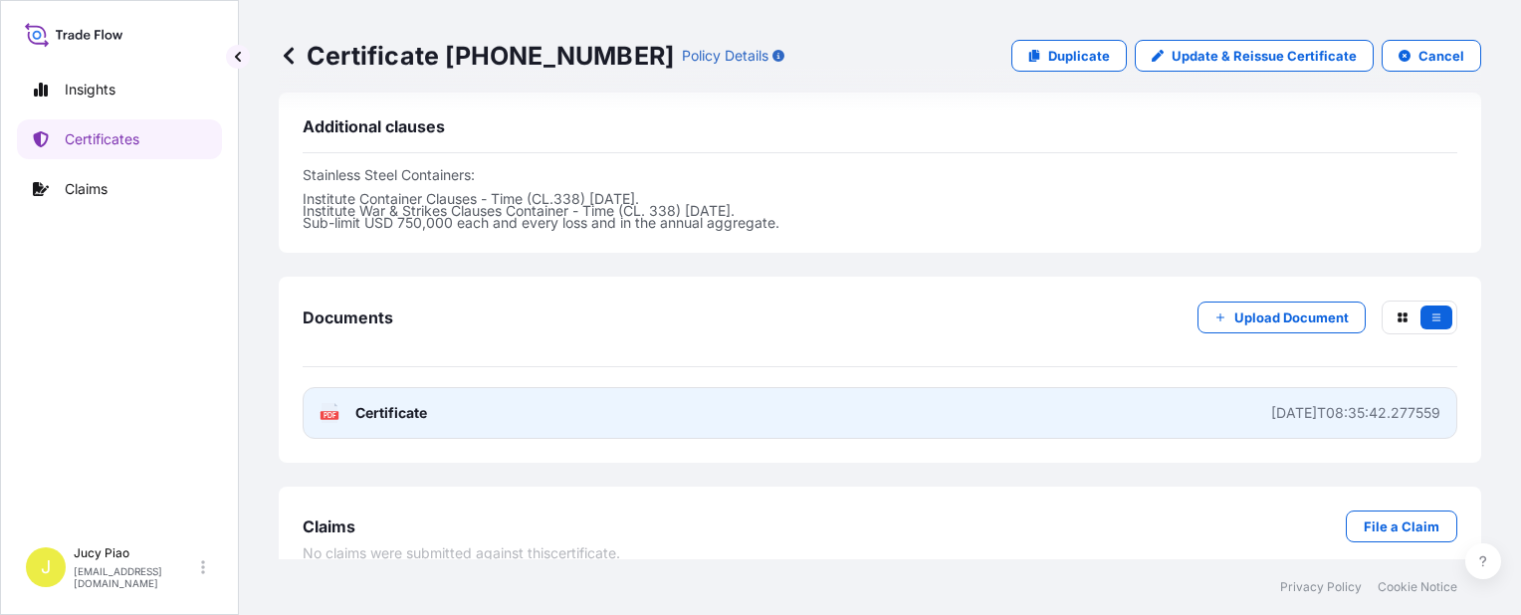
click at [1130, 388] on link "PDF Certificate 2025-09-28T08:35:42.277559" at bounding box center [880, 413] width 1155 height 52
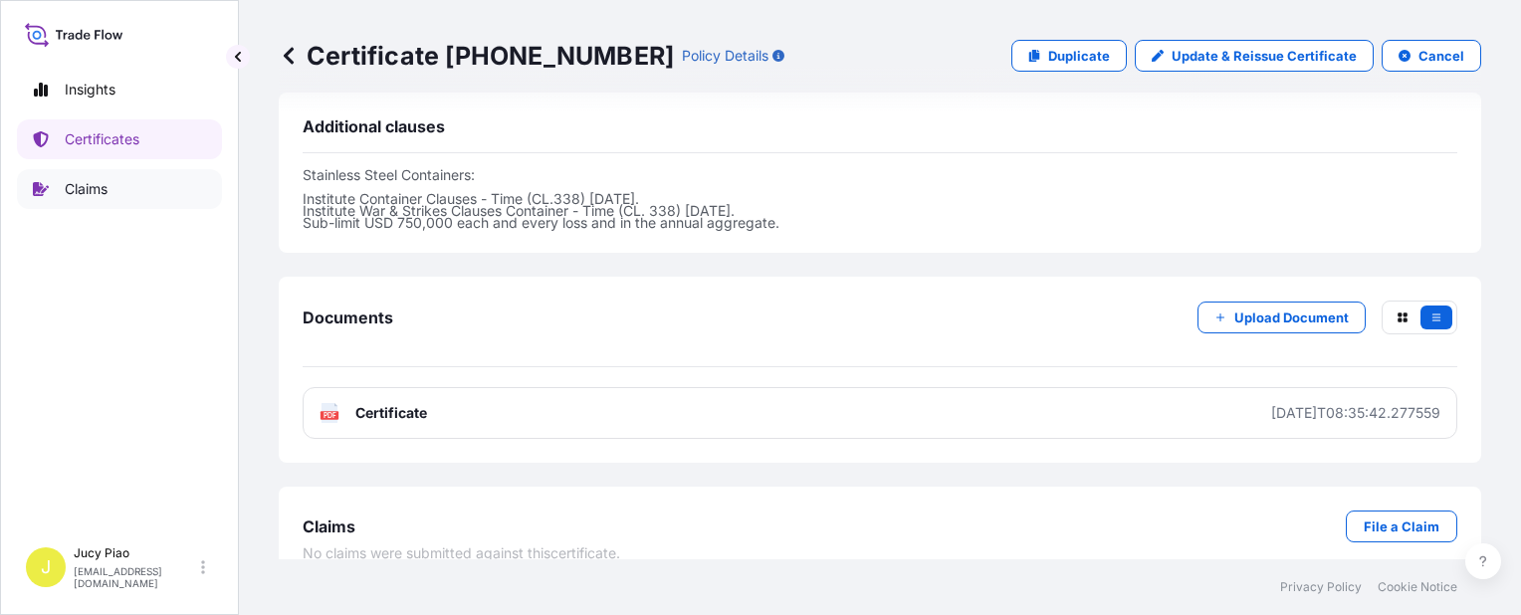
click at [135, 137] on p "Certificates" at bounding box center [102, 139] width 75 height 20
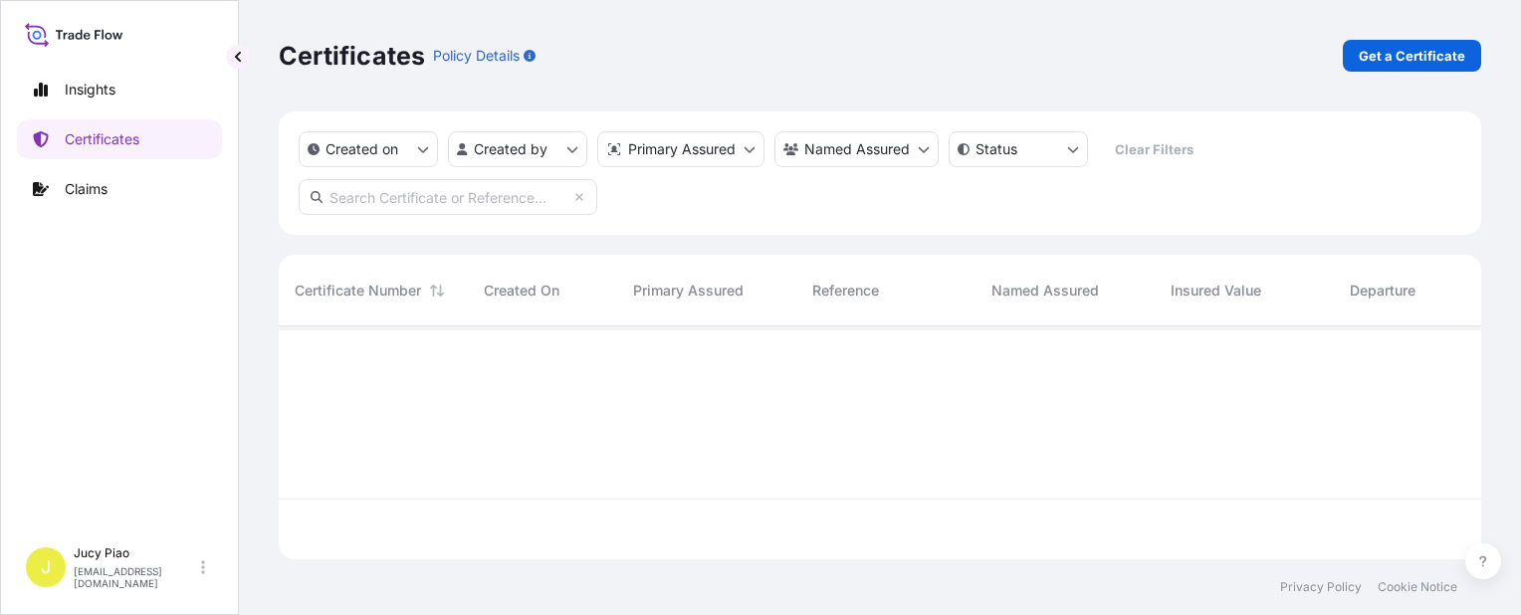
scroll to position [229, 1187]
click at [471, 199] on input "text" at bounding box center [448, 197] width 299 height 36
paste input "KMTCSHAO569559"
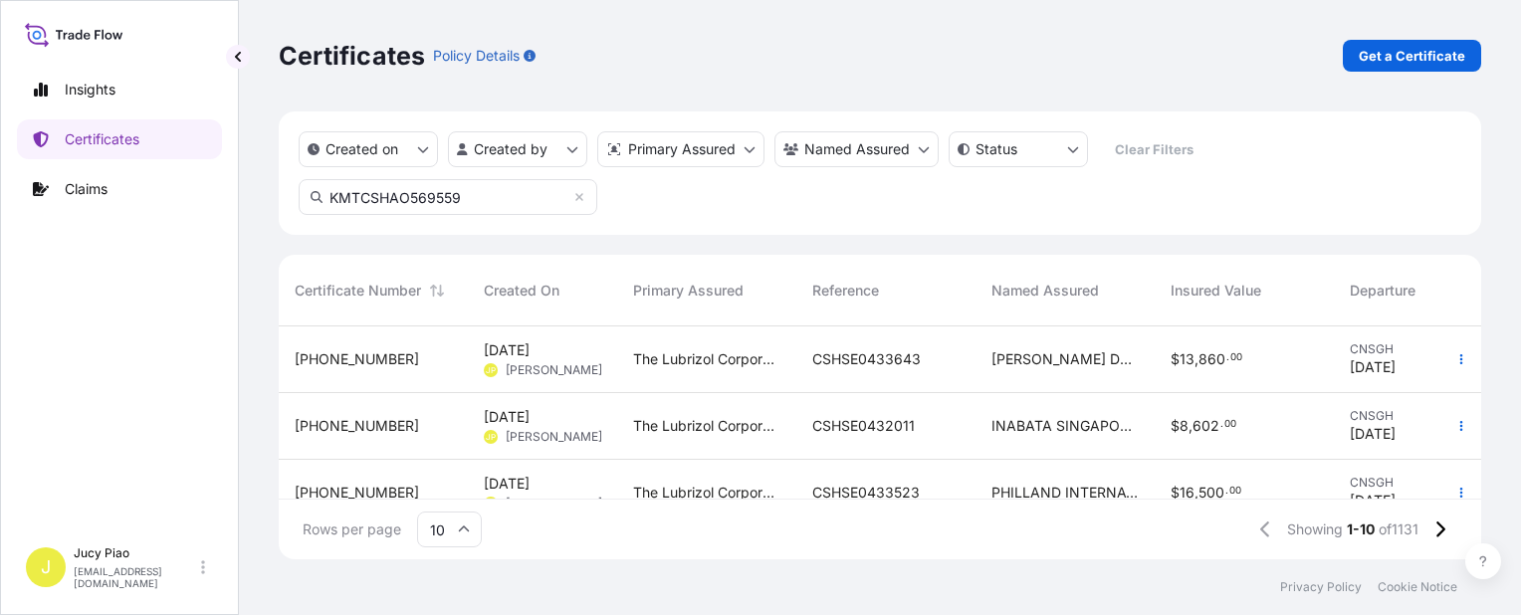
type input "KMTCSHAO569559"
click at [490, 195] on input "KMTCSHAO569559" at bounding box center [448, 197] width 299 height 36
drag, startPoint x: 490, startPoint y: 201, endPoint x: 216, endPoint y: 194, distance: 273.9
click at [175, 191] on div "Insights Certificates Claims J Jucy Piao jucy.piao@psabdp.com Certificates Poli…" at bounding box center [760, 307] width 1521 height 615
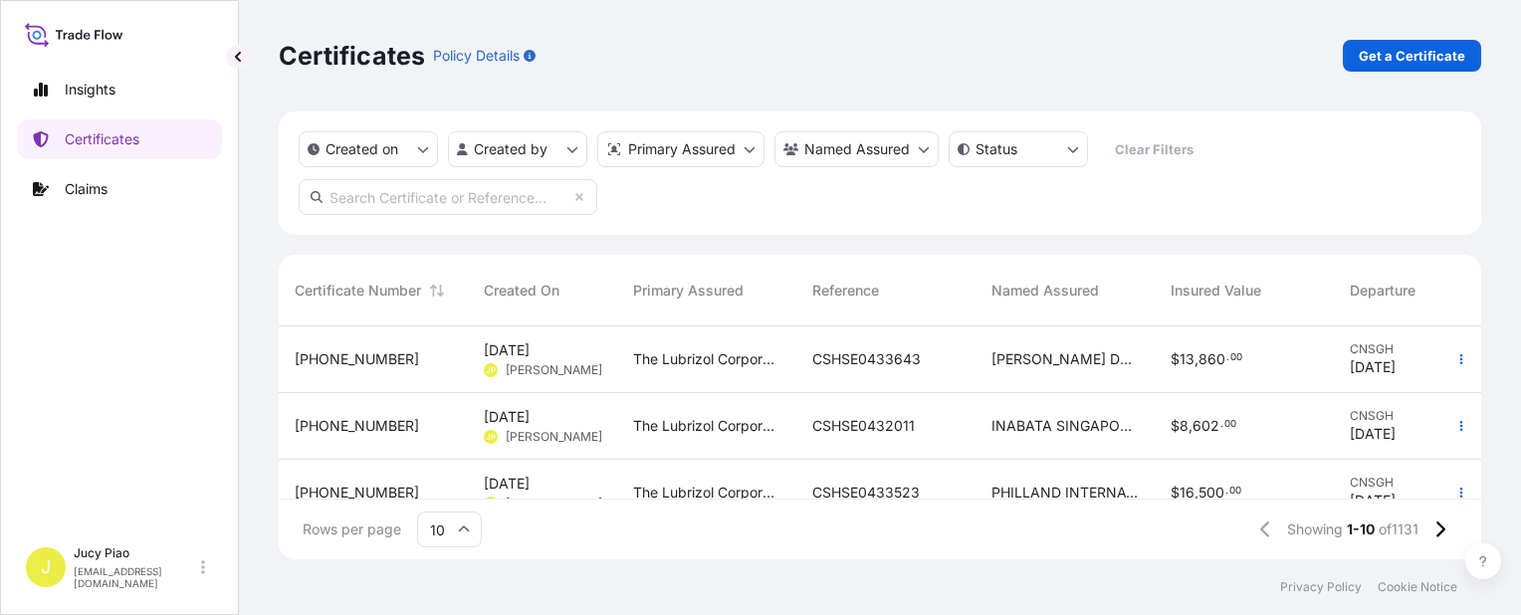
click at [690, 204] on div "Created on Created by Primary Assured Named Assured Status Clear Filters" at bounding box center [880, 173] width 1203 height 123
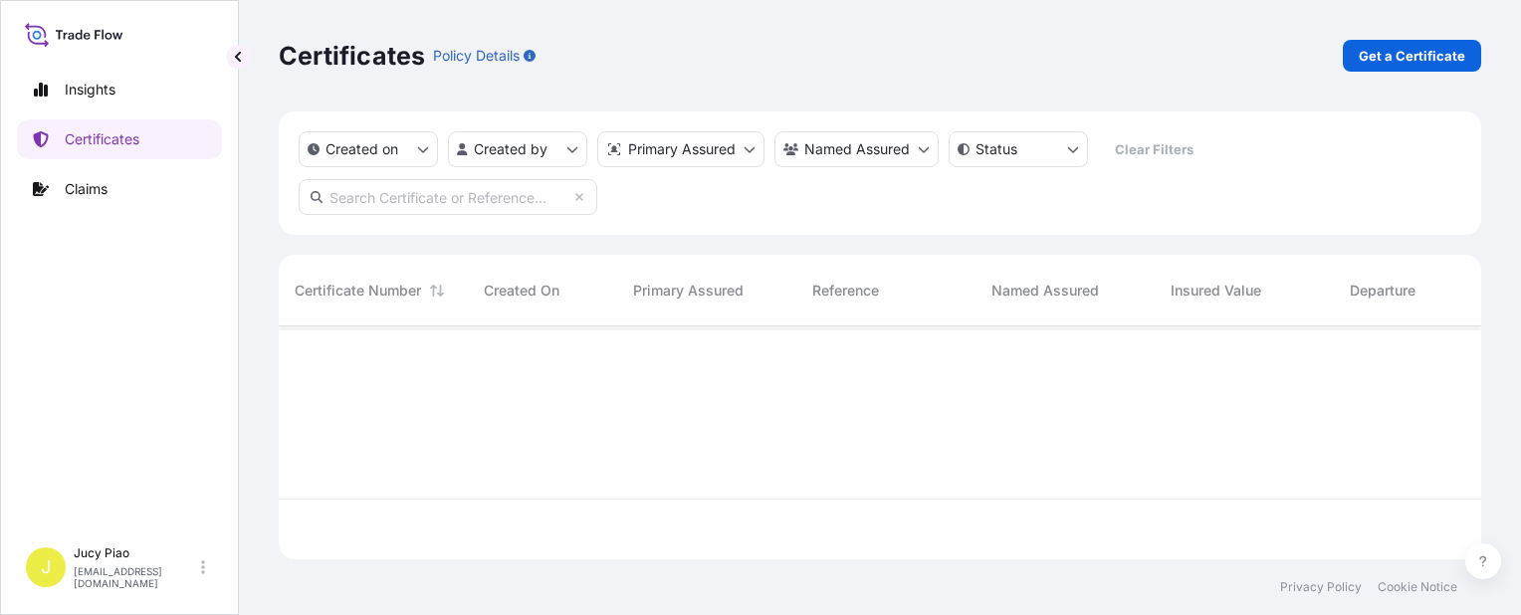
click at [494, 193] on input "text" at bounding box center [448, 197] width 299 height 36
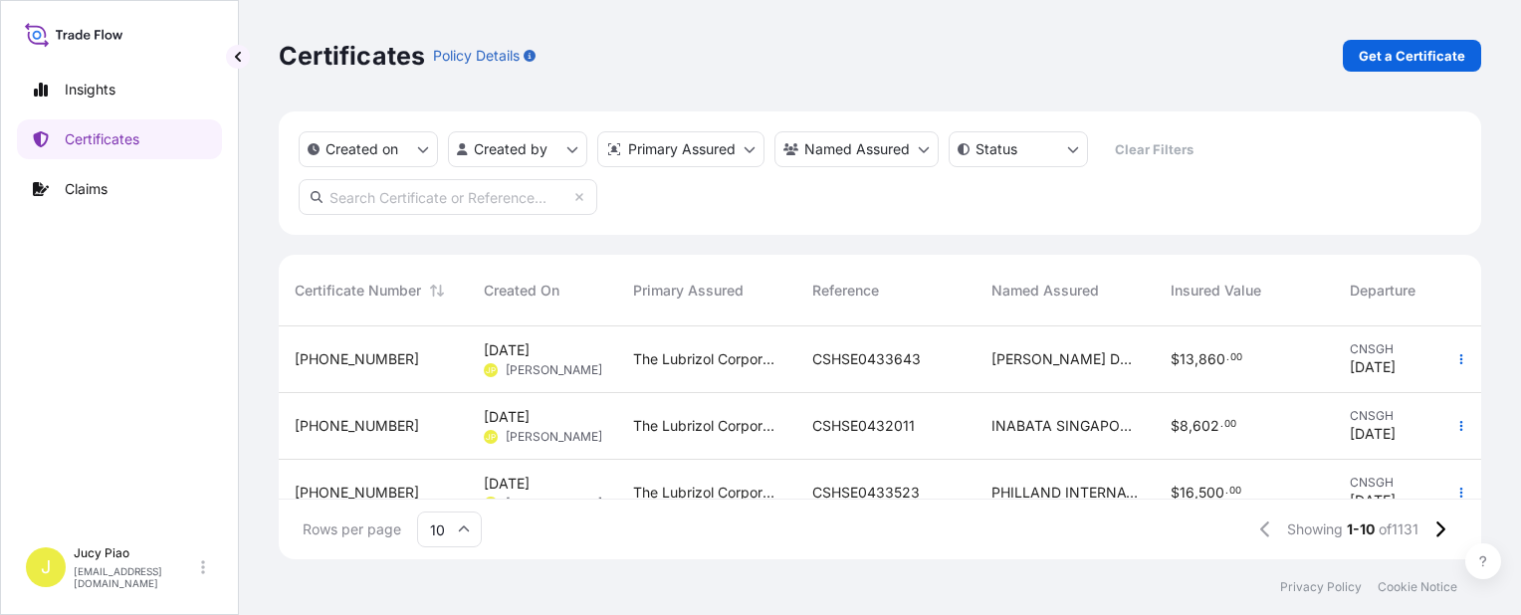
paste input "KMTCSHAO569559"
type input "KMTCSHAO569559"
click at [697, 210] on div "Created on Created by Primary Assured Named Assured Status Clear Filters KMTCSH…" at bounding box center [880, 173] width 1203 height 123
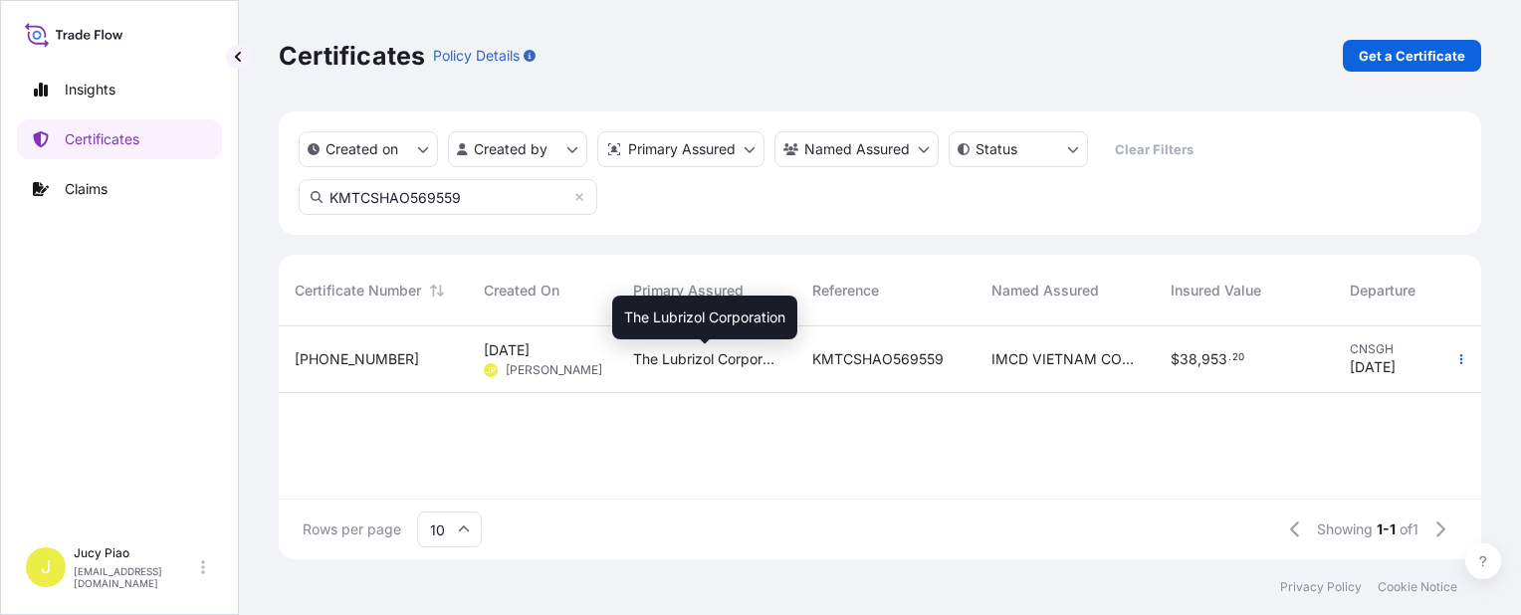
click at [693, 358] on span "The Lubrizol Corporation" at bounding box center [706, 359] width 147 height 20
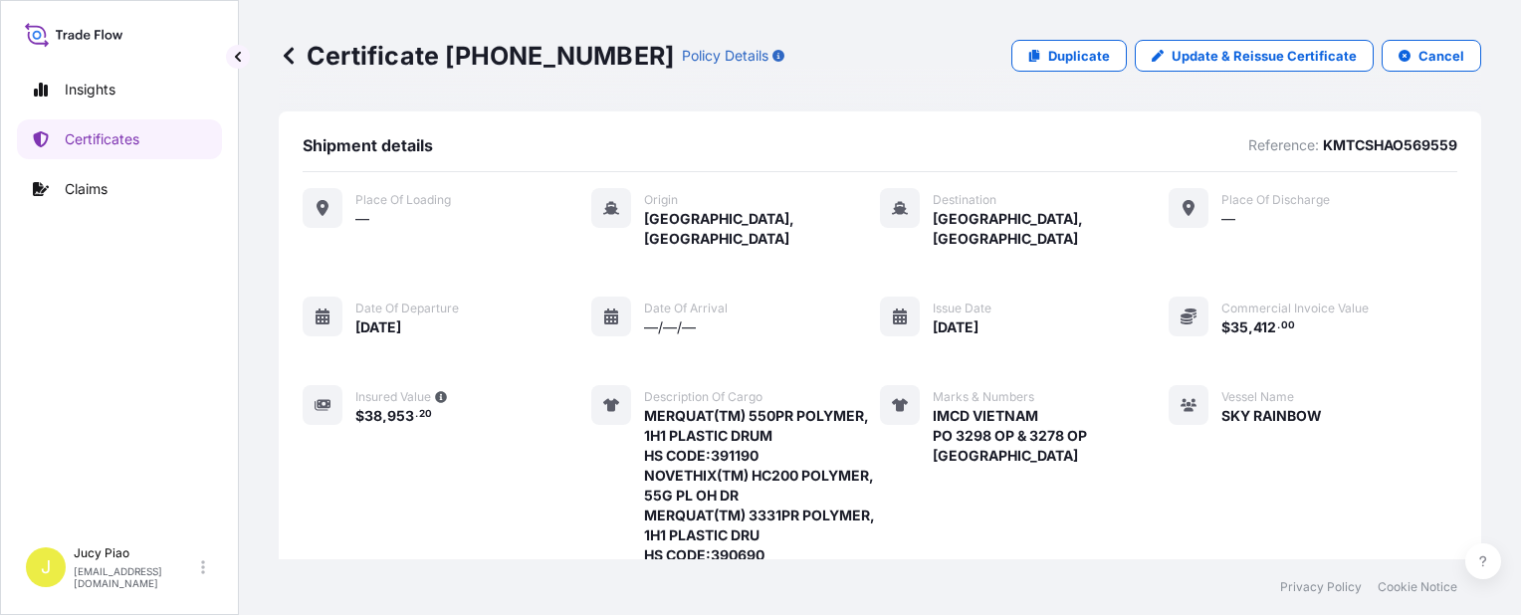
click at [1206, 57] on p "Update & Reissue Certificate" at bounding box center [1264, 56] width 185 height 20
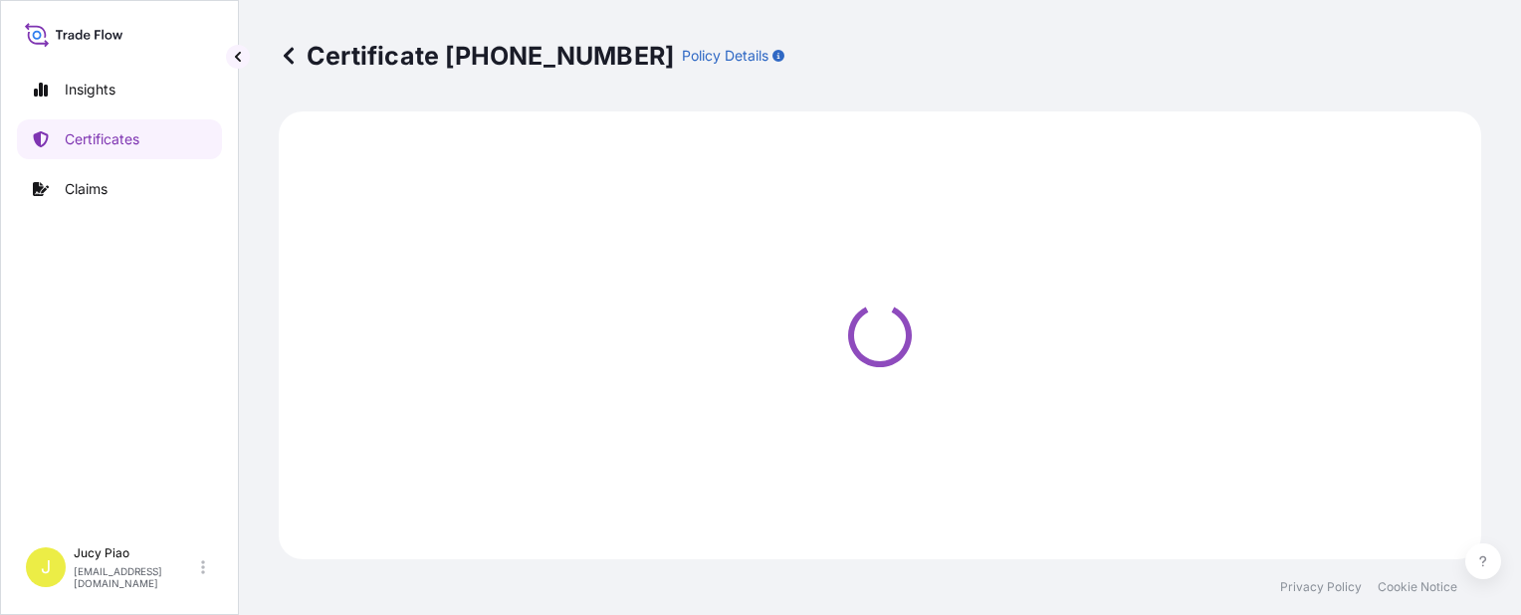
select select "Ocean Vessel"
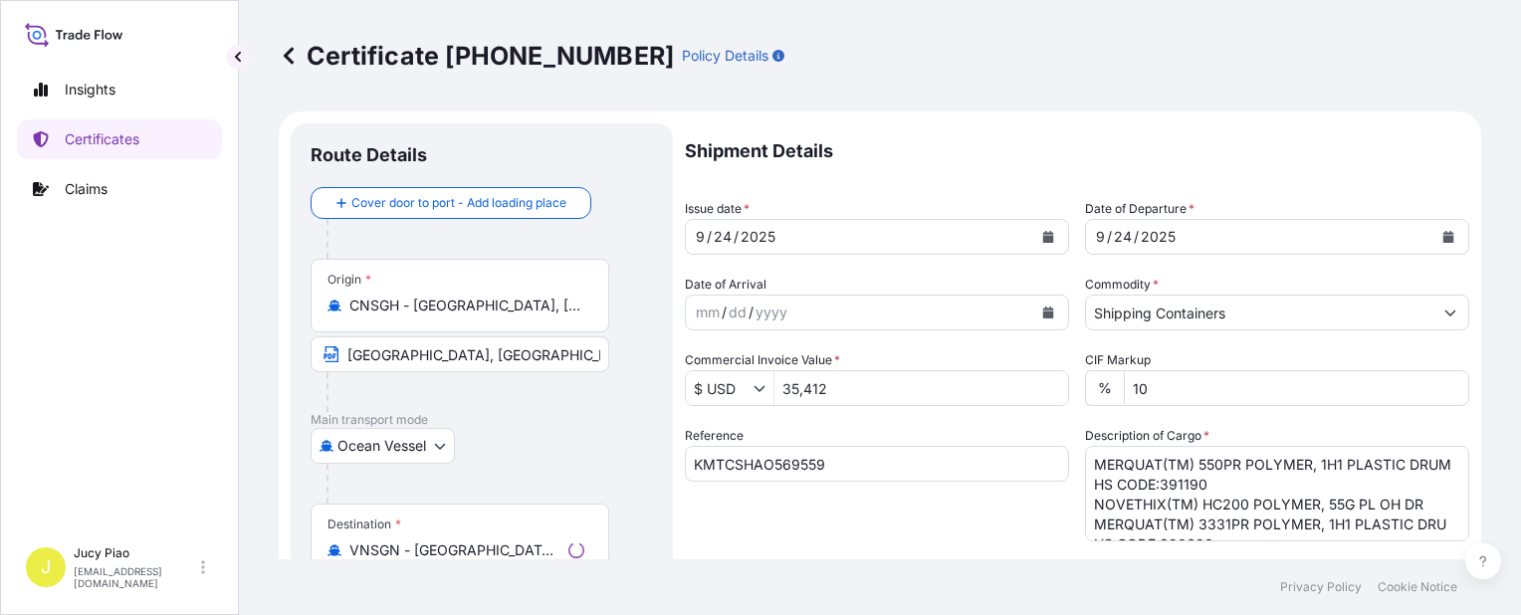
select select "31566"
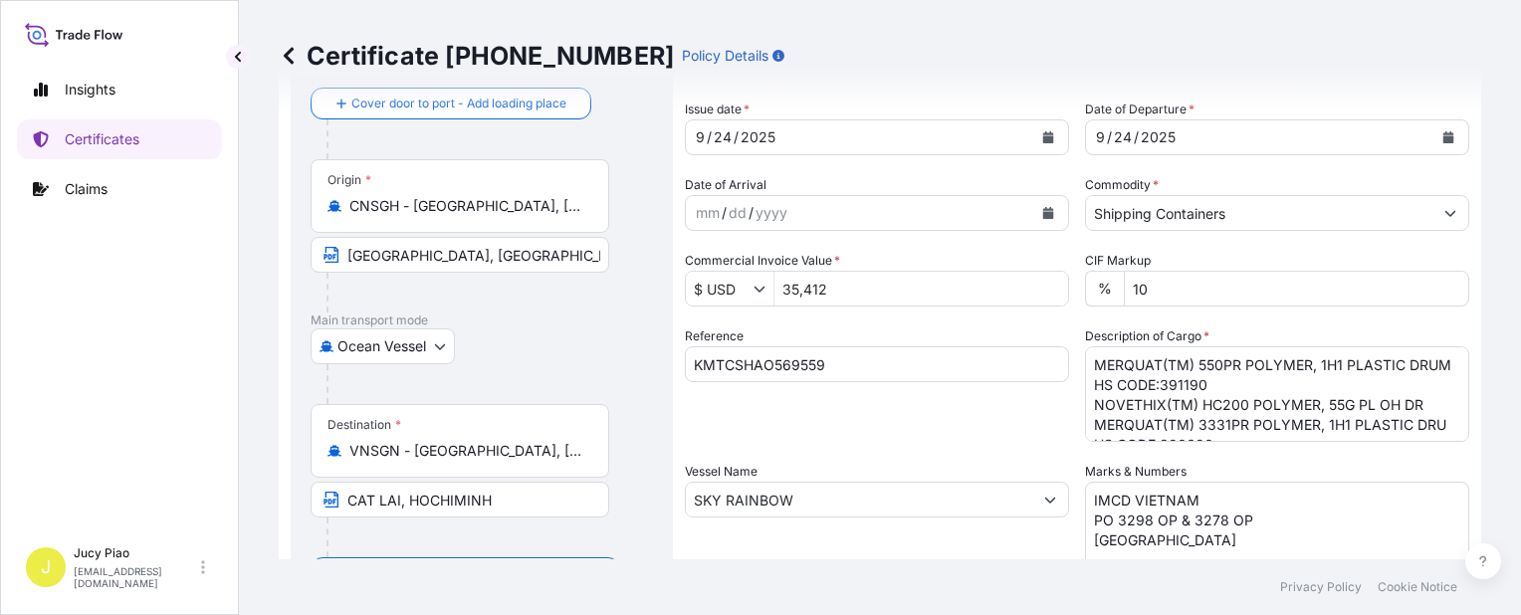
click at [1159, 535] on textarea "IMCD VIETNAM PO 3298 OP & 3278 OP VIETNAM" at bounding box center [1277, 532] width 384 height 100
drag, startPoint x: 1159, startPoint y: 545, endPoint x: 1028, endPoint y: 466, distance: 153.2
click at [1030, 468] on div "Shipment Details Issue date * 9 / 24 / 2025 Date of Departure * 9 / 24 / 2025 D…" at bounding box center [1077, 498] width 785 height 949
paste textarea
type textarea "IMCD VIETNAM PO 3298 OP VIETNAM"
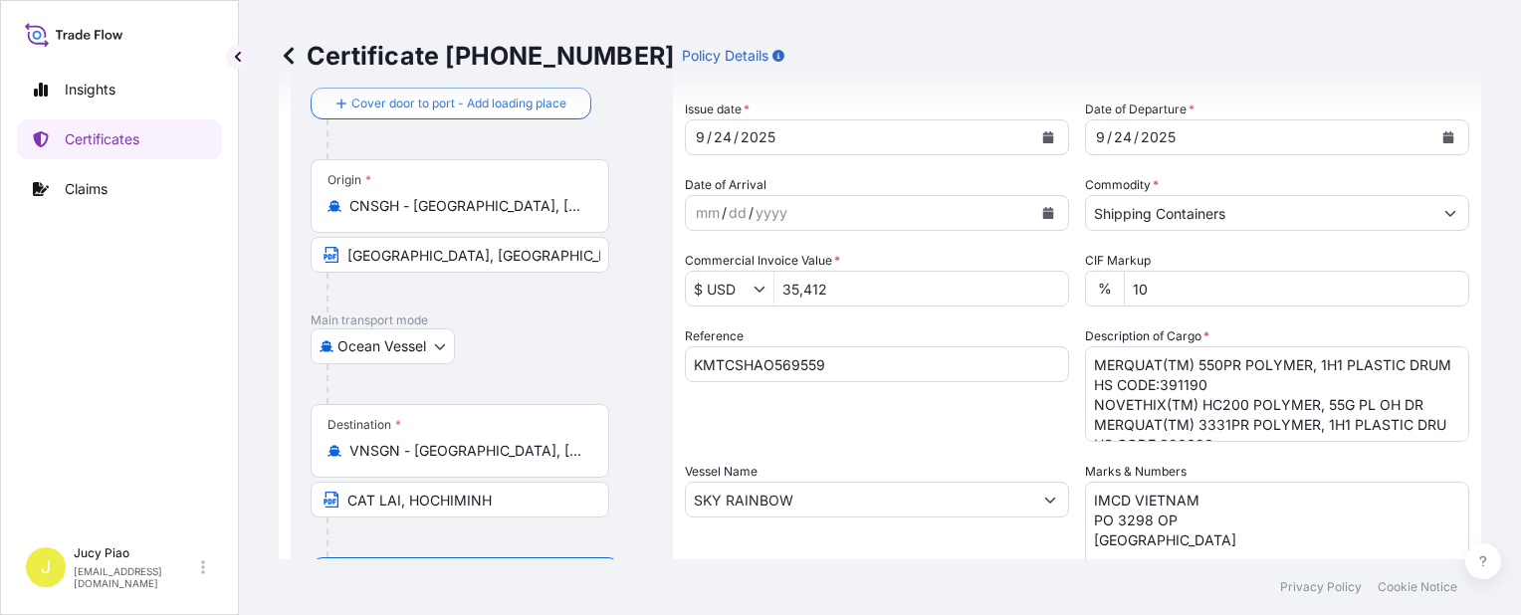
click at [864, 419] on div "Reference KMTCSHAO569559" at bounding box center [877, 384] width 384 height 115
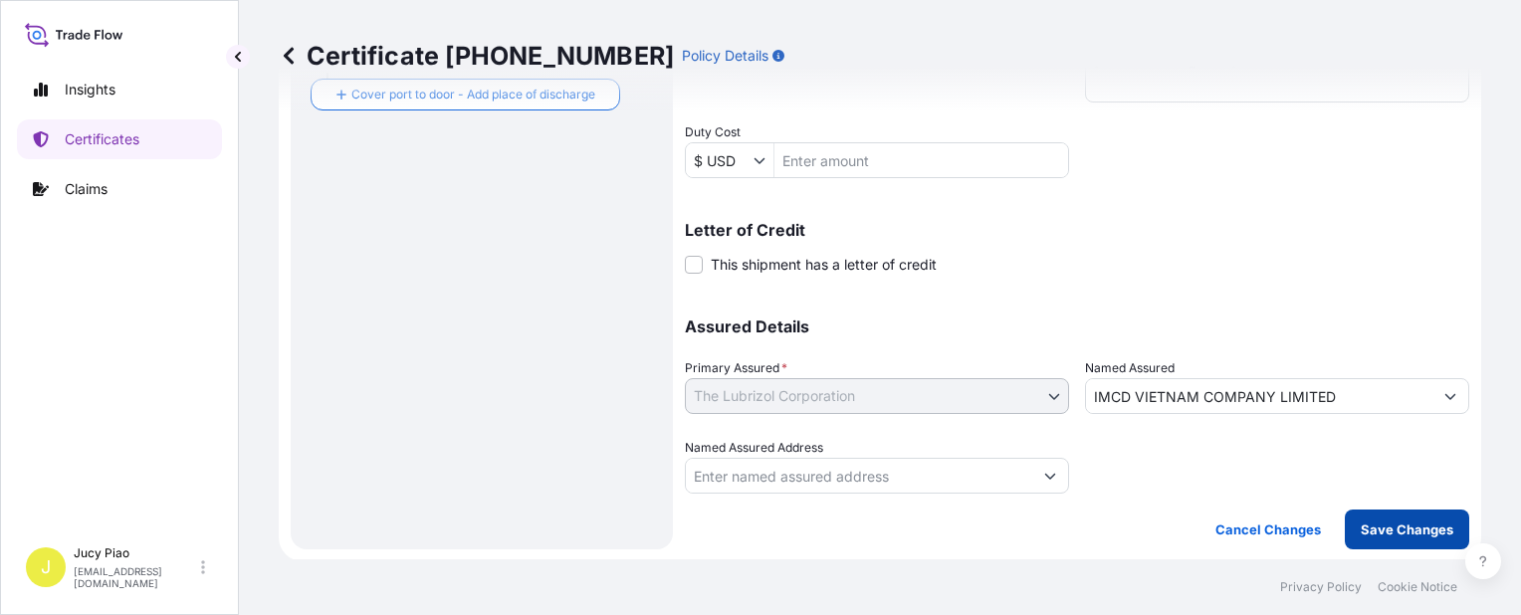
click at [1374, 523] on p "Save Changes" at bounding box center [1407, 530] width 93 height 20
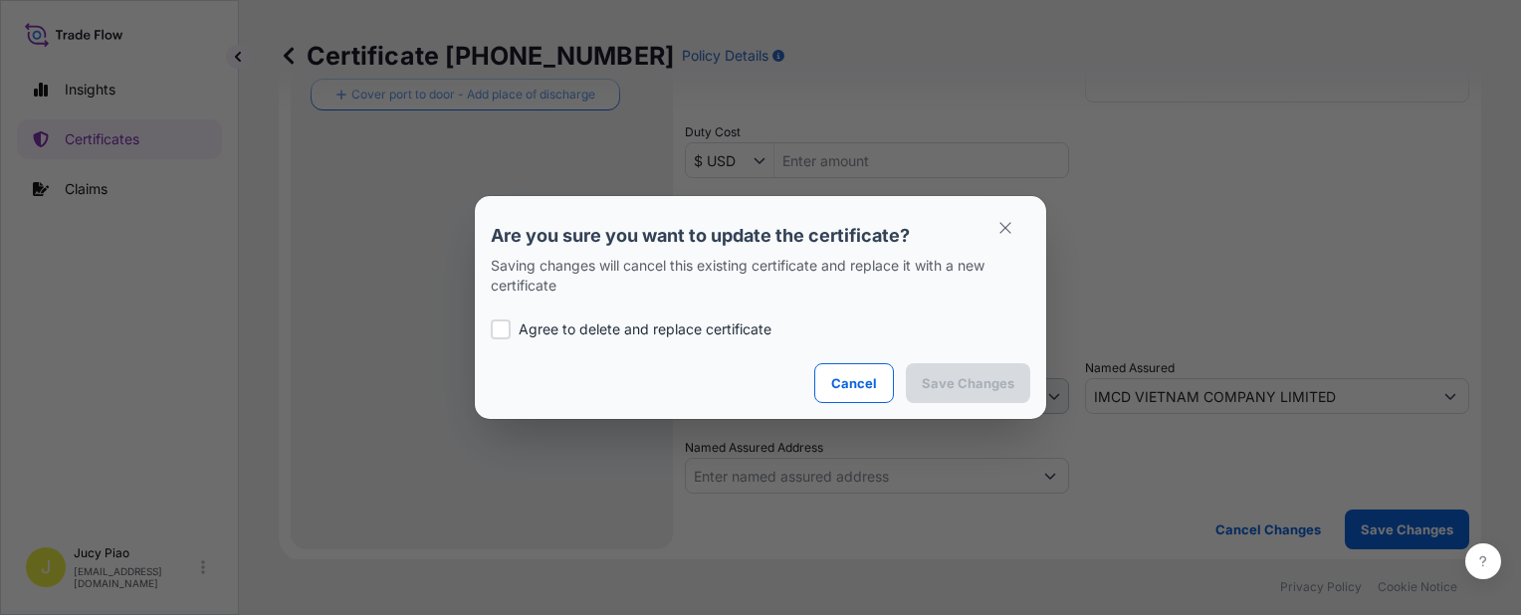
click at [563, 332] on p "Agree to delete and replace certificate" at bounding box center [645, 330] width 253 height 20
checkbox input "true"
click at [973, 387] on p "Save Changes" at bounding box center [968, 383] width 93 height 20
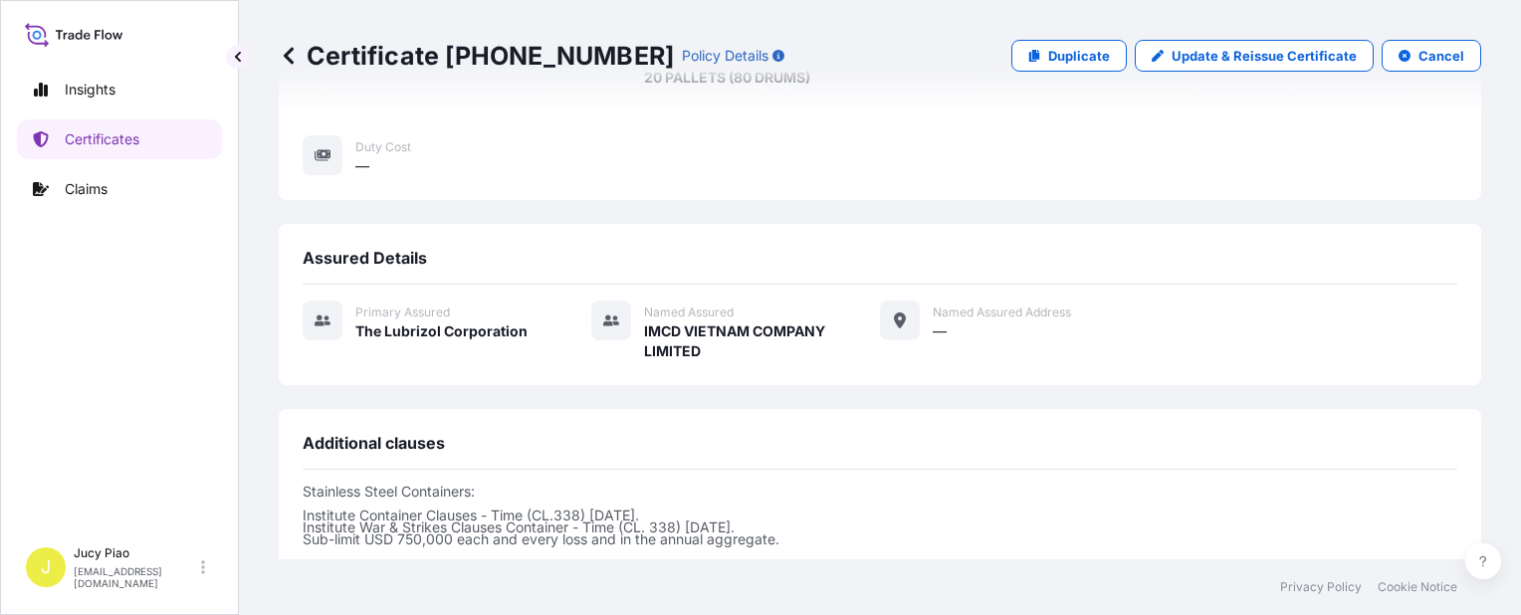
scroll to position [697, 0]
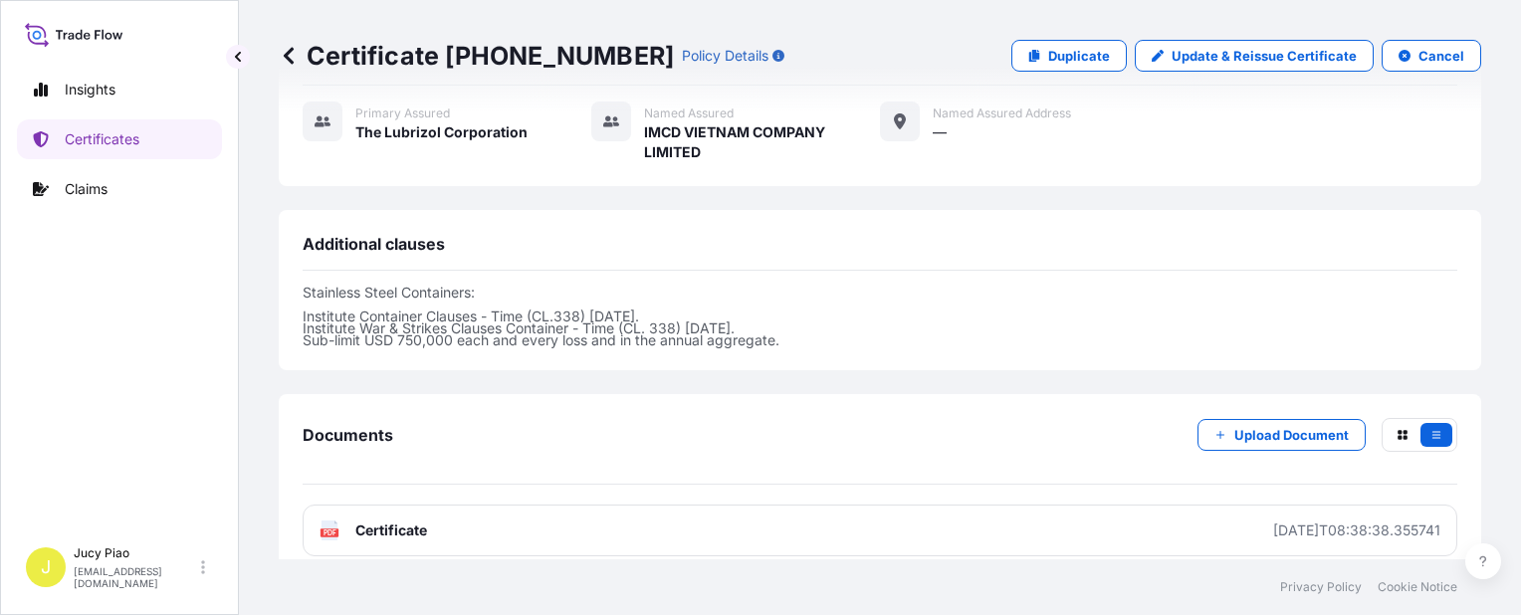
click at [1107, 505] on link "PDF Certificate 2025-09-28T08:38:38.355741" at bounding box center [880, 531] width 1155 height 52
click at [1398, 356] on div "Stainless Steel Containers: Institute Container Clauses - Time (CL.338) 01/01/8…" at bounding box center [880, 327] width 1155 height 113
click at [1206, 288] on p "Stainless Steel Containers: Institute Container Clauses - Time (CL.338) 01/01/8…" at bounding box center [880, 317] width 1155 height 60
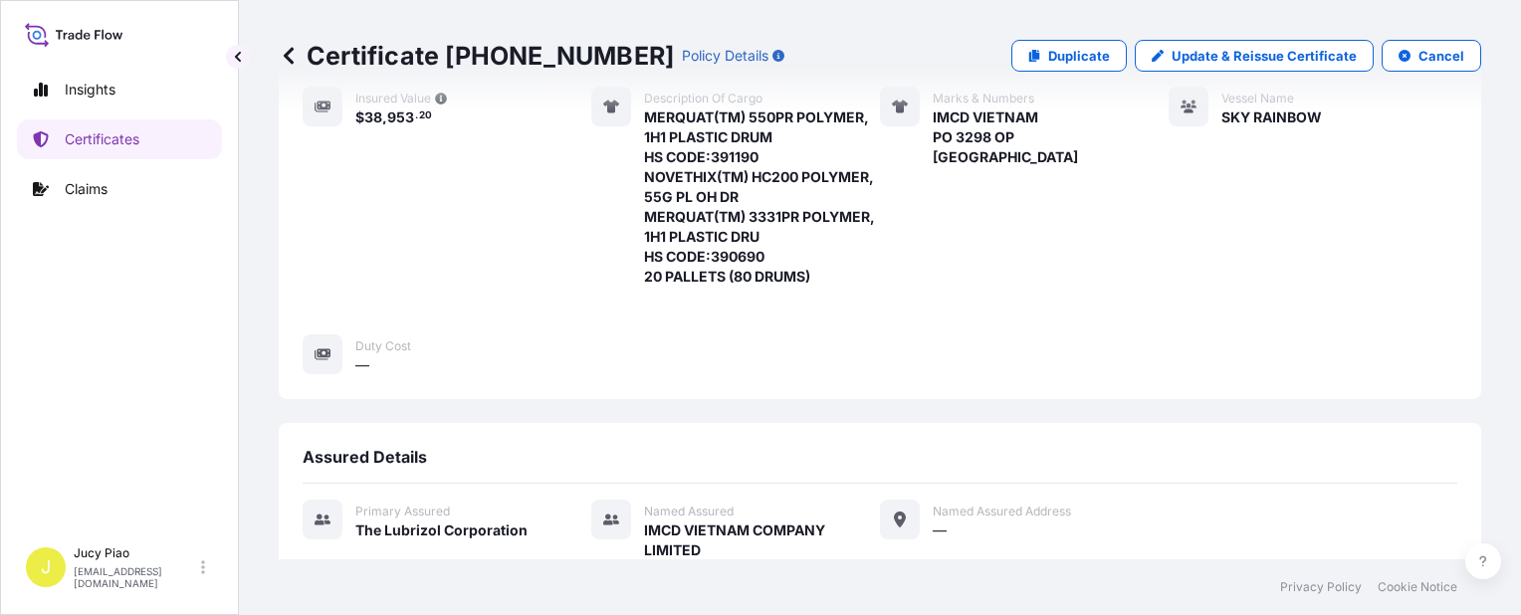
scroll to position [100, 0]
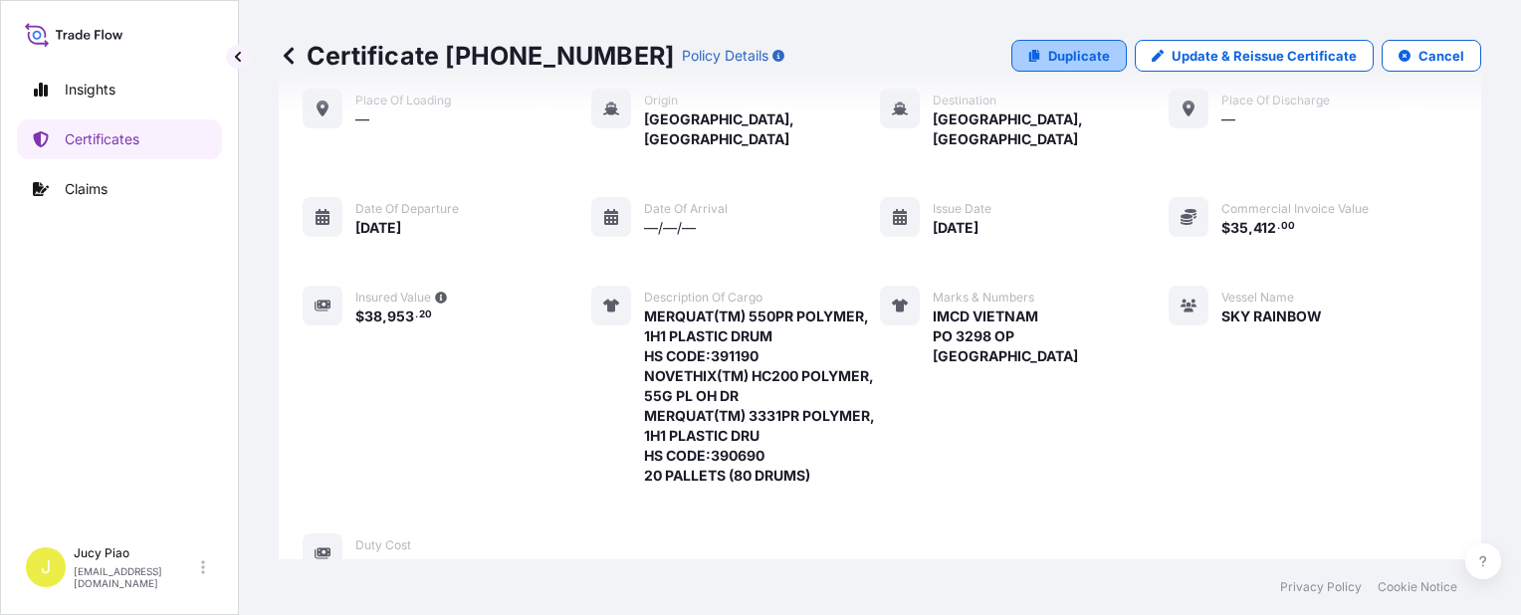
click at [1055, 45] on link "Duplicate" at bounding box center [1069, 56] width 115 height 32
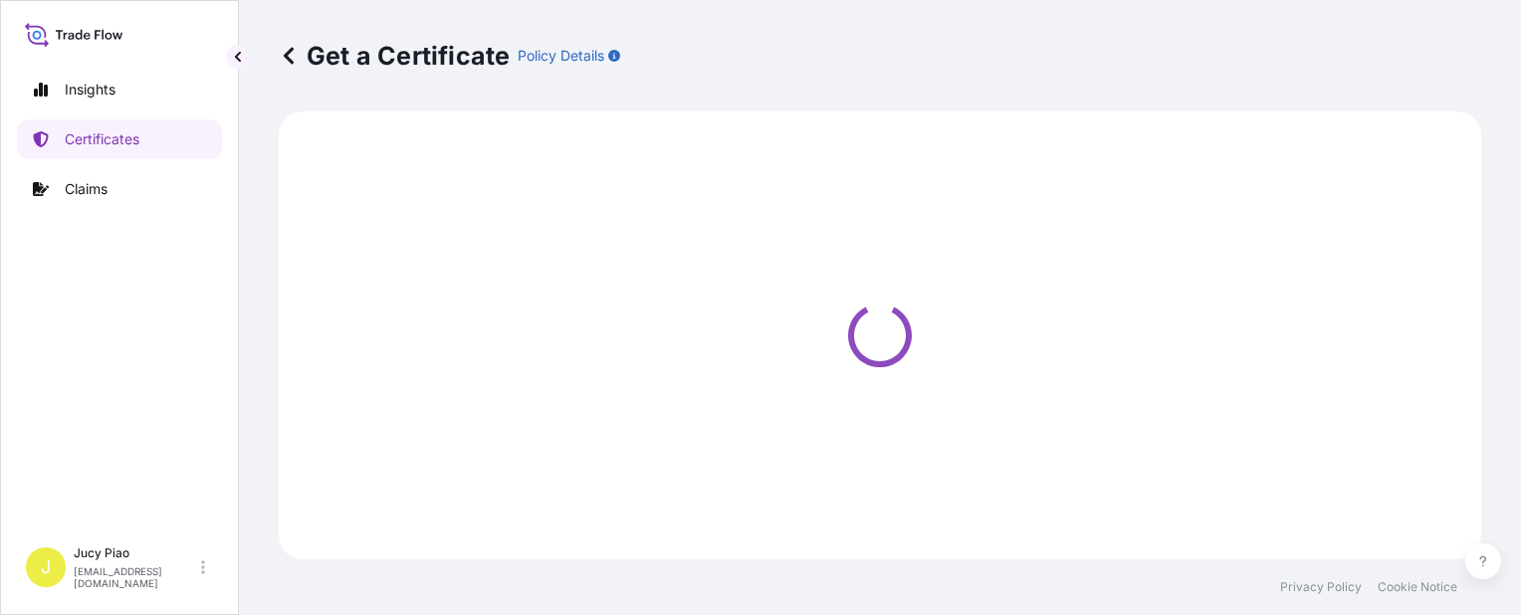
select select "Ocean Vessel"
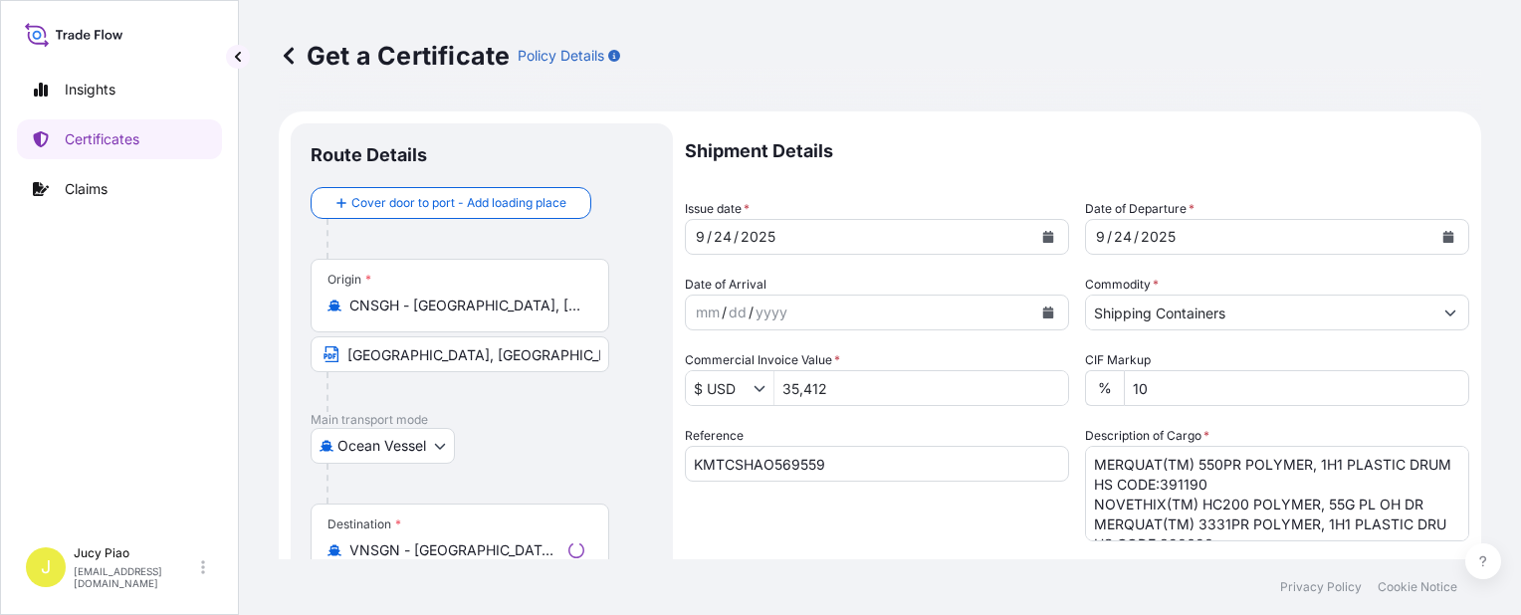
select select "31566"
click at [864, 468] on input "KMTCSHAO569559" at bounding box center [877, 464] width 384 height 36
click at [456, 435] on form "Route Details Cover door to port - Add loading place Place of loading Road / In…" at bounding box center [880, 626] width 1203 height 1029
paste input "59027"
type input "KMTCSHAO559027"
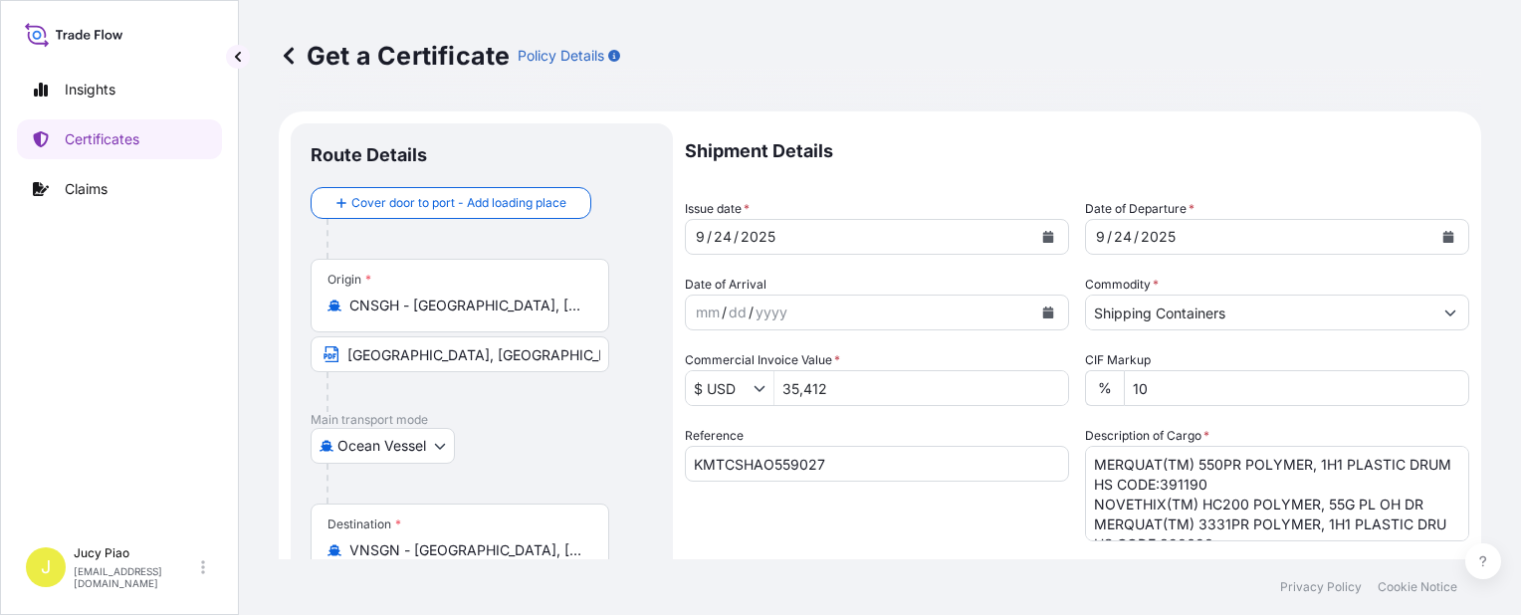
click at [886, 534] on div "Reference KMTCSHAO559027" at bounding box center [877, 483] width 384 height 115
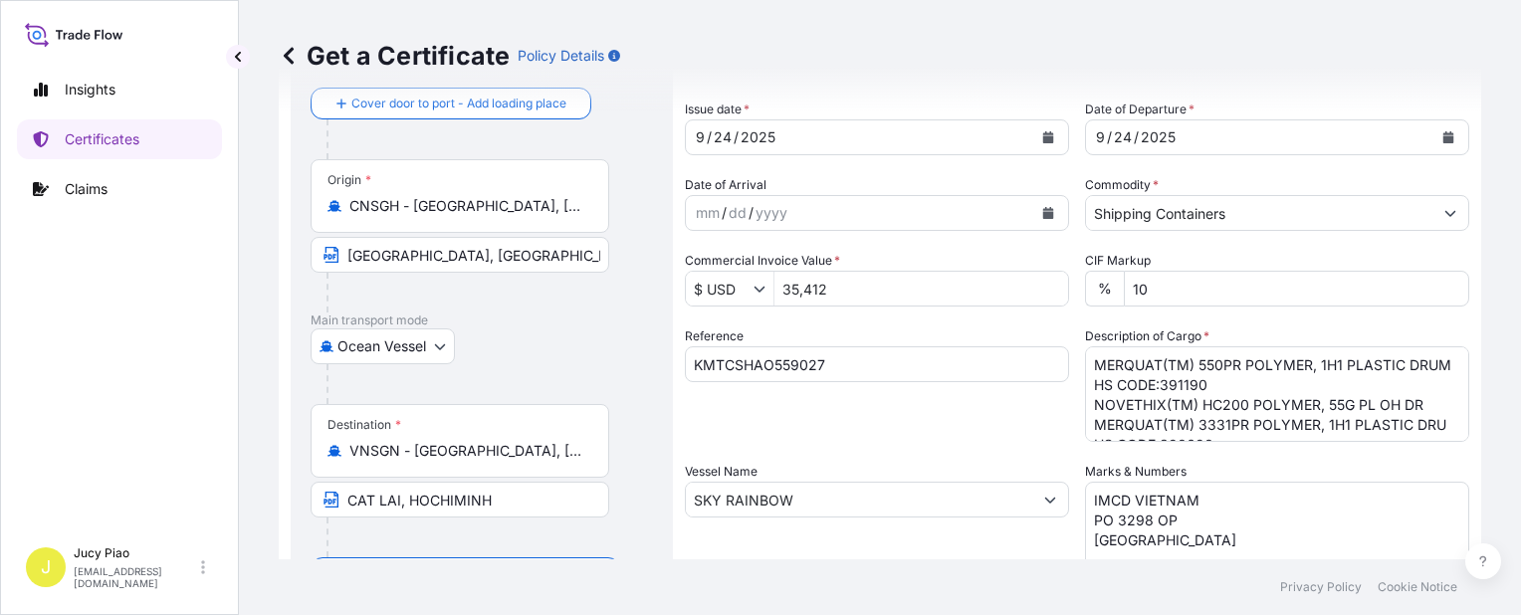
click at [1167, 528] on textarea "IMCD VIETNAM PO 3298 OP VIETNAM" at bounding box center [1277, 532] width 384 height 100
drag, startPoint x: 1151, startPoint y: 538, endPoint x: 1007, endPoint y: 448, distance: 169.9
click at [1007, 448] on div "Shipment Details Issue date * 9 / 24 / 2025 Date of Departure * 9 / 24 / 2025 D…" at bounding box center [1077, 498] width 785 height 949
paste textarea "UNILEVER VIETNAM PO NO. 4528385748 HOCHIMINH"
type textarea "UNILEVER VIETNAM PO NO. 4528385748 HOCHIMINH"
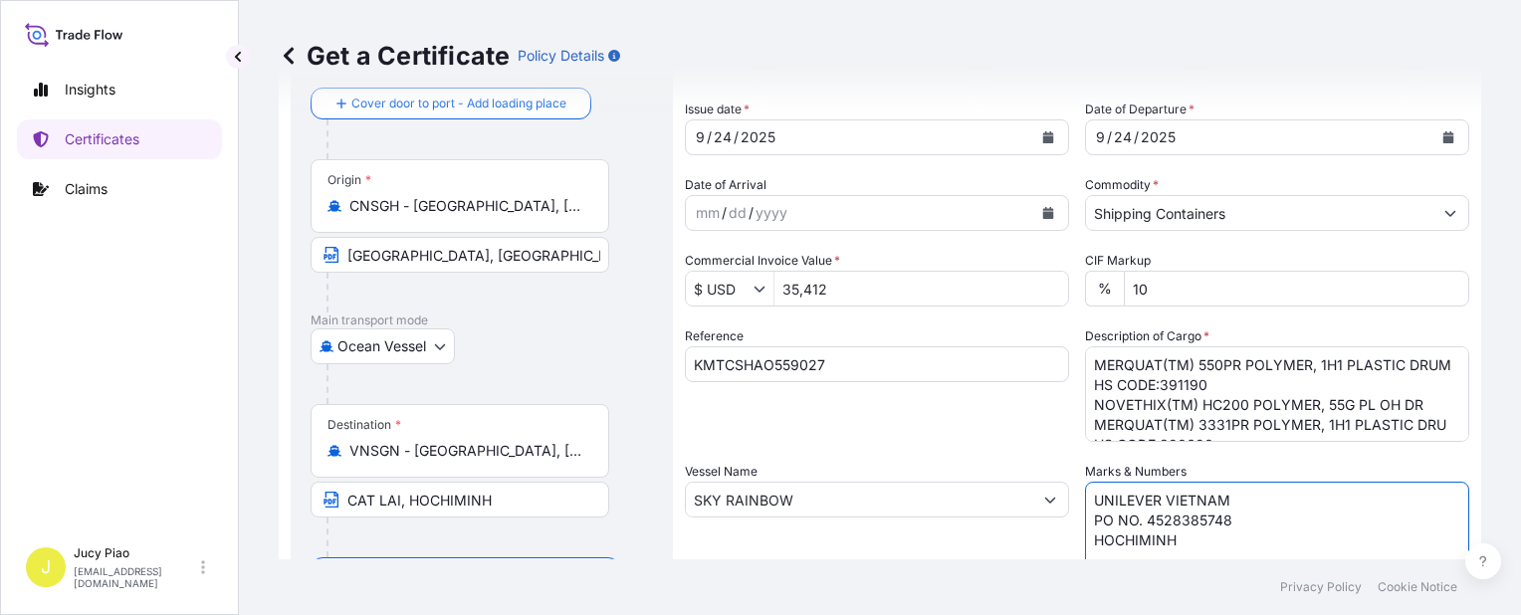
click at [1153, 388] on textarea "MERQUAT(TM) 550PR POLYMER, 1H1 PLASTIC DRUM HS CODE:391190 NOVETHIX(TM) HC200 P…" at bounding box center [1277, 394] width 384 height 96
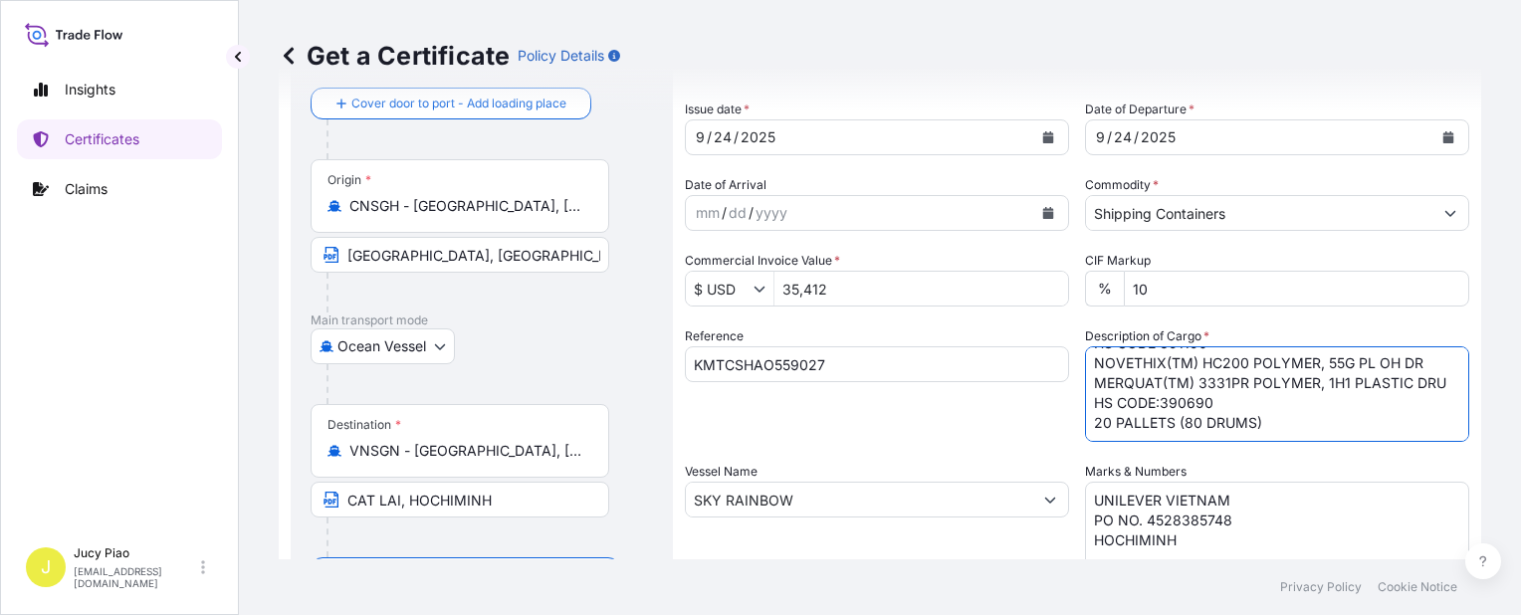
scroll to position [81, 0]
drag, startPoint x: 1130, startPoint y: 364, endPoint x: 1314, endPoint y: 455, distance: 205.3
click at [1314, 455] on div "Shipment Details Issue date * 9 / 24 / 2025 Date of Departure * 9 / 24 / 2025 D…" at bounding box center [1077, 498] width 785 height 949
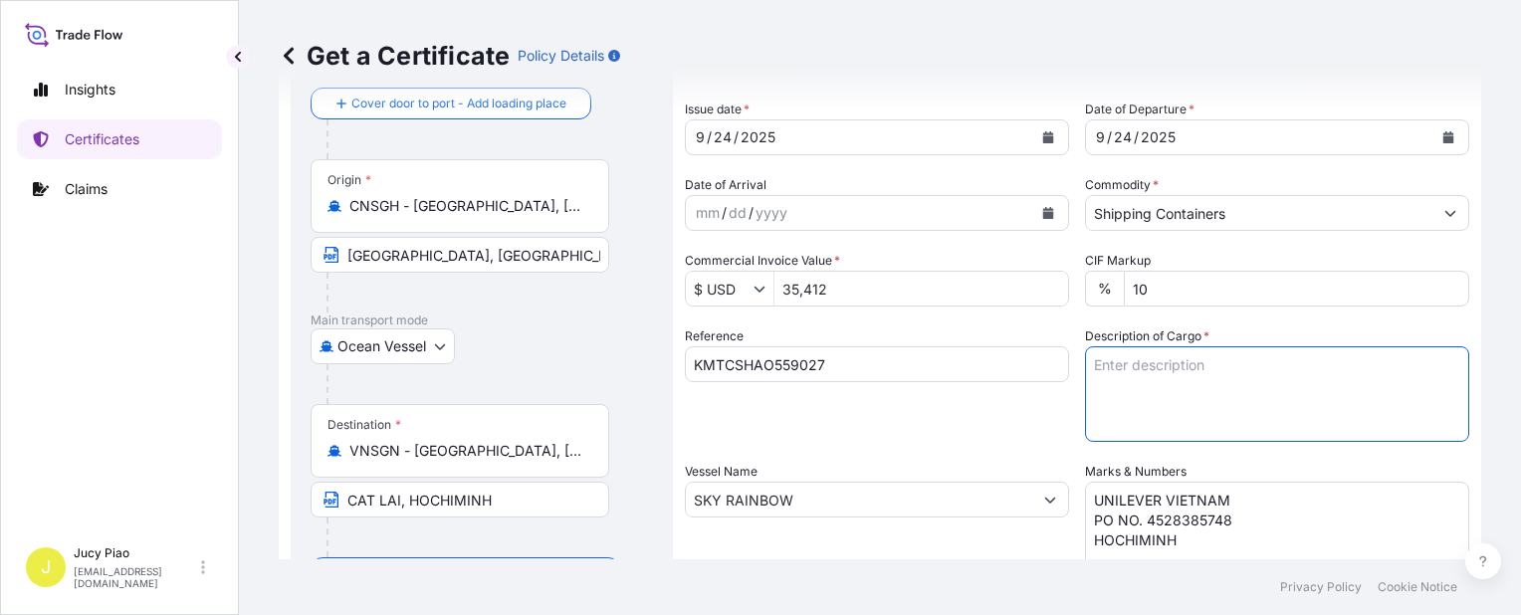
scroll to position [0, 0]
paste textarea "CARBOPOL(R) AQUA SF-1 POLYMER, 1000L IBC HS CODE:390690 15 PALLETS (15 TOT)"
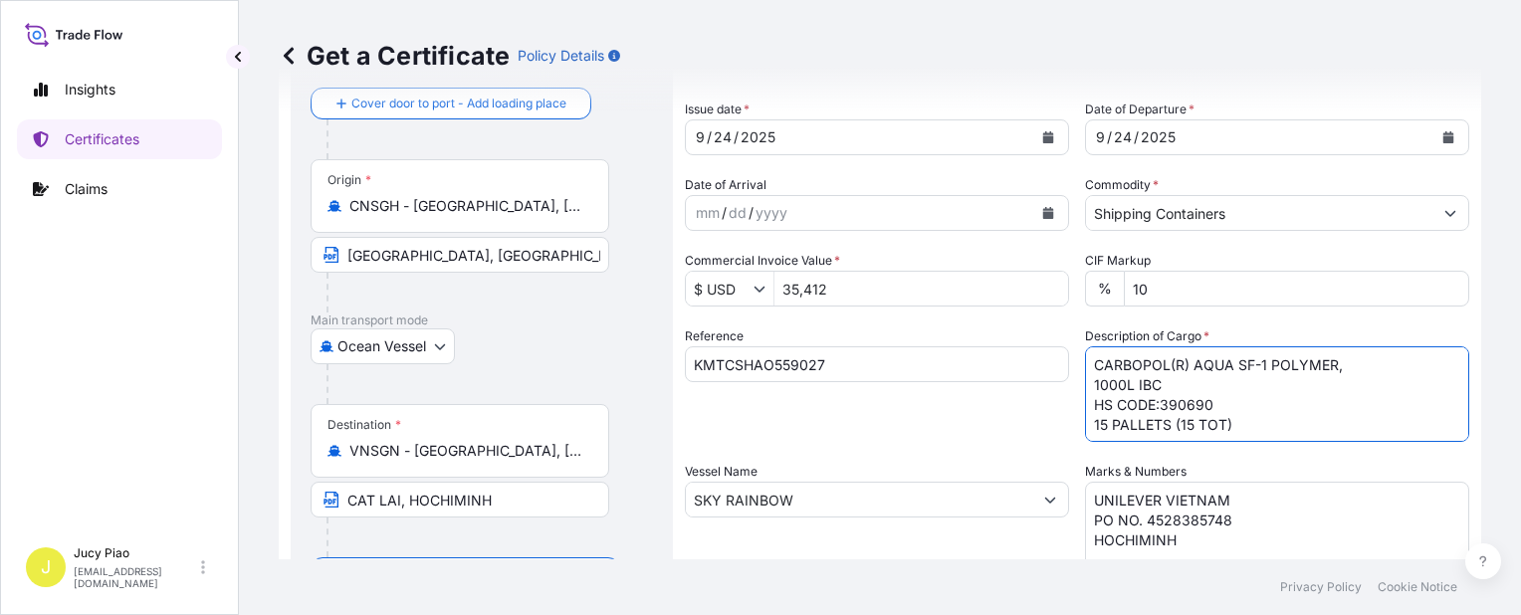
click at [1091, 389] on textarea "MERQUAT(TM) 550PR POLYMER, 1H1 PLASTIC DRUM HS CODE:391190 NOVETHIX(TM) HC200 P…" at bounding box center [1277, 394] width 384 height 96
click at [1123, 423] on textarea "MERQUAT(TM) 550PR POLYMER, 1H1 PLASTIC DRUM HS CODE:391190 NOVETHIX(TM) HC200 P…" at bounding box center [1277, 394] width 384 height 96
type textarea "CARBOPOL(R) AQUA SF-1 POLYMER, 1000L IBC HS CODE:390690 15 PALLETS (15 TOT)"
click at [807, 501] on input "SKY RAINBOW" at bounding box center [859, 500] width 346 height 36
click at [574, 487] on form "Route Details Cover door to port - Add loading place Place of loading Road / In…" at bounding box center [880, 526] width 1203 height 1029
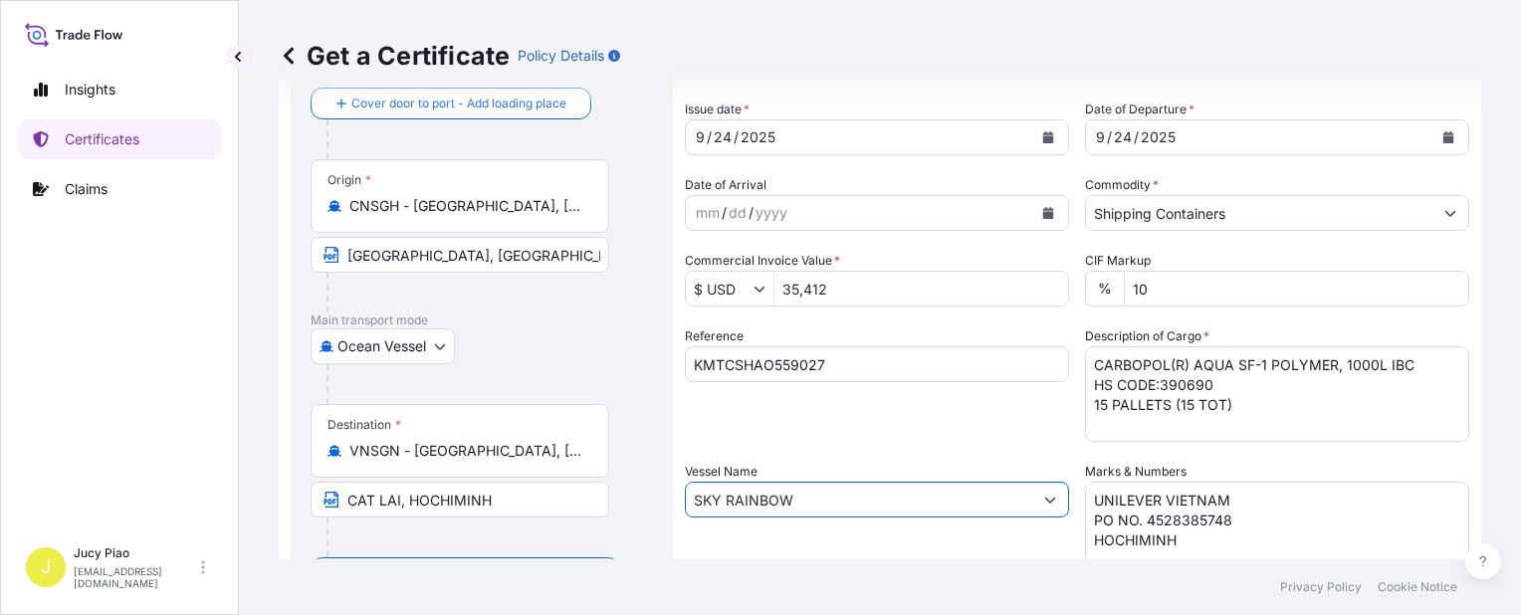
paste input "M JAKARTA"
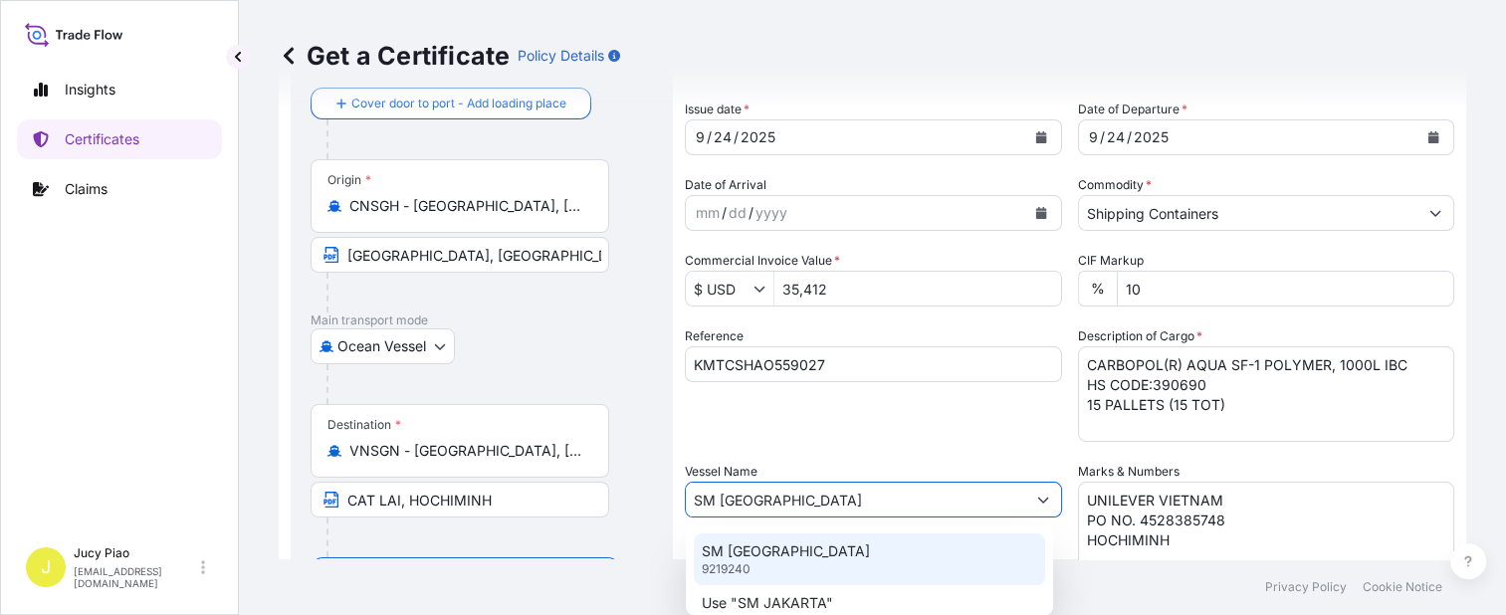
click at [796, 552] on div "SM JAKARTA 9219240" at bounding box center [869, 560] width 351 height 52
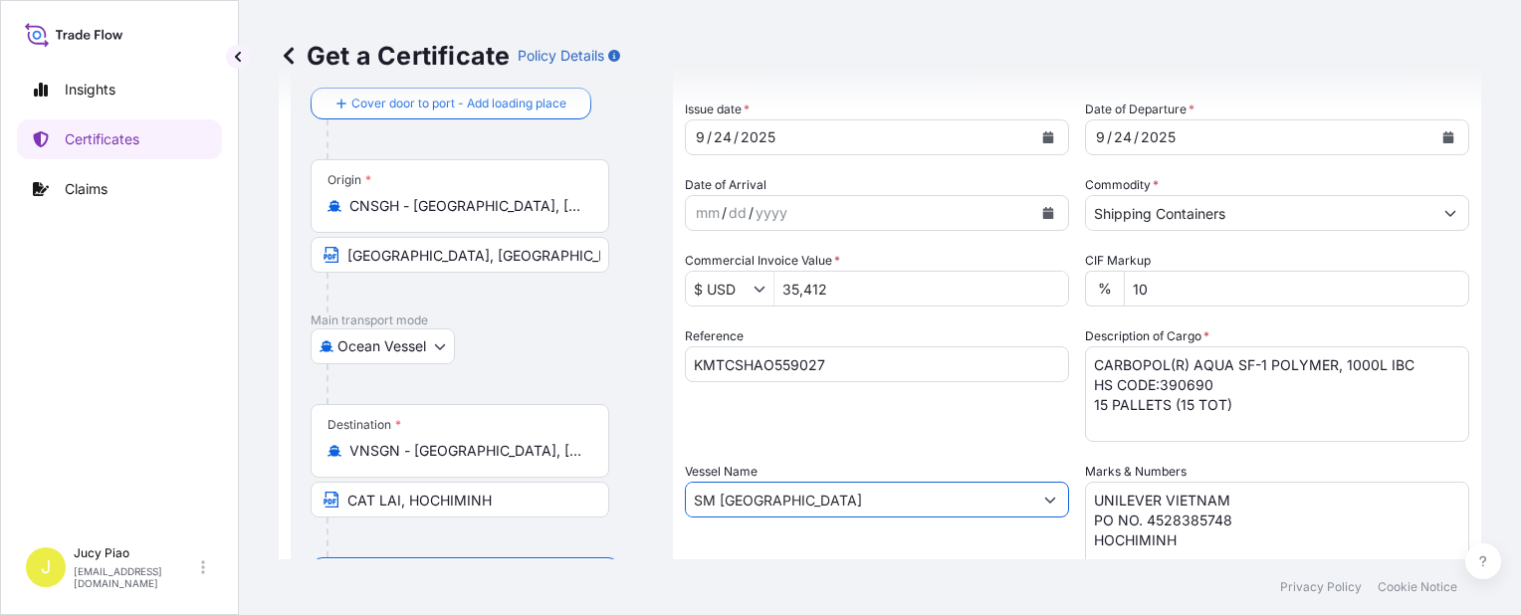
type input "SM JAKARTA"
click at [935, 428] on div "Reference KMTCSHAO559027" at bounding box center [877, 384] width 384 height 115
click at [722, 133] on div "24" at bounding box center [723, 137] width 22 height 24
click at [718, 133] on div "24" at bounding box center [723, 137] width 22 height 24
click at [1115, 133] on div "24" at bounding box center [1123, 137] width 22 height 24
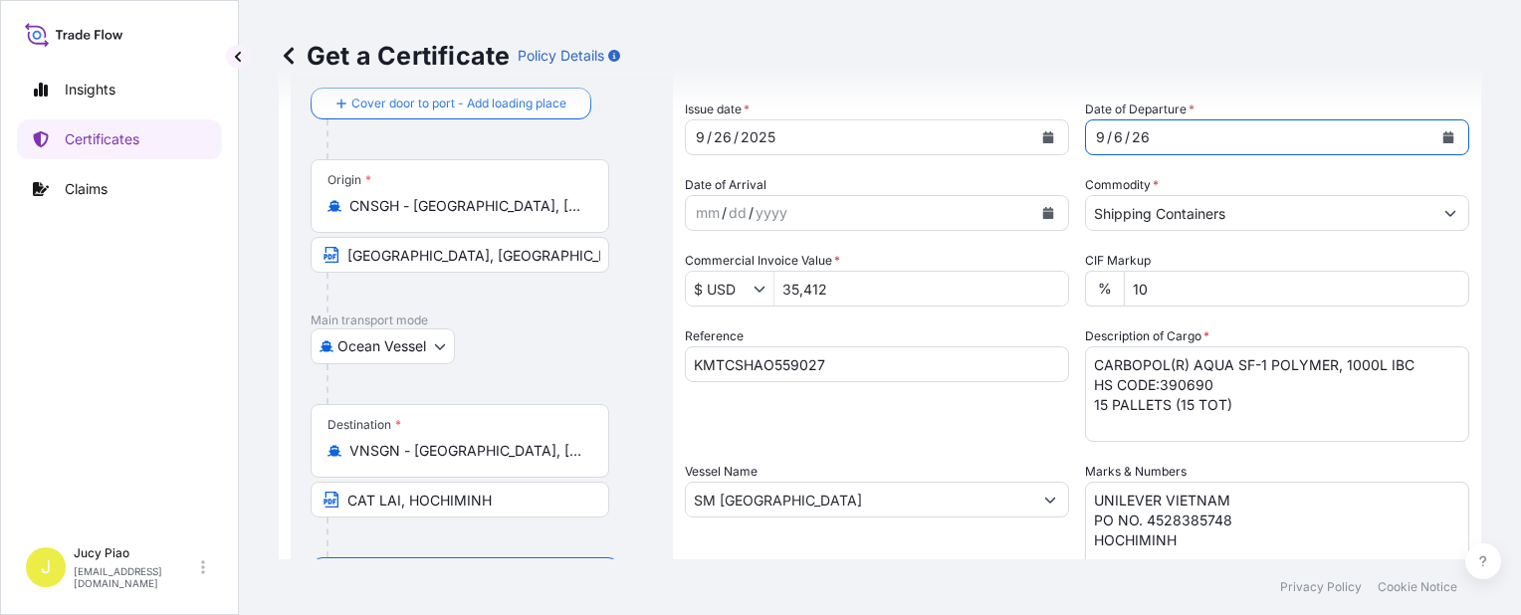
click at [1112, 133] on div "6" at bounding box center [1118, 137] width 13 height 24
click at [1112, 132] on div "6" at bounding box center [1118, 137] width 13 height 24
click at [843, 297] on input "35,412" at bounding box center [922, 289] width 294 height 36
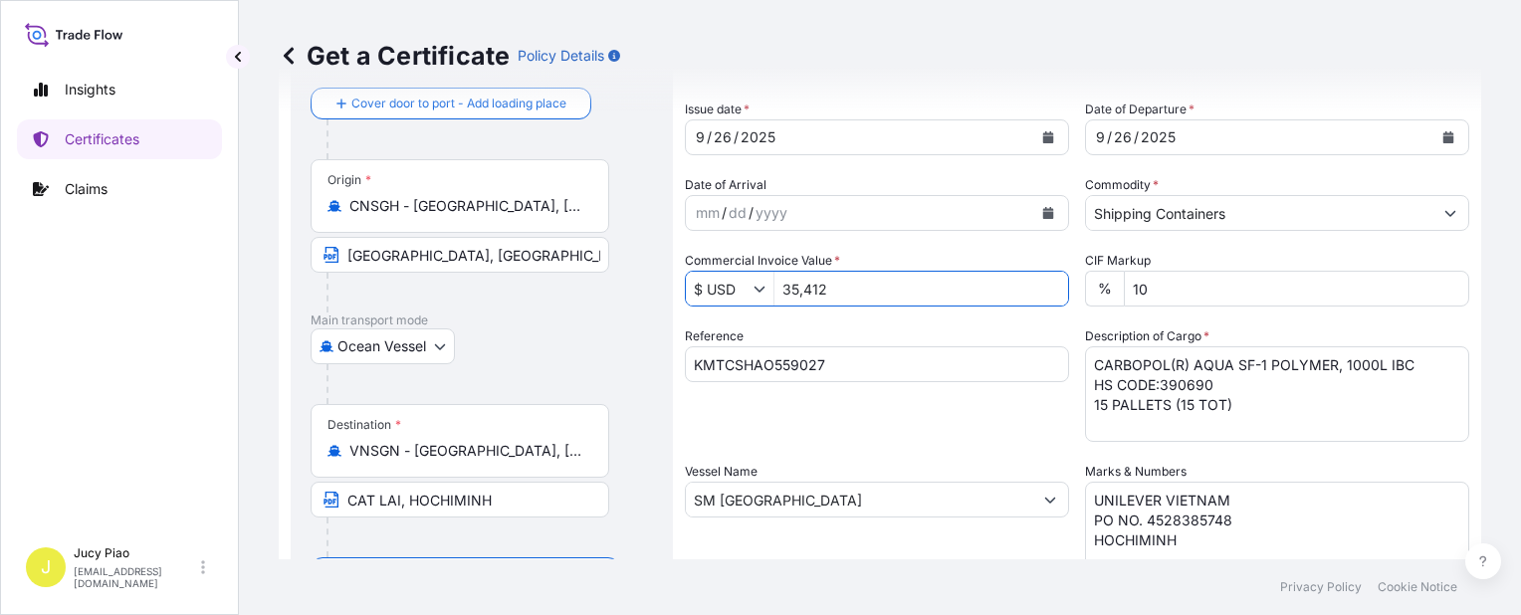
drag, startPoint x: 844, startPoint y: 295, endPoint x: 726, endPoint y: 292, distance: 118.5
click at [727, 290] on div "$ USD 35,412" at bounding box center [877, 289] width 384 height 36
type input "35,400"
click at [793, 337] on div "Reference KMTCSHAO559027" at bounding box center [877, 384] width 384 height 115
click at [977, 452] on div "Shipment Details Issue date * 9 / 26 / 2025 Date of Departure * 9 / 26 / 2025 D…" at bounding box center [1077, 498] width 785 height 949
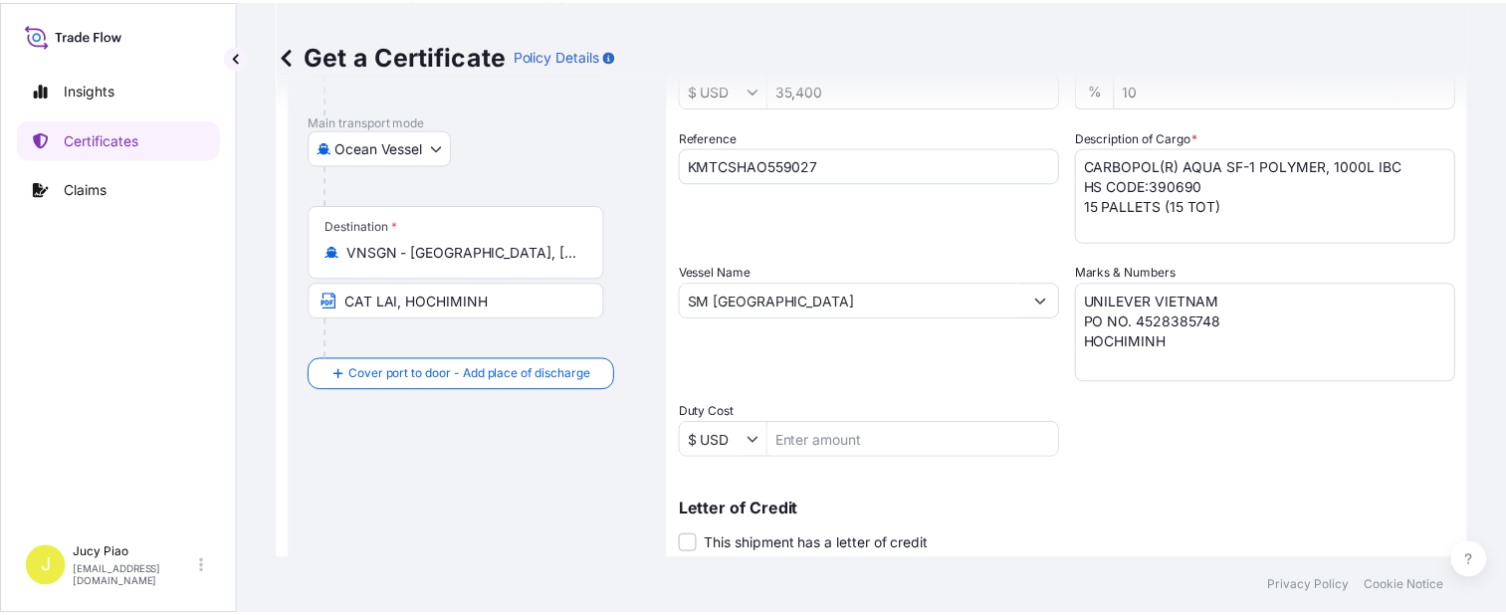
scroll to position [498, 0]
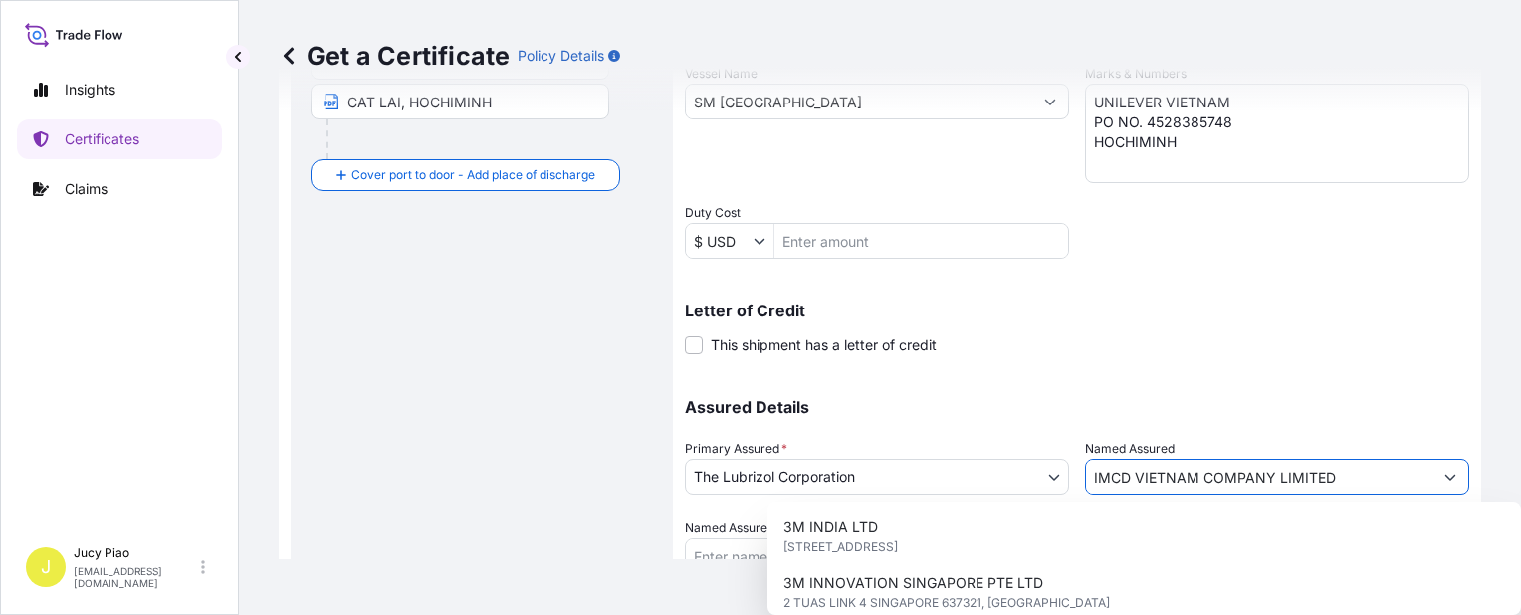
click at [1350, 476] on input "IMCD VIETNAM COMPANY LIMITED" at bounding box center [1259, 477] width 346 height 36
drag, startPoint x: 1374, startPoint y: 480, endPoint x: 919, endPoint y: 482, distance: 455.0
click at [1023, 454] on div "Assured Details Primary Assured * The Lubrizol Corporation The Lubrizol Corpora…" at bounding box center [1070, 474] width 770 height 199
paste input "UNILEVER VIETNAM INTERNATIONAL"
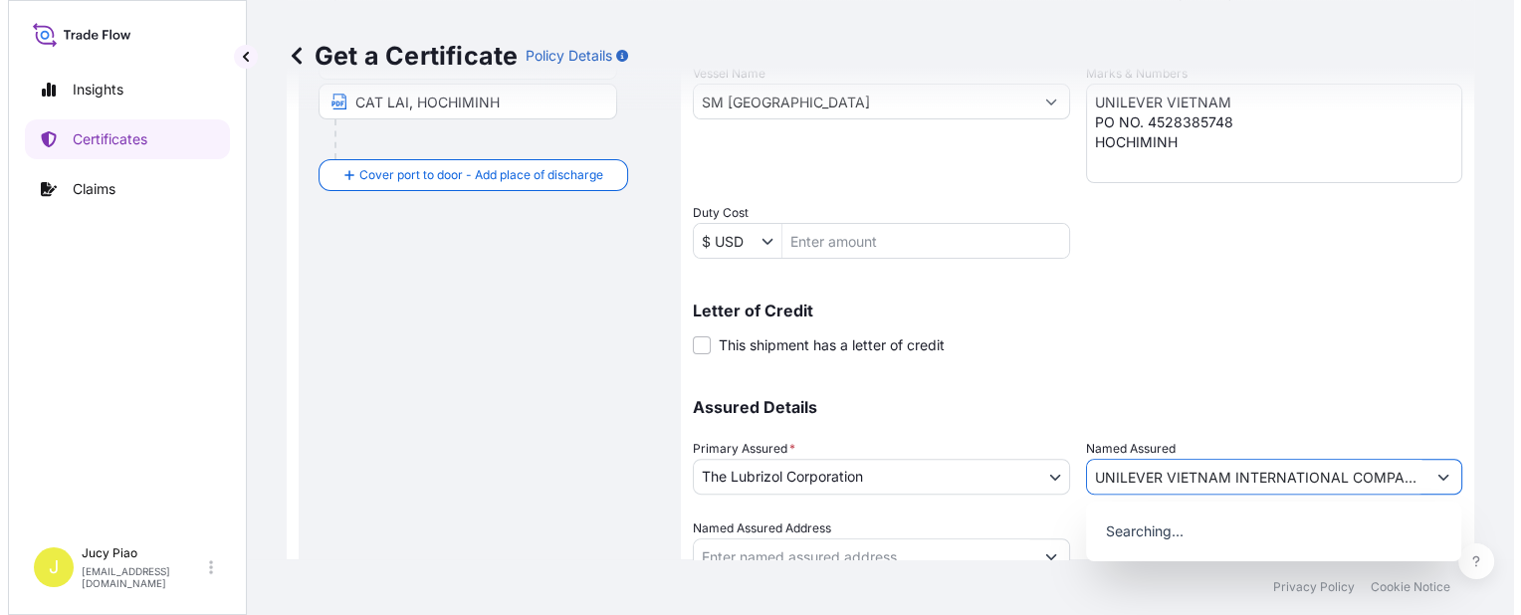
scroll to position [0, 60]
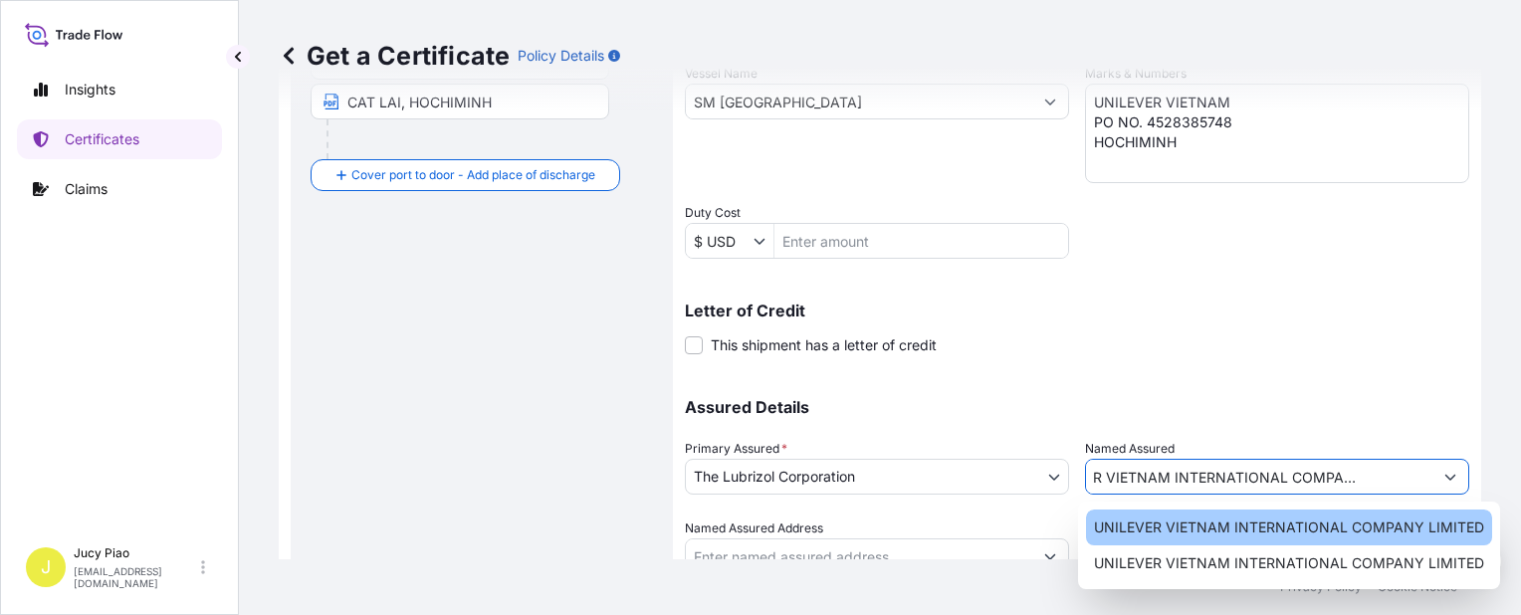
click at [1279, 533] on span "UNILEVER VIETNAM INTERNATIONAL COMPANY LIMITED" at bounding box center [1289, 528] width 390 height 20
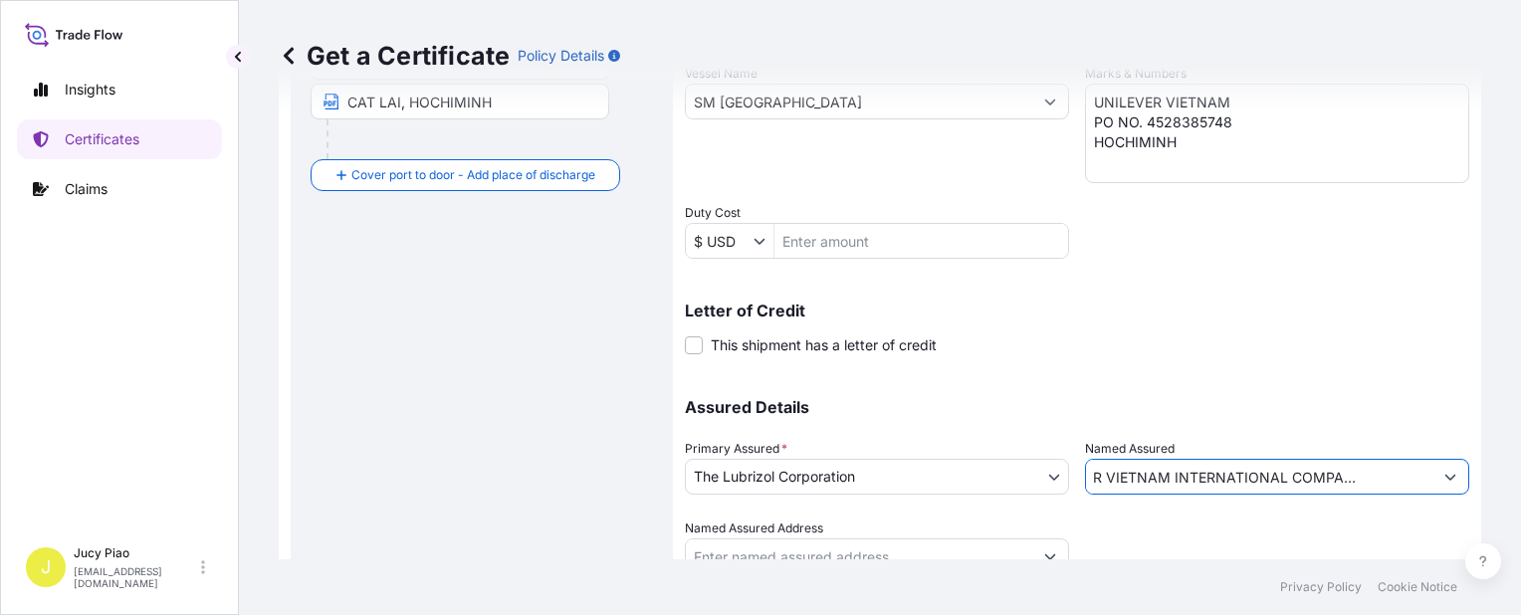
type input "UNILEVER VIETNAM INTERNATIONAL COMPANY LIMITED"
click at [1279, 533] on div at bounding box center [1277, 547] width 384 height 56
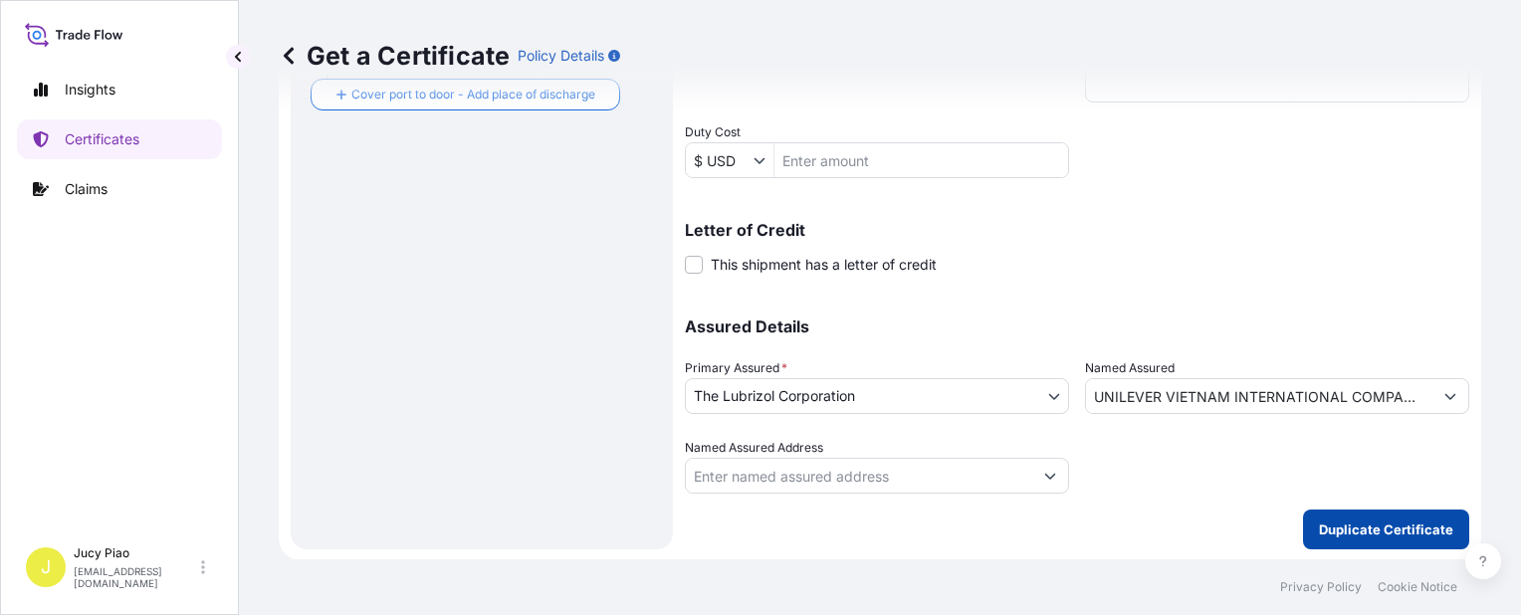
click at [1319, 528] on p "Duplicate Certificate" at bounding box center [1386, 530] width 134 height 20
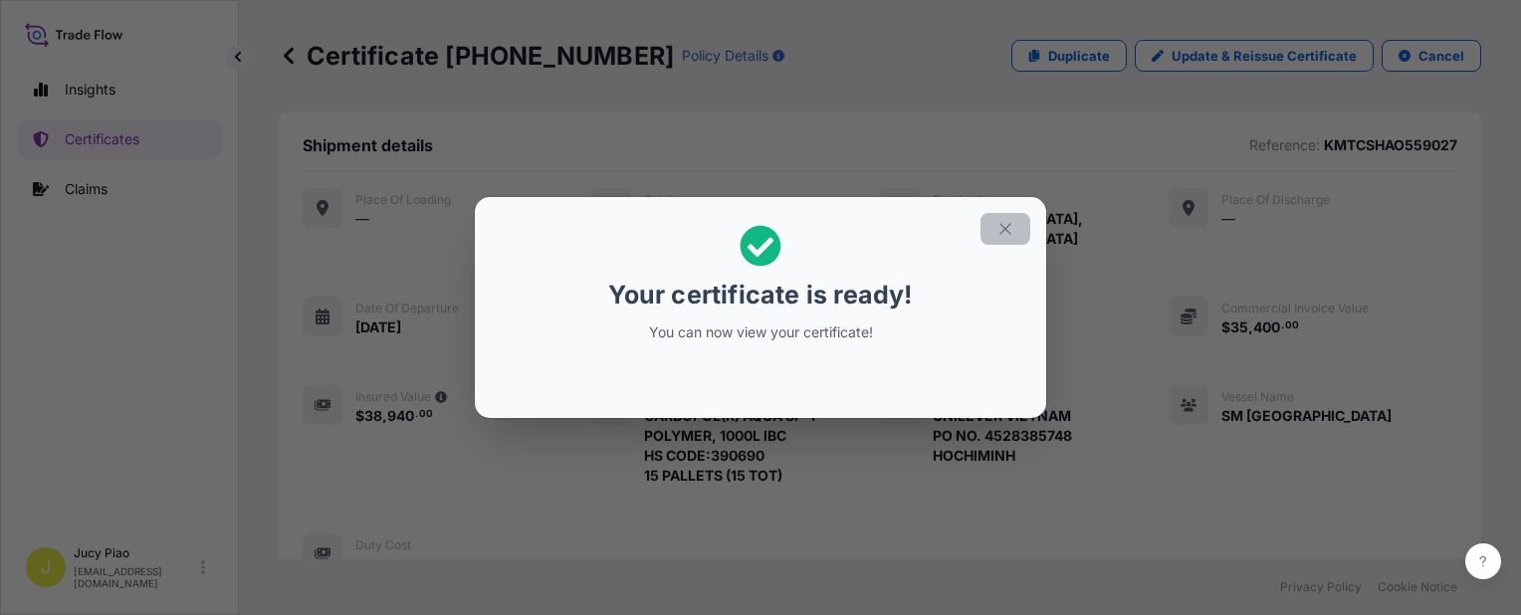
click at [1004, 233] on icon "button" at bounding box center [1006, 229] width 18 height 18
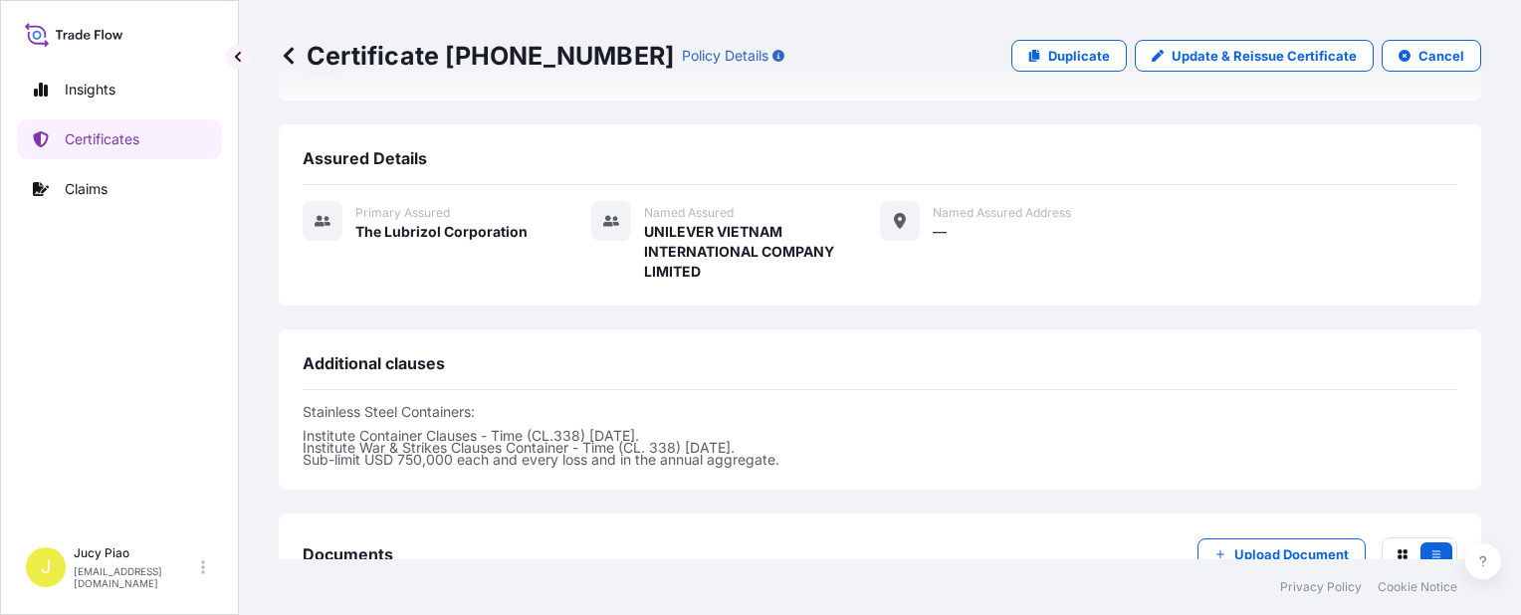
scroll to position [697, 0]
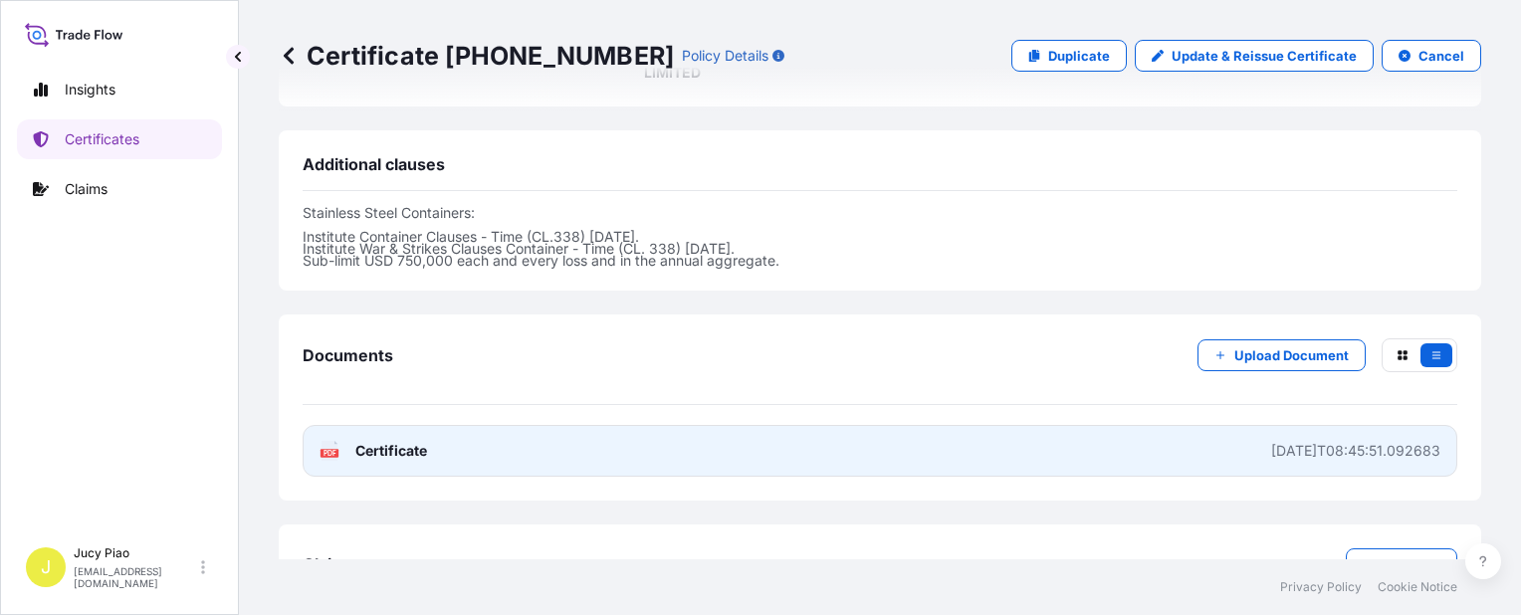
click at [1102, 433] on link "PDF Certificate 2025-09-28T08:45:51.092683" at bounding box center [880, 451] width 1155 height 52
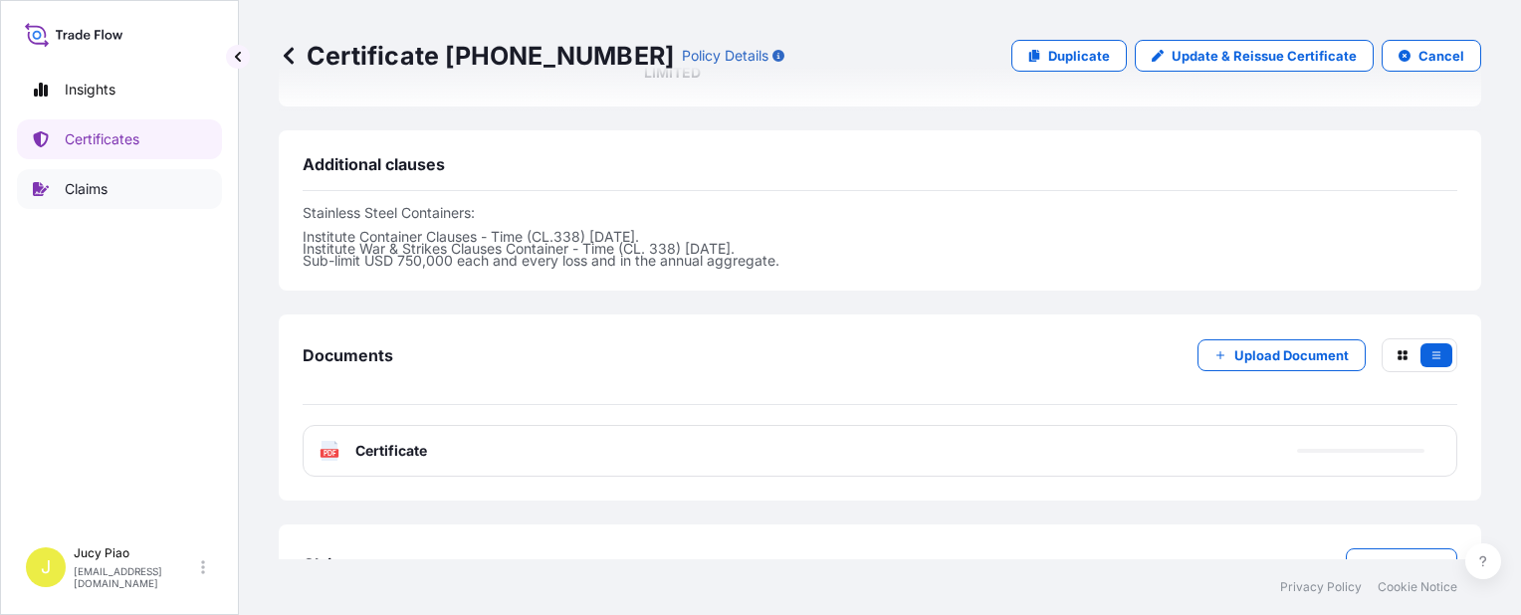
click at [69, 136] on p "Certificates" at bounding box center [102, 139] width 75 height 20
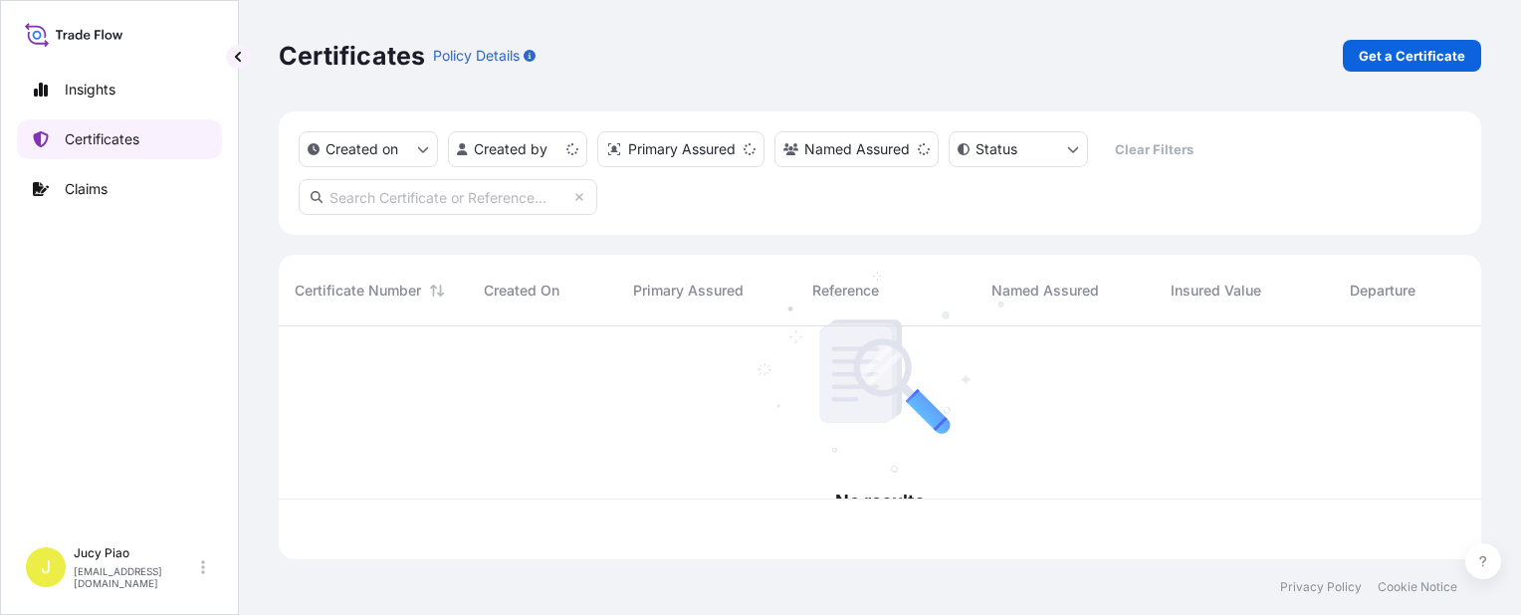
scroll to position [229, 1187]
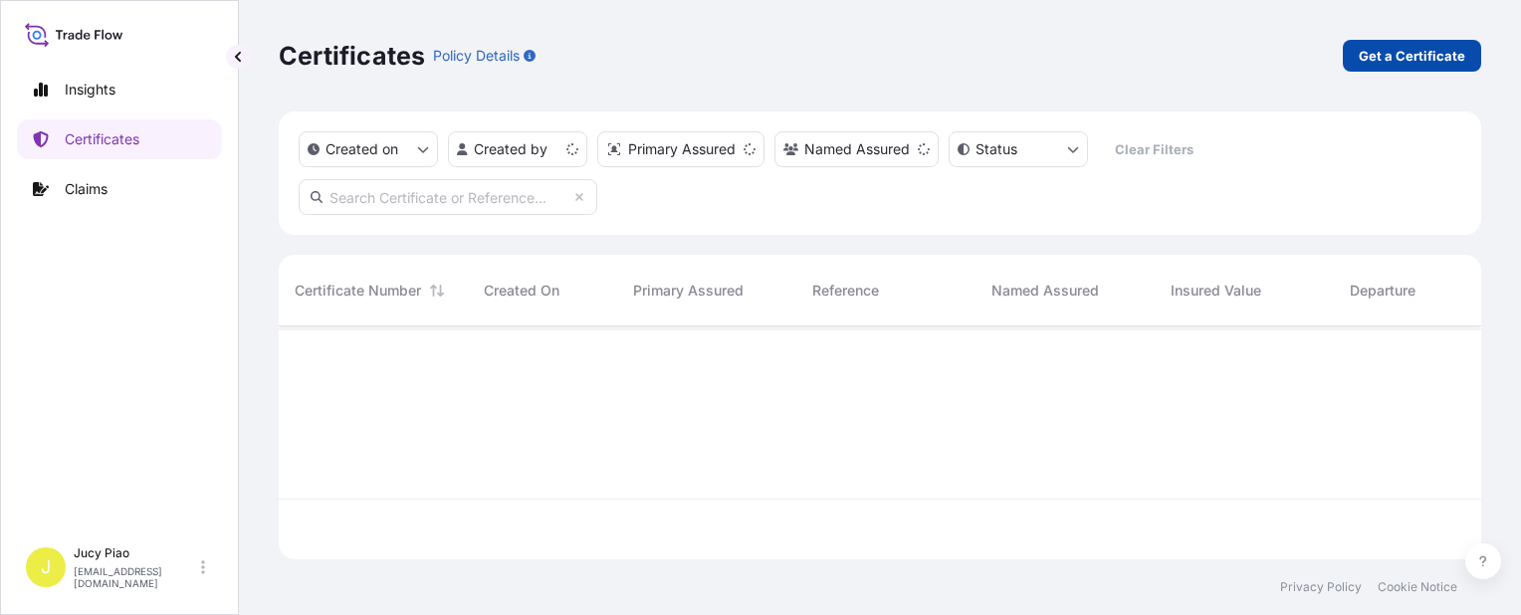
click at [1372, 66] on link "Get a Certificate" at bounding box center [1412, 56] width 138 height 32
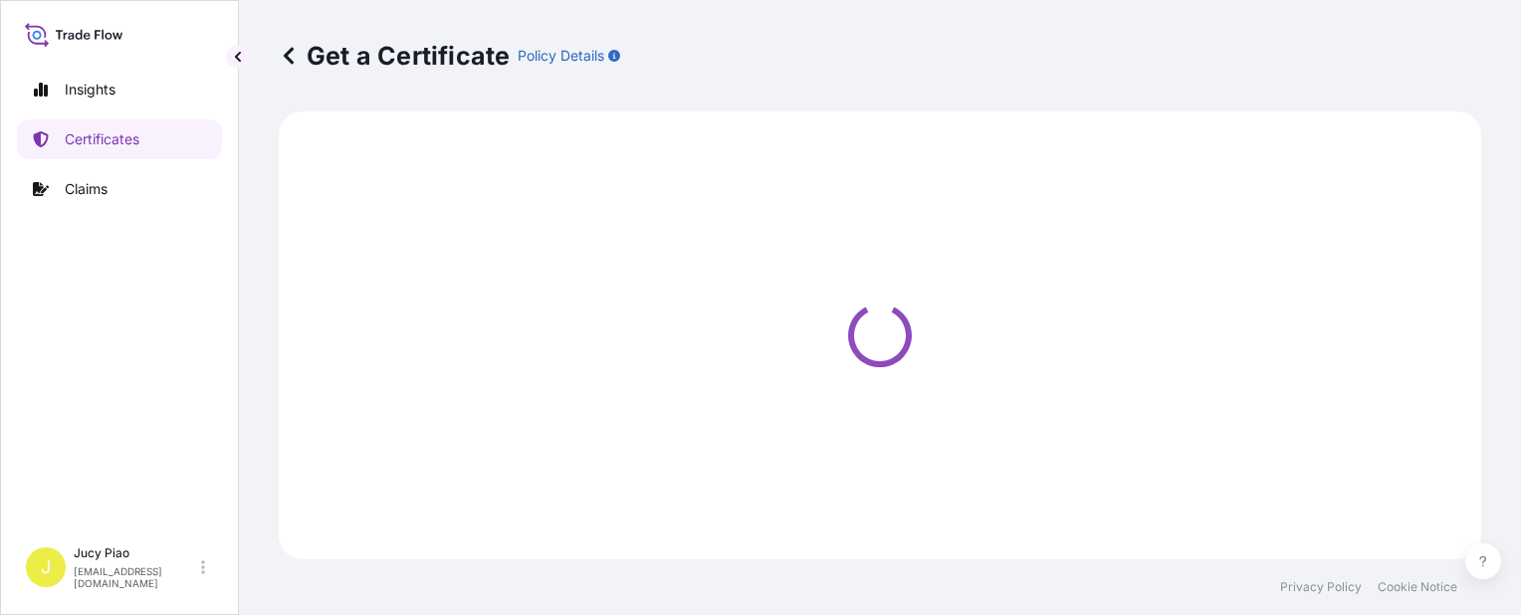
click at [1376, 50] on div "Get a Certificate Policy Details" at bounding box center [880, 56] width 1203 height 32
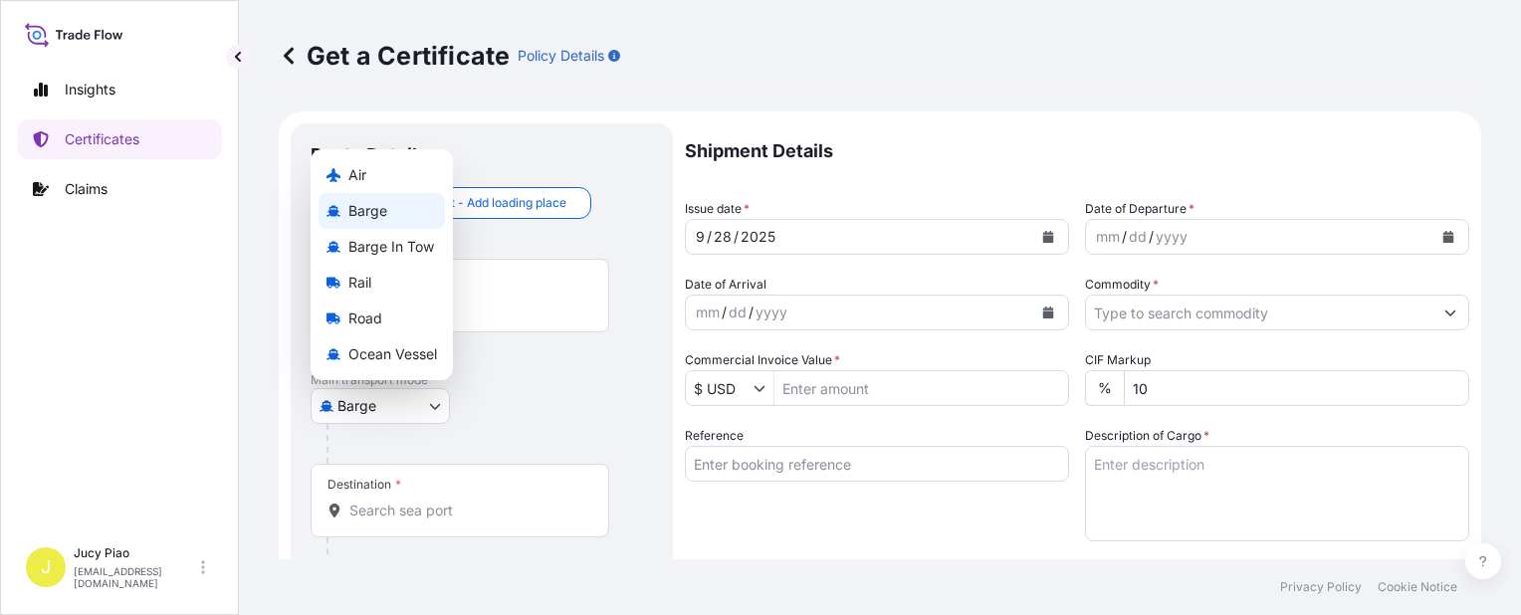
click at [438, 409] on body "Insights Certificates Claims J Jucy Piao jucy.piao@psabdp.com Get a Certificate…" at bounding box center [760, 307] width 1521 height 615
click at [375, 352] on span "Ocean Vessel" at bounding box center [392, 355] width 89 height 20
select select "Ocean Vessel"
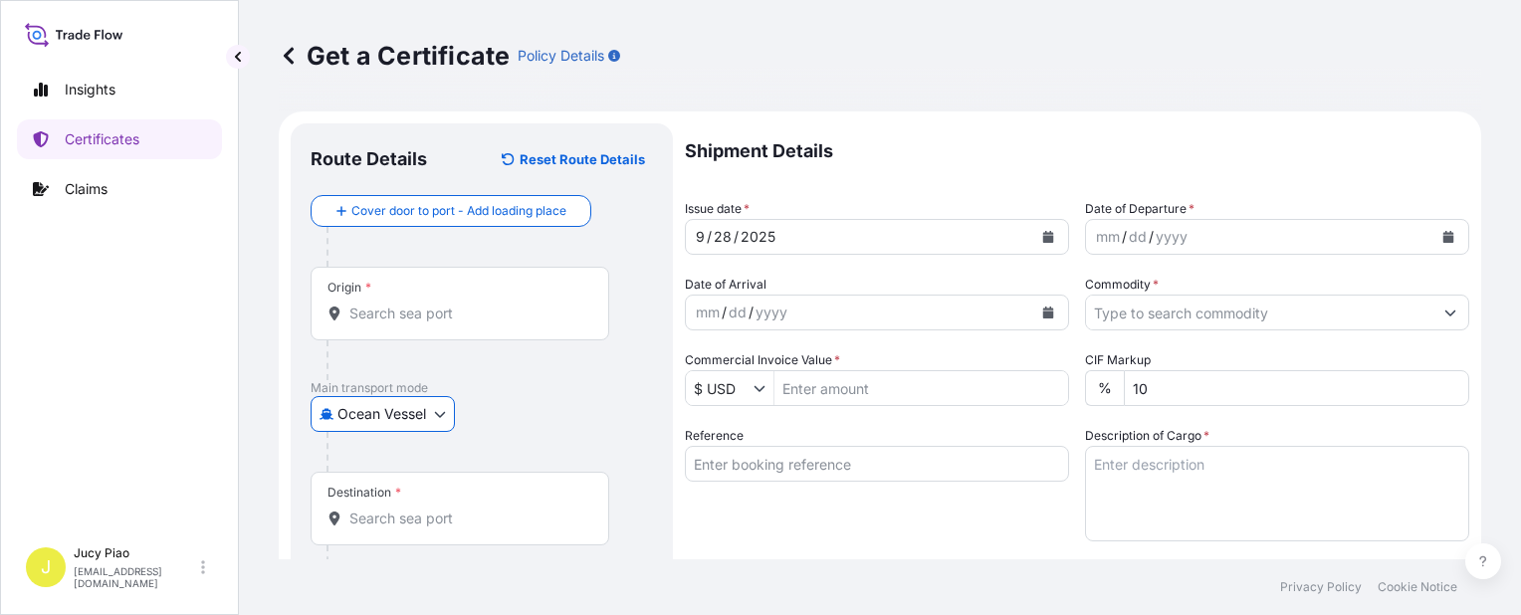
click at [791, 465] on input "Reference" at bounding box center [877, 464] width 384 height 36
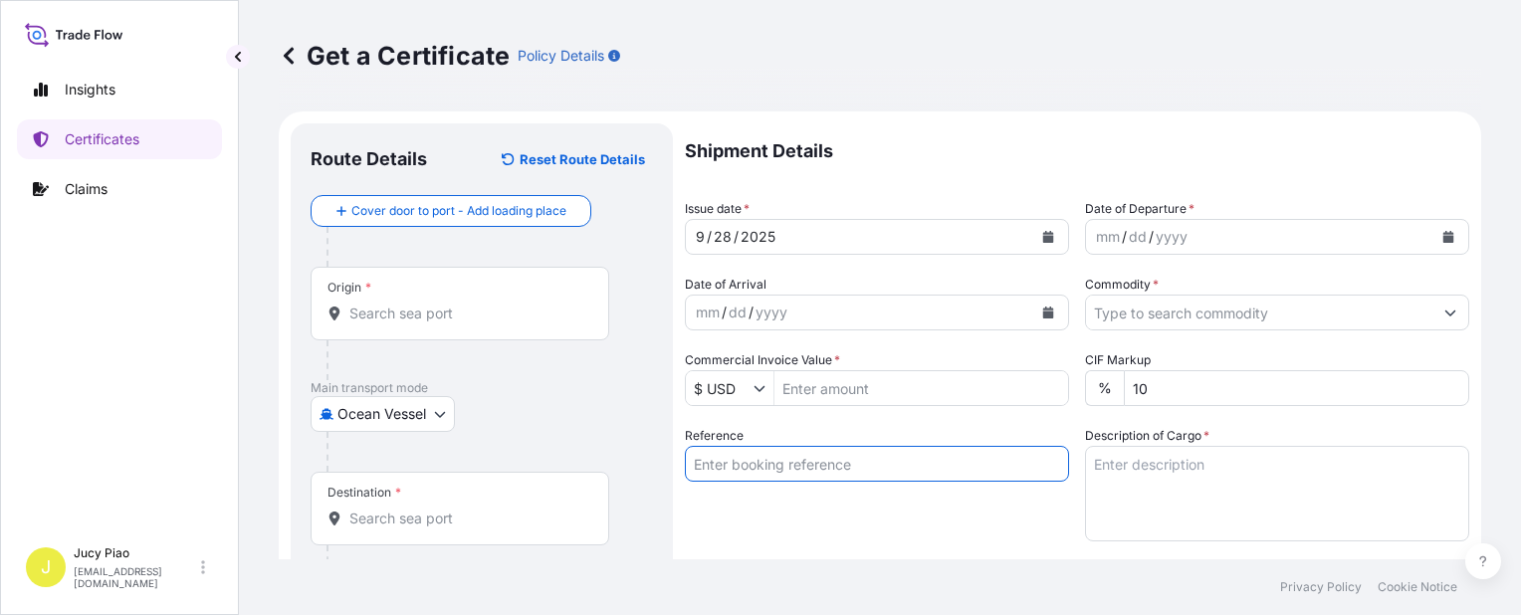
paste input "SNLFSHPL0211305"
type input "SNLFSHPL0211305"
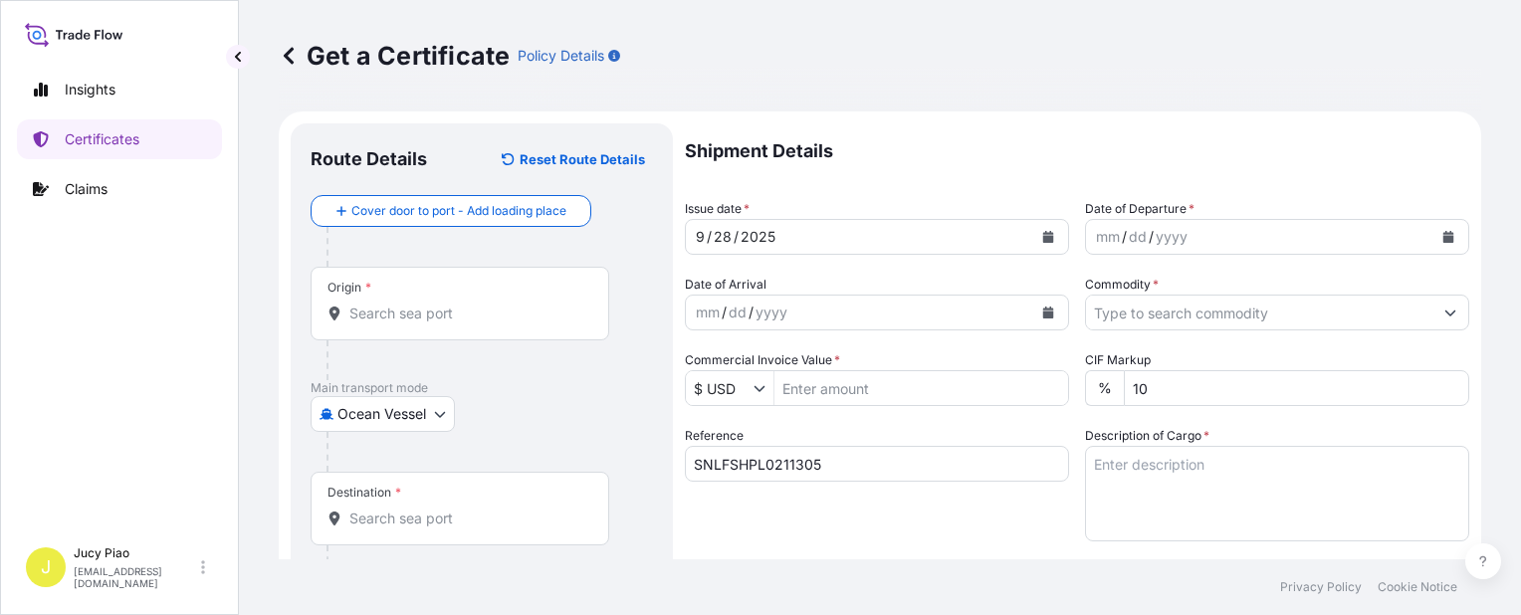
click at [787, 553] on div "Shipment Details Issue date * 9 / 28 / 2025 Date of Departure * mm / dd / yyyy …" at bounding box center [1077, 597] width 785 height 949
click at [418, 321] on input "Origin *" at bounding box center [466, 314] width 235 height 20
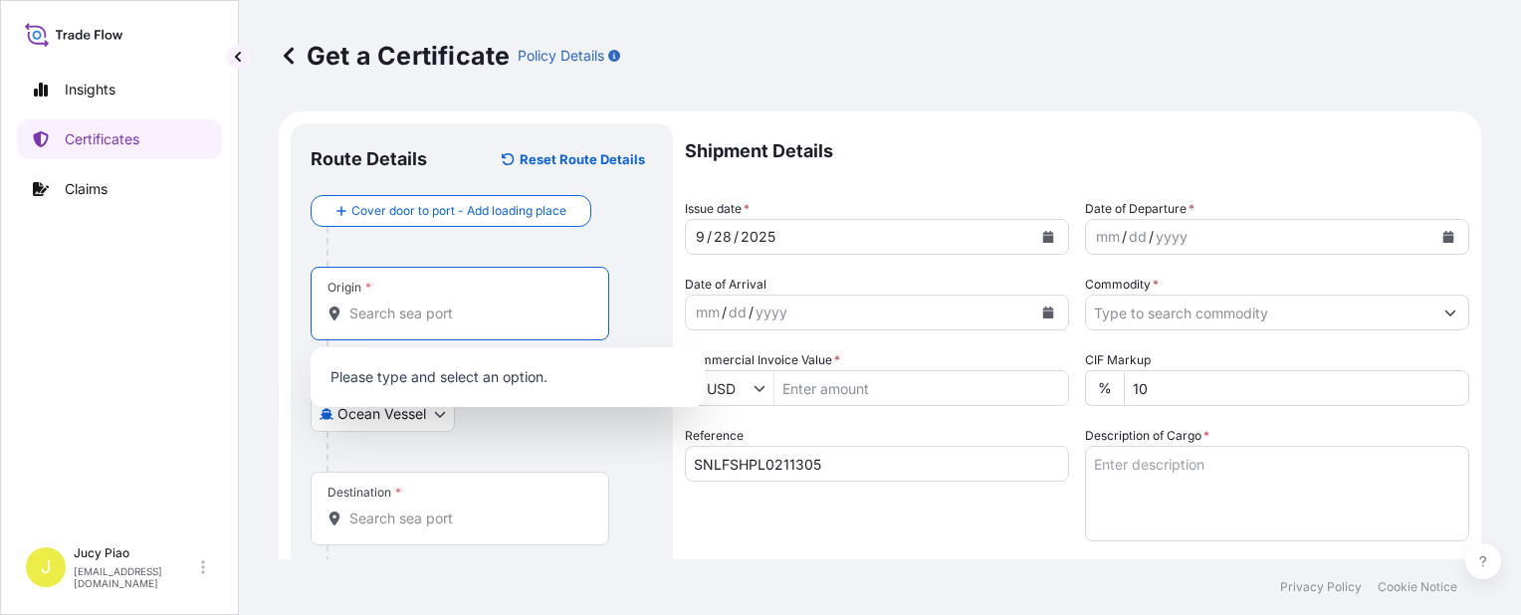
paste input "SHANGHAI,"
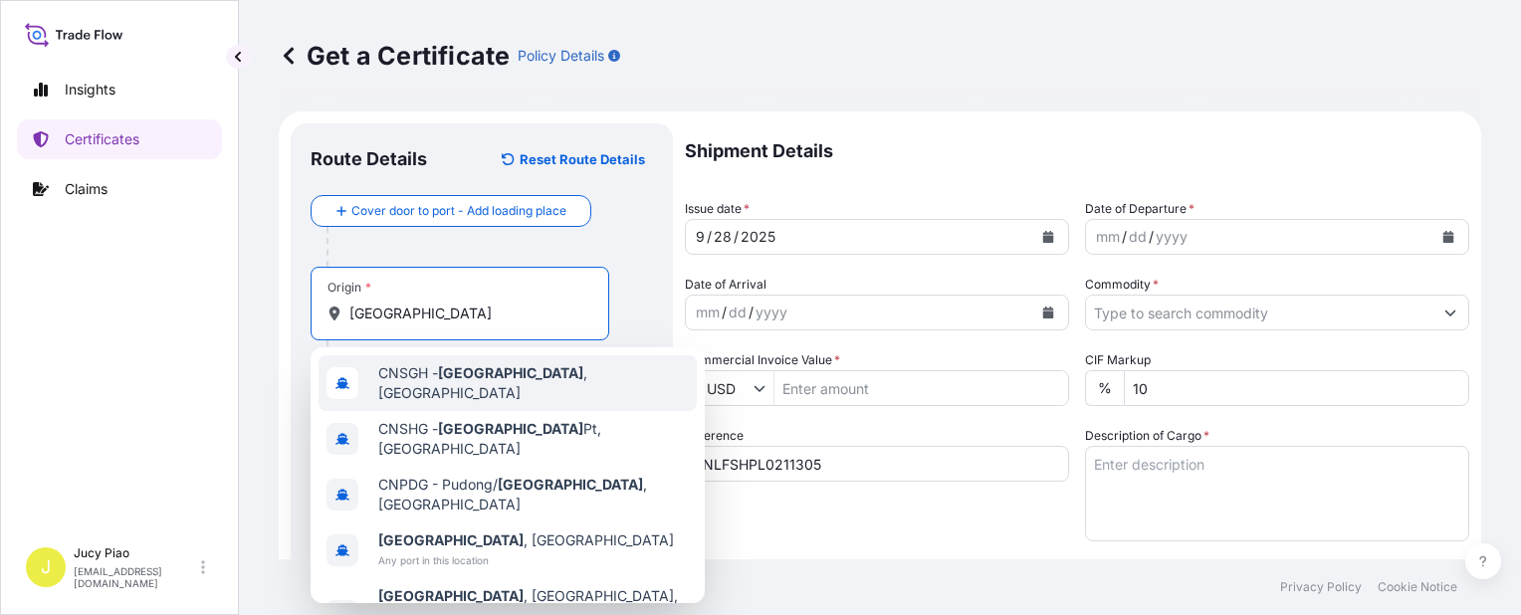
click at [428, 383] on span "CNSGH - Shanghai , China" at bounding box center [533, 383] width 311 height 40
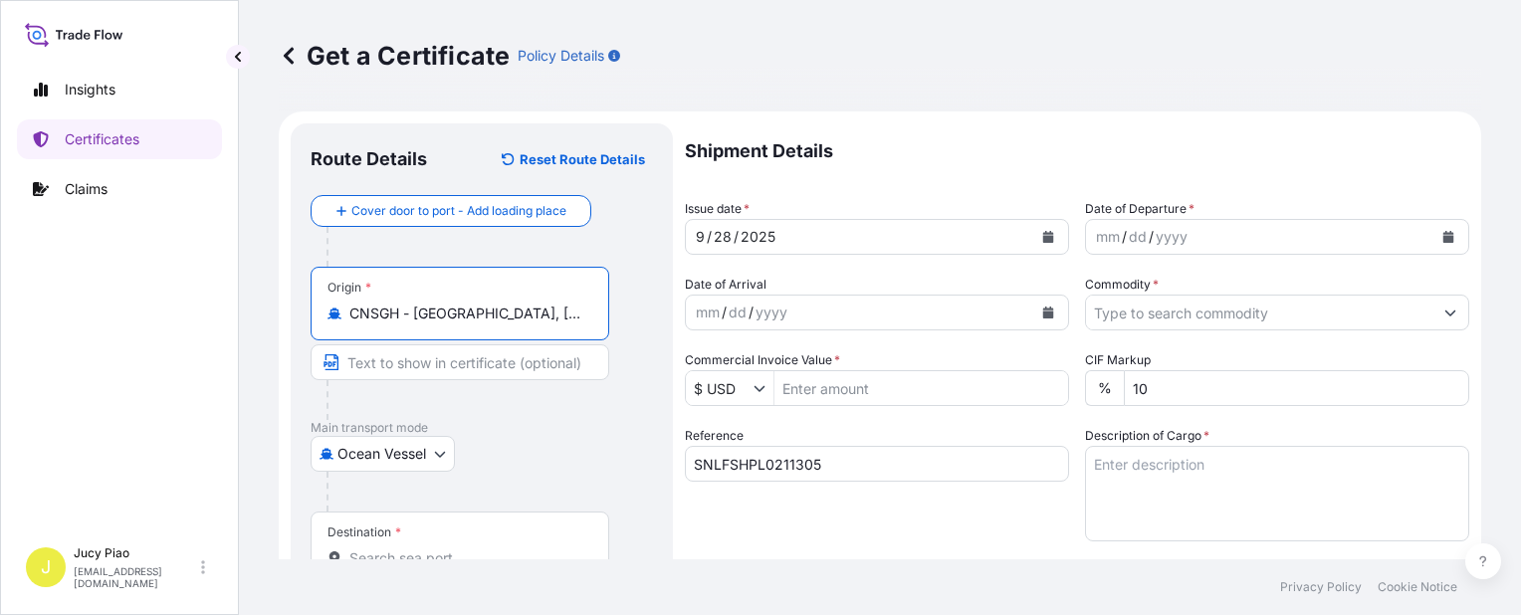
drag, startPoint x: 422, startPoint y: 313, endPoint x: 597, endPoint y: 324, distance: 175.6
click at [597, 324] on div "Origin * CNSGH - Shanghai, China" at bounding box center [460, 304] width 299 height 74
type input "CNSGH - Shanghai, China"
click at [482, 374] on input "Text to appear on certificate" at bounding box center [460, 363] width 299 height 36
paste input "Shanghai, China"
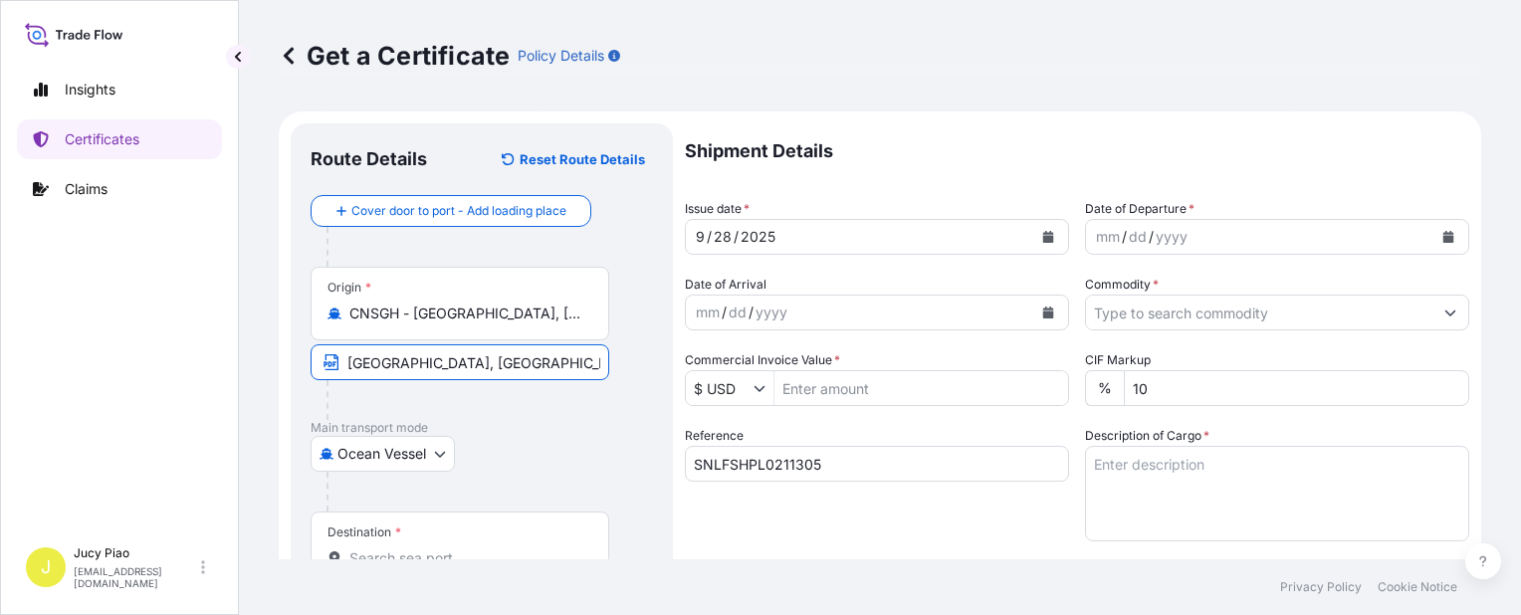
scroll to position [100, 0]
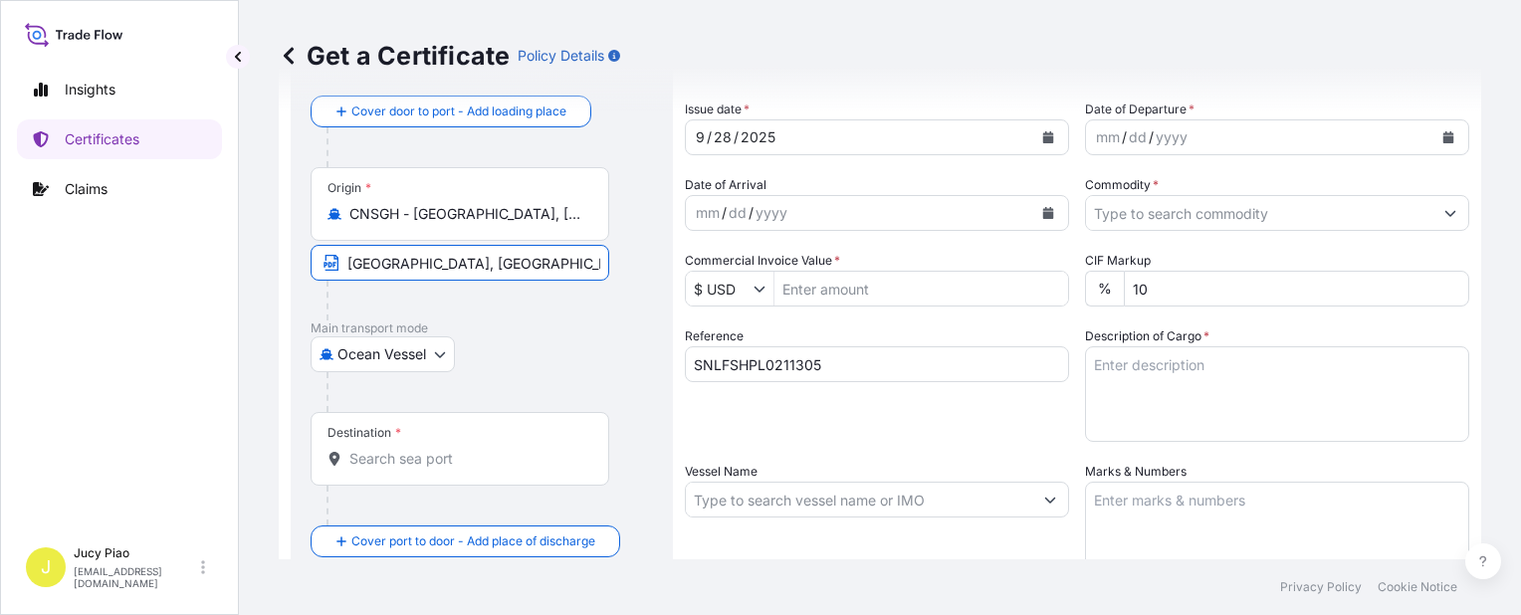
type input "Shanghai, China"
click at [449, 459] on input "Destination *" at bounding box center [466, 459] width 235 height 20
paste input "MANILA NORTH HARBOUR"
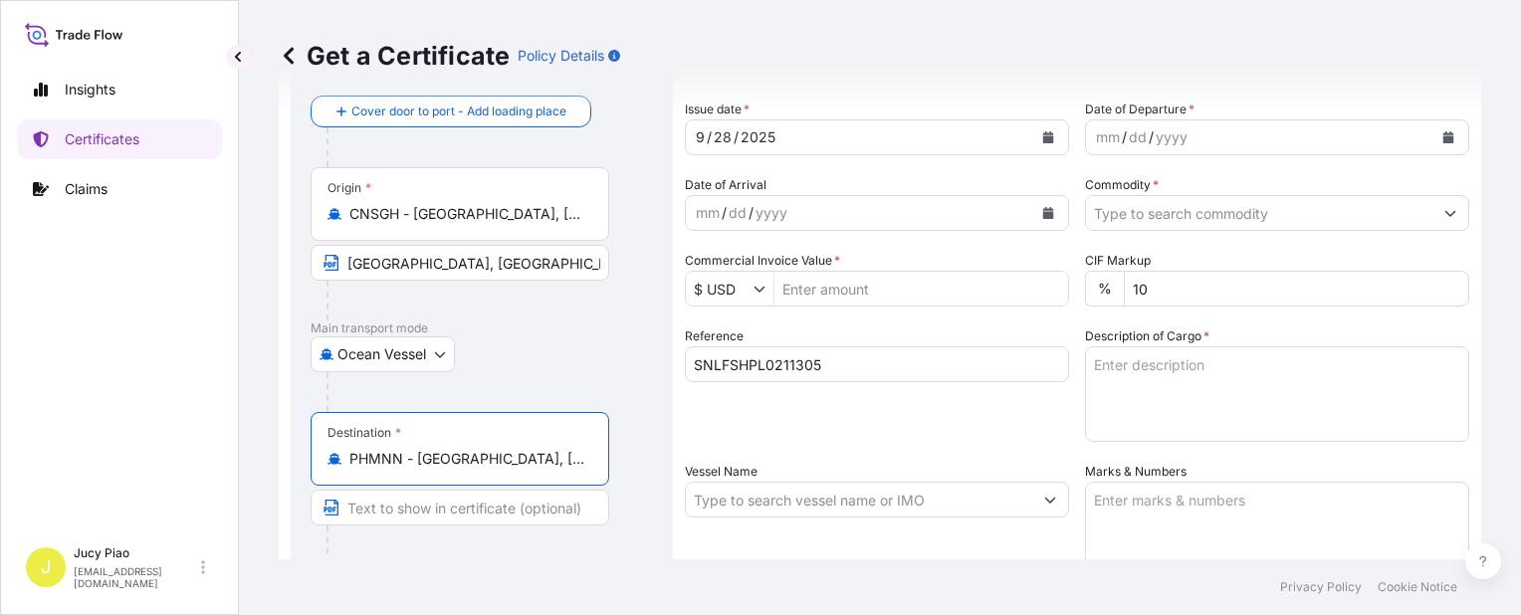
scroll to position [0, 52]
drag, startPoint x: 442, startPoint y: 458, endPoint x: 801, endPoint y: 502, distance: 361.1
click at [804, 487] on form "Route Details Reset Route Details Cover door to port - Add loading place Place …" at bounding box center [880, 526] width 1203 height 1029
type input "PHMNN - Manila North Harbour, Philippines"
click at [461, 511] on input "Text to appear on certificate" at bounding box center [460, 508] width 299 height 36
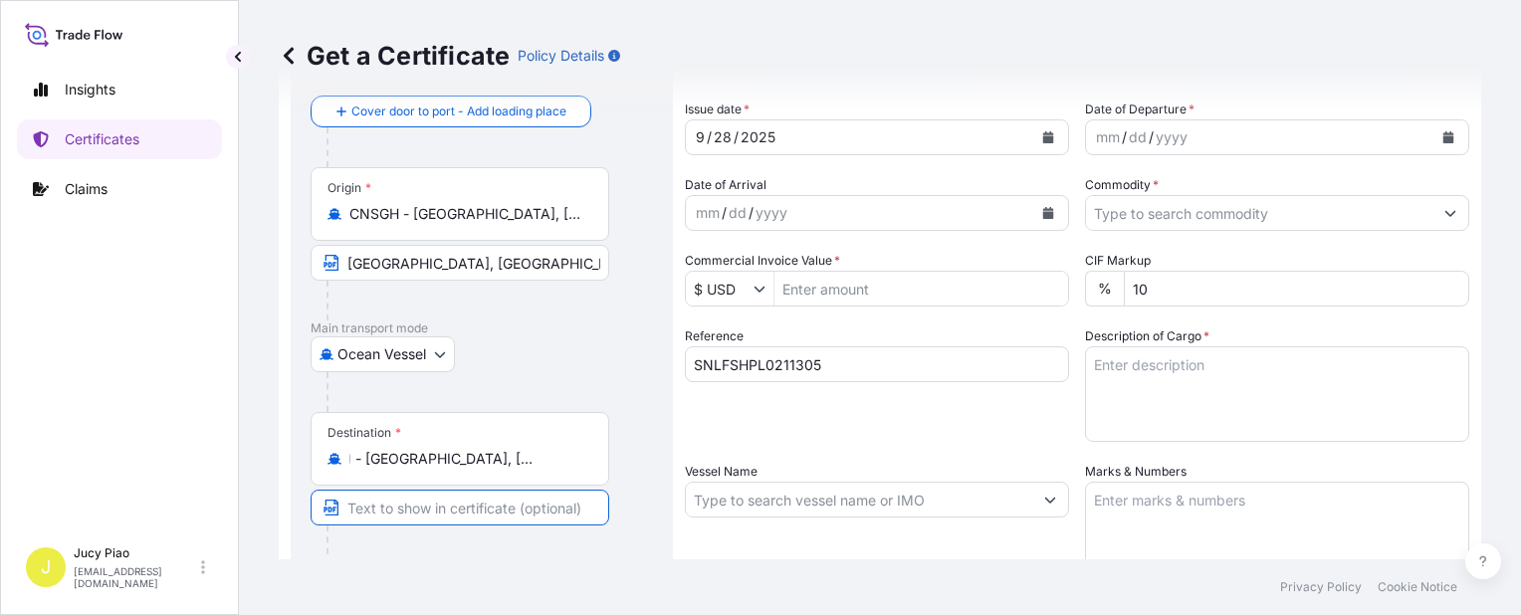
paste input "Manila North Harbour, Philippines"
type input "Manila North Harbour, Philippines"
click at [724, 133] on div "28" at bounding box center [723, 137] width 22 height 24
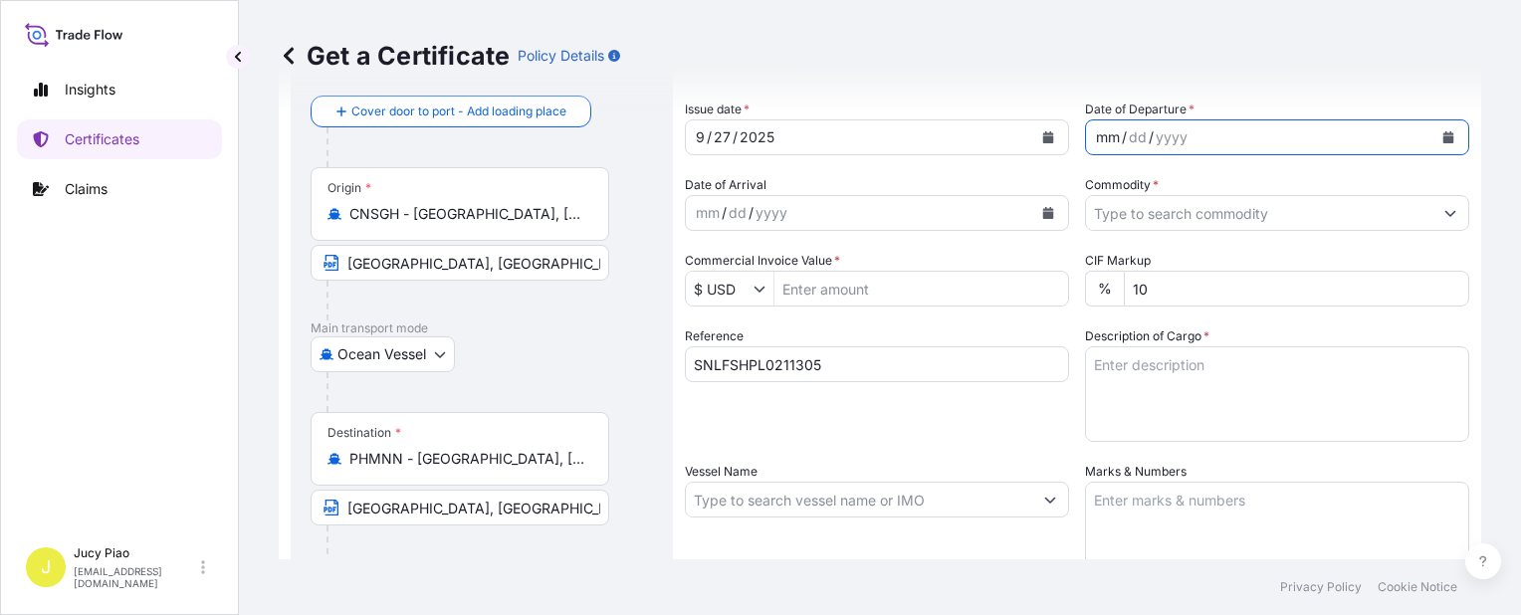
click at [1105, 129] on div "mm" at bounding box center [1108, 137] width 28 height 24
click at [1147, 206] on input "Commodity *" at bounding box center [1259, 213] width 346 height 36
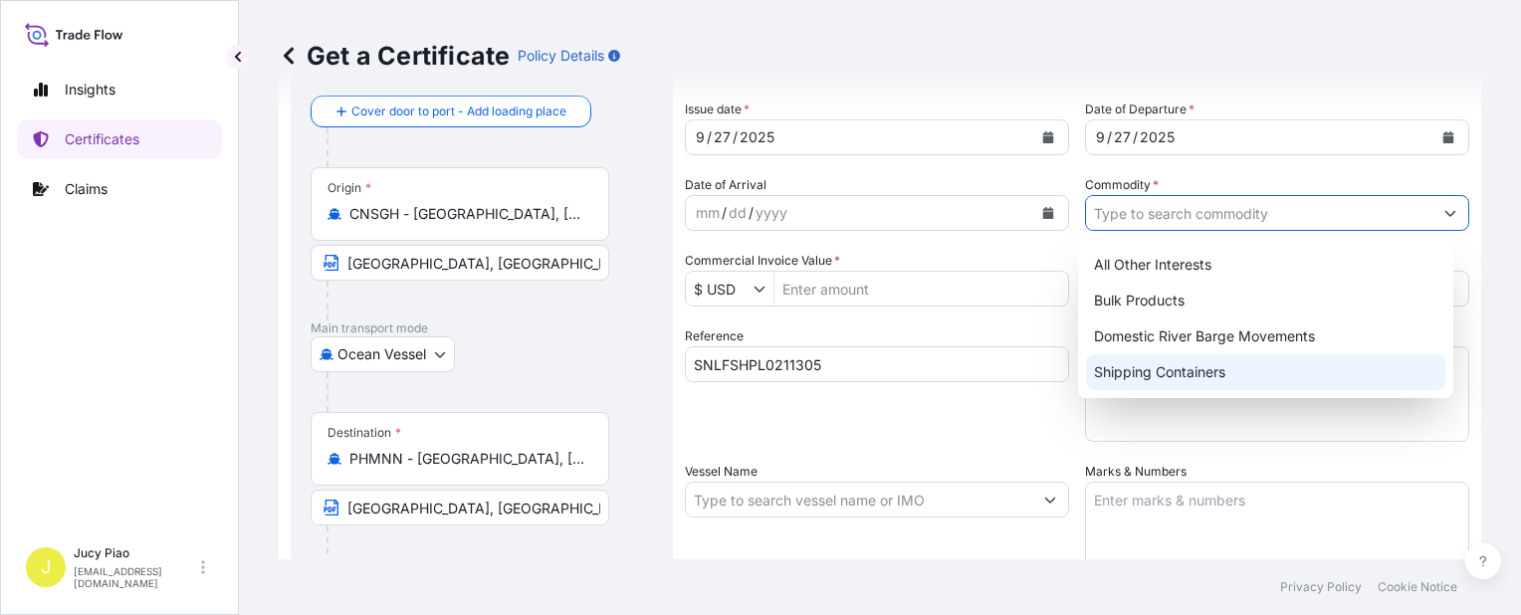
click at [1103, 370] on div "Shipping Containers" at bounding box center [1265, 372] width 359 height 36
type input "Shipping Containers"
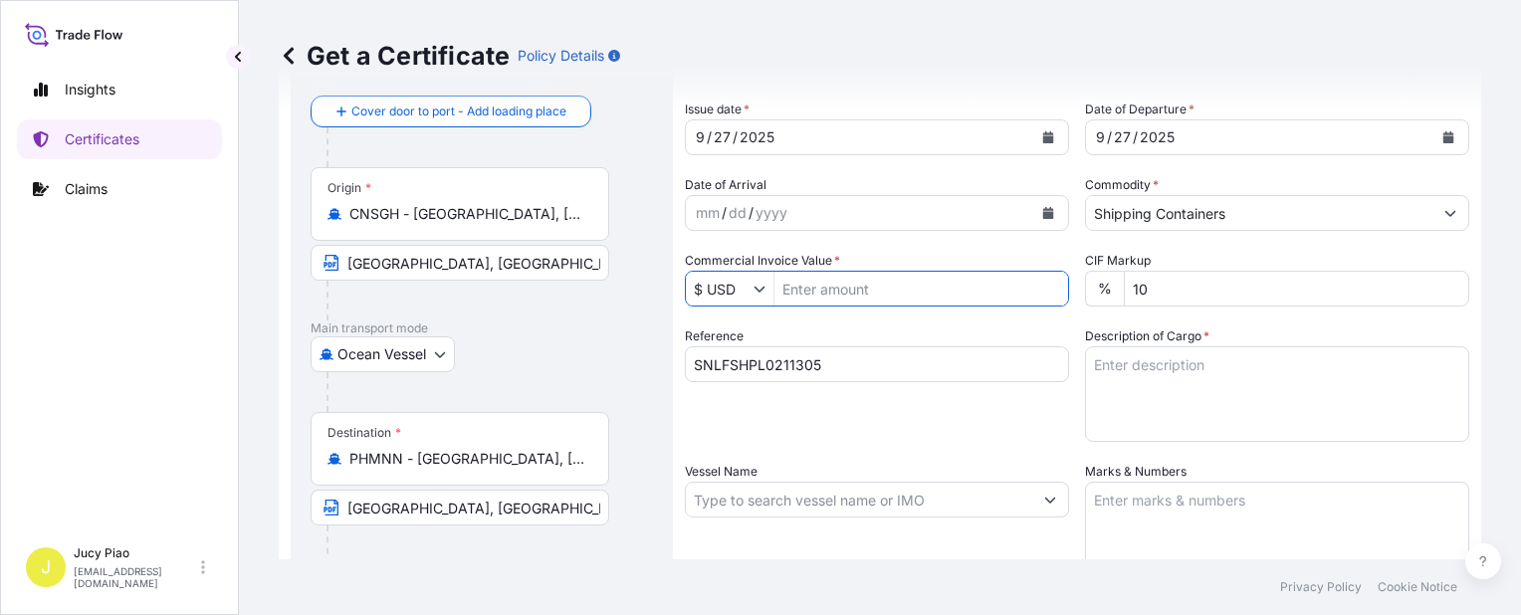
click at [845, 293] on input "Commercial Invoice Value *" at bounding box center [922, 289] width 294 height 36
type input "11,680"
click at [954, 377] on input "SNLFSHPL0211305" at bounding box center [877, 364] width 384 height 36
click at [996, 402] on div "Reference SNLFSHPL0211305" at bounding box center [877, 384] width 384 height 115
click at [1119, 382] on textarea "Description of Cargo *" at bounding box center [1277, 394] width 384 height 96
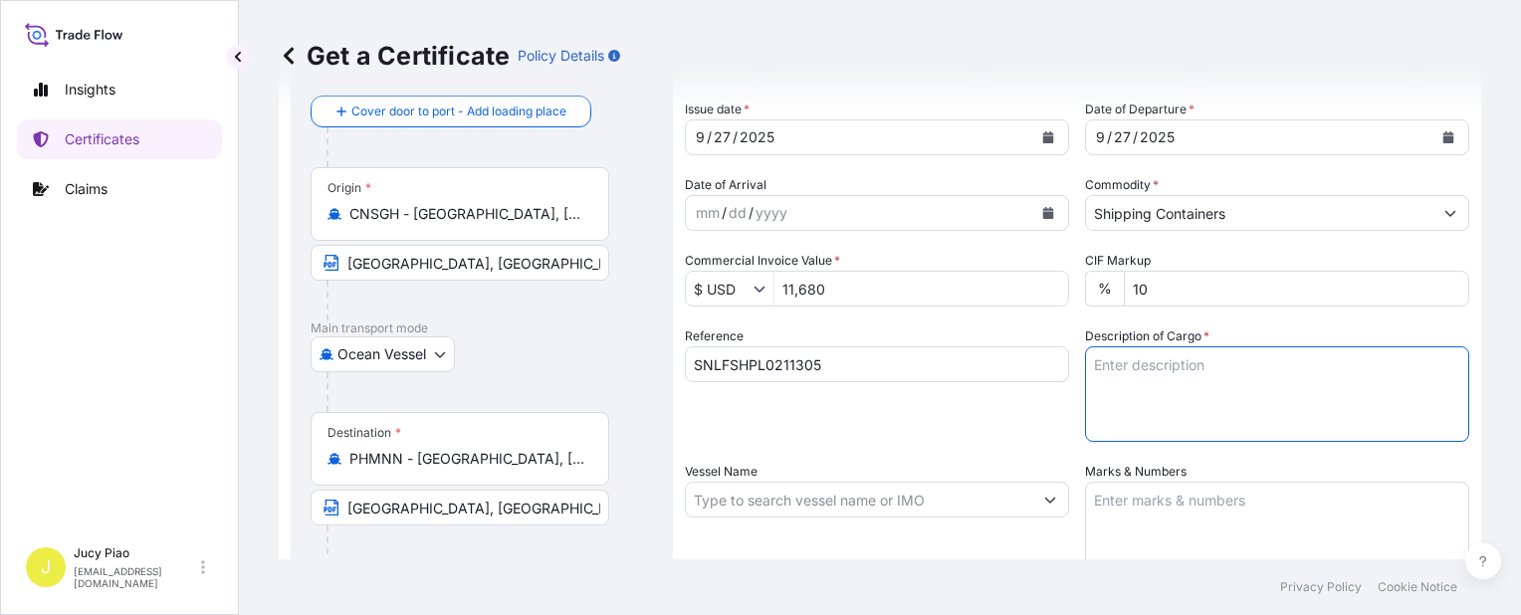
paste textarea "MERQUAT(TM) 550PR POLYMER, 55G PL OH DRUM 20 PALLETS (80 DRUMS)"
click at [1090, 381] on textarea "MERQUAT(TM) 550PR POLYMER, 55G PL OH DRUM 20 PALLETS (80 DRUMS)" at bounding box center [1277, 394] width 384 height 96
type textarea "MERQUAT(TM) 550PR POLYMER, 55G PL OH DRUM 20 PALLETS (80 DRUMS)"
click at [1207, 521] on textarea "Marks & Numbers" at bounding box center [1277, 532] width 384 height 100
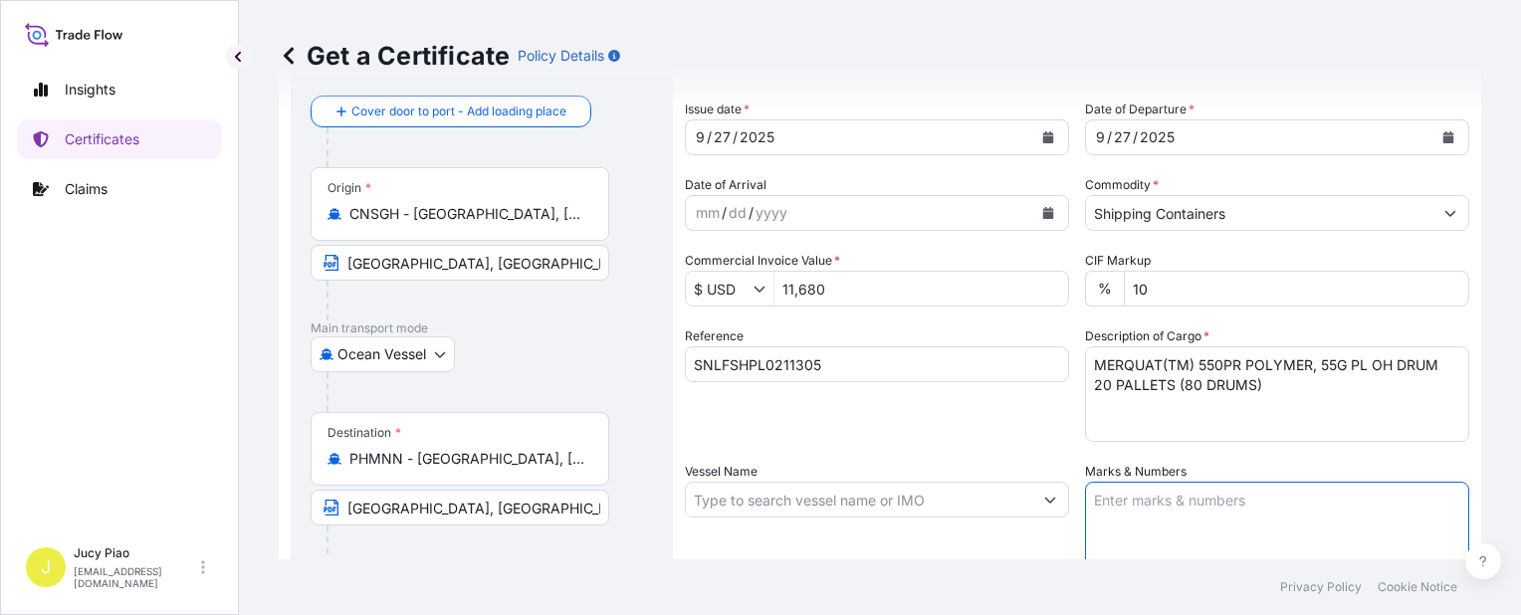
paste textarea "CHEMICO PHILS INC. MANILA HO-PO-LZ073-25 NO. 1 - UP"
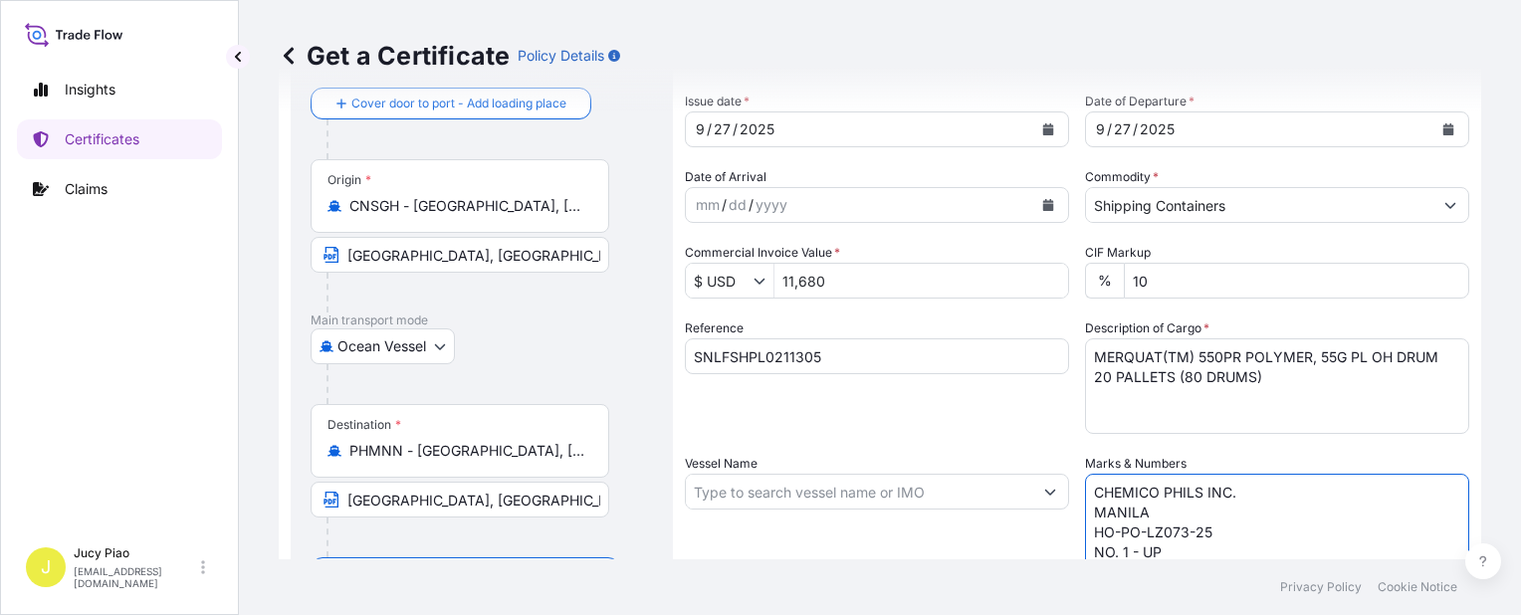
type textarea "CHEMICO PHILS INC. MANILA HO-PO-LZ073-25 NO. 1 - UP"
click at [766, 494] on input "Vessel Name" at bounding box center [859, 492] width 346 height 36
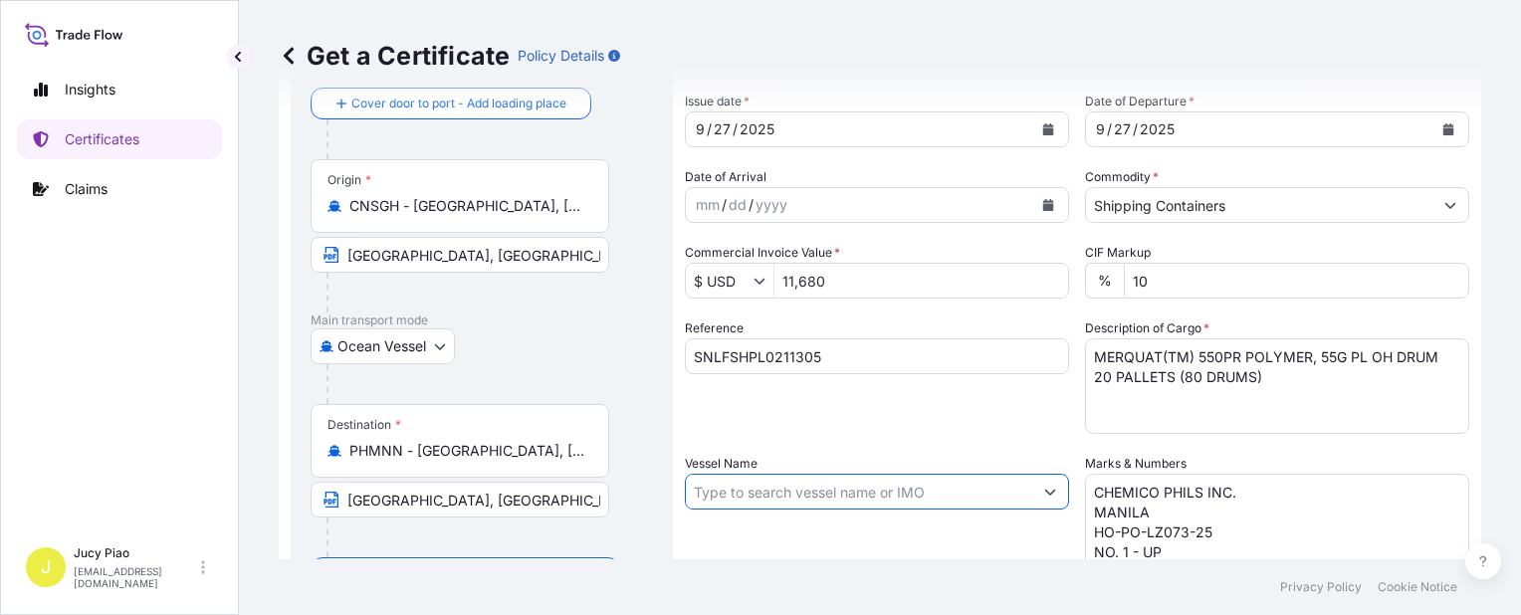
paste input "SITC PENANG"
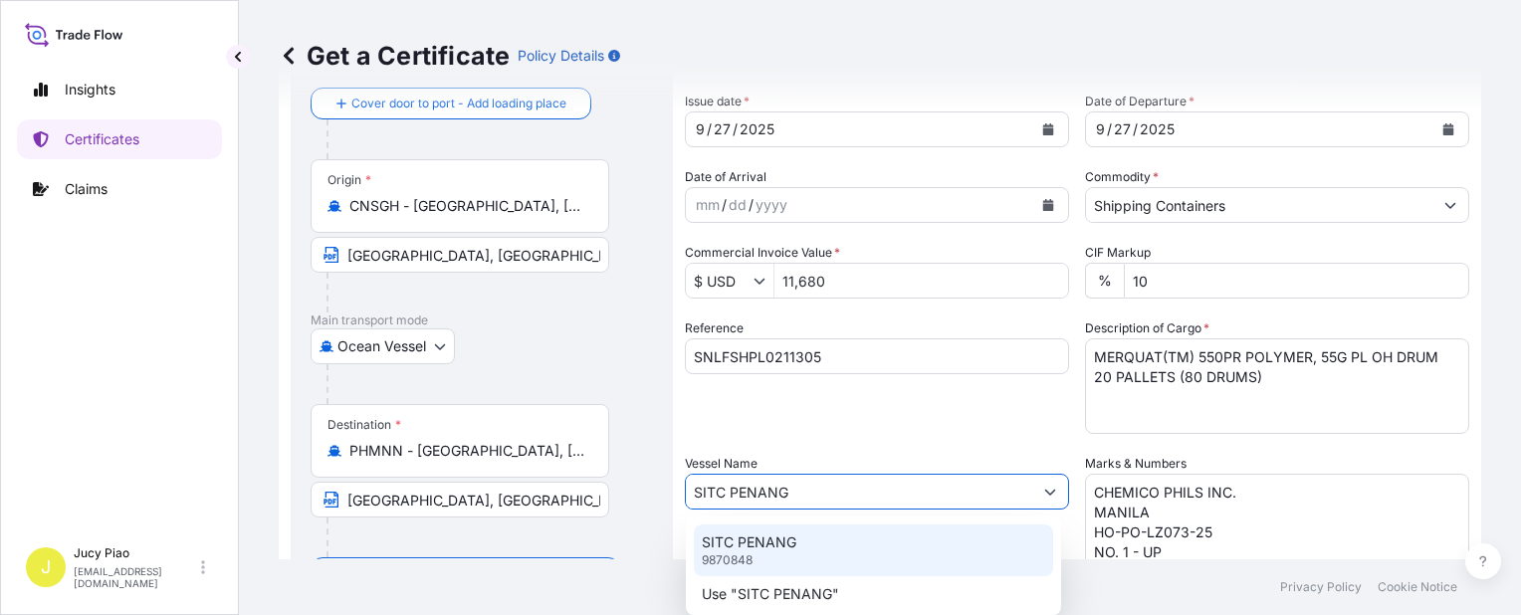
click at [775, 546] on p "SITC PENANG" at bounding box center [749, 543] width 95 height 20
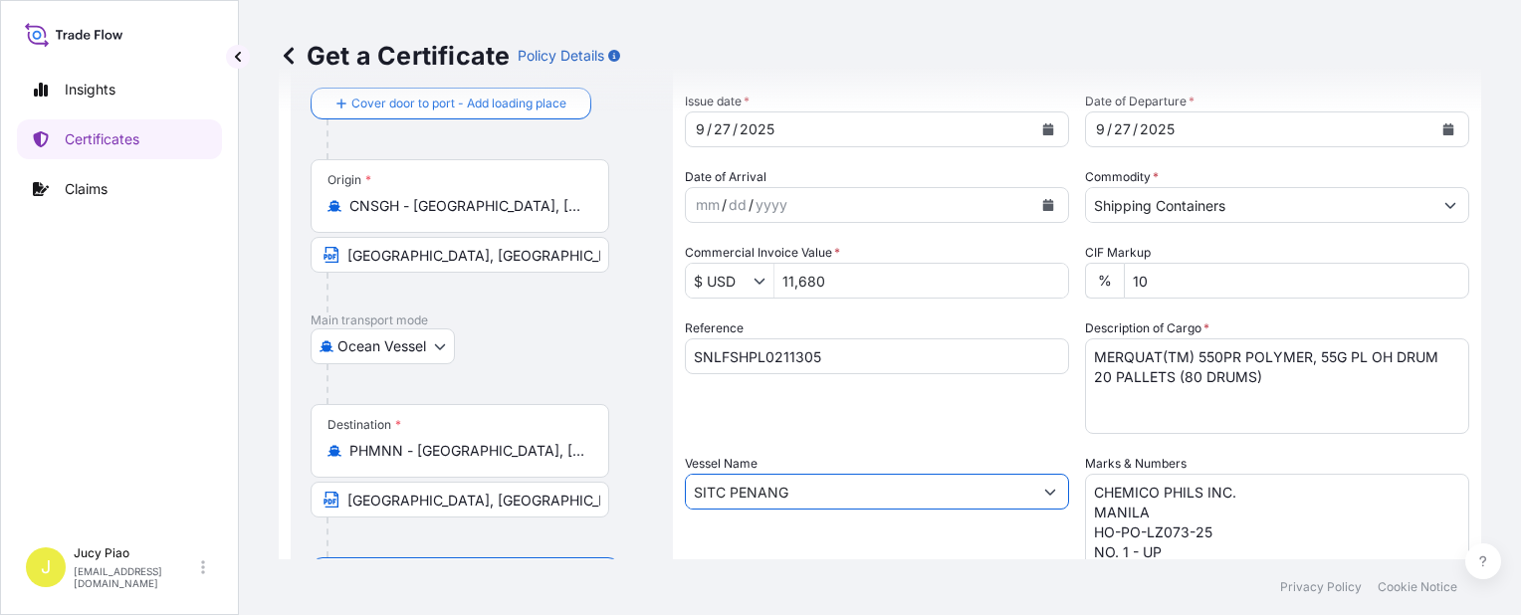
type input "SITC PENANG"
click at [856, 434] on div "Shipment Details Issue date * 9 / 27 / 2025 Date of Departure * 9 / 27 / 2025 D…" at bounding box center [1077, 490] width 785 height 949
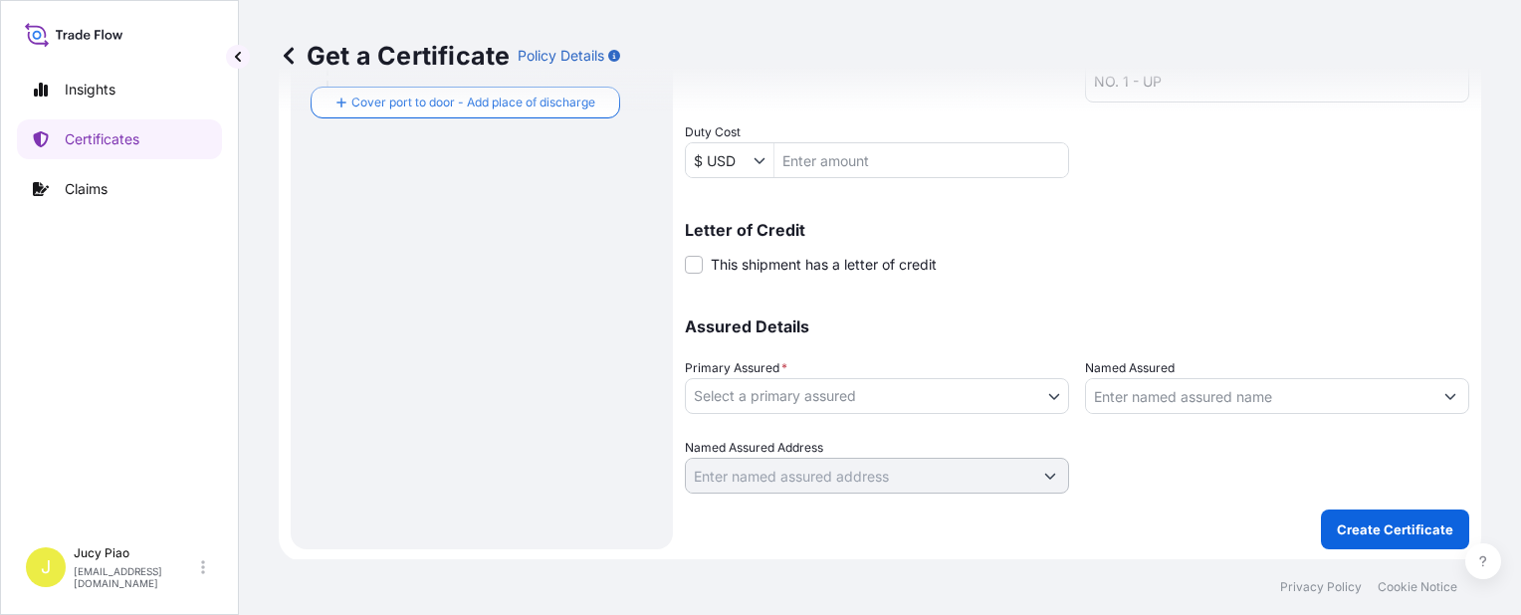
click at [855, 417] on div "Assured Details Primary Assured * Select a primary assured The Lubrizol Corpora…" at bounding box center [1077, 394] width 785 height 199
click at [863, 399] on body "0 options available. 2 options available. Insights Certificates Claims J Jucy P…" at bounding box center [760, 307] width 1521 height 615
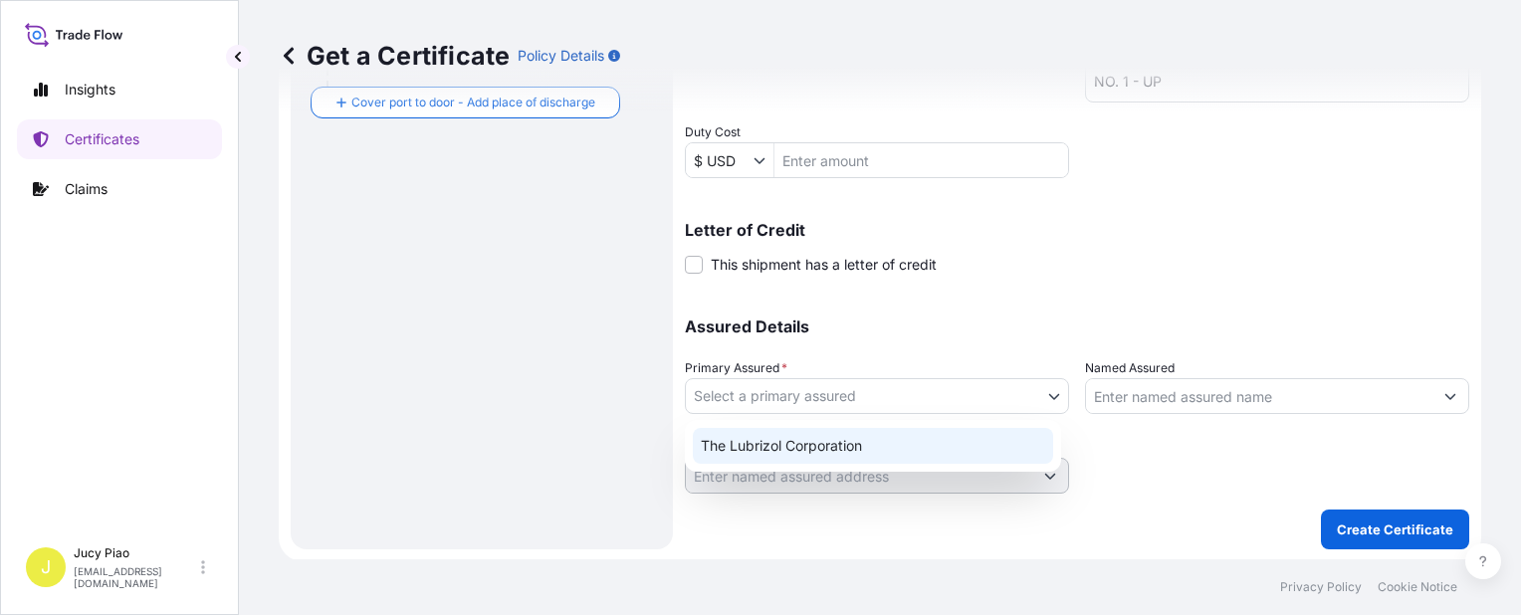
click at [824, 444] on div "The Lubrizol Corporation" at bounding box center [873, 446] width 360 height 36
select select "31566"
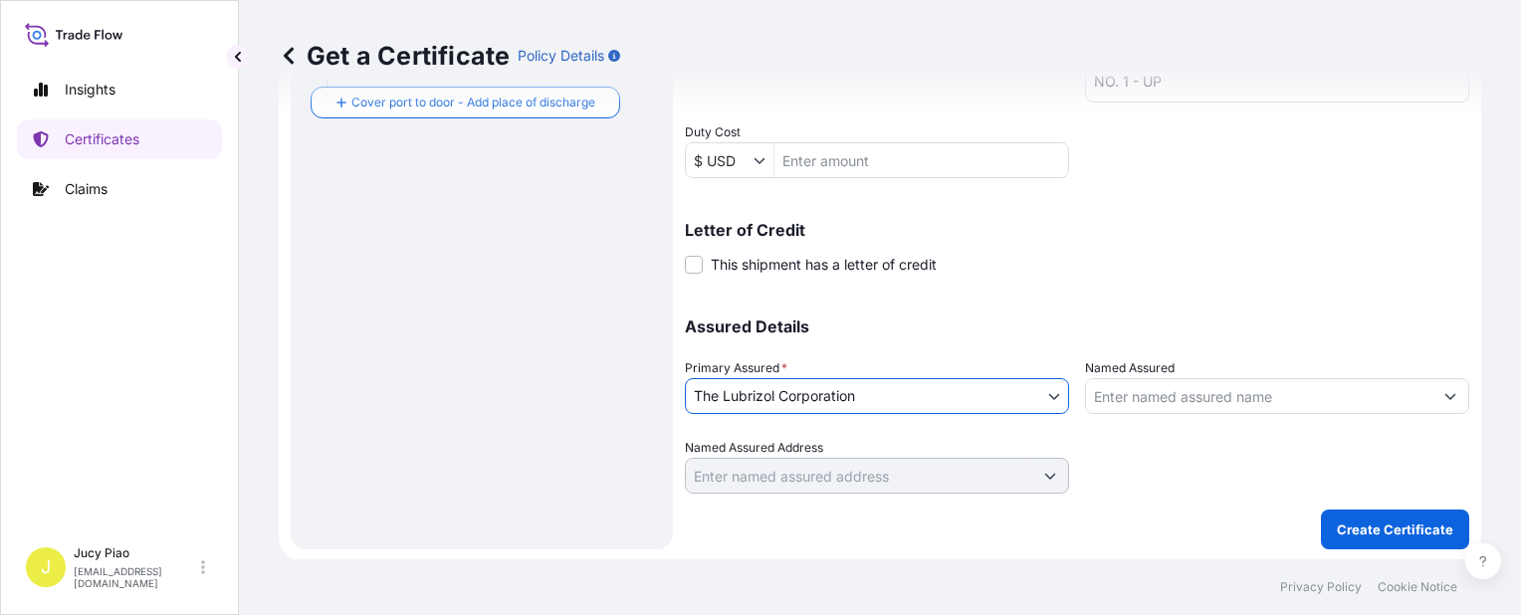
click at [1199, 396] on input "Named Assured" at bounding box center [1259, 396] width 346 height 36
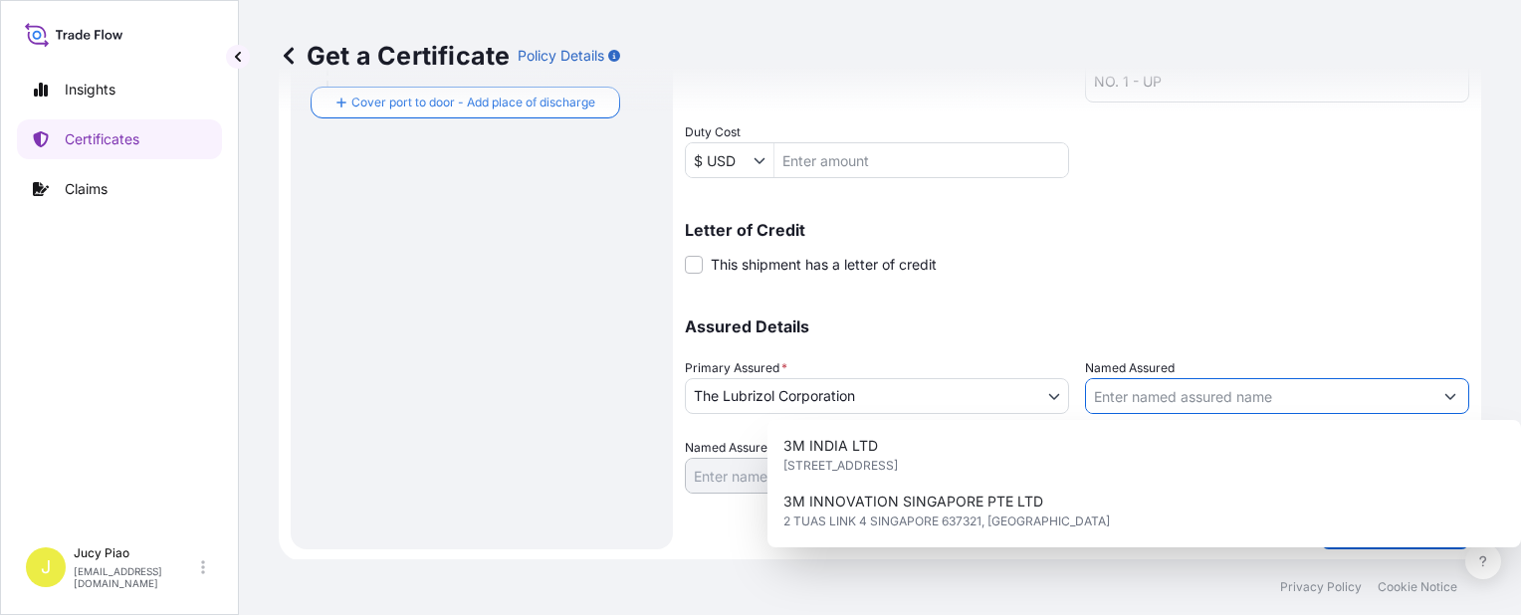
paste input "CHEMICO PHILIPPINES, INC."
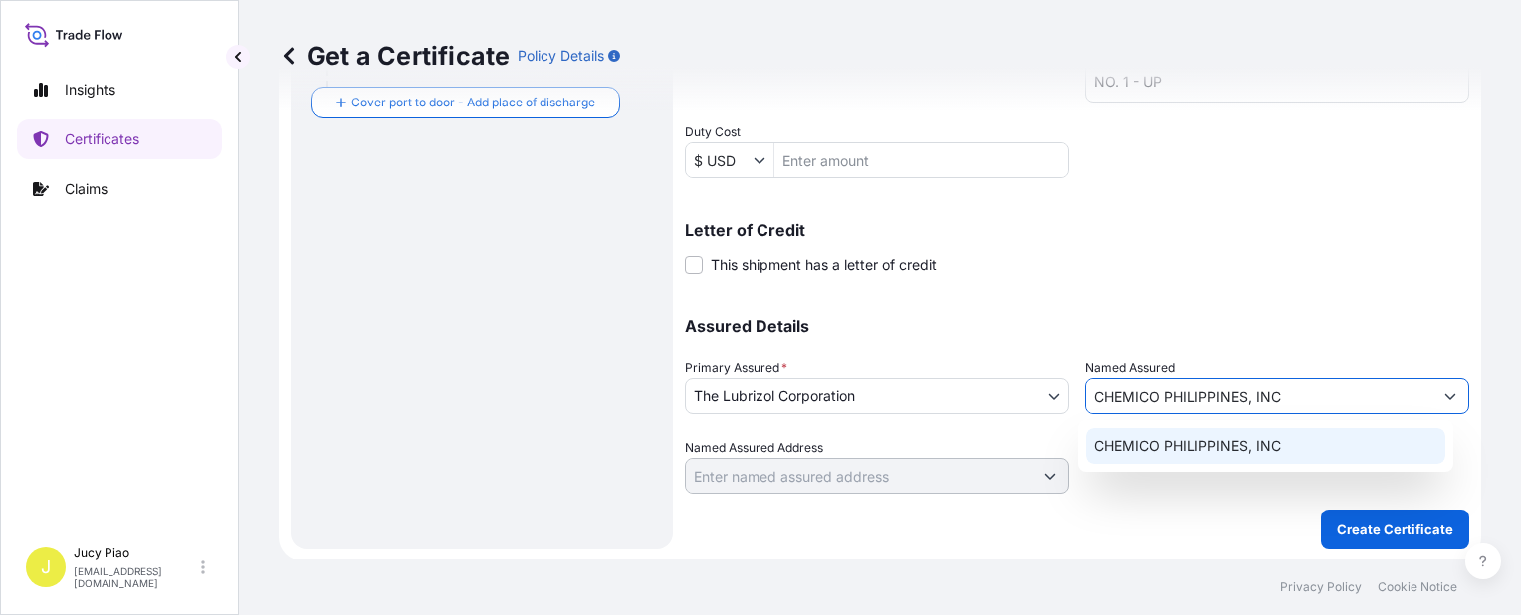
click at [1255, 457] on div "CHEMICO PHILIPPINES, INC" at bounding box center [1265, 446] width 359 height 36
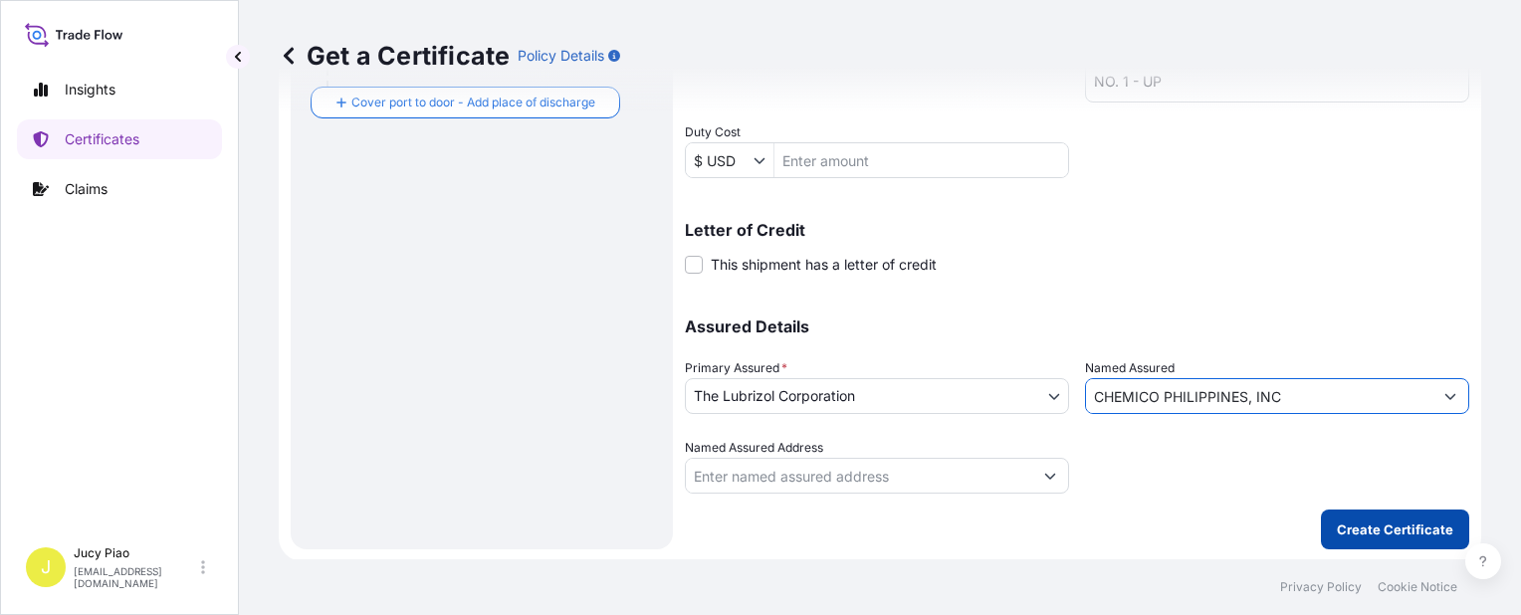
type input "CHEMICO PHILIPPINES, INC"
click at [1342, 539] on button "Create Certificate" at bounding box center [1395, 530] width 148 height 40
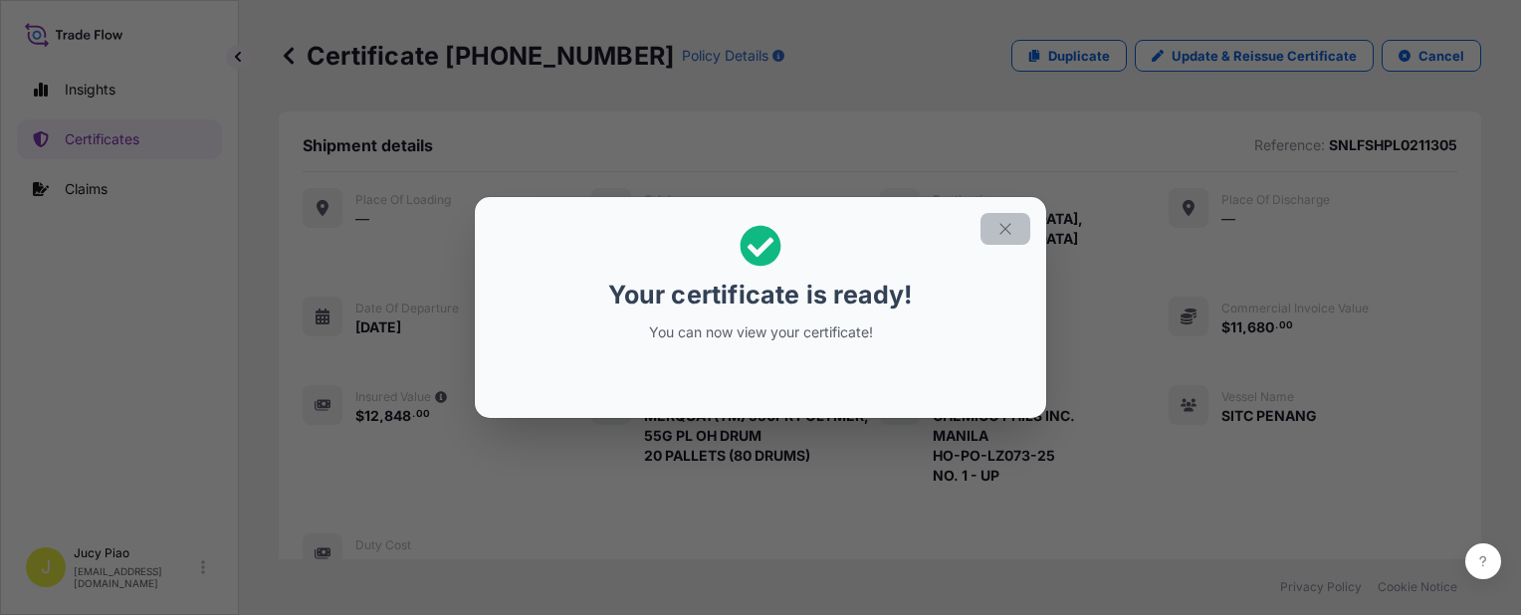
click at [1004, 232] on icon "button" at bounding box center [1006, 229] width 18 height 18
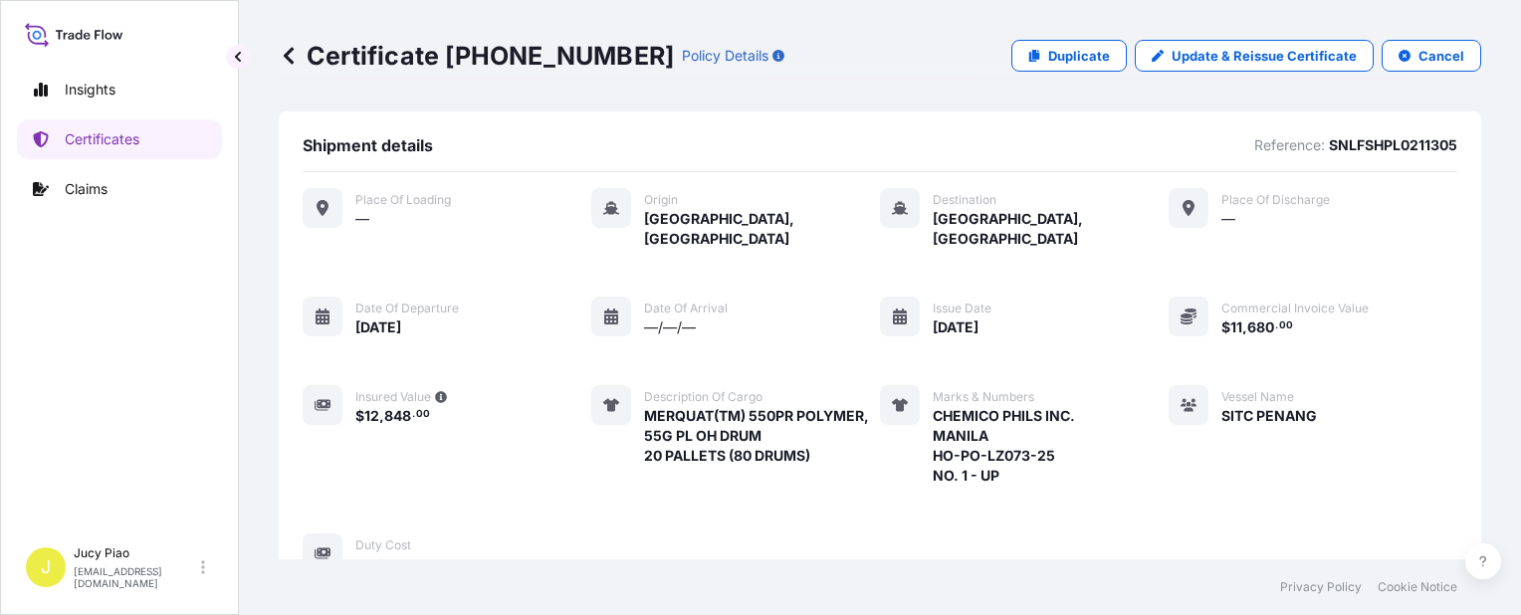
click at [1104, 281] on div "Place of Loading — Origin Shanghai, China Destination Manila North Harbour, Phi…" at bounding box center [880, 381] width 1155 height 386
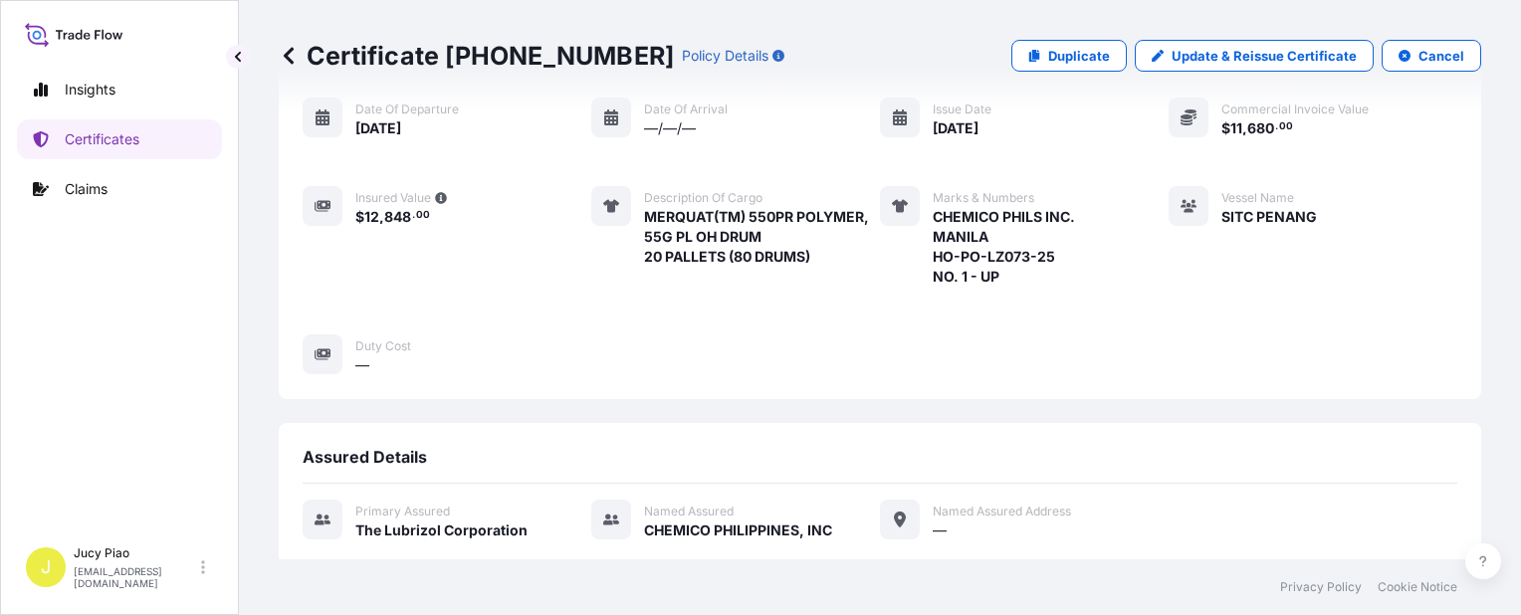
scroll to position [695, 0]
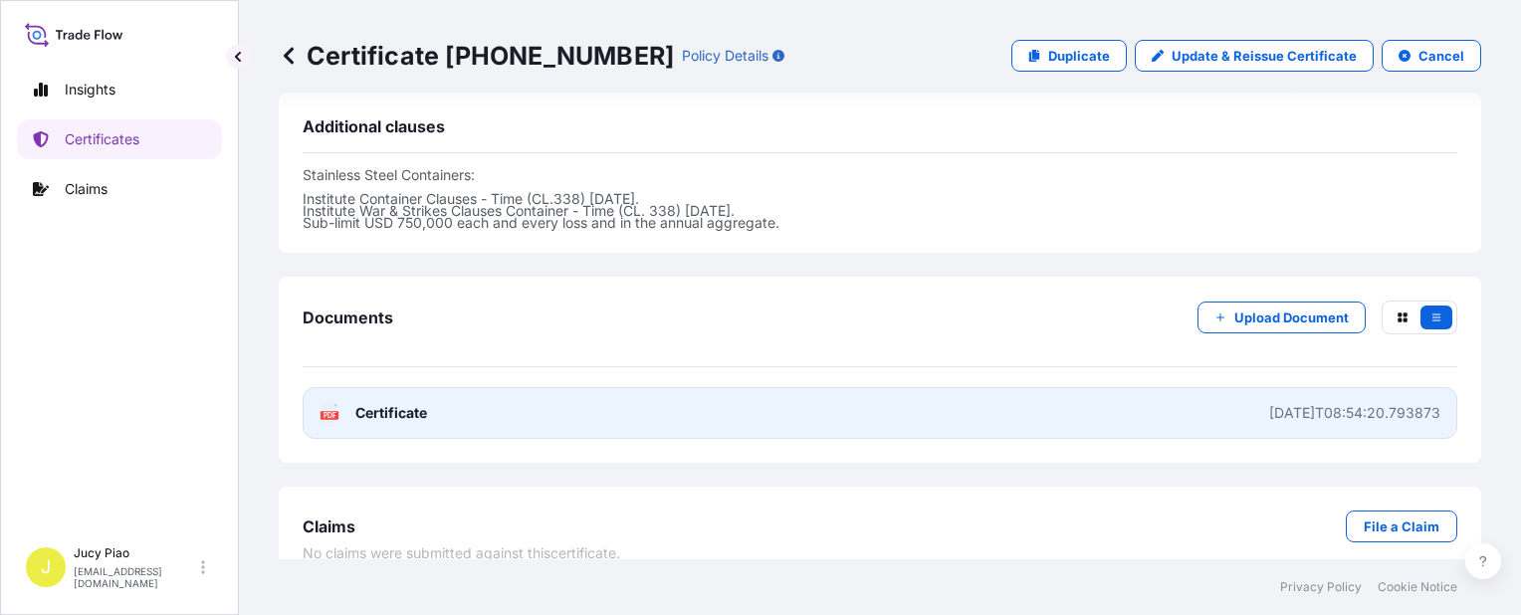
click at [1099, 387] on link "PDF Certificate 2025-09-28T08:54:20.793873" at bounding box center [880, 413] width 1155 height 52
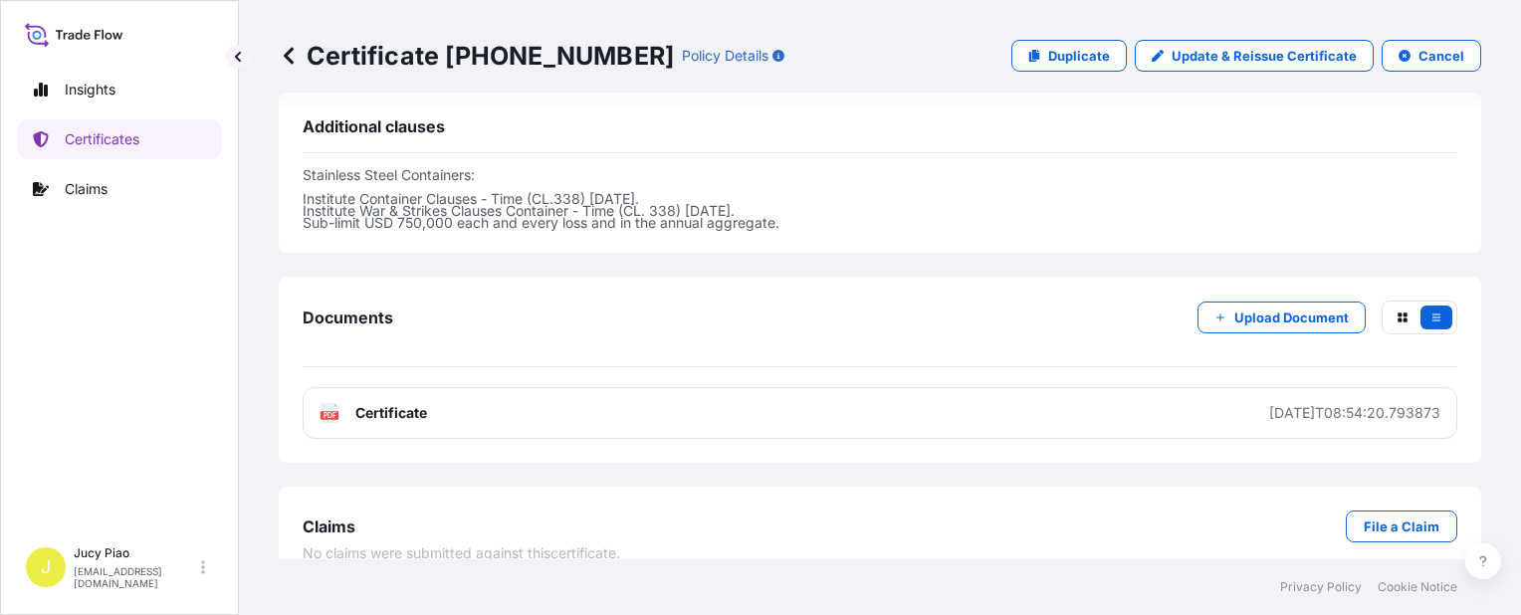
drag, startPoint x: 744, startPoint y: 275, endPoint x: 724, endPoint y: 274, distance: 19.9
click at [743, 301] on div "Documents Upload Document" at bounding box center [880, 334] width 1155 height 67
click at [121, 130] on p "Certificates" at bounding box center [102, 139] width 75 height 20
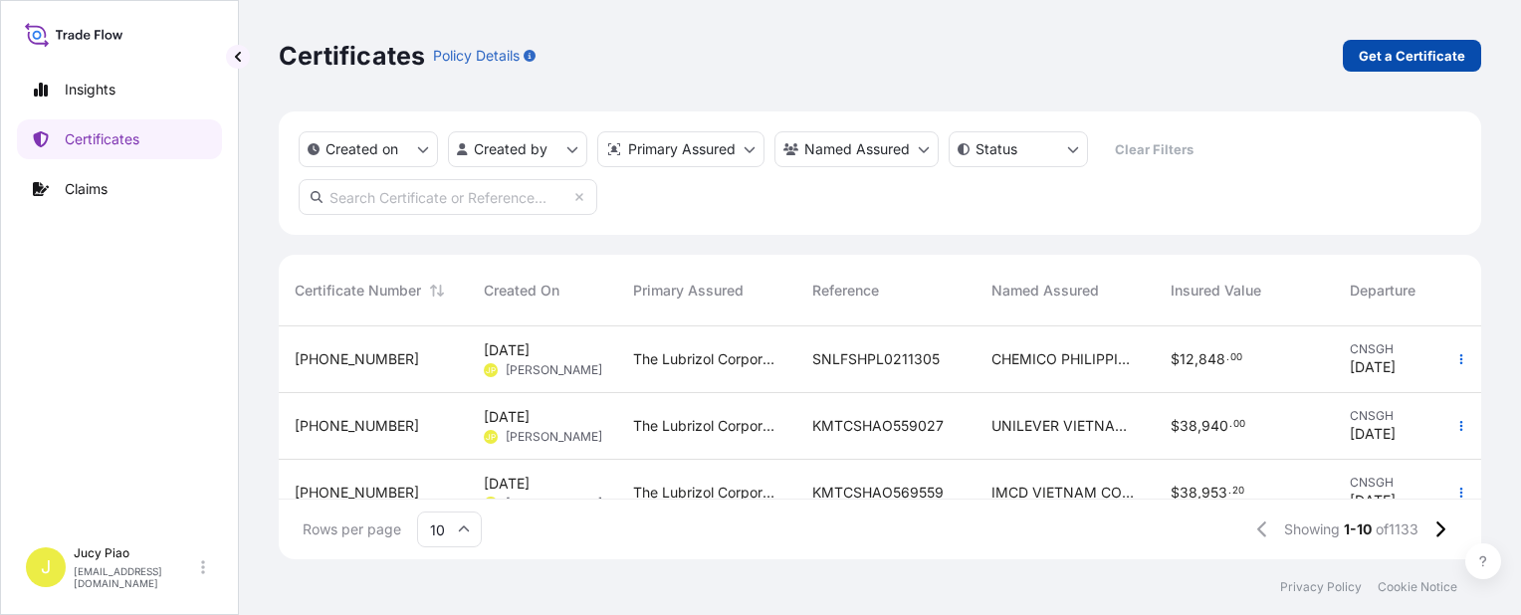
click at [1407, 59] on p "Get a Certificate" at bounding box center [1412, 56] width 107 height 20
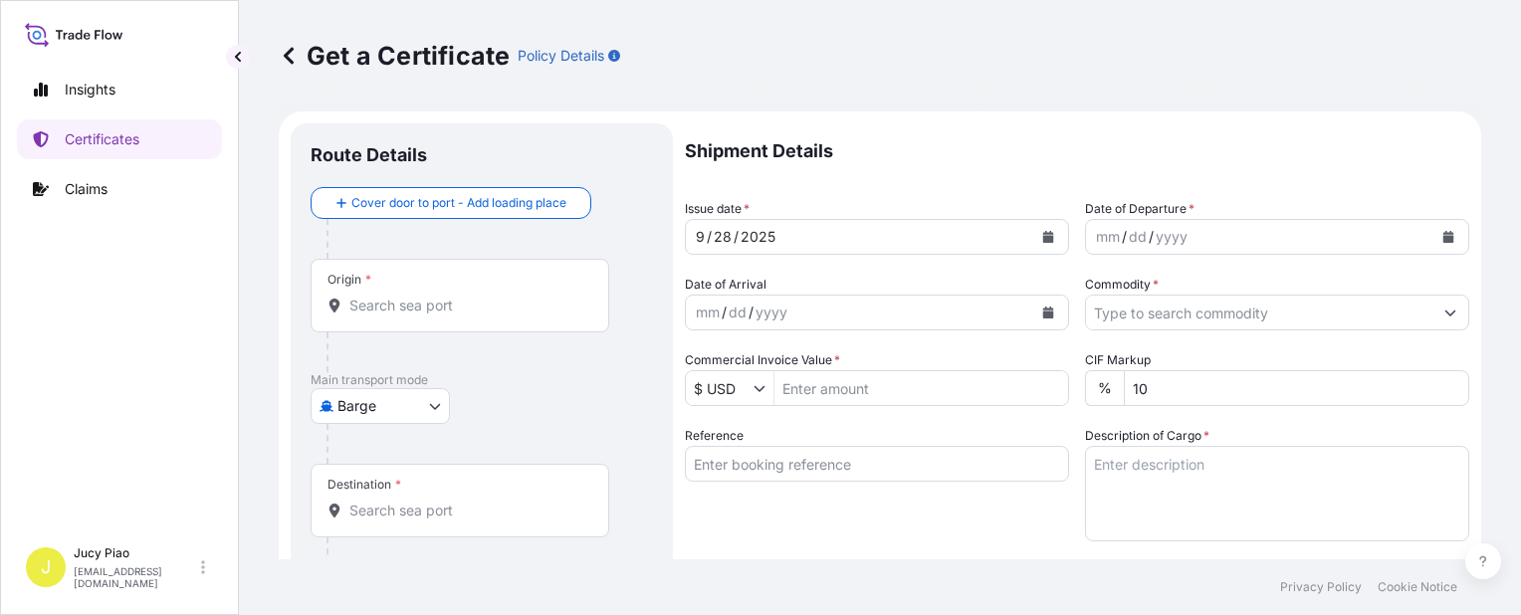
click at [399, 402] on body "Insights Certificates Claims J Jucy Piao jucy.piao@psabdp.com Get a Certificate…" at bounding box center [760, 307] width 1521 height 615
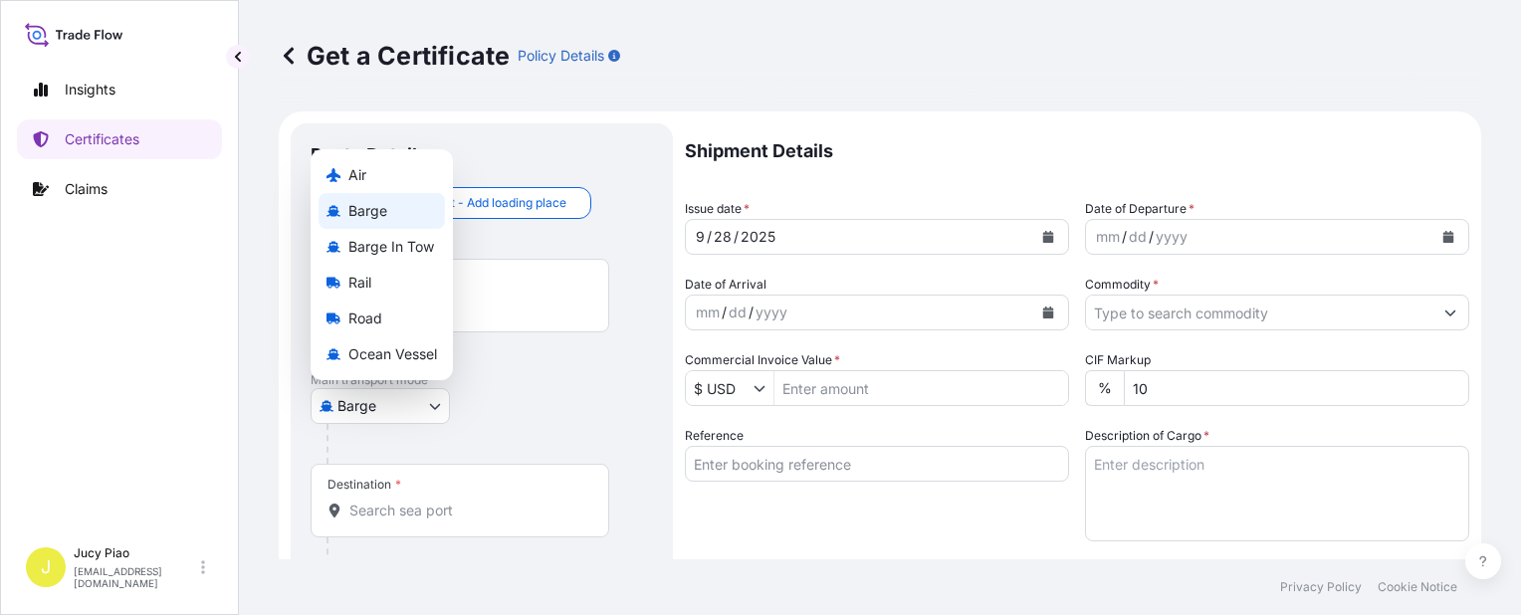
click at [413, 374] on div "Air Barge Barge in Tow Rail Road Ocean Vessel" at bounding box center [382, 264] width 142 height 231
click at [410, 363] on span "Ocean Vessel" at bounding box center [392, 355] width 89 height 20
select select "Ocean Vessel"
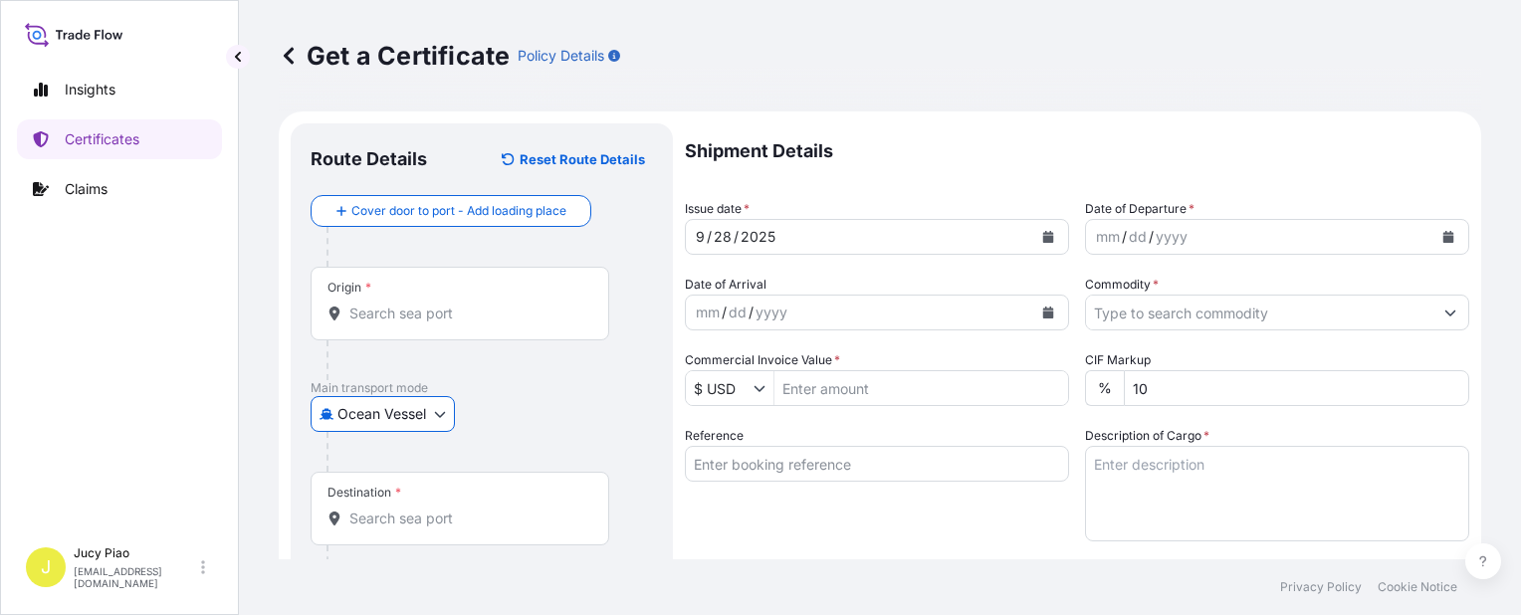
click at [829, 471] on input "Reference" at bounding box center [877, 464] width 384 height 36
paste input "SNLFSHJL02EJ806"
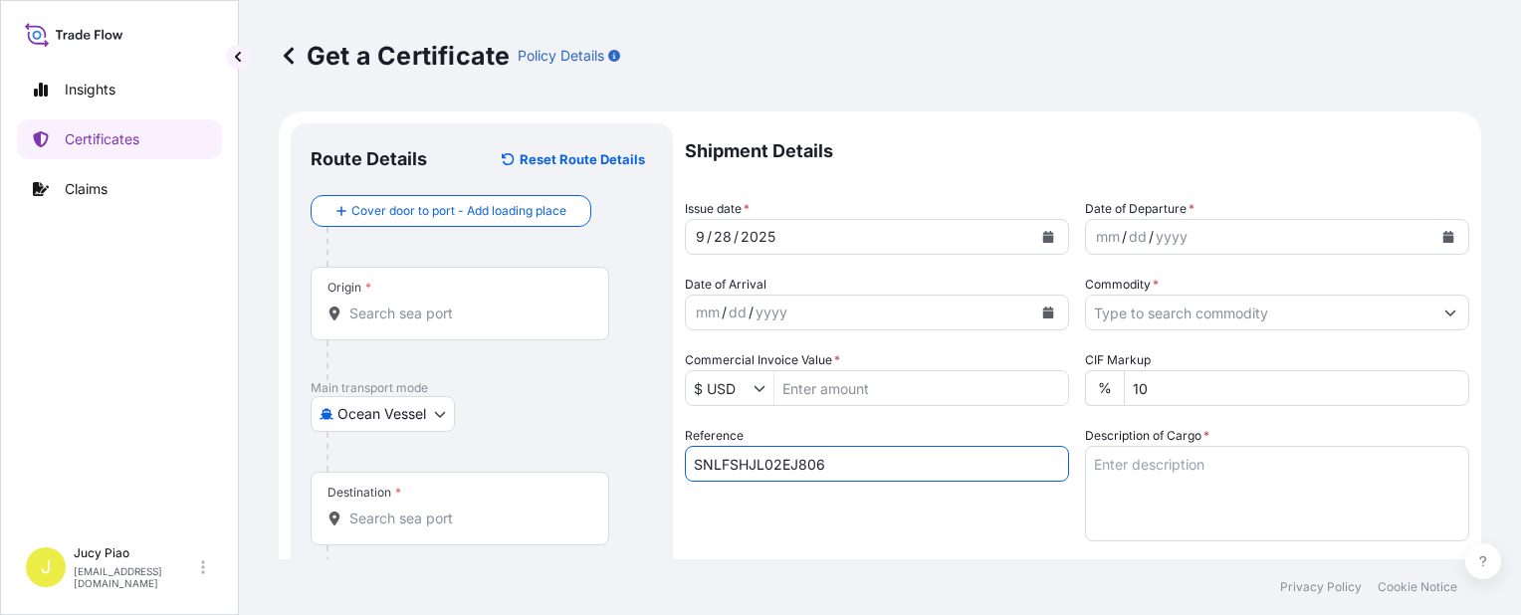
type input "SNLFSHJL02EJ806"
click at [799, 526] on div "Reference SNLFSHJL02EJ806" at bounding box center [877, 483] width 384 height 115
click at [462, 307] on input "Origin *" at bounding box center [466, 314] width 235 height 20
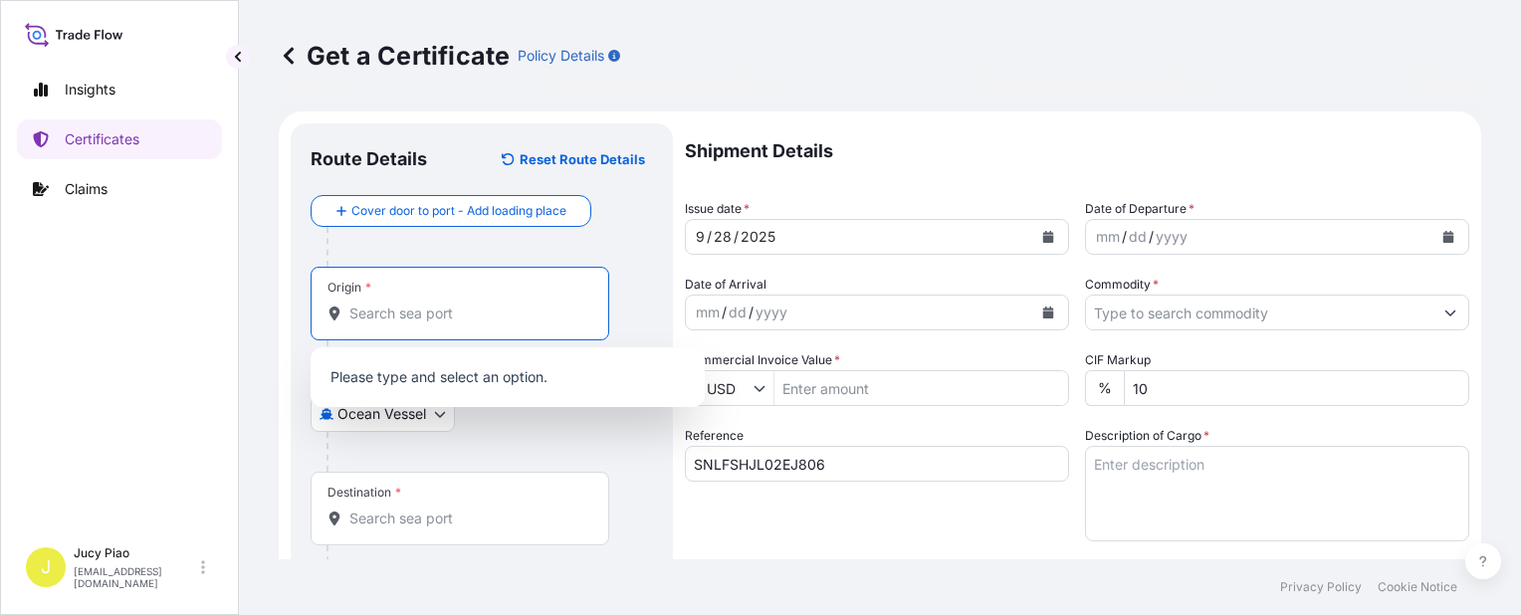
paste input "SHANGHAI,"
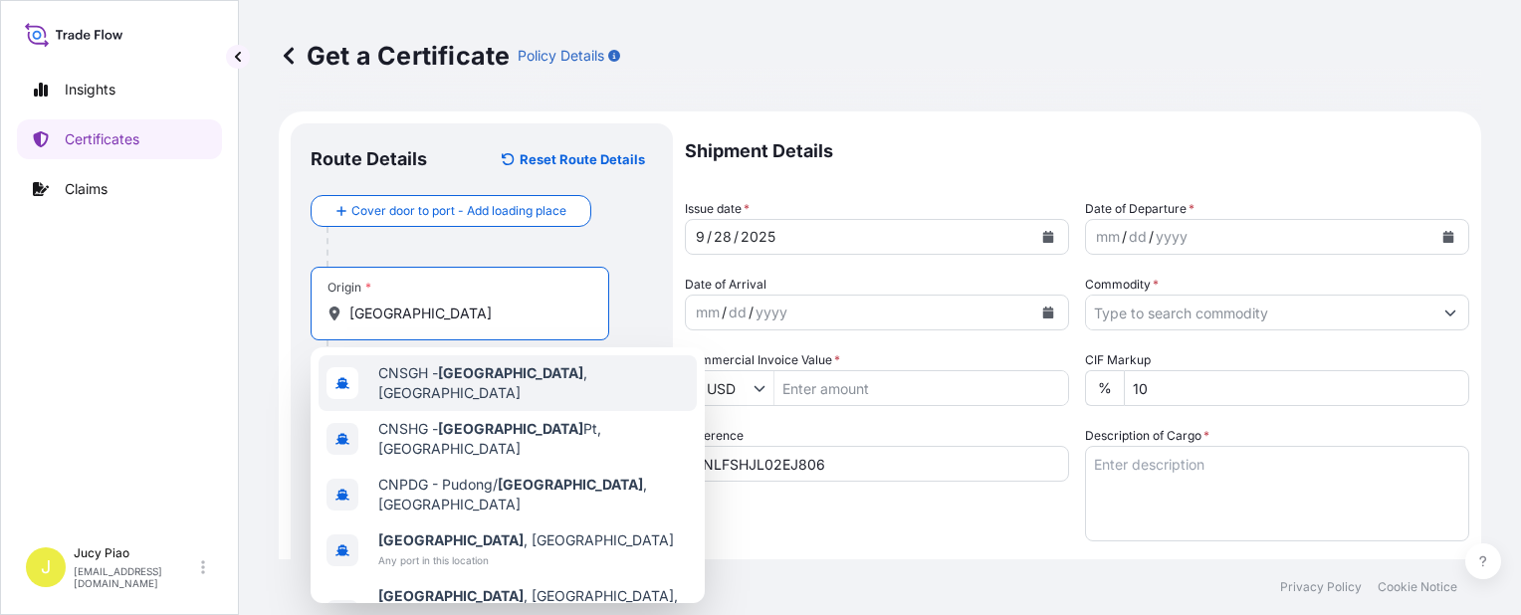
click at [431, 376] on span "CNSGH - Shanghai , China" at bounding box center [533, 383] width 311 height 40
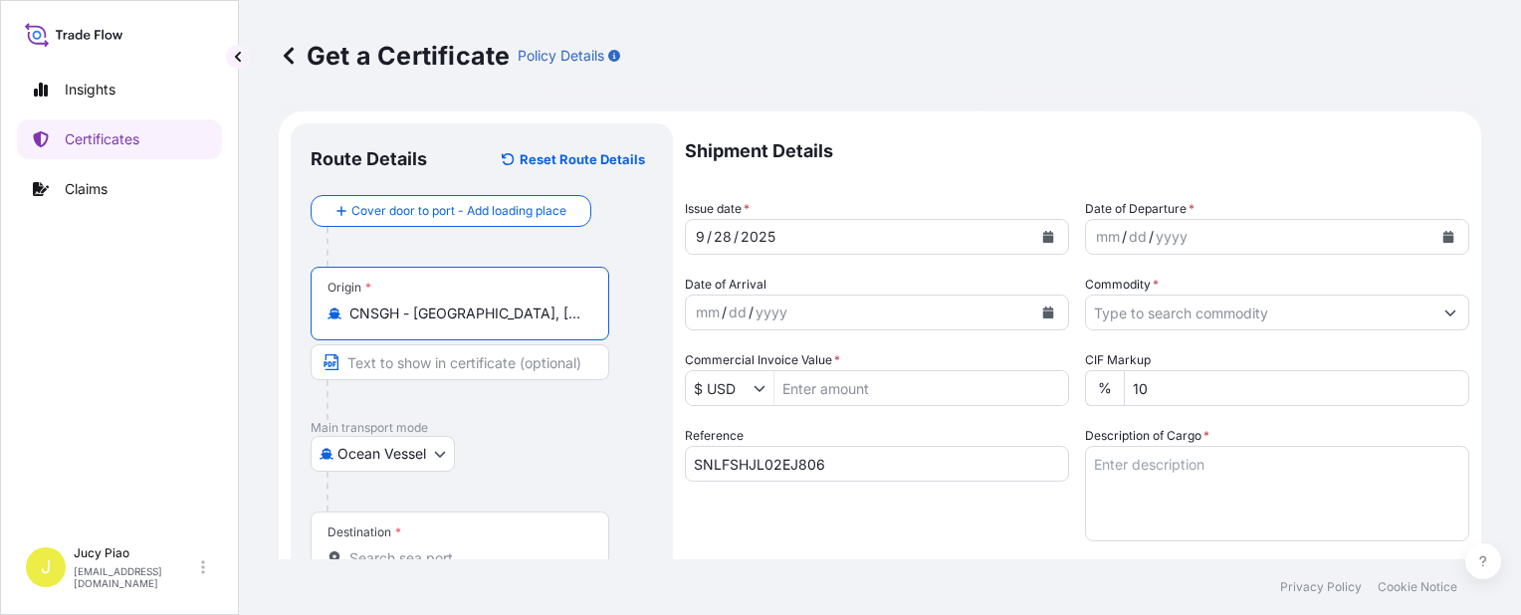
drag, startPoint x: 418, startPoint y: 314, endPoint x: 621, endPoint y: 322, distance: 203.3
click at [621, 322] on div "Origin * CNSGH - Shanghai, China" at bounding box center [482, 343] width 343 height 153
type input "CNSGH - Shanghai, China"
click at [486, 370] on input "Text to appear on certificate" at bounding box center [460, 363] width 299 height 36
paste input "Shanghai, China"
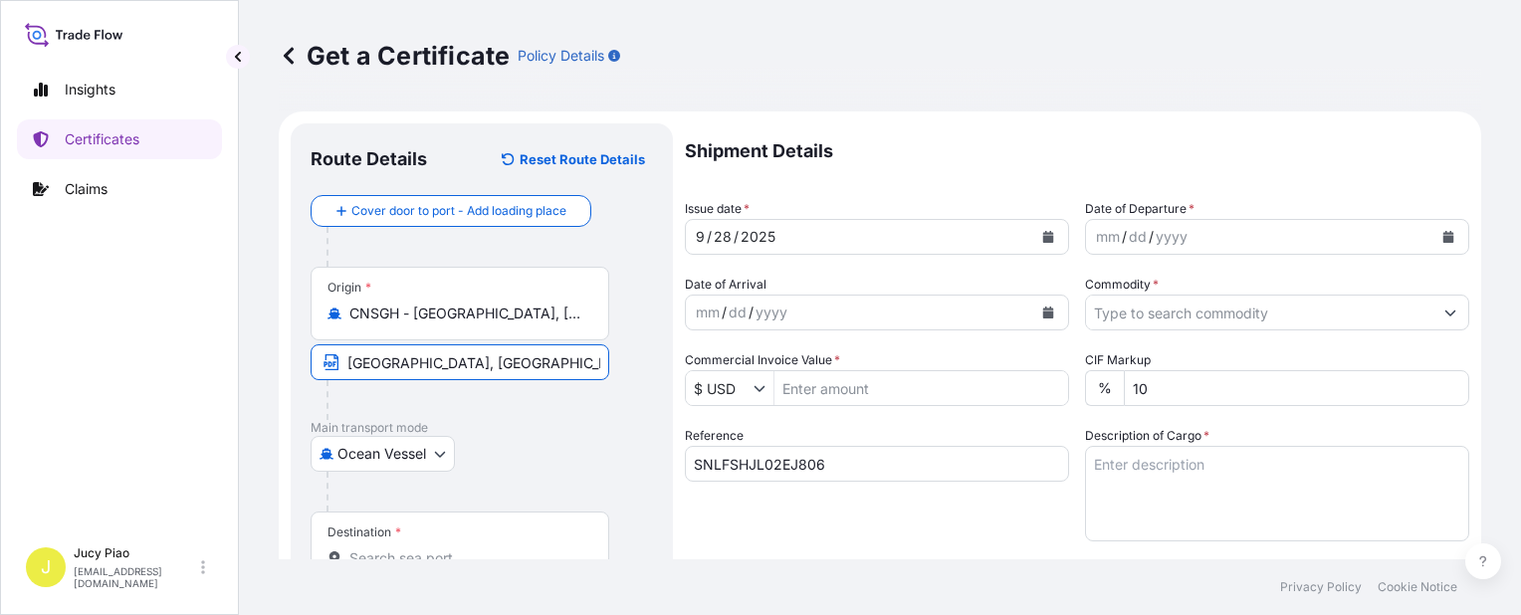
scroll to position [100, 0]
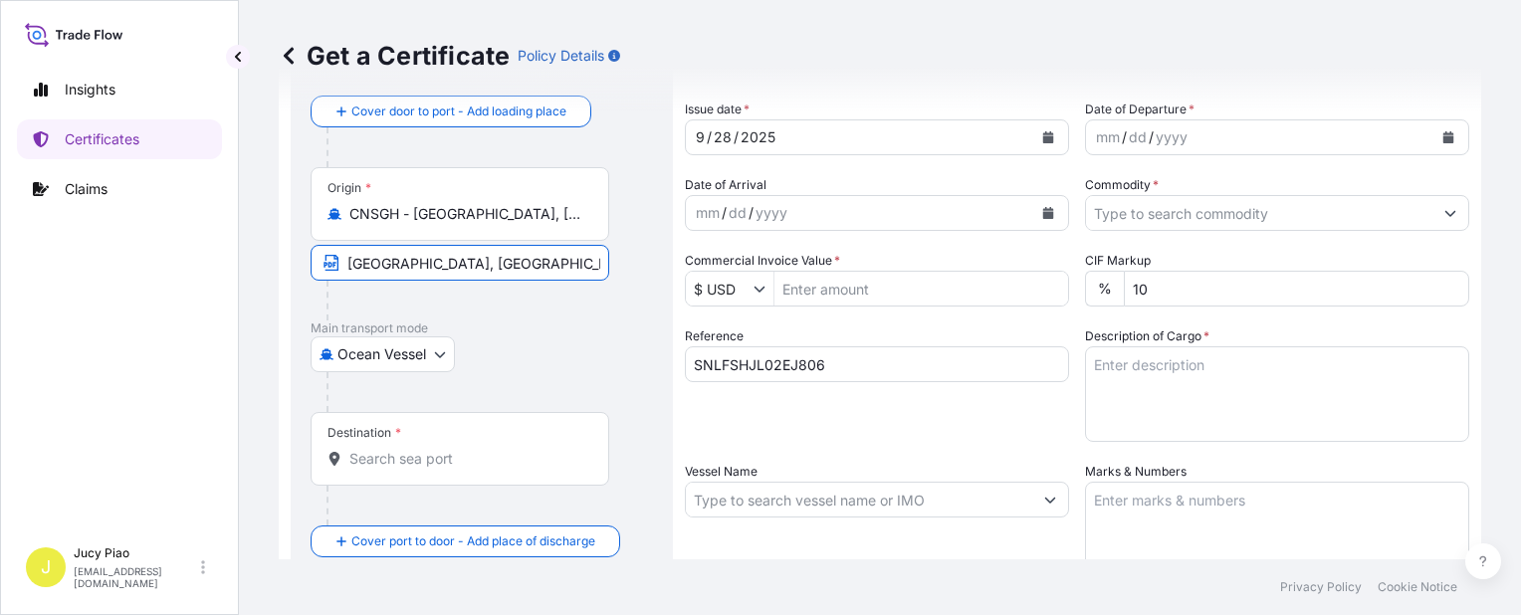
type input "Shanghai, China"
click at [450, 464] on input "Destination *" at bounding box center [466, 459] width 235 height 20
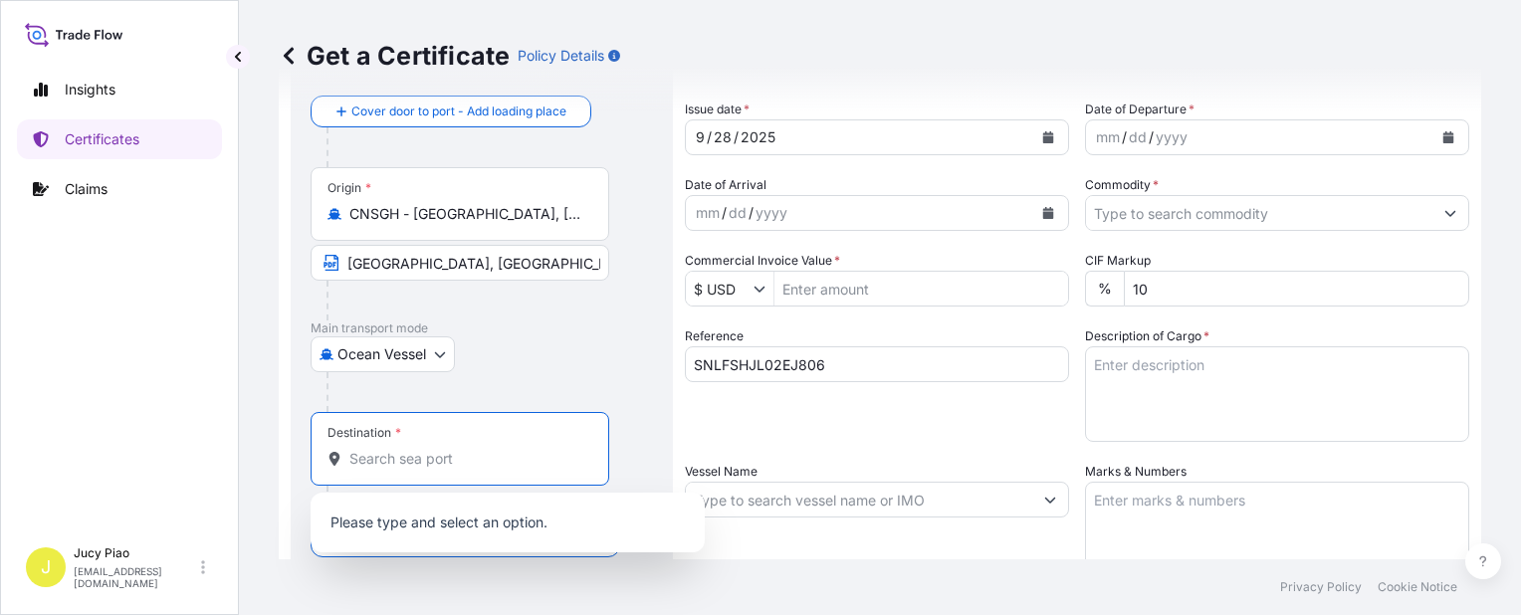
paste input "OSAKA"
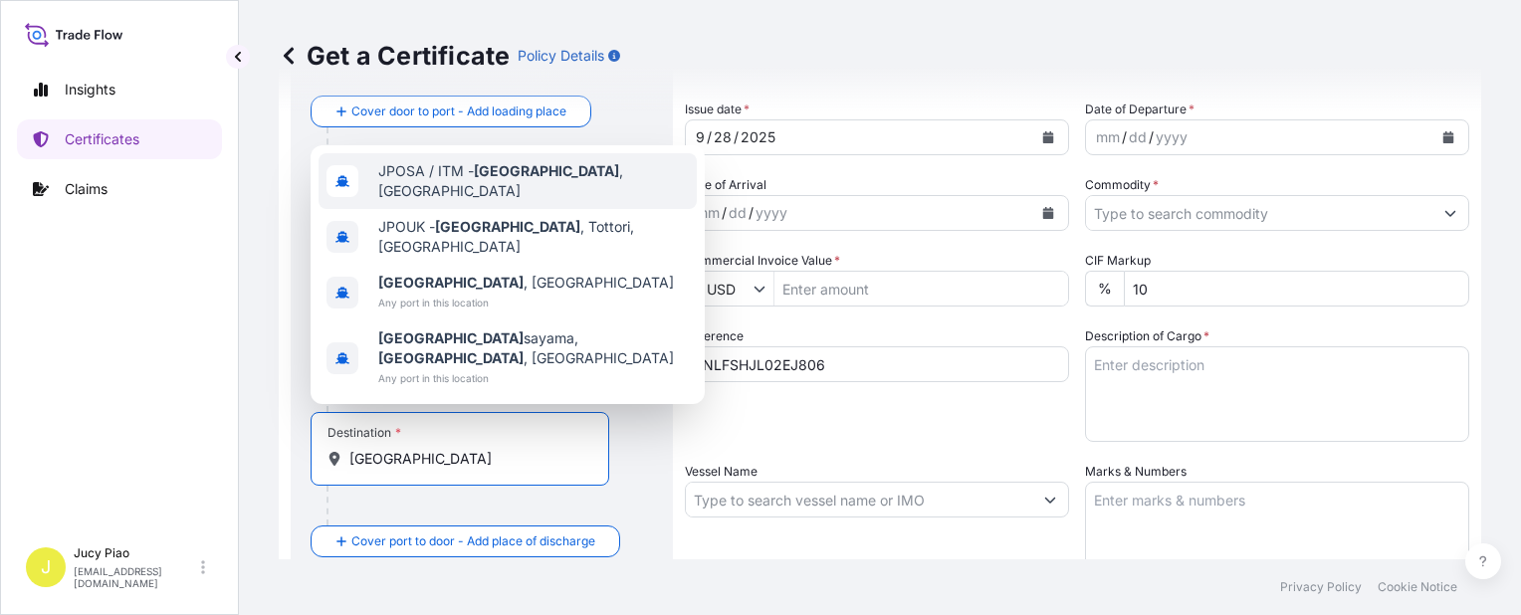
click at [538, 201] on span "JPOSA / ITM - Osaka , Japan" at bounding box center [533, 181] width 311 height 40
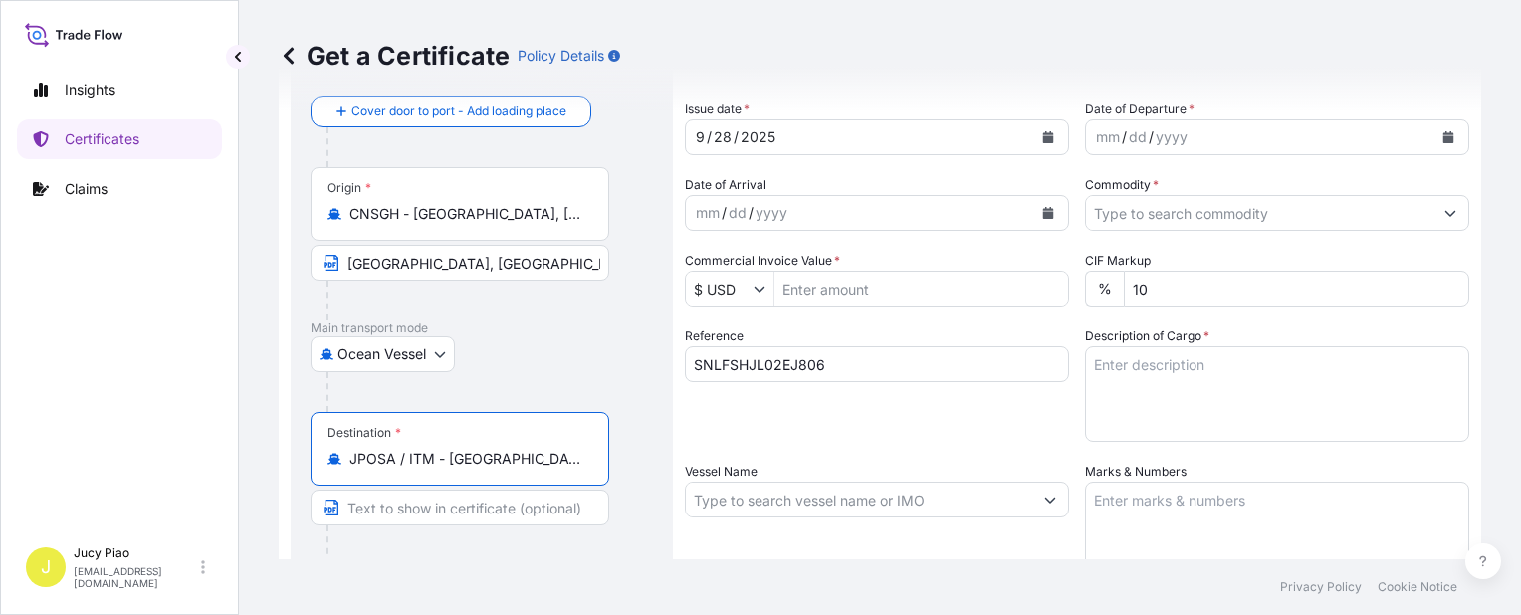
drag, startPoint x: 491, startPoint y: 458, endPoint x: 597, endPoint y: 463, distance: 106.7
click at [597, 463] on div "Destination * JPOSA / ITM - Osaka, Japan" at bounding box center [460, 449] width 299 height 74
type input "JPOSA / ITM - Osaka, Japan"
click at [480, 514] on input "Text to appear on certificate" at bounding box center [460, 508] width 299 height 36
paste input "Osaka, Japan"
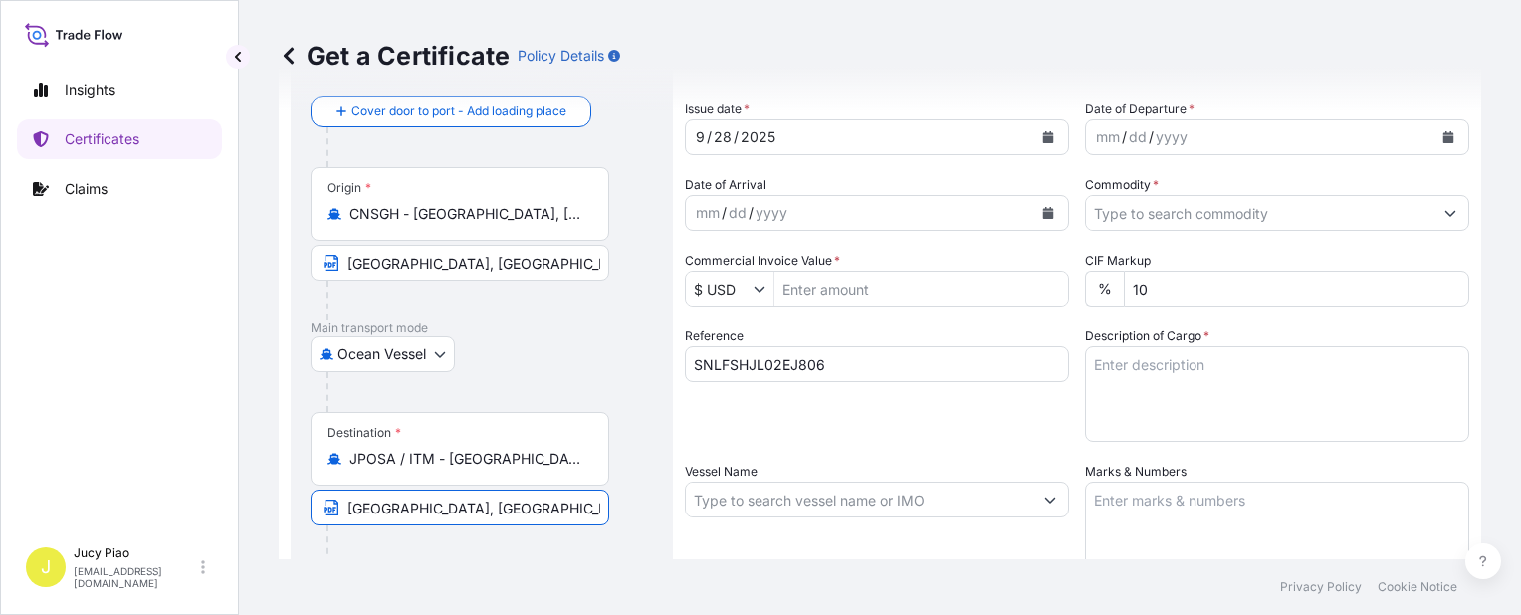
type input "Osaka, Japan"
click at [884, 440] on div "Reference SNLFSHJL02EJ806" at bounding box center [877, 384] width 384 height 115
click at [754, 500] on input "Vessel Name" at bounding box center [859, 500] width 346 height 36
paste input "ASIATIC SUN"
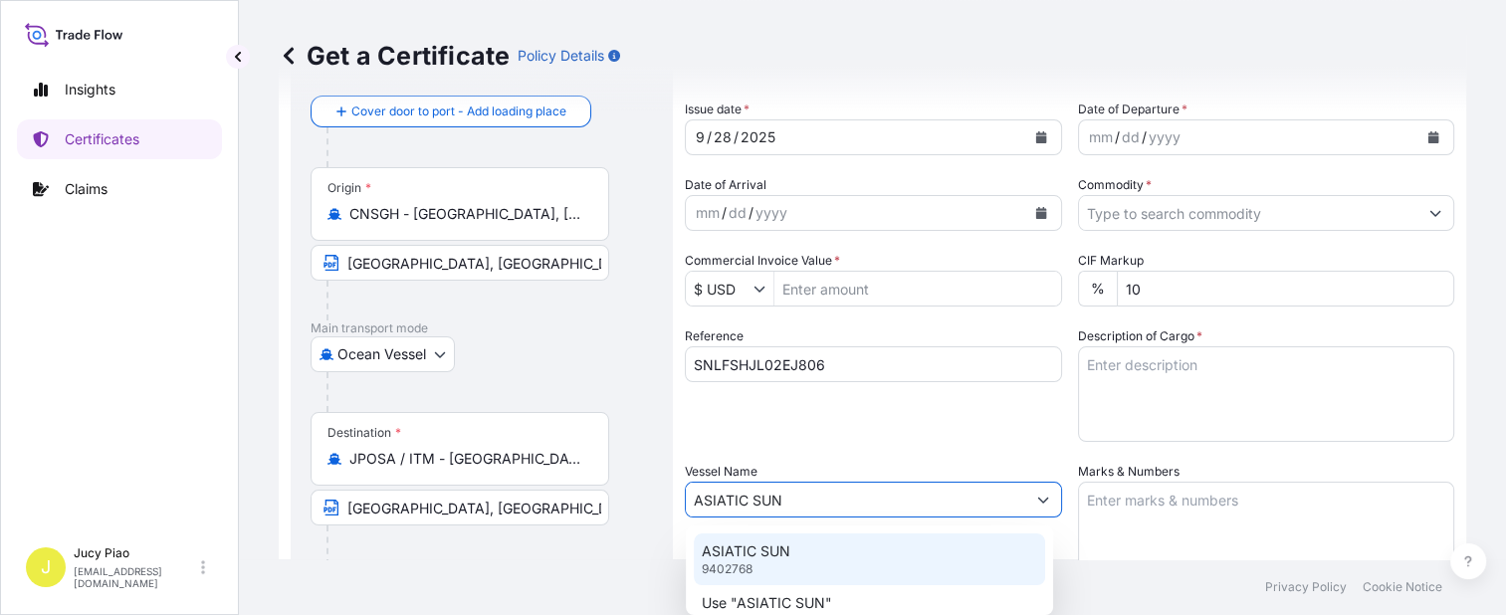
click at [754, 560] on p "ASIATIC SUN" at bounding box center [746, 552] width 89 height 20
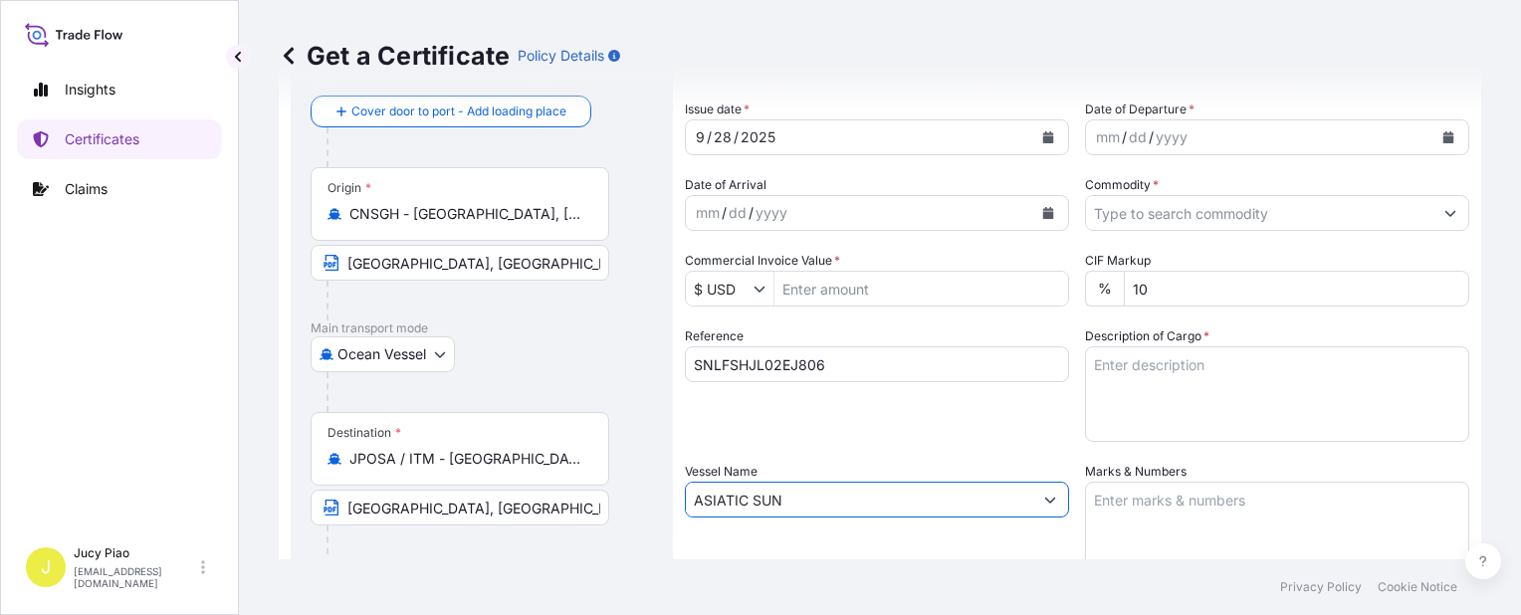
type input "ASIATIC SUN"
click at [843, 459] on div "Shipment Details Issue date * 9 / 28 / 2025 Date of Departure * mm / dd / yyyy …" at bounding box center [1077, 498] width 785 height 949
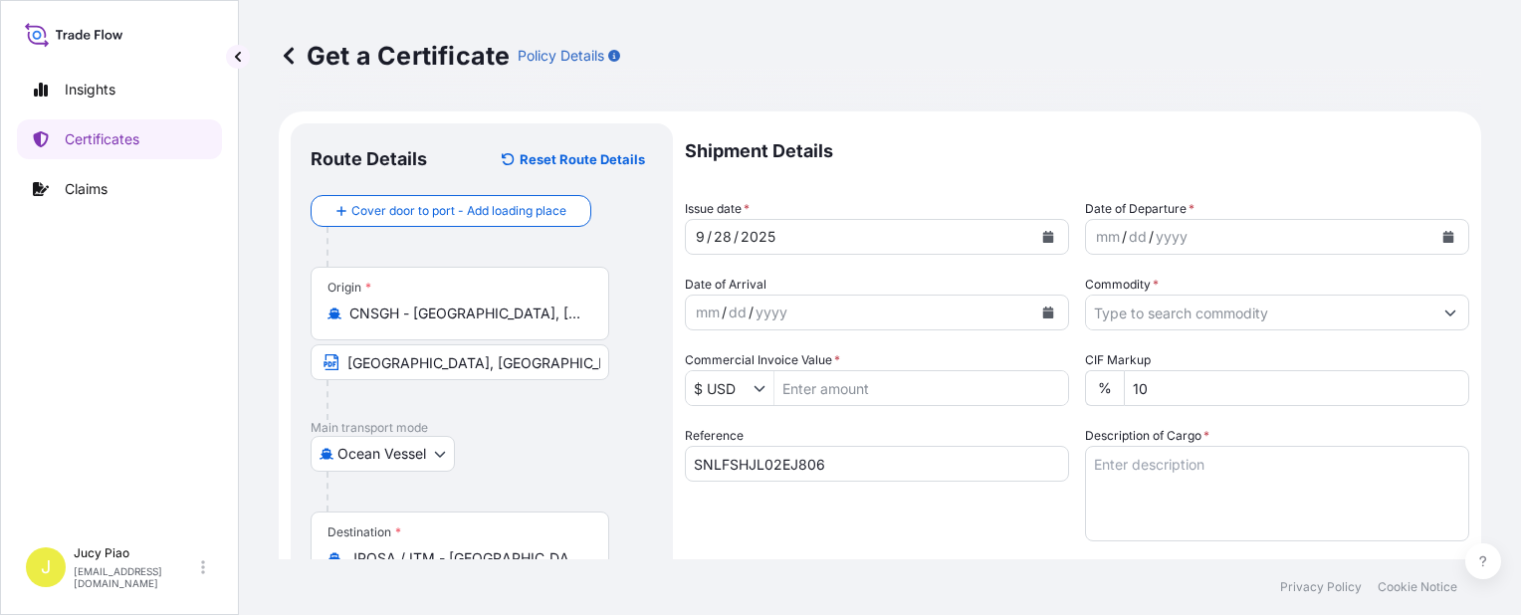
click at [718, 242] on div "28" at bounding box center [723, 237] width 22 height 24
click at [721, 237] on div "28" at bounding box center [723, 237] width 22 height 24
click at [1122, 233] on div "/" at bounding box center [1124, 237] width 5 height 24
click at [1094, 236] on div "mm" at bounding box center [1108, 237] width 28 height 24
click at [1176, 321] on input "Commodity *" at bounding box center [1259, 313] width 346 height 36
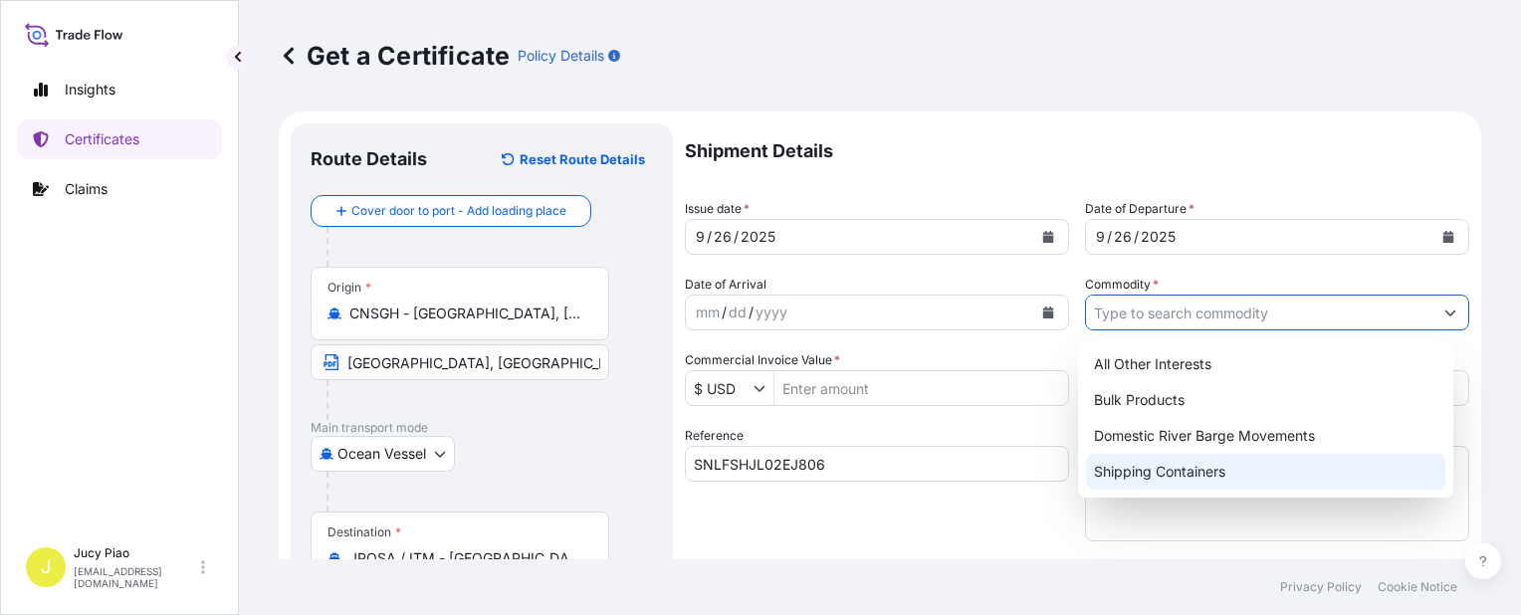
click at [1149, 477] on div "Shipping Containers" at bounding box center [1265, 472] width 359 height 36
type input "Shipping Containers"
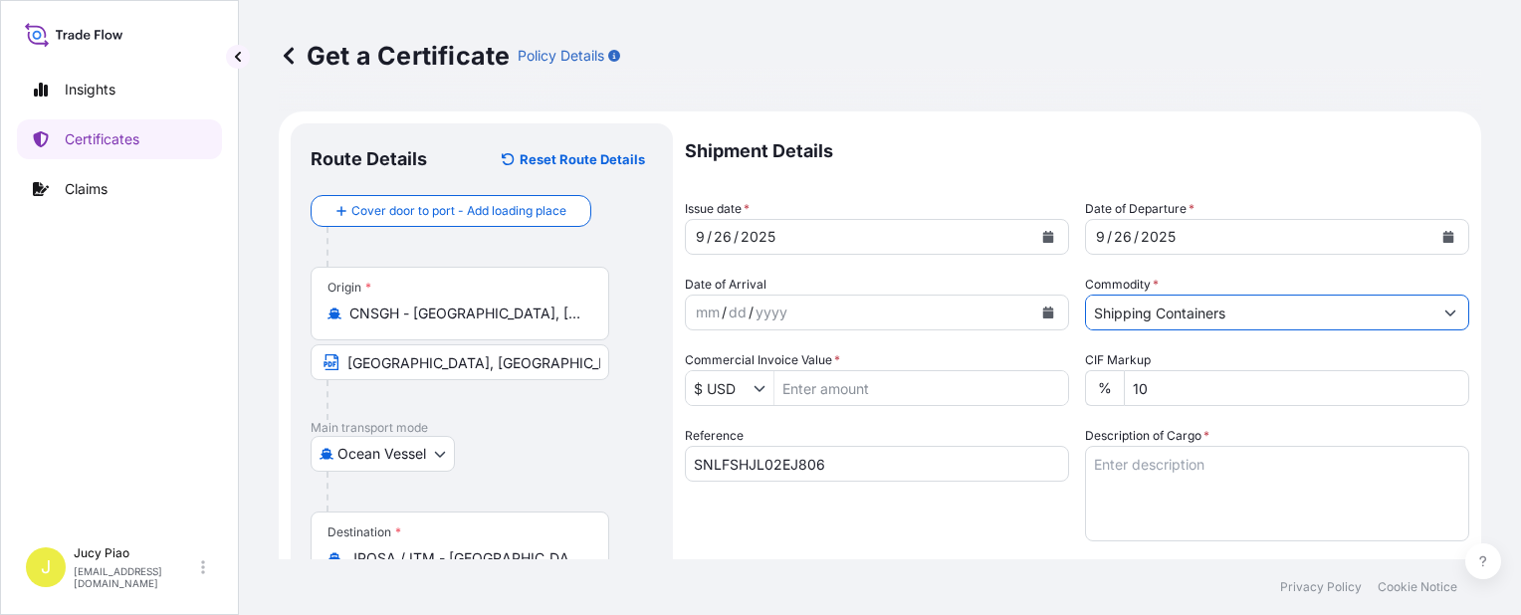
click at [1157, 489] on textarea "Description of Cargo *" at bounding box center [1277, 494] width 384 height 96
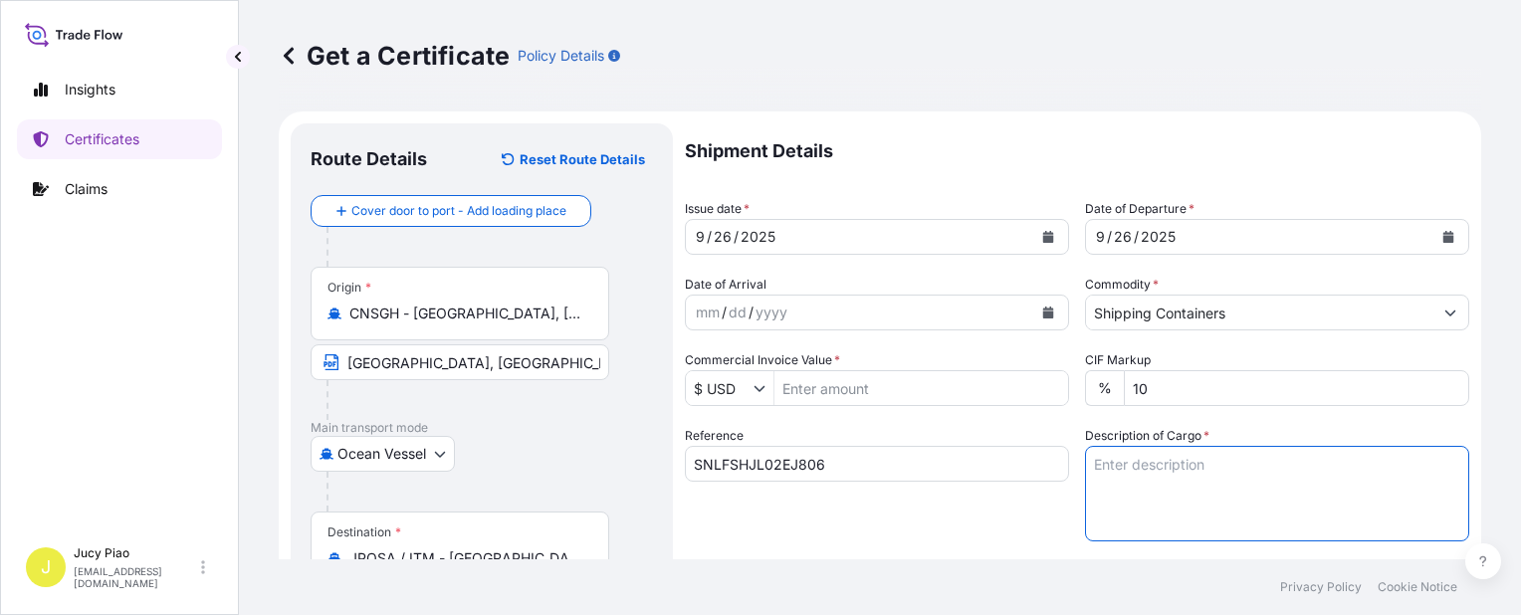
click at [1302, 461] on textarea "Description of Cargo *" at bounding box center [1277, 494] width 384 height 96
paste textarea "MERQUAT(TM) 550PR POLYMER, 1H1 PLASTIC DRUM 20 PALLETS (80 DRUMS)"
click at [1088, 484] on textarea "MERQUAT(TM) 550PR POLYMER, 1H1 PLASTIC DRUM 20 PALLETS (80 DRUMS)" at bounding box center [1277, 494] width 384 height 96
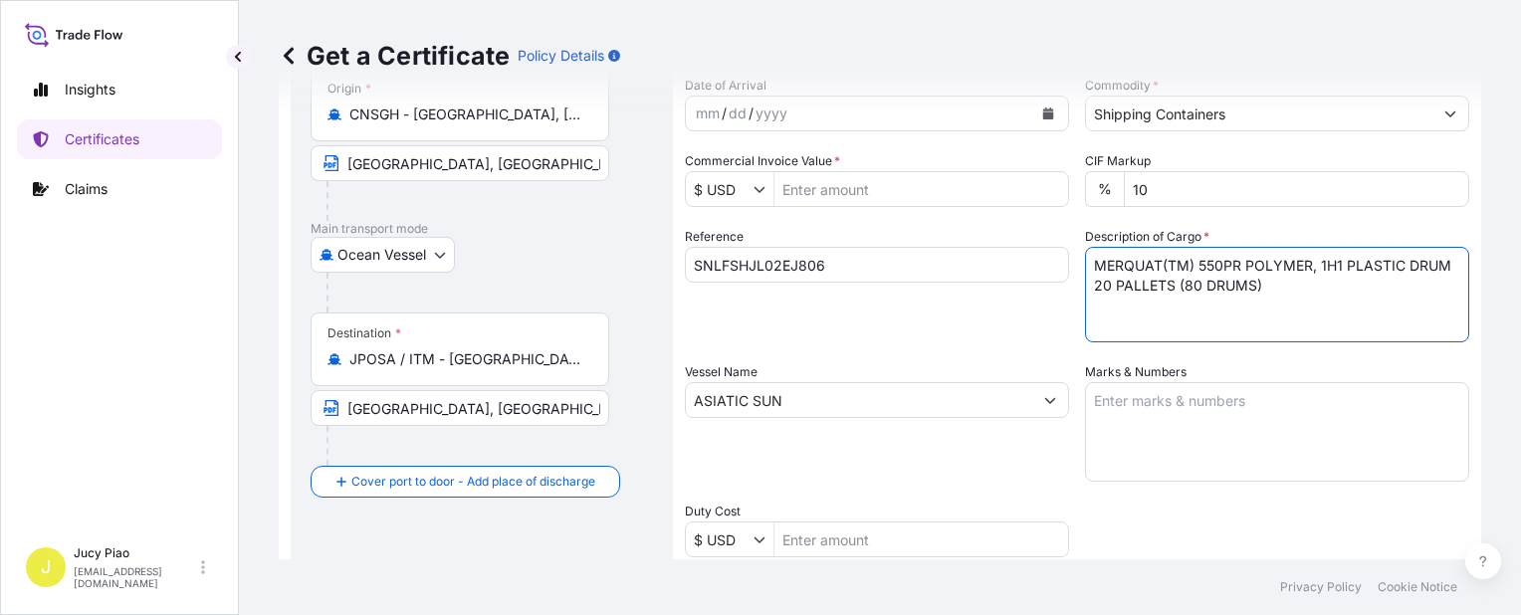
type textarea "MERQUAT(TM) 550PR POLYMER, 1H1 PLASTIC DRUM 20 PALLETS (80 DRUMS)"
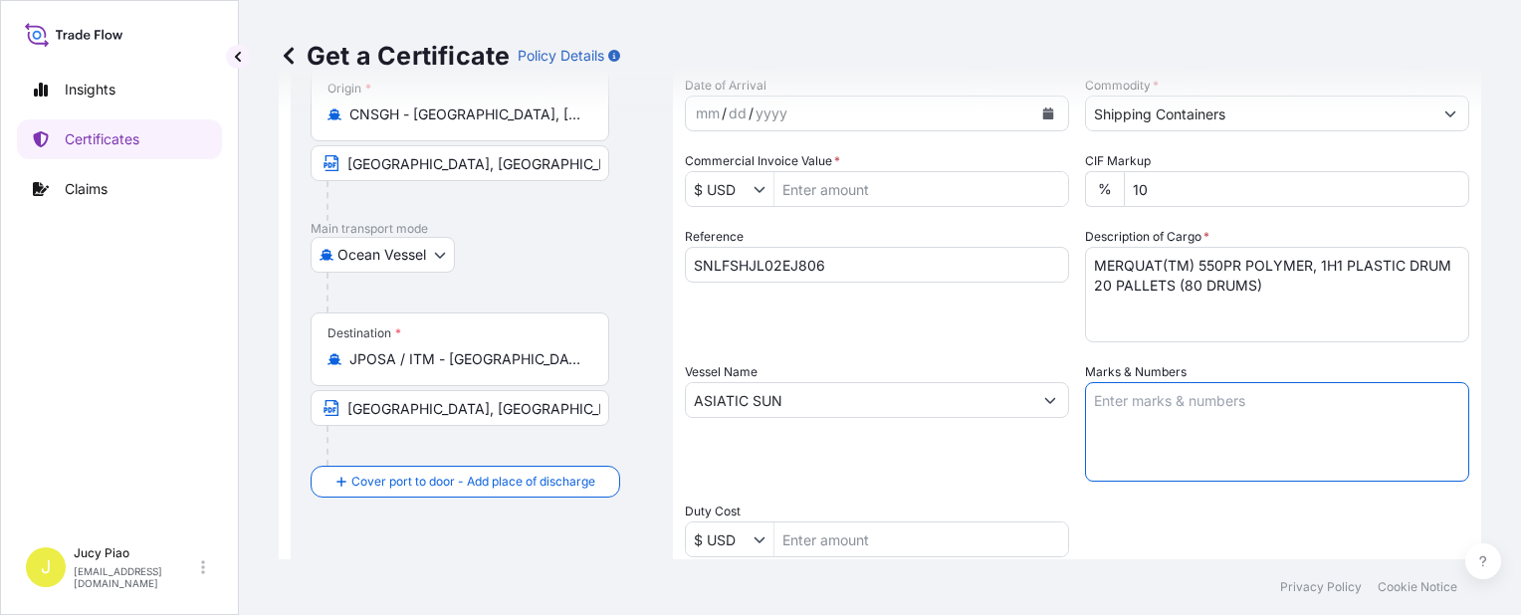
click at [1198, 452] on textarea "Marks & Numbers" at bounding box center [1277, 432] width 384 height 100
paste textarea "LUBRIZOL 502506000783"
type textarea "LUBRIZOL 502506000783"
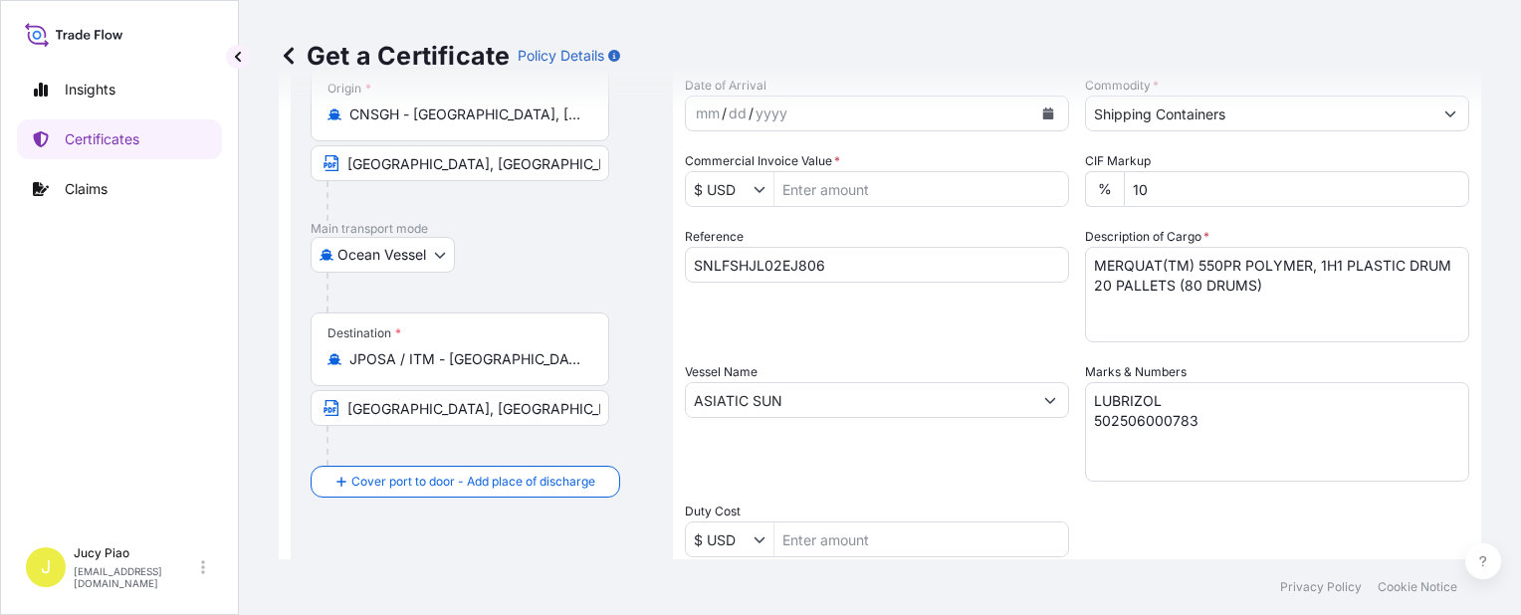
click at [823, 321] on div "Reference SNLFSHJL02EJ806" at bounding box center [877, 284] width 384 height 115
click at [719, 177] on input "$ USD" at bounding box center [720, 189] width 68 height 36
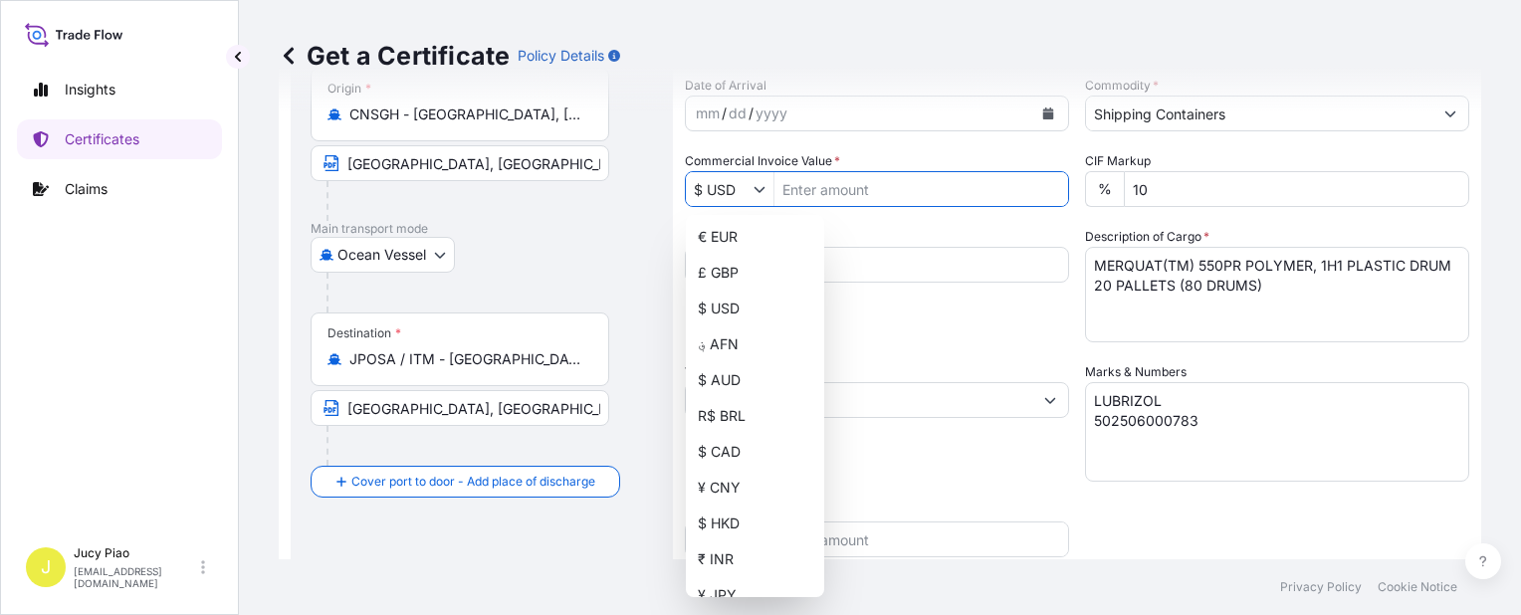
click at [749, 191] on input "$ USD" at bounding box center [720, 189] width 68 height 36
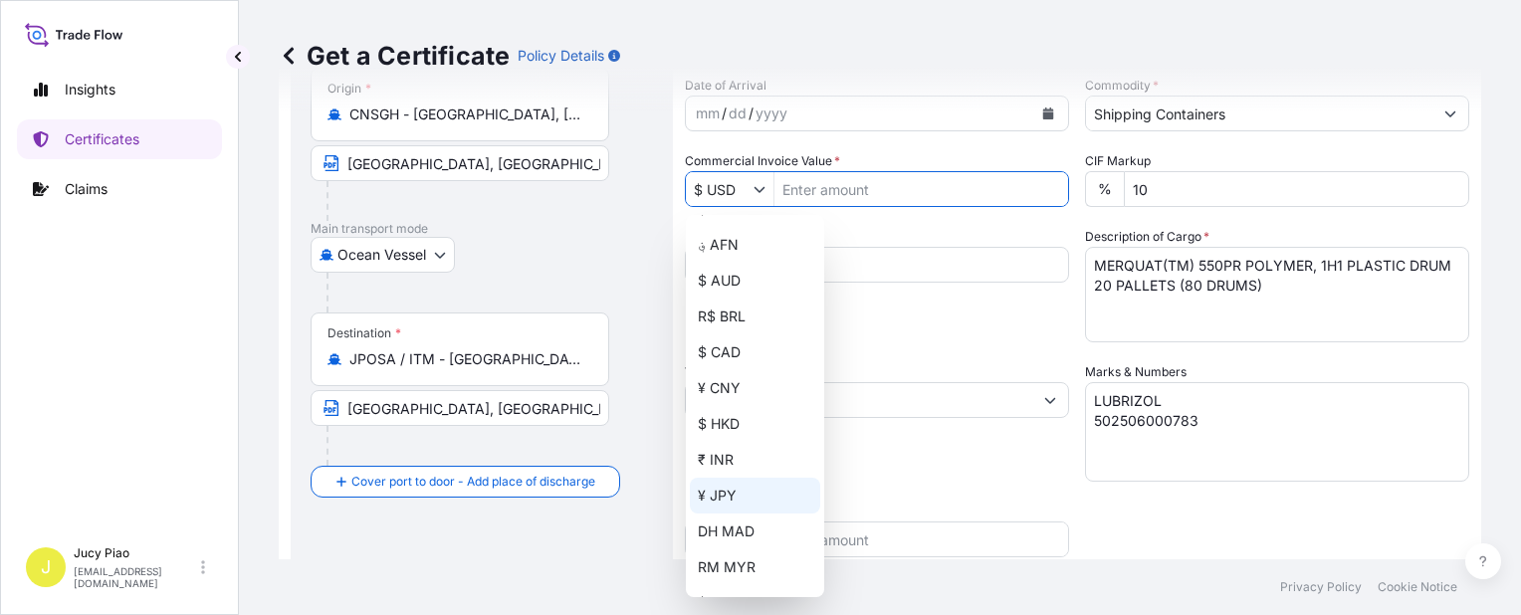
click at [729, 496] on div "¥ JPY" at bounding box center [755, 496] width 130 height 36
type input "¥ JPY"
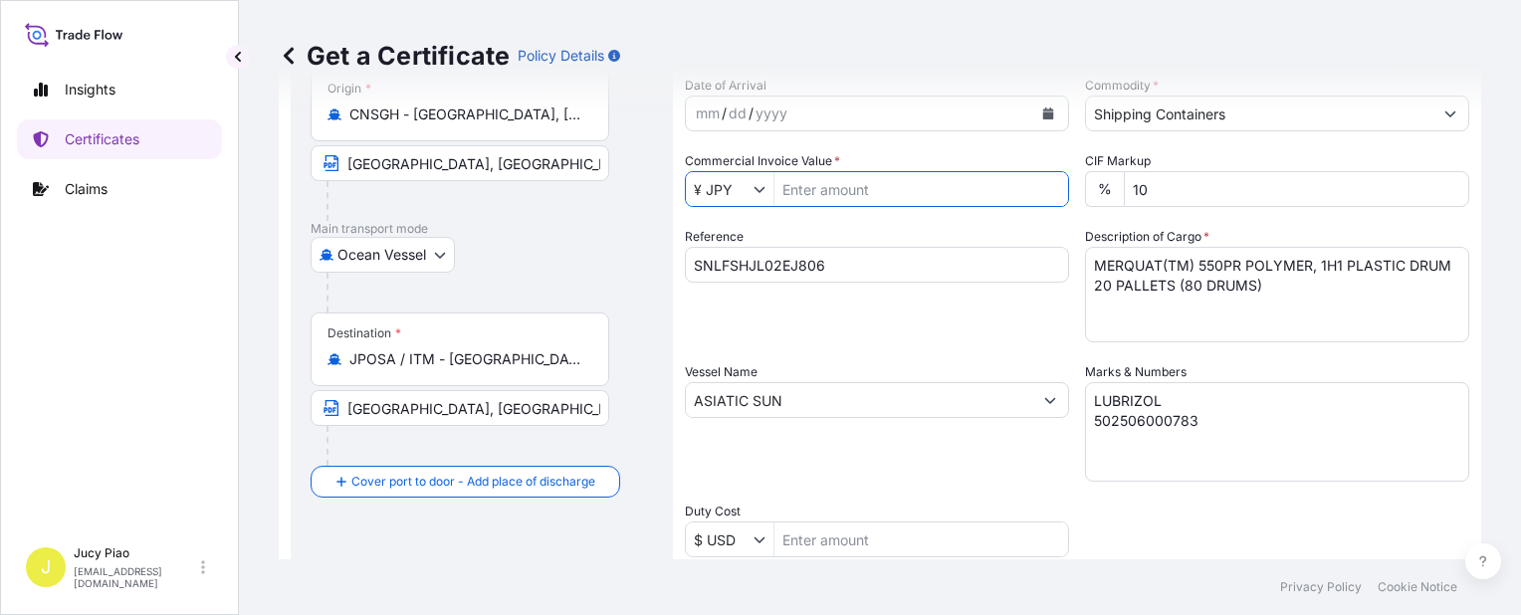
click at [858, 464] on div "Vessel Name ASIATIC SUN" at bounding box center [877, 421] width 384 height 119
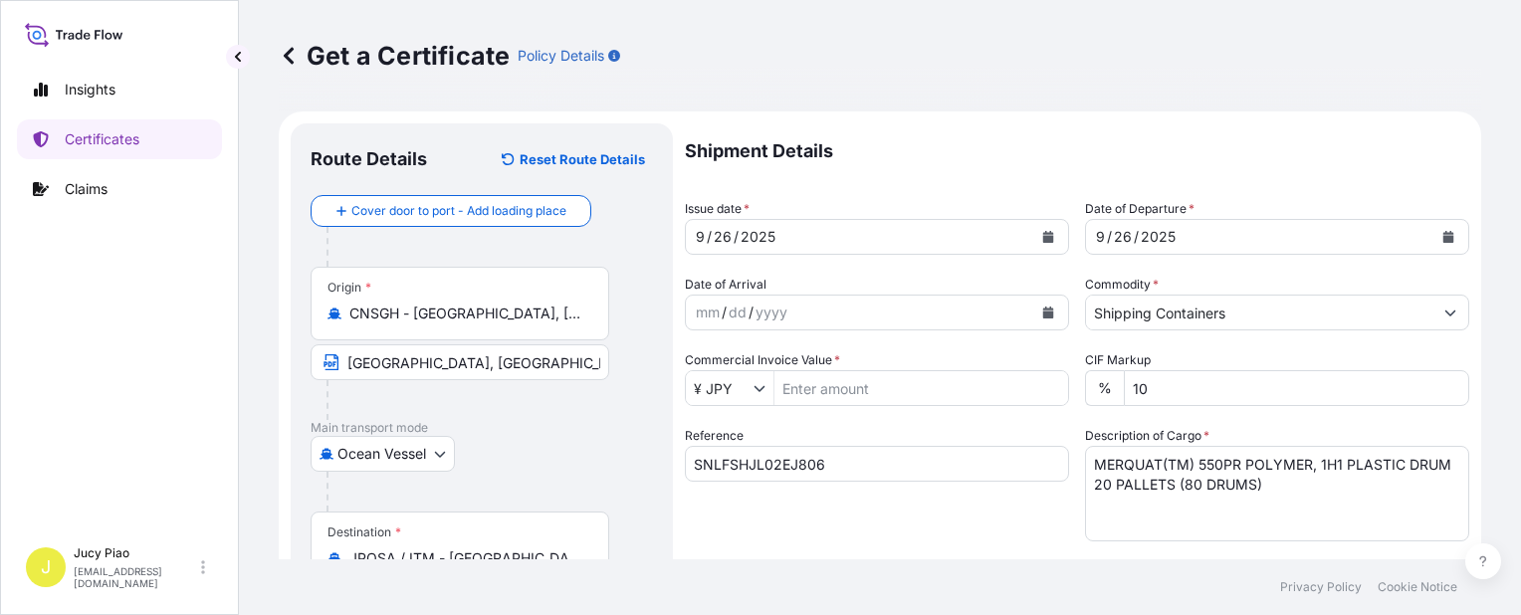
scroll to position [578, 0]
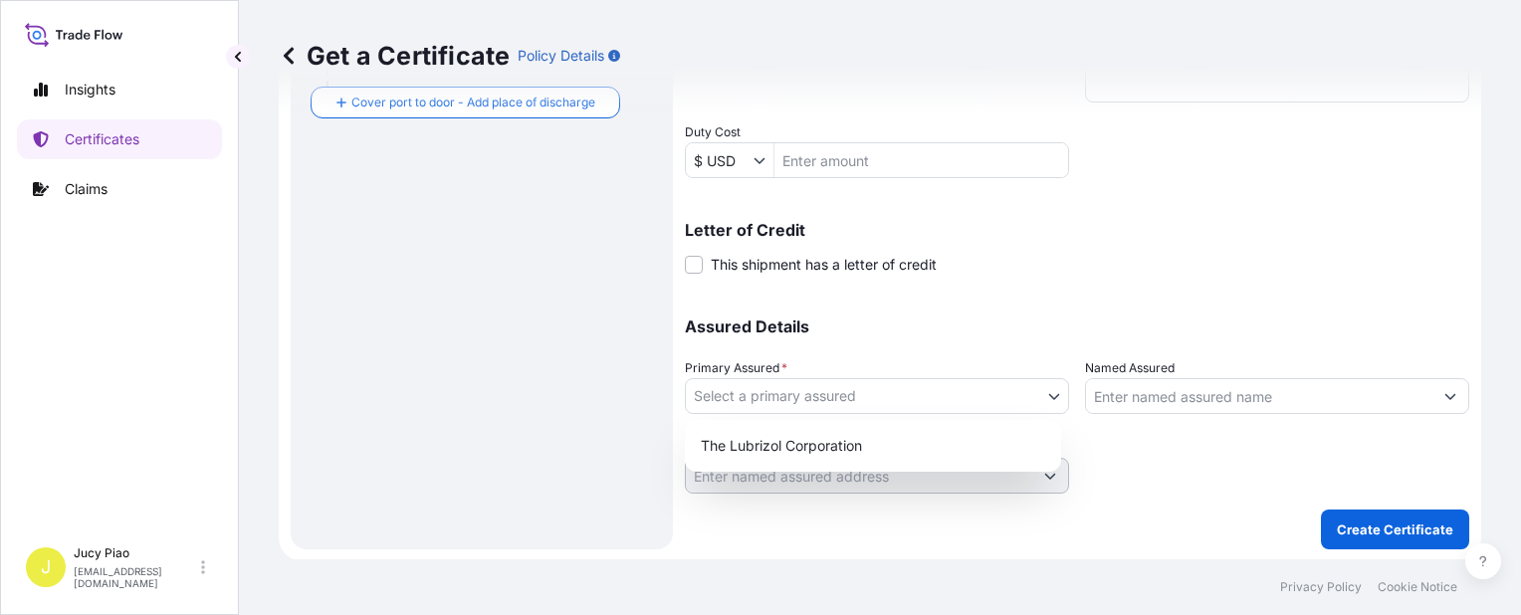
click at [874, 408] on body "Insights Certificates Claims J Jucy Piao jucy.piao@psabdp.com Get a Certificate…" at bounding box center [760, 307] width 1521 height 615
click at [848, 436] on div "The Lubrizol Corporation" at bounding box center [873, 446] width 360 height 36
select select "31566"
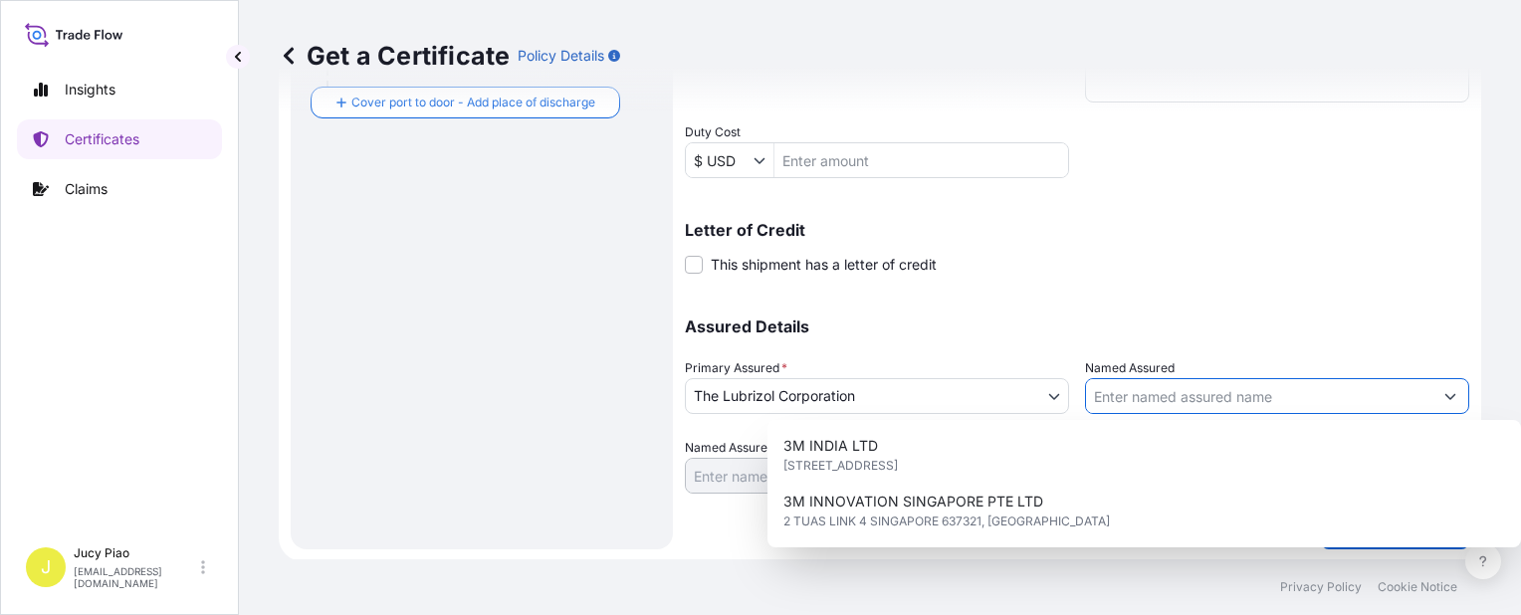
click at [1240, 396] on input "Named Assured" at bounding box center [1259, 396] width 346 height 36
paste input "MATSUMOTO TRADING CO LTD"
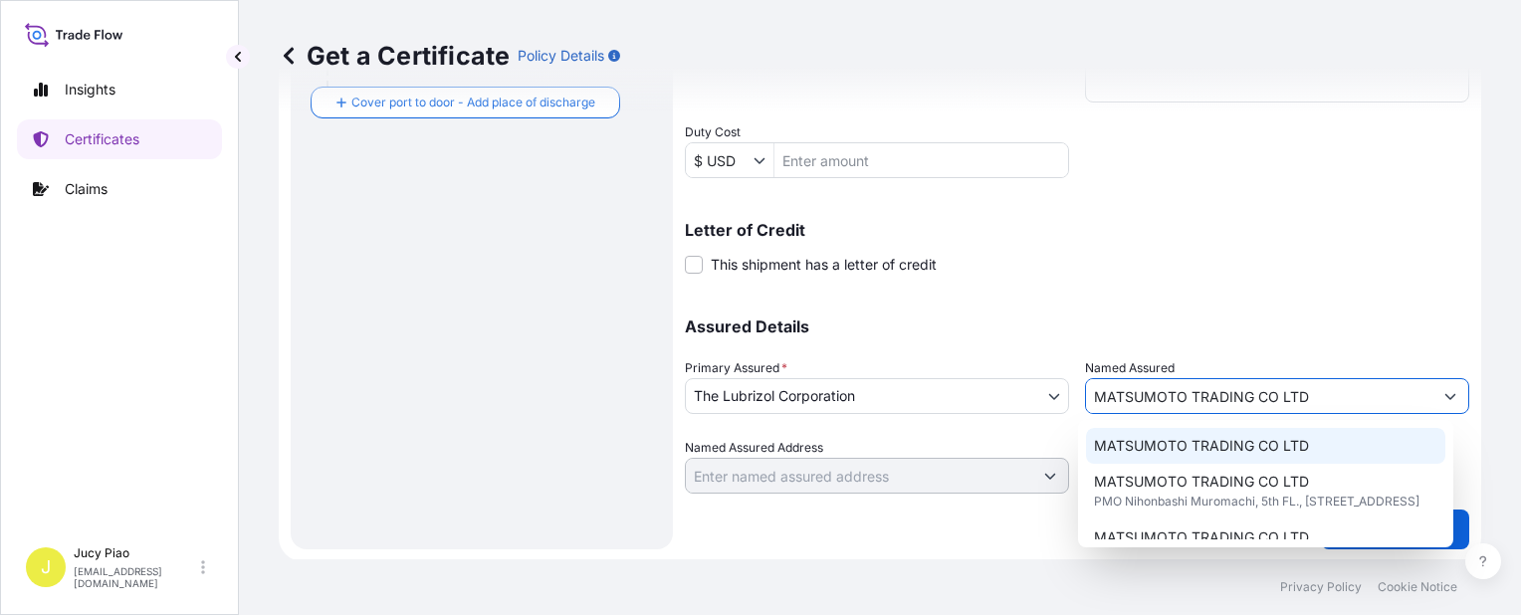
click at [1233, 445] on span "MATSUMOTO TRADING CO LTD" at bounding box center [1201, 446] width 215 height 20
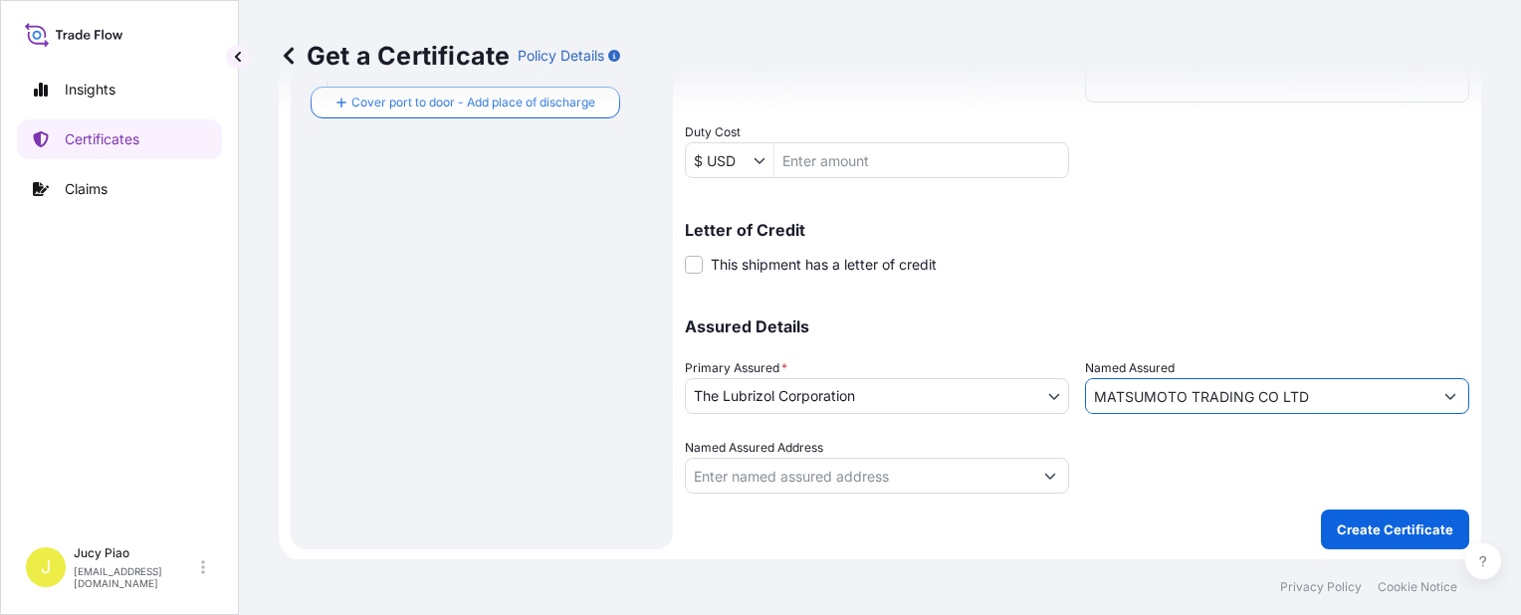
type input "MATSUMOTO TRADING CO LTD"
click at [1267, 468] on div at bounding box center [1277, 466] width 384 height 56
click at [1300, 281] on div "Shipment Details Issue date * 9 / 26 / 2025 Date of Departure * 9 / 26 / 2025 D…" at bounding box center [1077, 19] width 785 height 949
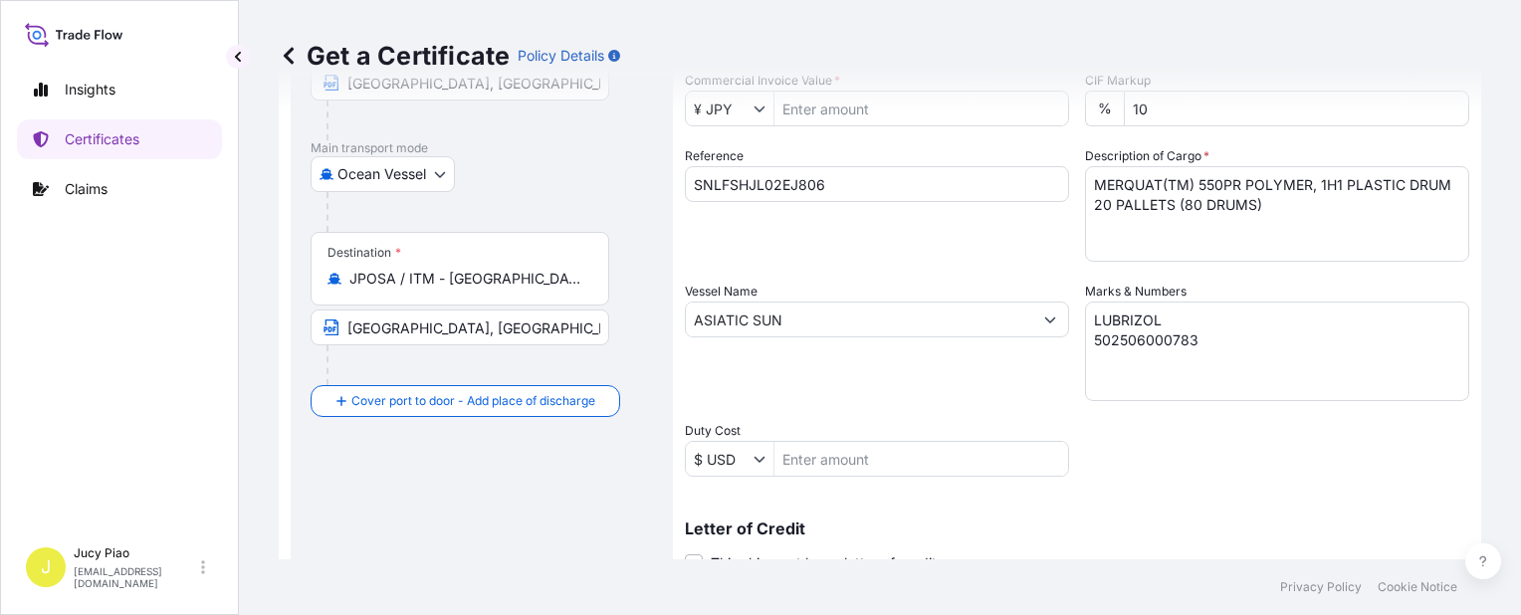
scroll to position [0, 0]
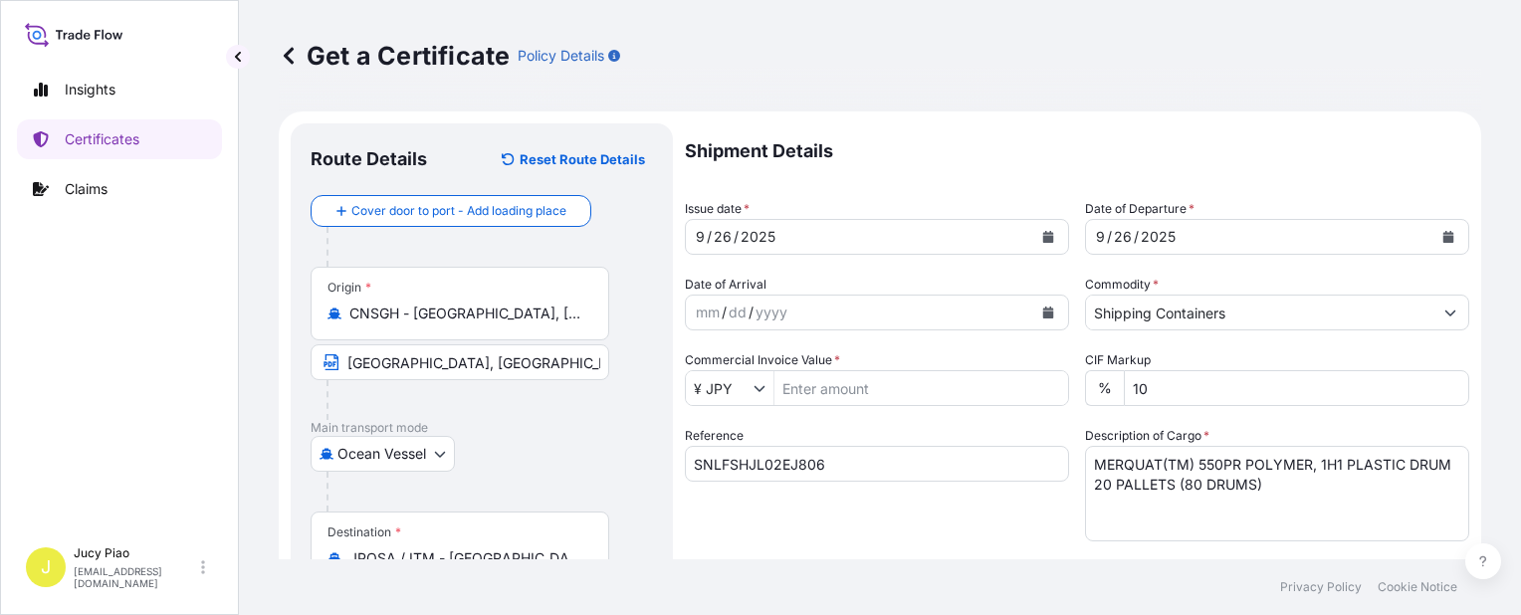
click at [822, 389] on input "Commercial Invoice Value *" at bounding box center [922, 388] width 294 height 36
paste input "4,496,000"
type input "4,496,000"
click at [1000, 528] on div "Reference SNLFSHJL02EJ806" at bounding box center [877, 483] width 384 height 115
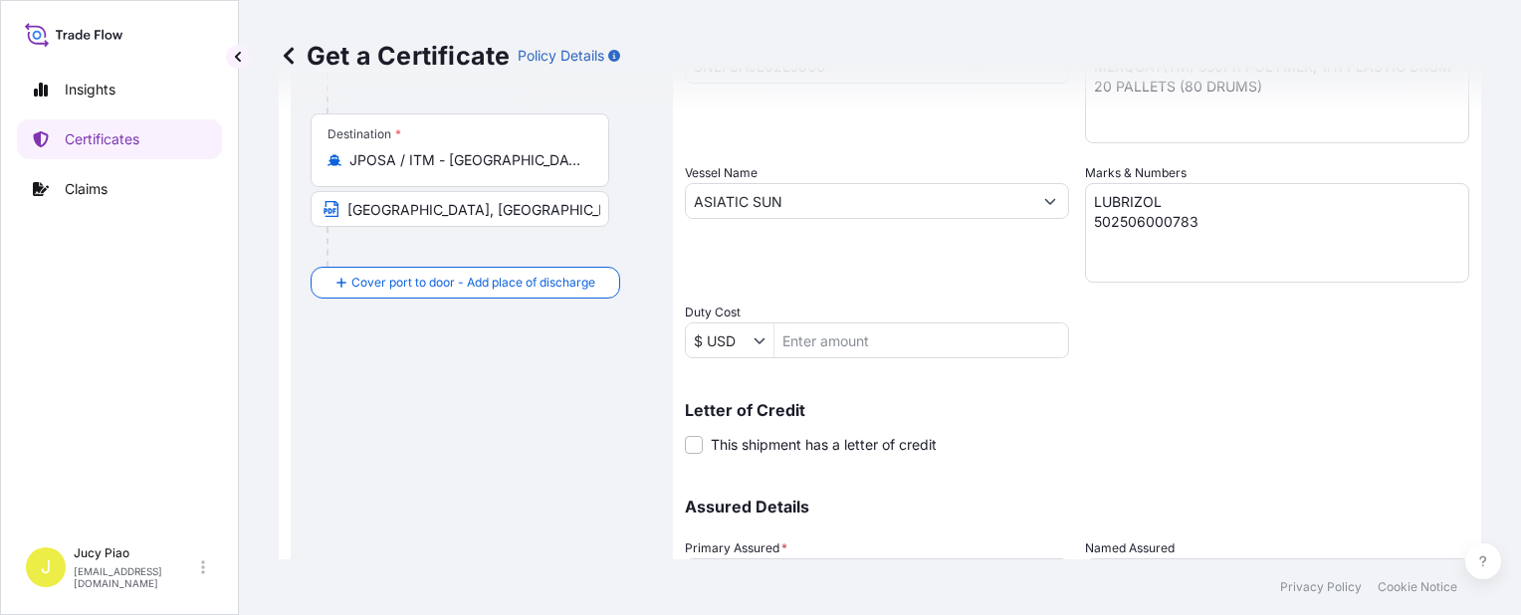
scroll to position [578, 0]
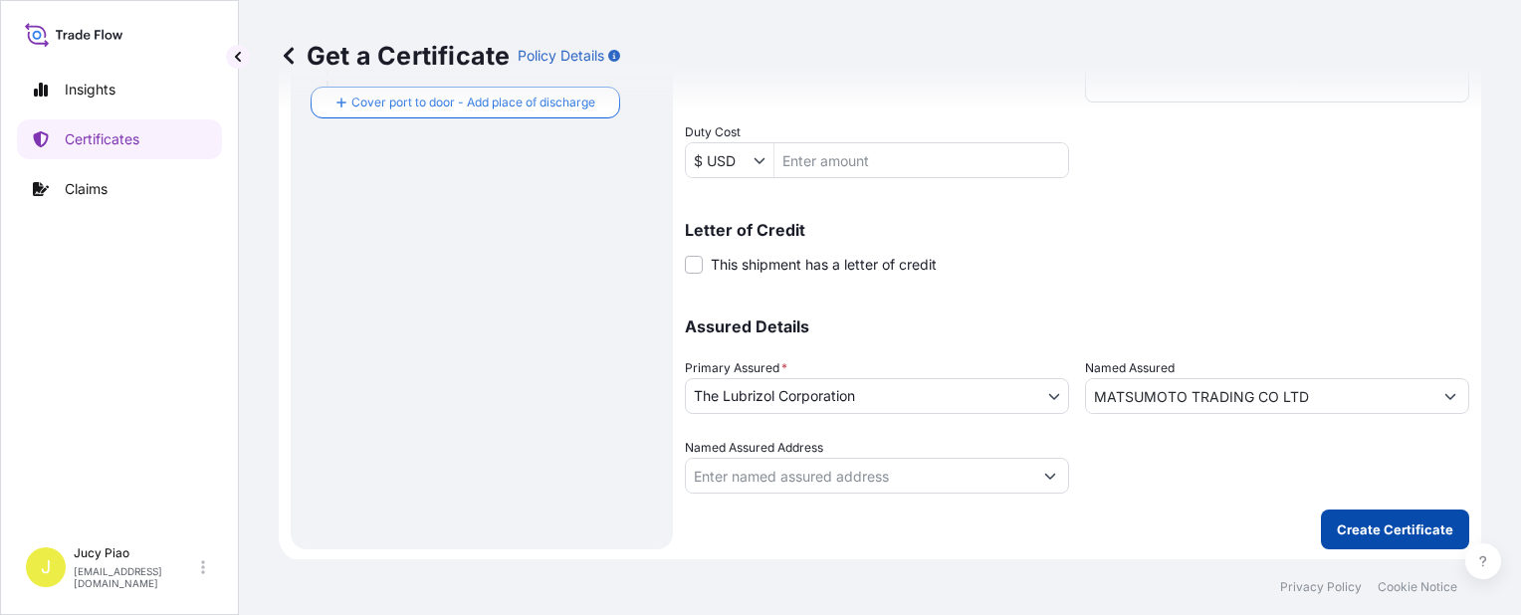
click at [1364, 541] on button "Create Certificate" at bounding box center [1395, 530] width 148 height 40
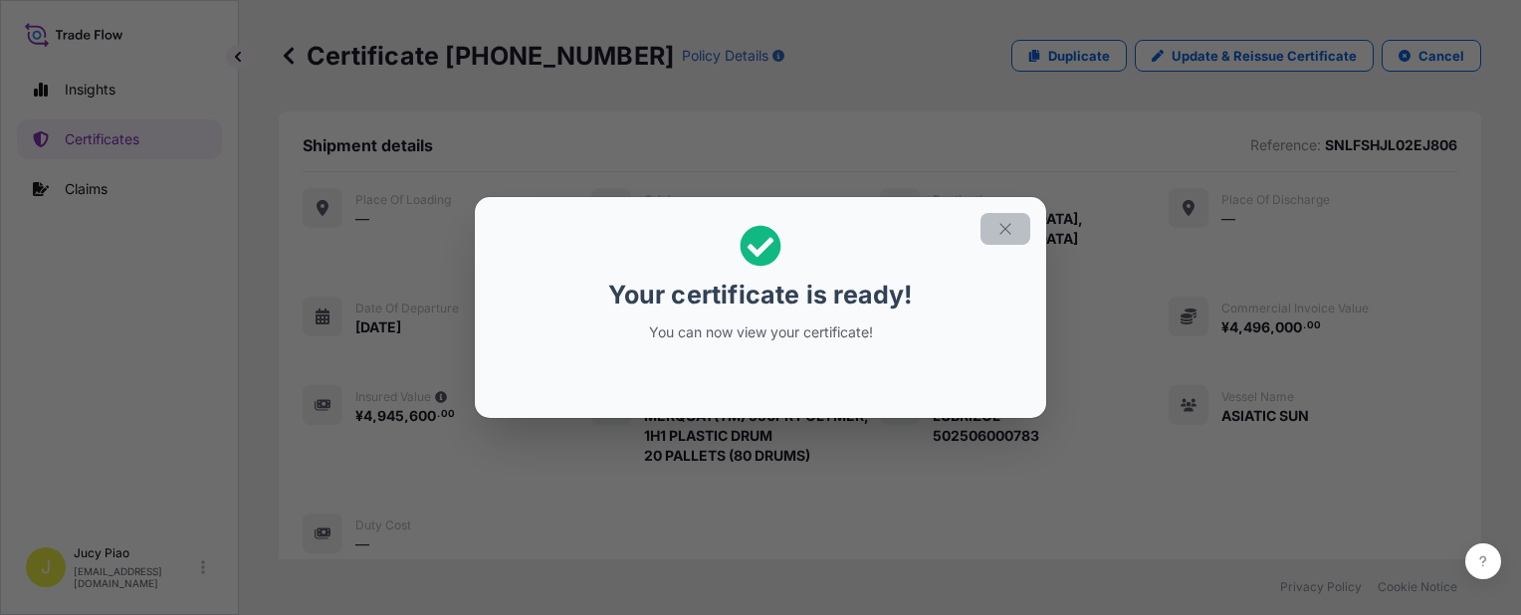
click at [1004, 228] on icon "button" at bounding box center [1006, 229] width 18 height 18
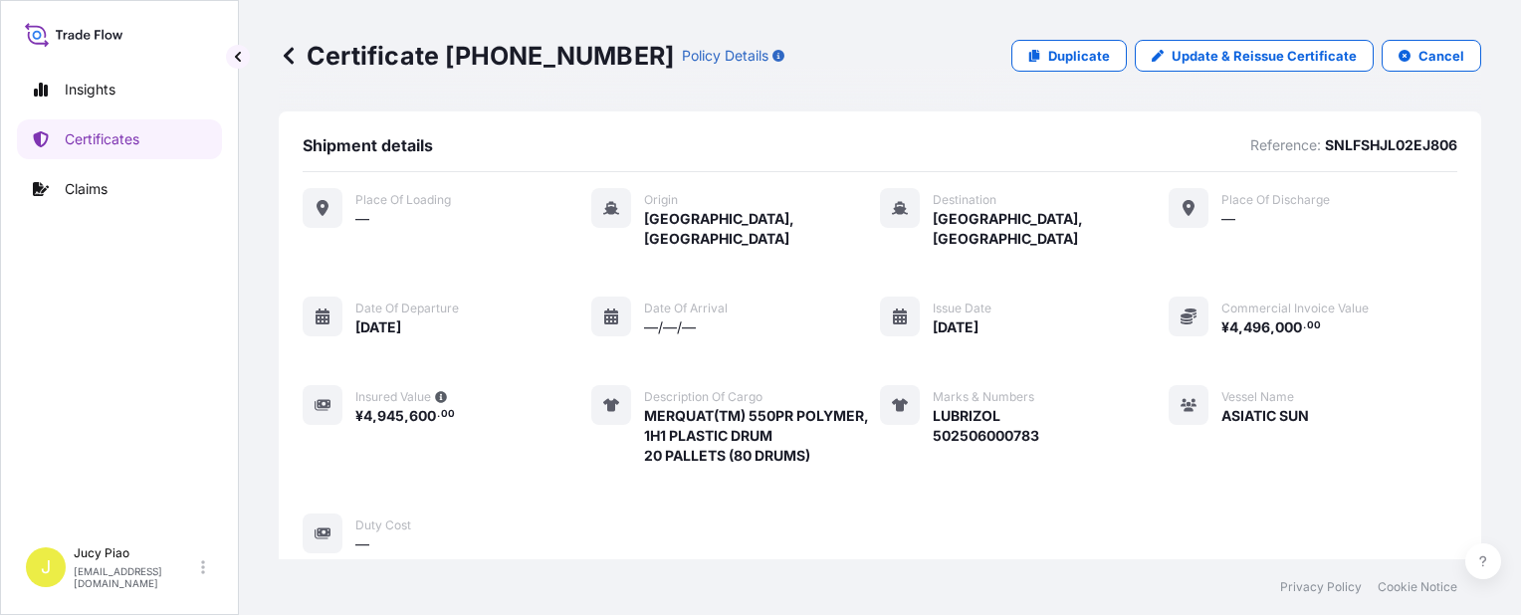
click at [1067, 290] on div "Place of Loading — Origin Shanghai, China Destination Osaka, Japan Place of dis…" at bounding box center [880, 371] width 1155 height 366
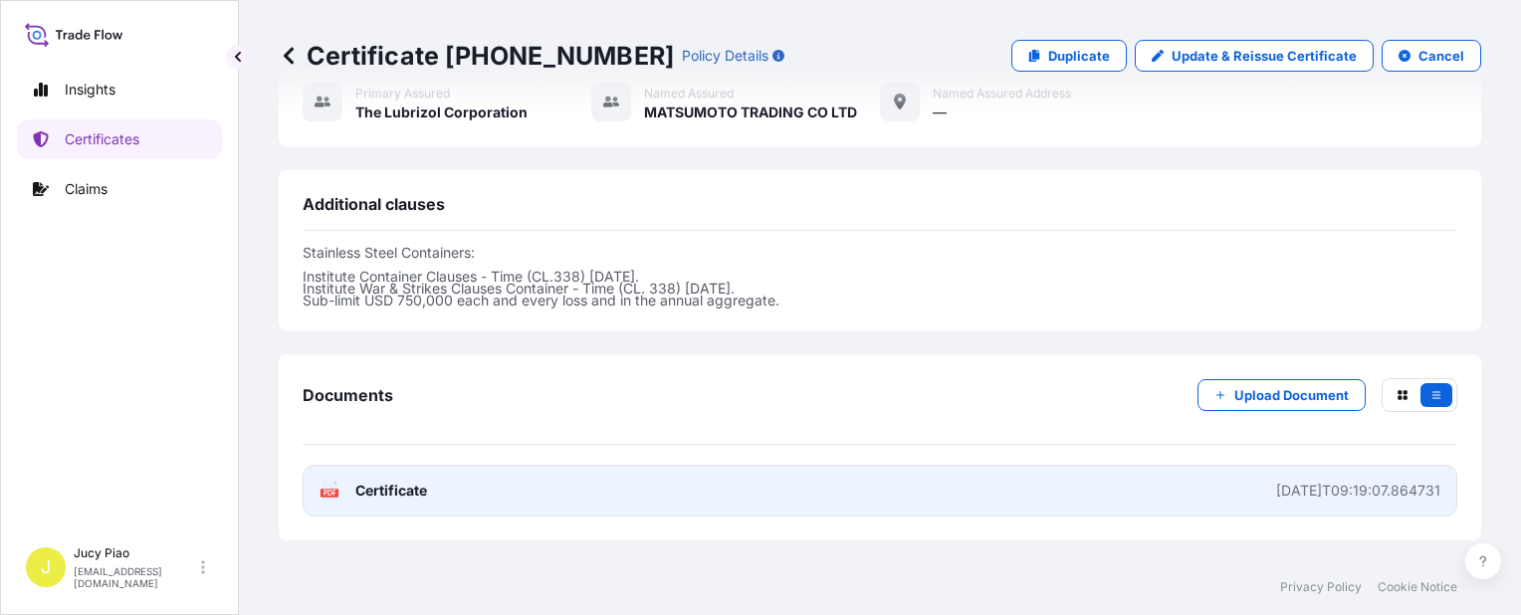
click at [619, 471] on link "PDF Certificate 2025-09-28T09:19:07.864731" at bounding box center [880, 491] width 1155 height 52
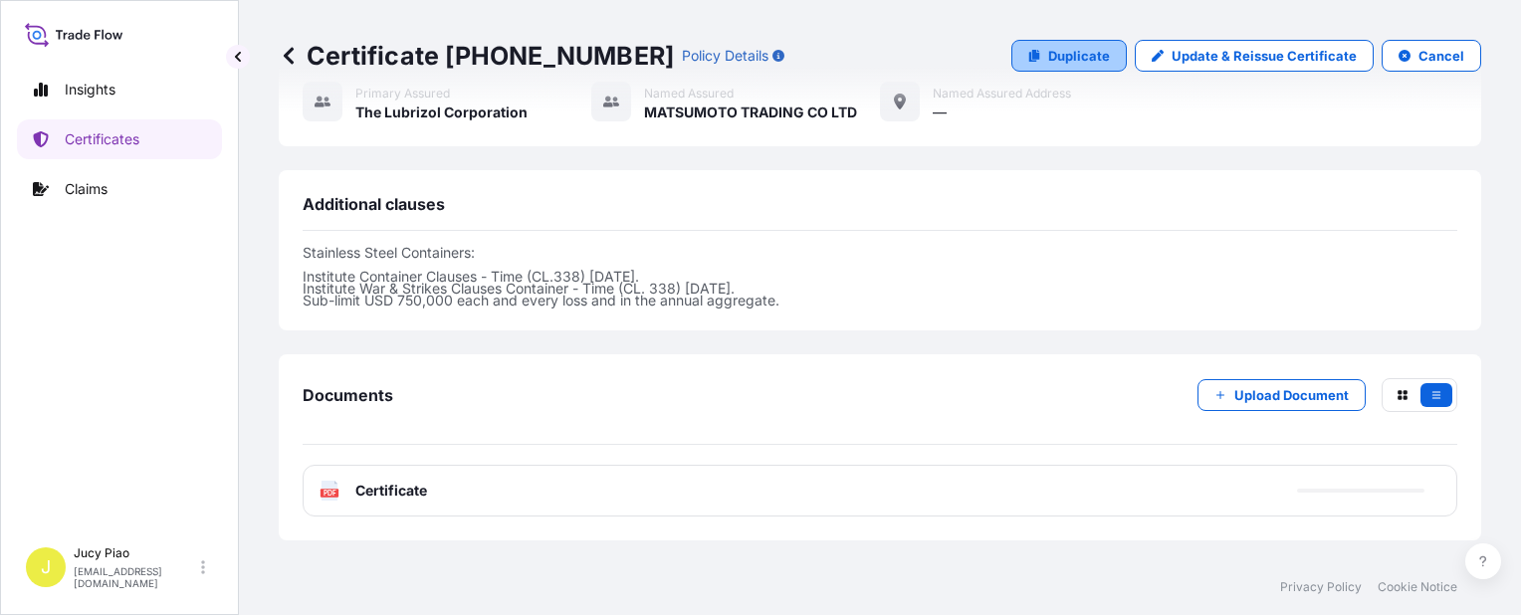
click at [1053, 49] on p "Duplicate" at bounding box center [1079, 56] width 62 height 20
select select "Ocean Vessel"
select select "31566"
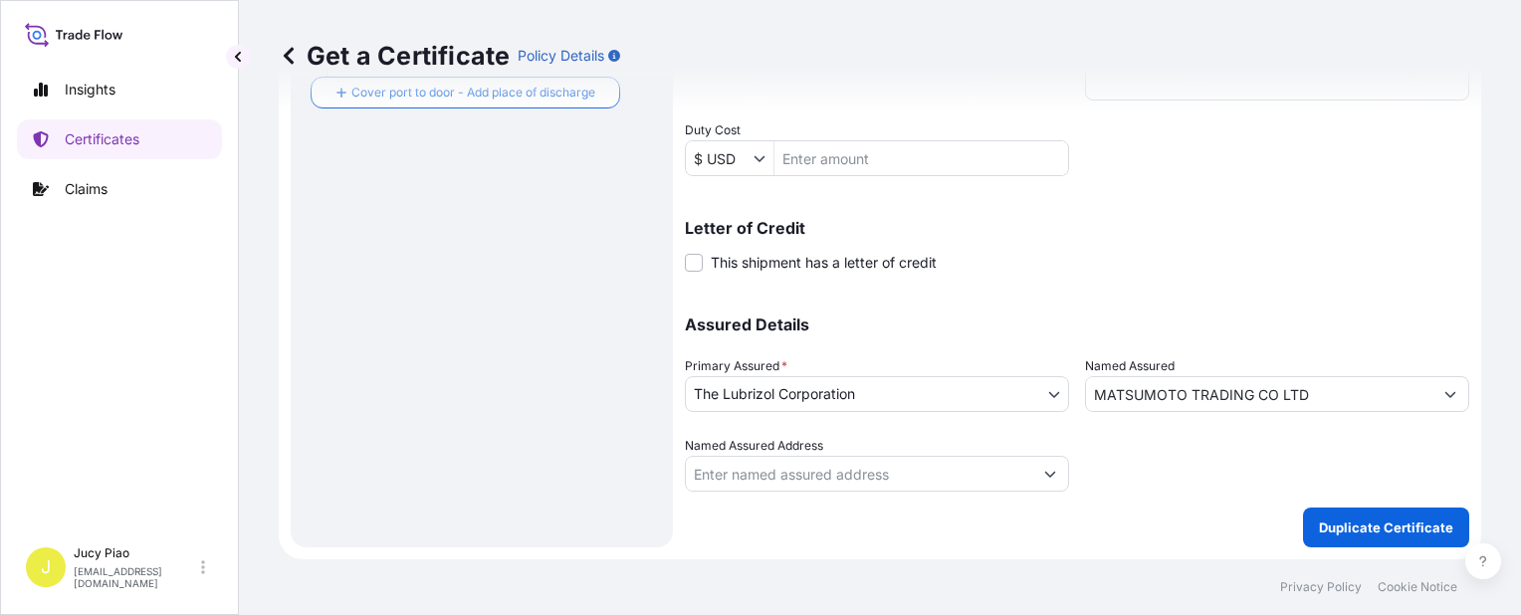
scroll to position [578, 0]
click at [945, 340] on div "Assured Details Primary Assured * The Lubrizol Corporation The Lubrizol Corpora…" at bounding box center [1077, 394] width 785 height 199
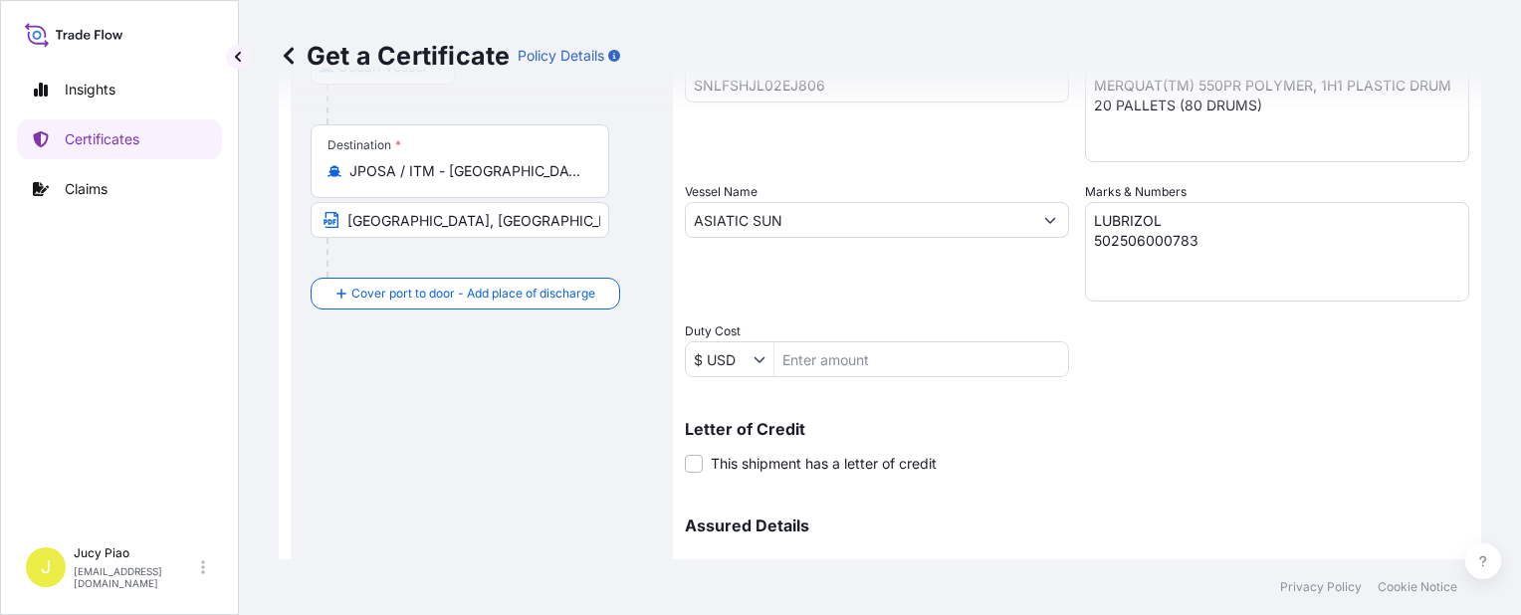
scroll to position [280, 0]
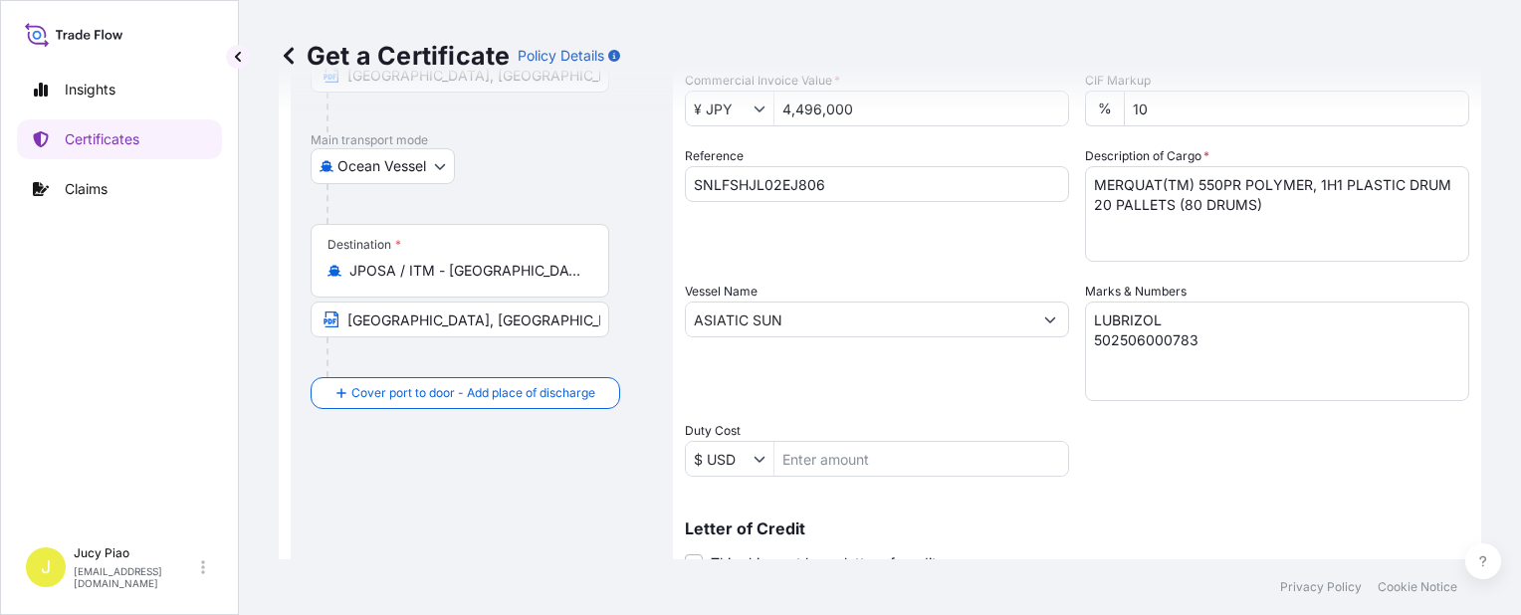
click at [841, 196] on input "SNLFSHJL02EJ806" at bounding box center [877, 184] width 384 height 36
drag, startPoint x: 856, startPoint y: 187, endPoint x: 522, endPoint y: 153, distance: 336.3
click at [526, 154] on form "Route Details Cover door to port - Add loading place Place of loading Road / In…" at bounding box center [880, 346] width 1203 height 1029
paste input "5"
type input "SNLFSHJL02EJ805"
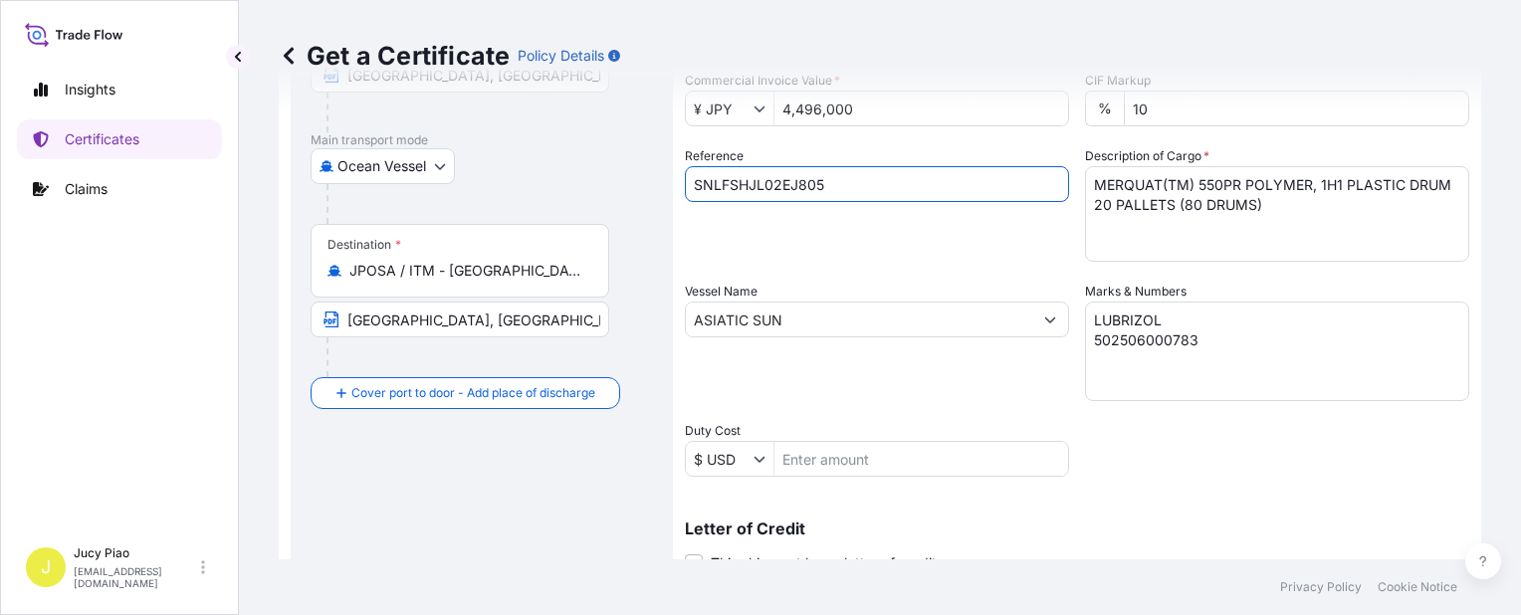
click at [884, 261] on div "Reference SNLFSHJL02EJ805" at bounding box center [877, 203] width 384 height 115
click at [867, 112] on input "4,496,000" at bounding box center [922, 109] width 294 height 36
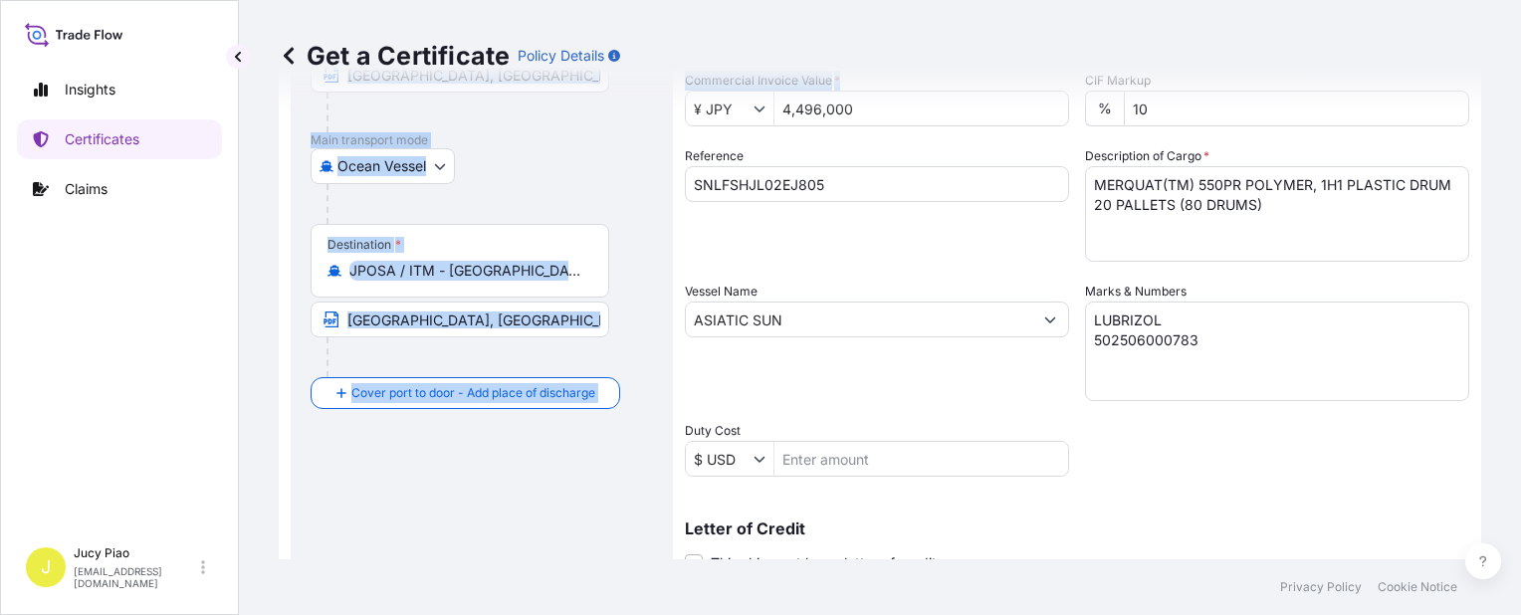
drag, startPoint x: 862, startPoint y: 110, endPoint x: 595, endPoint y: 107, distance: 266.9
click at [604, 107] on div "Get a Certificate Policy Details" at bounding box center [880, 56] width 1203 height 112
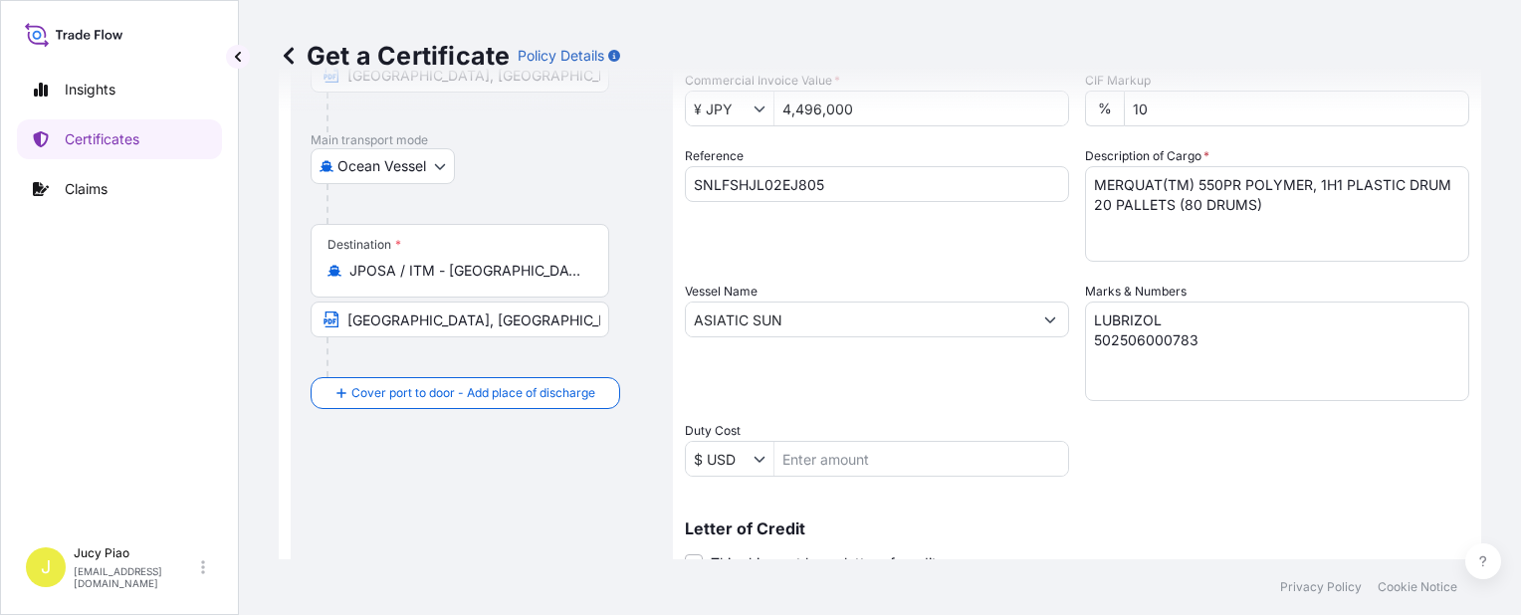
click at [885, 111] on div "Get a Certificate Policy Details" at bounding box center [880, 56] width 1203 height 112
drag, startPoint x: 785, startPoint y: 100, endPoint x: 704, endPoint y: 94, distance: 80.9
click at [704, 94] on div "Get a Certificate Policy Details" at bounding box center [880, 56] width 1203 height 112
click at [856, 105] on div "Get a Certificate Policy Details" at bounding box center [880, 56] width 1203 height 112
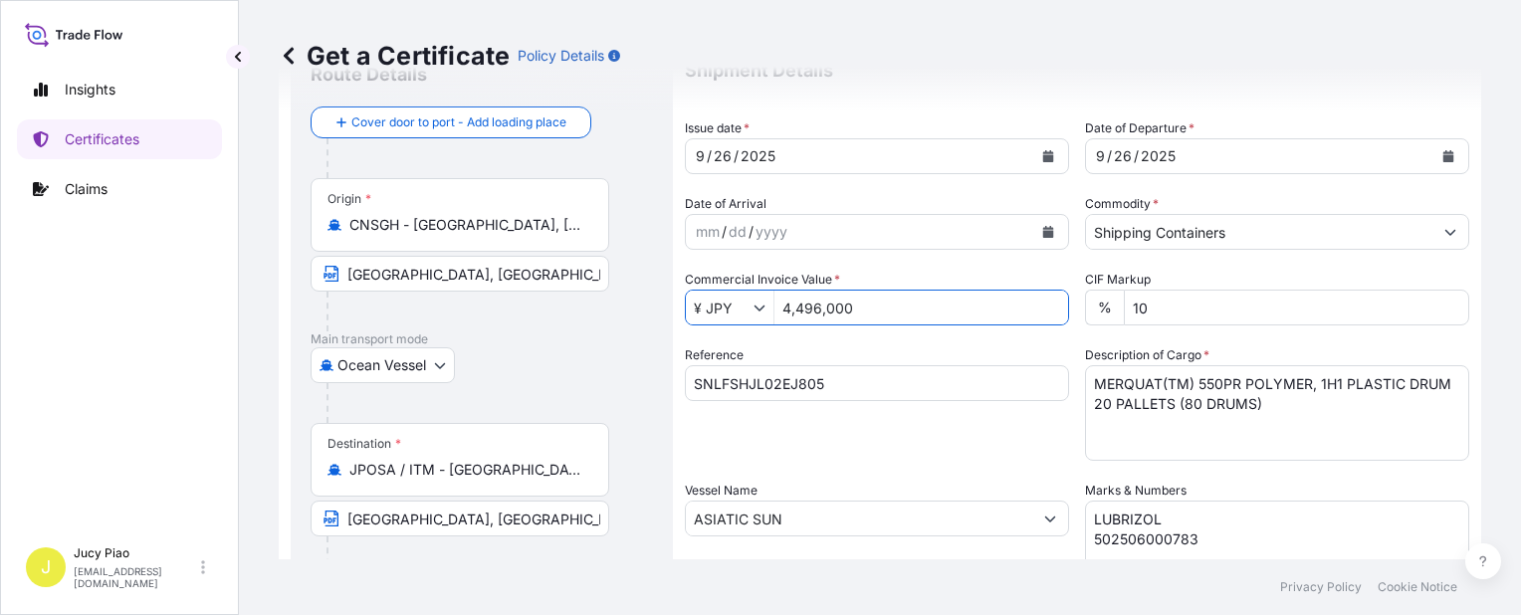
click at [856, 314] on input "4,496,000" at bounding box center [922, 308] width 294 height 36
drag, startPoint x: 863, startPoint y: 312, endPoint x: 697, endPoint y: 310, distance: 166.3
click at [697, 310] on div "¥ JPY 4,496,000" at bounding box center [877, 308] width 384 height 36
paste input "3,184,8"
type input "3,184,800"
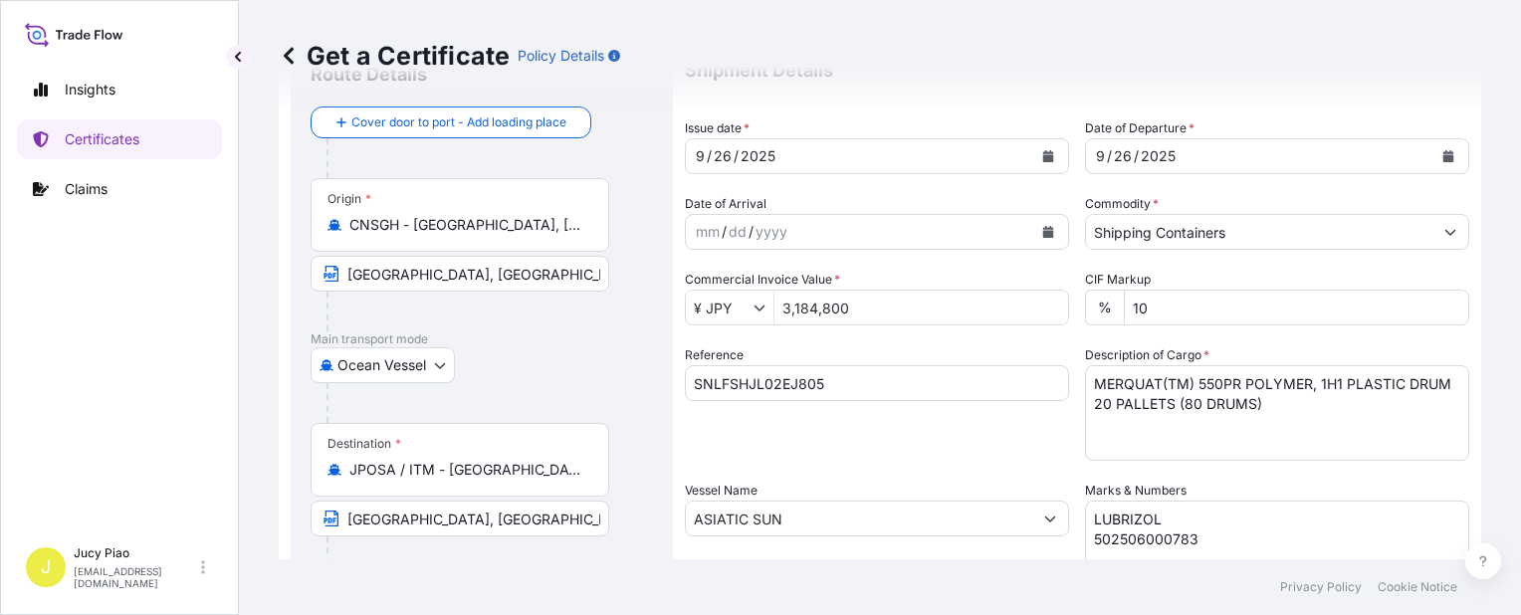
click at [805, 346] on div "Reference SNLFSHJL02EJ805" at bounding box center [877, 403] width 384 height 115
click at [797, 481] on div "Vessel Name ASIATIC SUN" at bounding box center [877, 540] width 384 height 119
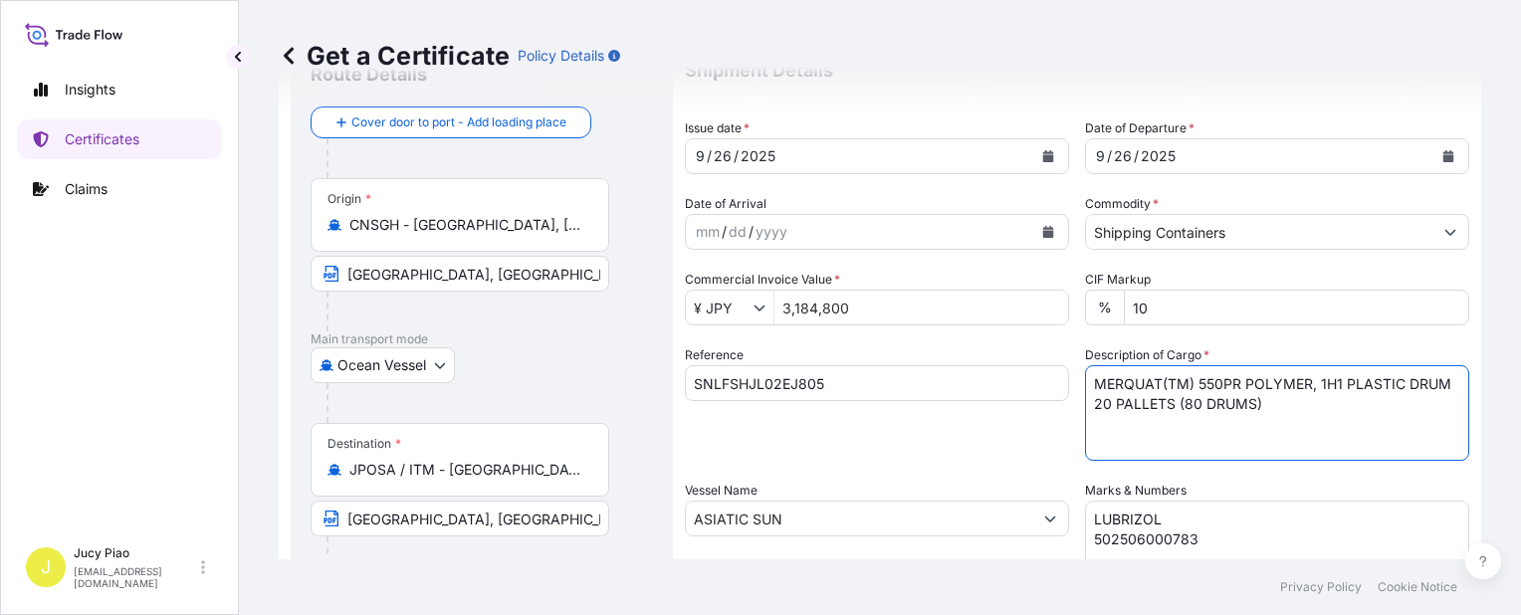
click at [1246, 412] on textarea "MERQUAT(TM) 550PR POLYMER, 1H1 PLASTIC DRUM 20 PALLETS (80 DRUMS)" at bounding box center [1277, 413] width 384 height 96
drag, startPoint x: 1270, startPoint y: 404, endPoint x: 956, endPoint y: 332, distance: 322.9
click at [957, 333] on div "Shipment Details Issue date * 9 / 26 / 2025 Date of Departure * 9 / 26 / 2025 D…" at bounding box center [1077, 517] width 785 height 949
paste textarea "1H1 PLASTIC DRUM MERQUAT(TM) PLUS 3331 POLYMER, 1H1 PL DRUM MERQUAT(TM) 550 POL…"
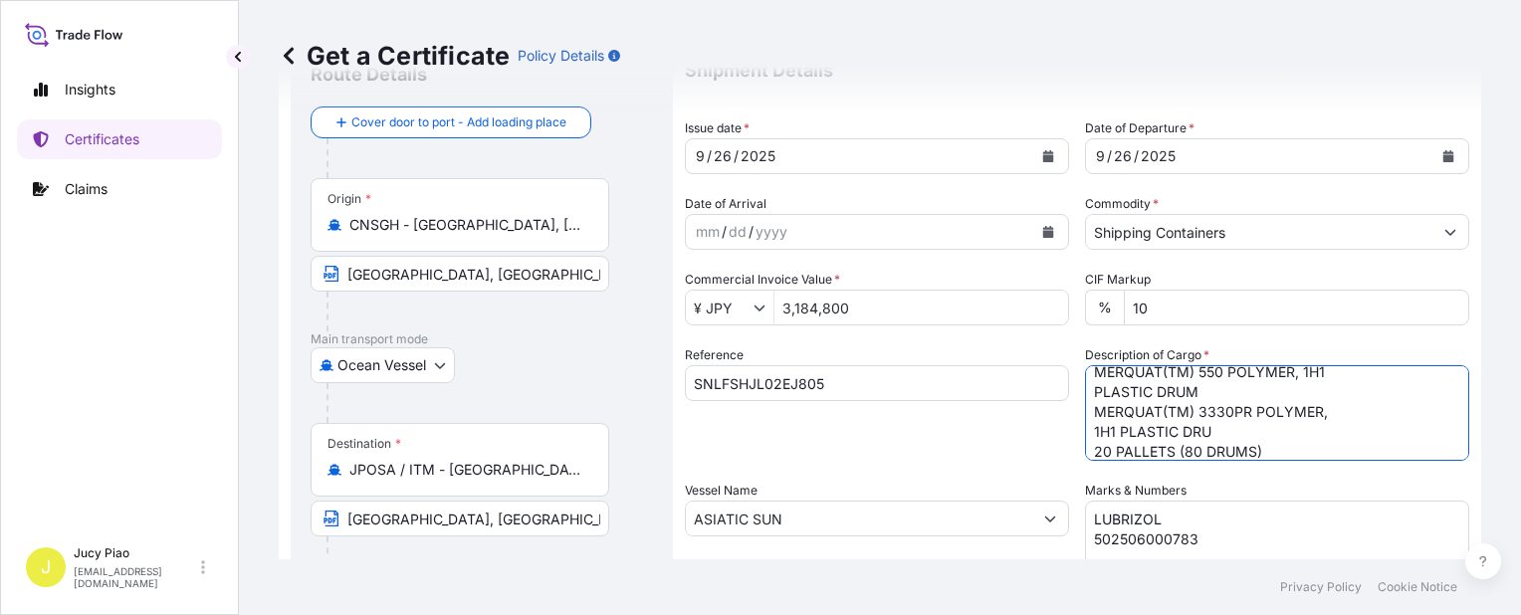
scroll to position [0, 0]
click at [1087, 399] on textarea "MERQUAT(TM) 550PR POLYMER, 1H1 PLASTIC DRUM 20 PALLETS (80 DRUMS)" at bounding box center [1277, 413] width 384 height 96
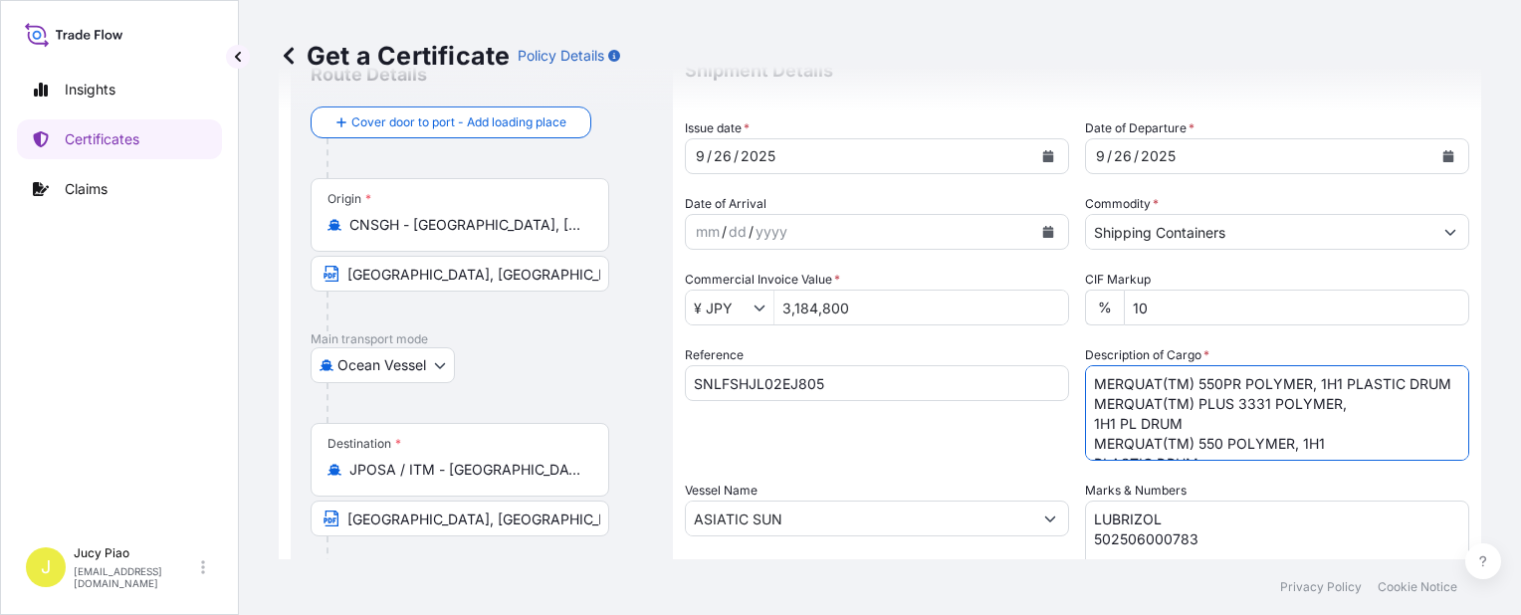
click at [1086, 438] on textarea "MERQUAT(TM) 550PR POLYMER, 1H1 PLASTIC DRUM 20 PALLETS (80 DRUMS)" at bounding box center [1277, 413] width 384 height 96
click at [1085, 383] on textarea "MERQUAT(TM) 550PR POLYMER, 1H1 PLASTIC DRUM 20 PALLETS (80 DRUMS)" at bounding box center [1277, 413] width 384 height 96
click at [1085, 424] on textarea "MERQUAT(TM) 550PR POLYMER, 1H1 PLASTIC DRUM 20 PALLETS (80 DRUMS)" at bounding box center [1277, 413] width 384 height 96
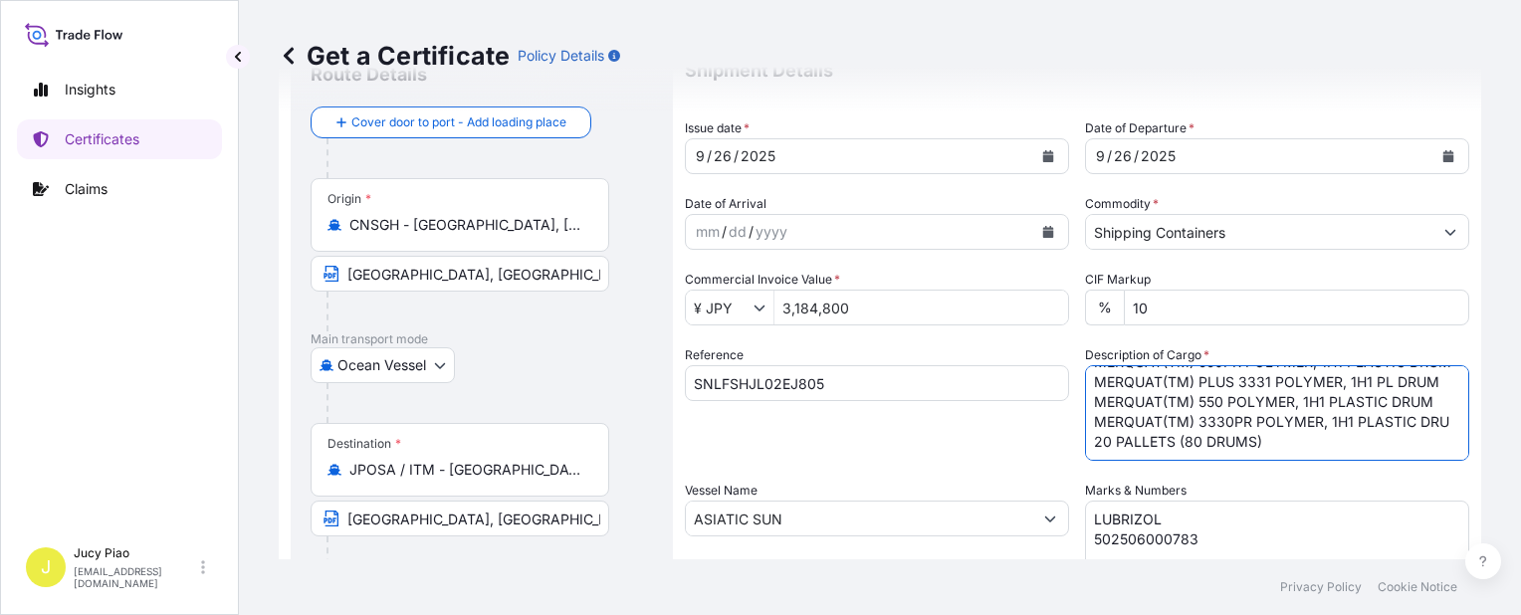
type textarea "MERQUAT(TM) 550PR POLYMER, 1H1 PLASTIC DRUM MERQUAT(TM) PLUS 3331 POLYMER, 1H1 …"
click at [1246, 523] on textarea "LUBRIZOL 502506000783" at bounding box center [1277, 551] width 384 height 100
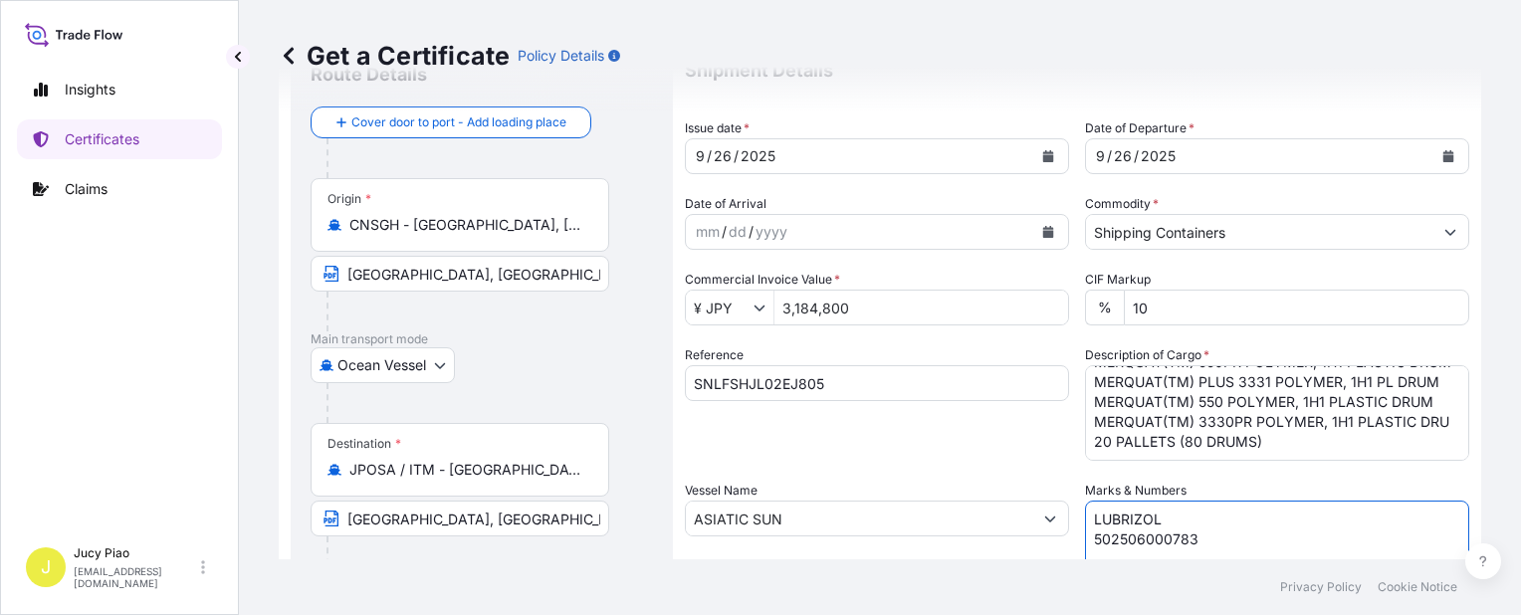
drag, startPoint x: 1176, startPoint y: 535, endPoint x: 1205, endPoint y: 535, distance: 28.9
click at [1179, 535] on textarea "LUBRIZOL 502506000783" at bounding box center [1277, 551] width 384 height 100
drag, startPoint x: 1205, startPoint y: 535, endPoint x: 947, endPoint y: 457, distance: 269.3
click at [954, 473] on div "Shipment Details Issue date * 9 / 26 / 2025 Date of Departure * 9 / 26 / 2025 D…" at bounding box center [1077, 517] width 785 height 949
paste textarea "4"
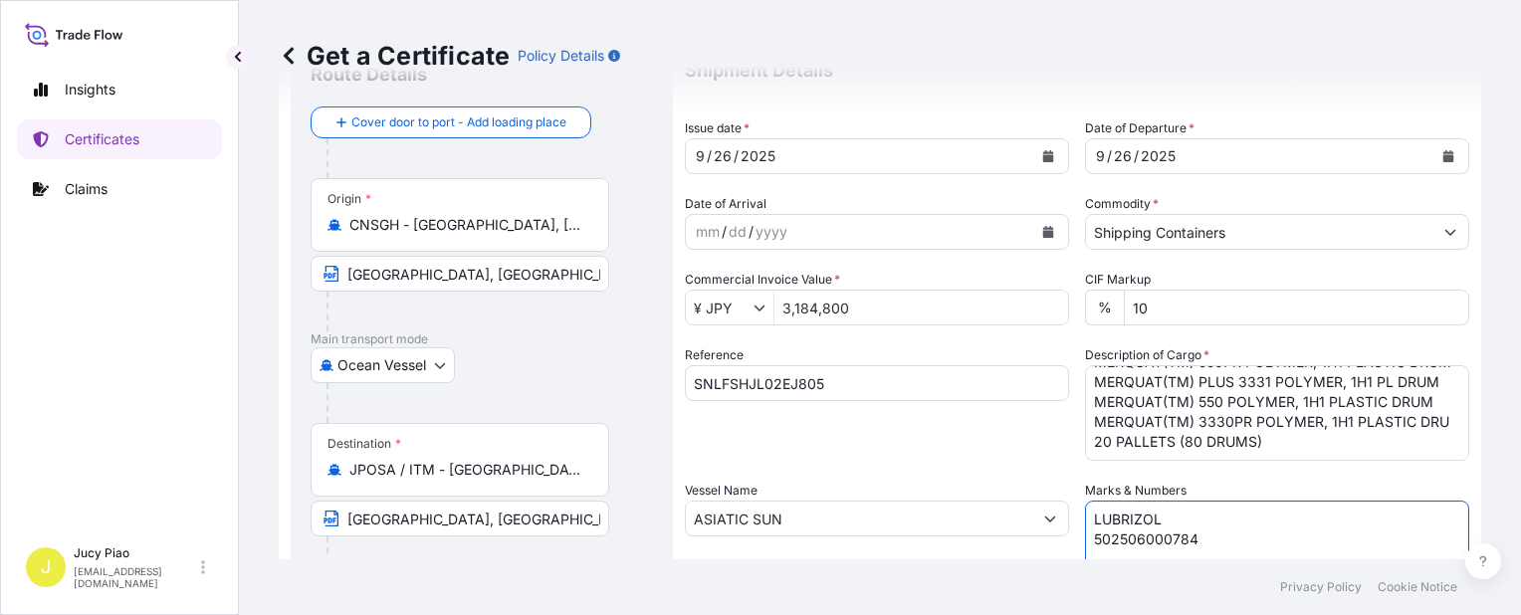
type textarea "LUBRIZOL 502506000784"
click at [916, 412] on div "Reference SNLFSHJL02EJ805" at bounding box center [877, 403] width 384 height 115
click at [840, 450] on div "Reference SNLFSHJL02EJ805" at bounding box center [877, 403] width 384 height 115
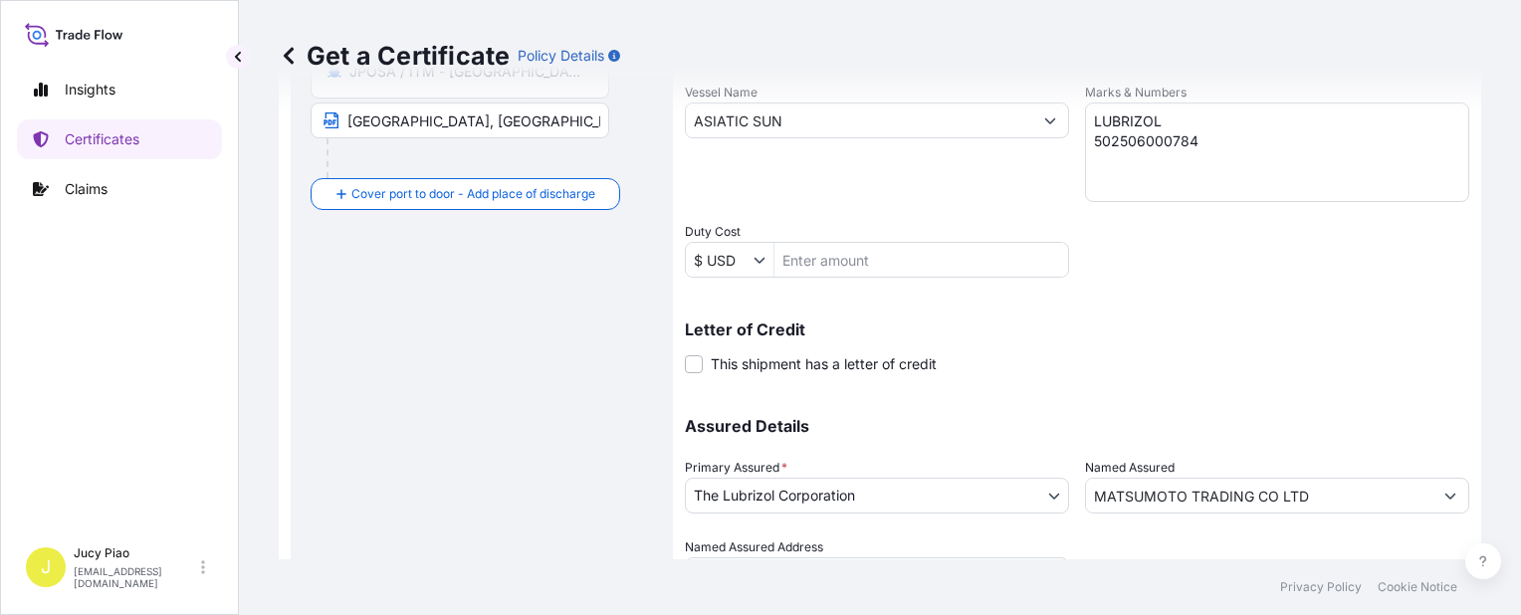
scroll to position [578, 0]
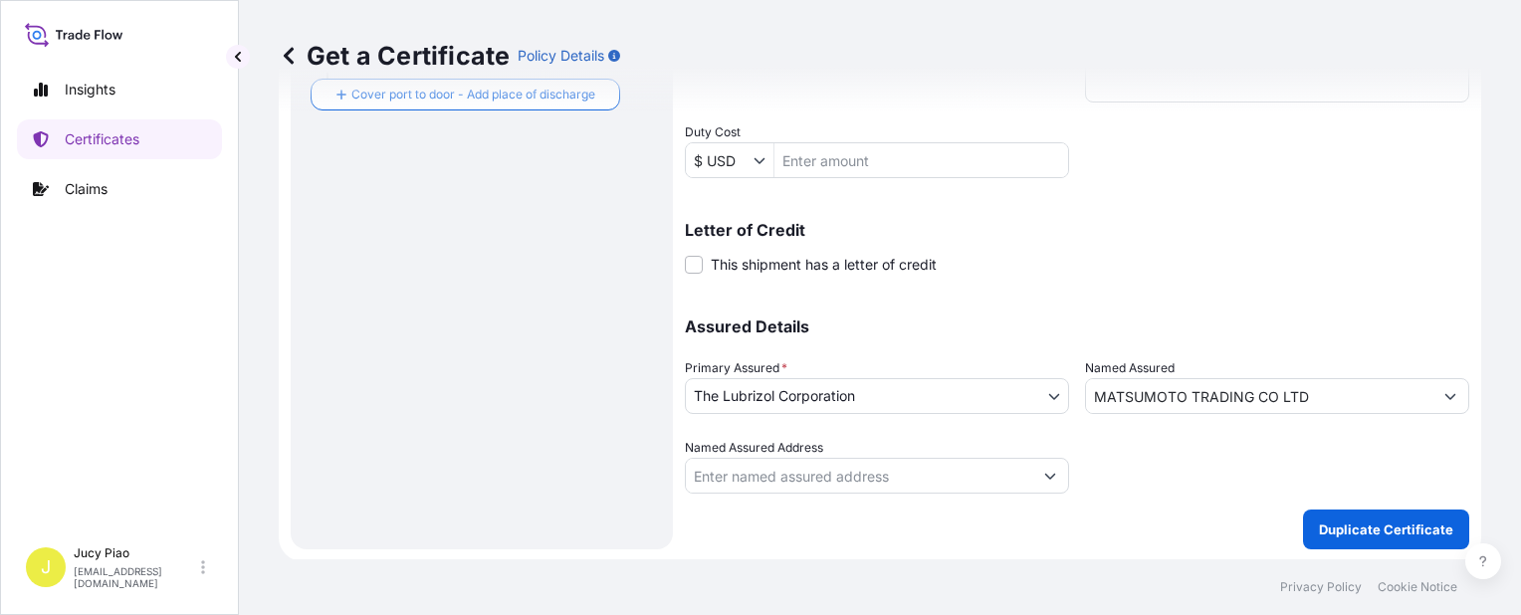
click at [1341, 506] on div "Shipment Details Issue date * 9 / 26 / 2025 Date of Departure * 9 / 26 / 2025 D…" at bounding box center [1077, 47] width 785 height 1005
click at [1346, 529] on p "Duplicate Certificate" at bounding box center [1386, 530] width 134 height 20
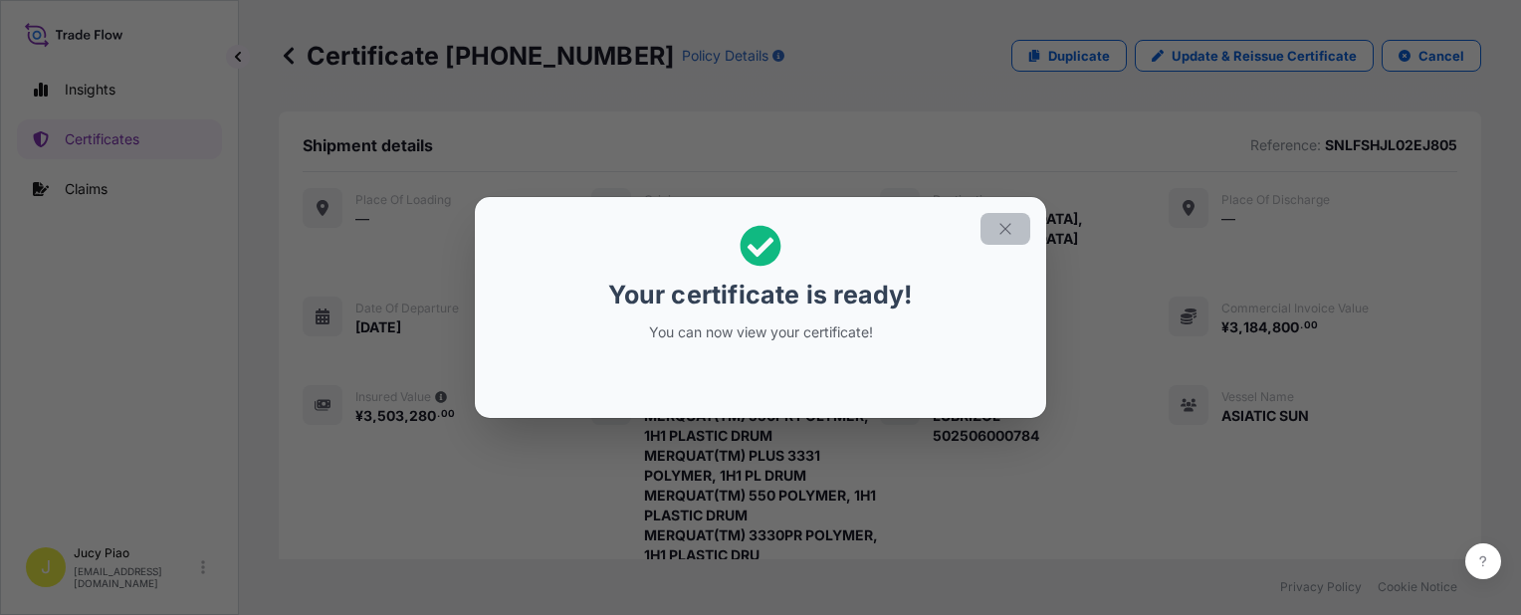
click at [1000, 225] on icon "button" at bounding box center [1006, 229] width 18 height 18
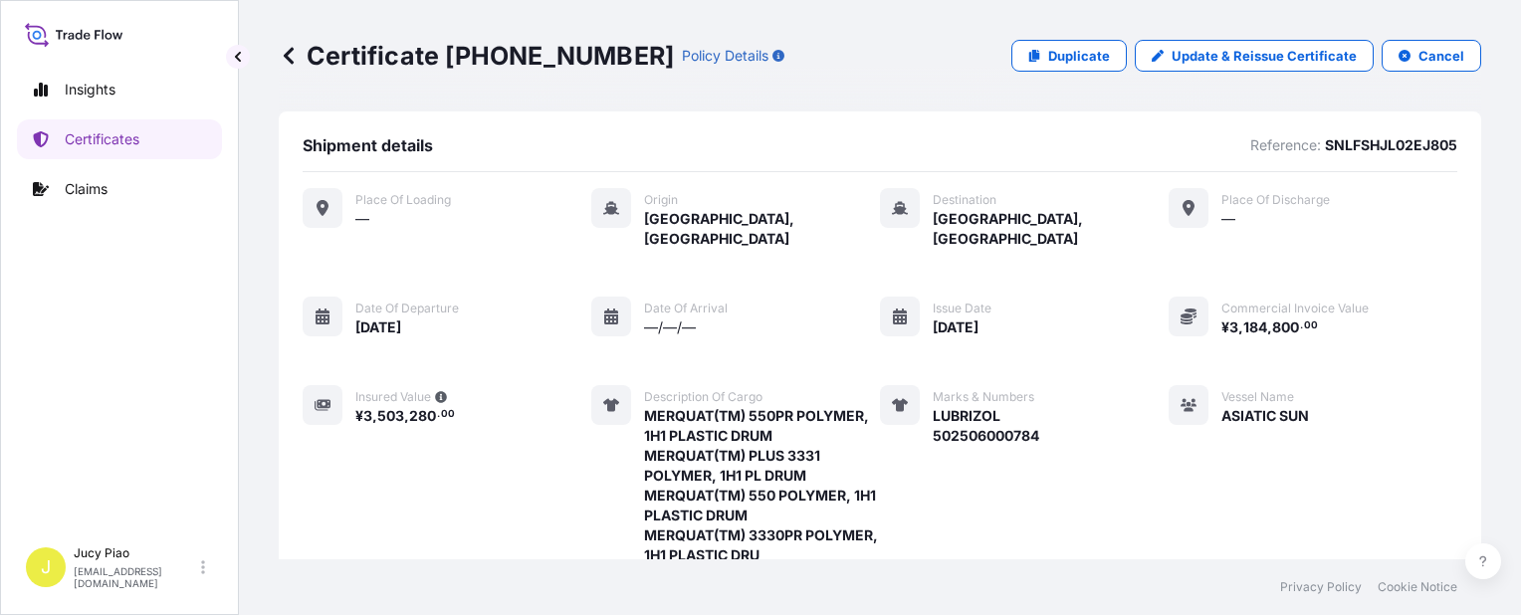
click at [1087, 341] on div "Place of Loading — Origin Shanghai, China Destination Osaka, Japan Place of dis…" at bounding box center [880, 431] width 1155 height 486
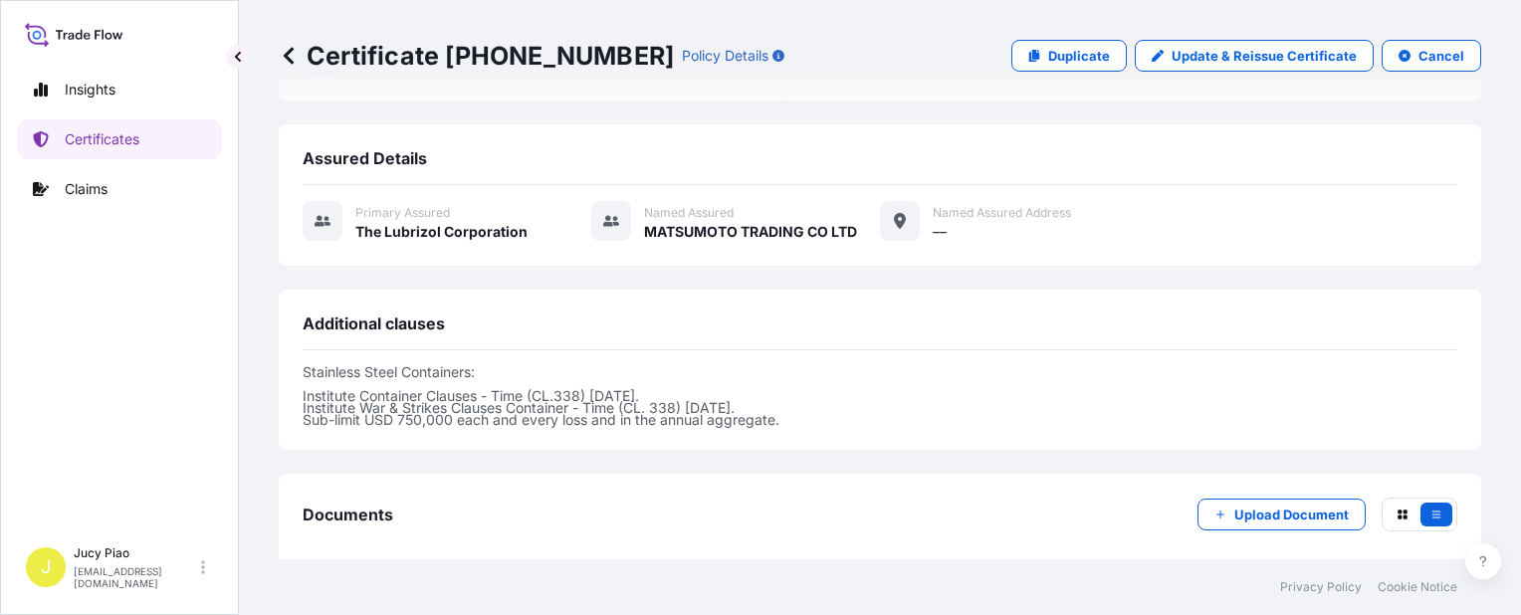
scroll to position [795, 0]
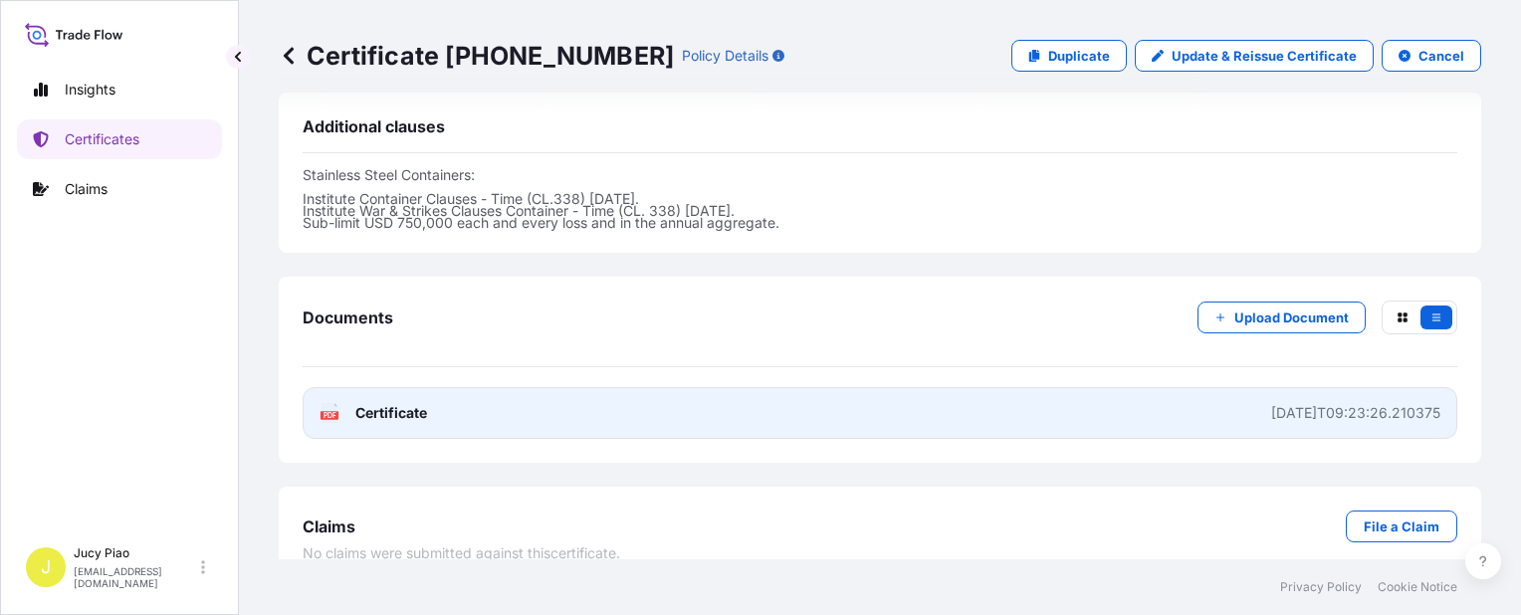
click at [1054, 393] on link "PDF Certificate 2025-09-28T09:23:26.210375" at bounding box center [880, 413] width 1155 height 52
